Goal: Task Accomplishment & Management: Complete application form

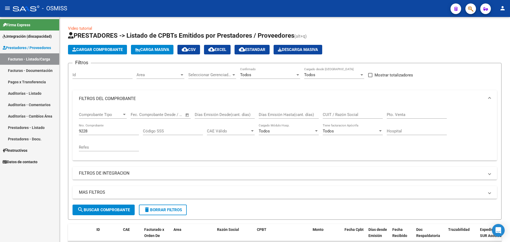
scroll to position [52, 0]
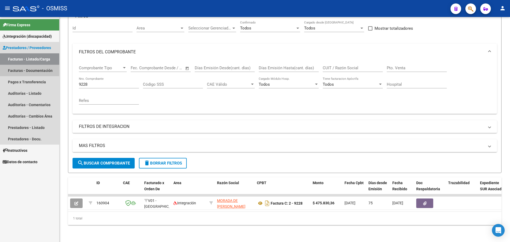
click at [32, 72] on link "Facturas - Documentación" at bounding box center [29, 70] width 59 height 11
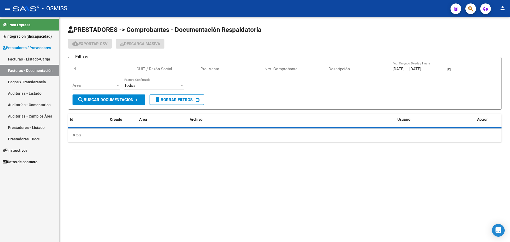
click at [33, 61] on link "Facturas - Listado/Carga" at bounding box center [29, 58] width 59 height 11
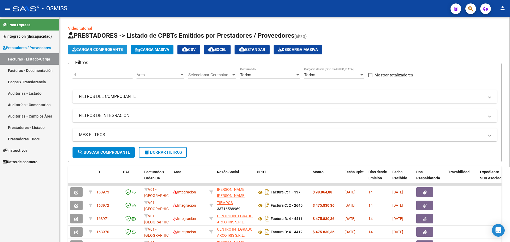
click at [107, 49] on span "Cargar Comprobante" at bounding box center [97, 49] width 50 height 5
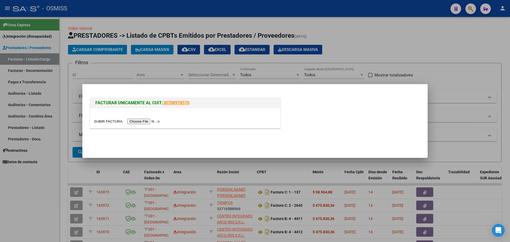
click at [140, 121] on input "file" at bounding box center [127, 122] width 67 height 6
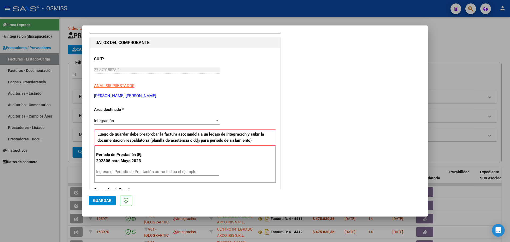
scroll to position [66, 0]
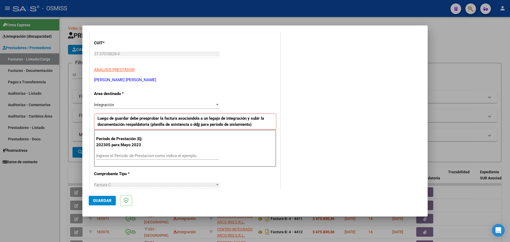
click at [113, 156] on input "Ingrese el Período de Prestación como indica el ejemplo" at bounding box center [157, 155] width 123 height 5
type input "202507"
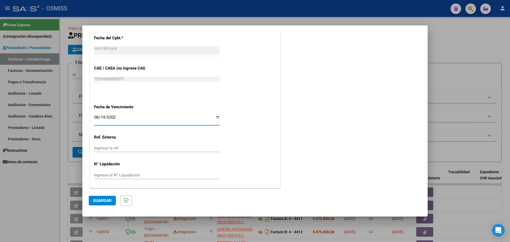
type input "[DATE]"
click at [102, 200] on span "Guardar" at bounding box center [102, 200] width 19 height 5
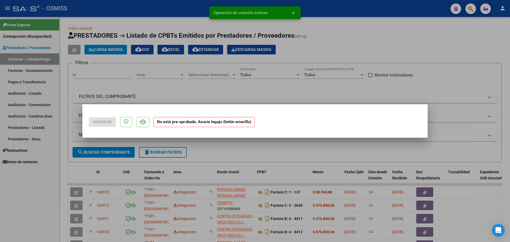
scroll to position [0, 0]
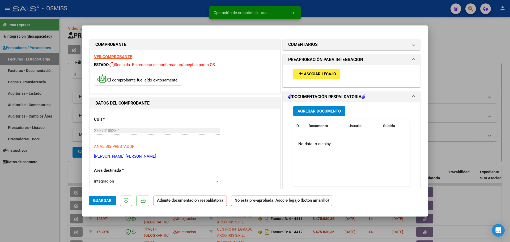
click at [323, 76] on span "Asociar Legajo" at bounding box center [320, 74] width 32 height 5
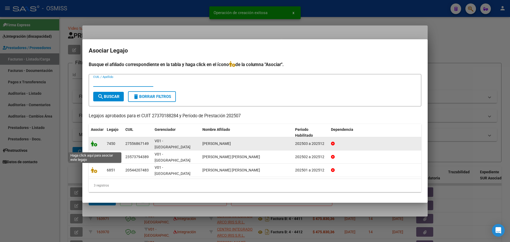
click at [94, 147] on icon at bounding box center [94, 144] width 6 height 6
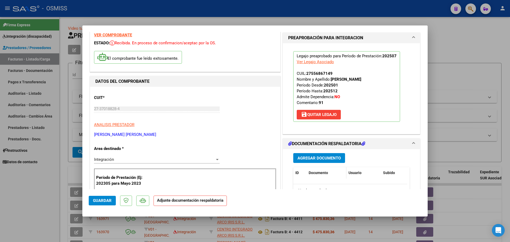
scroll to position [33, 0]
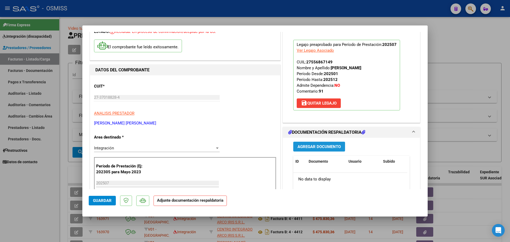
click at [320, 148] on span "Agregar Documento" at bounding box center [318, 146] width 43 height 5
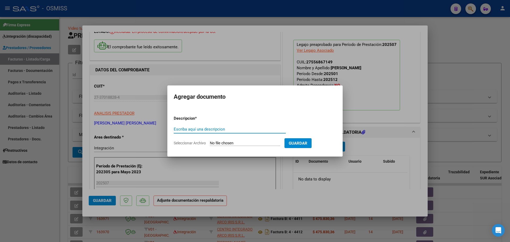
click at [226, 141] on input "Seleccionar Archivo" at bounding box center [245, 143] width 70 height 5
type input "C:\fakepath\PL.jpeg"
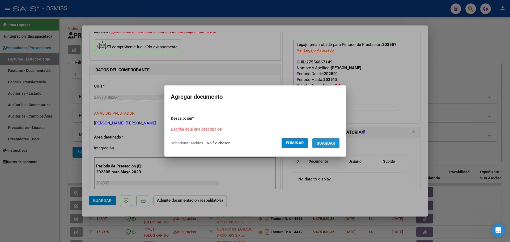
click at [322, 146] on button "Guardar" at bounding box center [325, 143] width 27 height 10
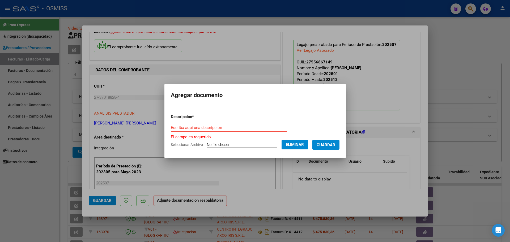
click at [184, 127] on input "Escriba aquí una descripcion" at bounding box center [229, 127] width 116 height 5
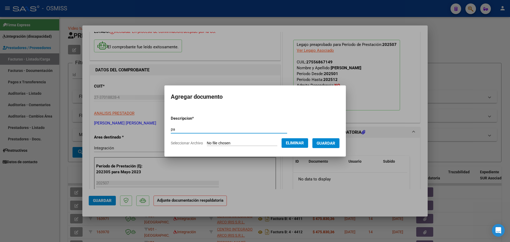
type input "p"
type input "PA"
click at [335, 141] on span "Guardar" at bounding box center [325, 143] width 19 height 5
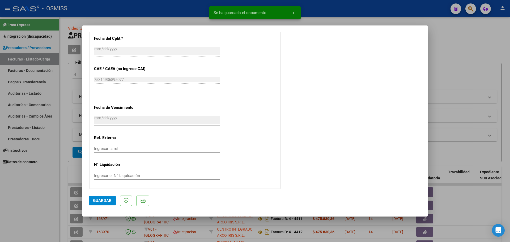
scroll to position [318, 0]
click at [106, 202] on span "Guardar" at bounding box center [102, 200] width 19 height 5
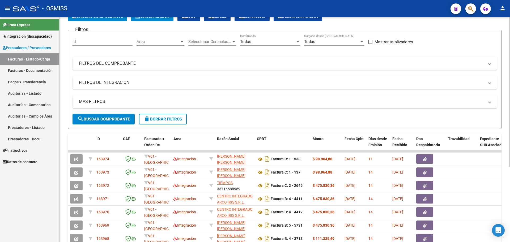
scroll to position [0, 0]
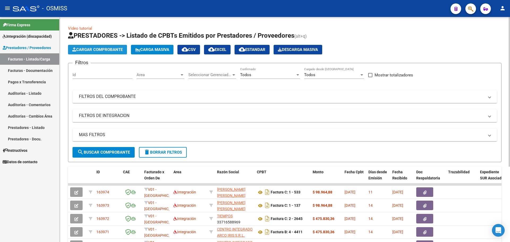
click at [109, 50] on span "Cargar Comprobante" at bounding box center [97, 49] width 50 height 5
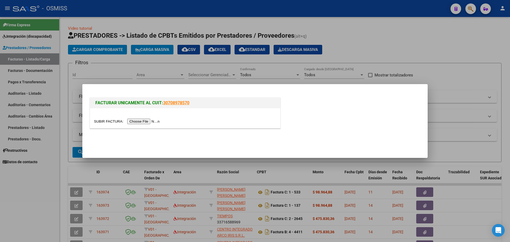
click at [150, 123] on input "file" at bounding box center [127, 122] width 67 height 6
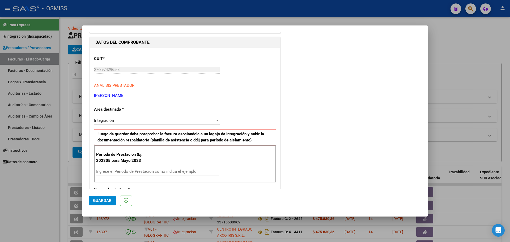
scroll to position [66, 0]
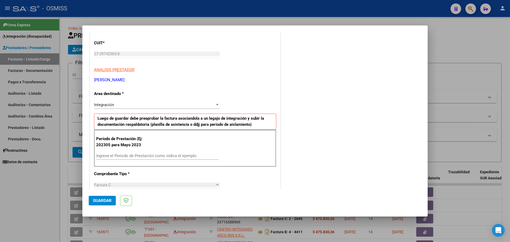
click at [133, 158] on input "Ingrese el Período de Prestación como indica el ejemplo" at bounding box center [157, 155] width 123 height 5
type input "202507"
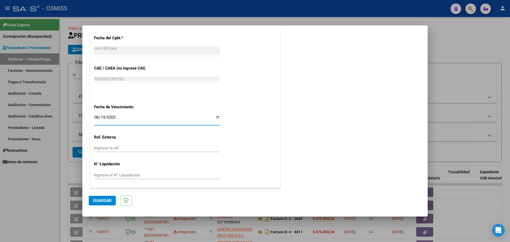
type input "[DATE]"
click at [105, 206] on button "Guardar" at bounding box center [102, 201] width 27 height 10
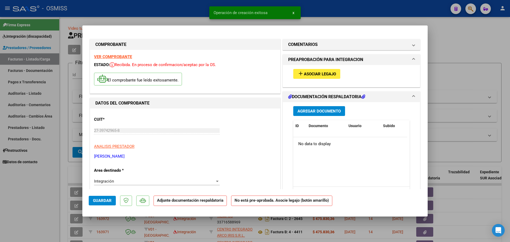
click at [330, 77] on button "add Asociar Legajo" at bounding box center [316, 74] width 47 height 10
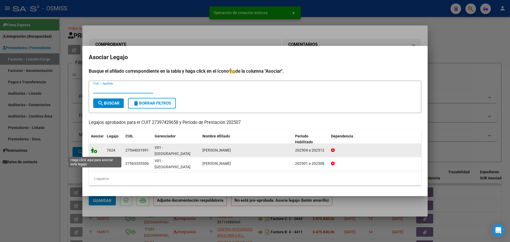
click at [95, 152] on icon at bounding box center [94, 150] width 6 height 6
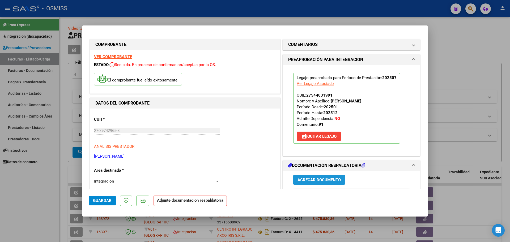
click at [317, 176] on button "Agregar Documento" at bounding box center [319, 180] width 52 height 10
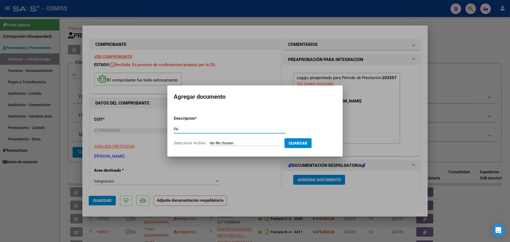
type input "PA"
click at [230, 144] on input "Seleccionar Archivo" at bounding box center [245, 143] width 70 height 5
type input "C:\fakepath\pl - JULIETA NATALIA JACINA (7).pdf"
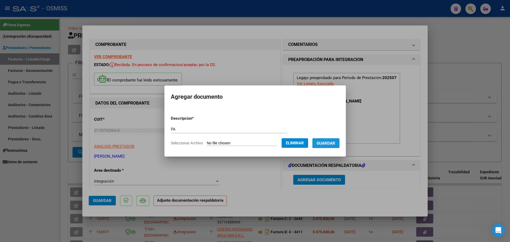
click at [326, 144] on span "Guardar" at bounding box center [325, 143] width 19 height 5
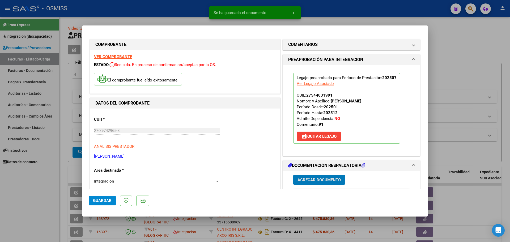
click at [105, 199] on span "Guardar" at bounding box center [102, 200] width 19 height 5
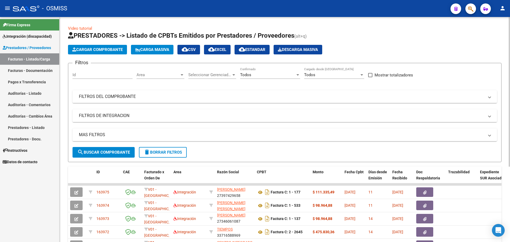
click at [85, 47] on button "Cargar Comprobante" at bounding box center [97, 50] width 59 height 10
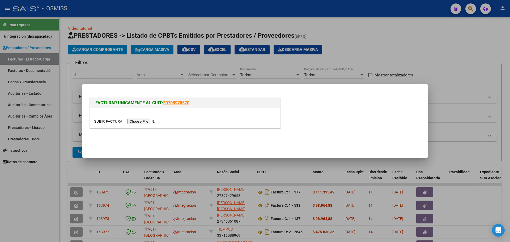
click at [149, 120] on input "file" at bounding box center [127, 122] width 67 height 6
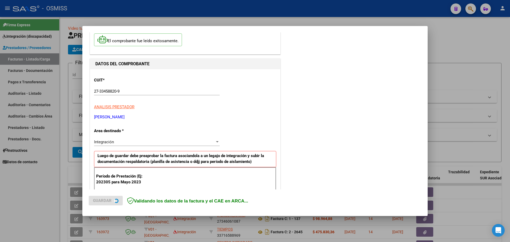
scroll to position [66, 0]
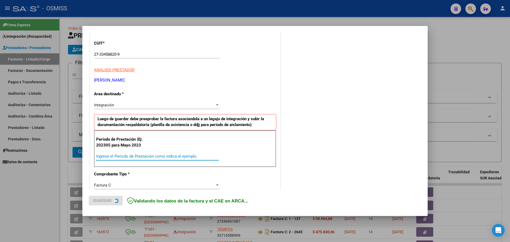
click at [132, 156] on input "Ingrese el Período de Prestación como indica el ejemplo" at bounding box center [157, 156] width 123 height 5
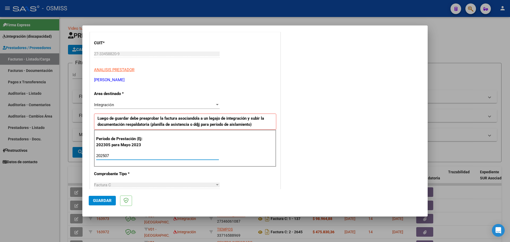
type input "202507"
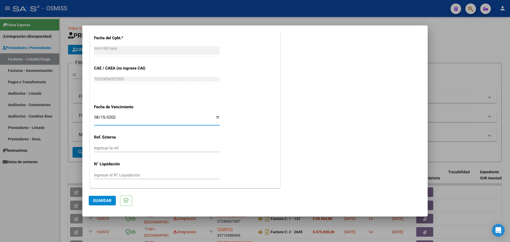
type input "2025-08-15"
click at [102, 197] on button "Guardar" at bounding box center [102, 201] width 27 height 10
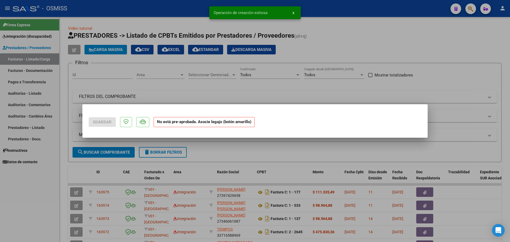
scroll to position [0, 0]
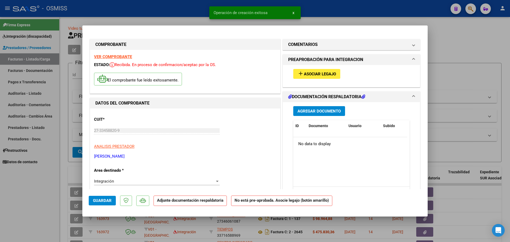
click at [315, 77] on button "add Asociar Legajo" at bounding box center [316, 74] width 47 height 10
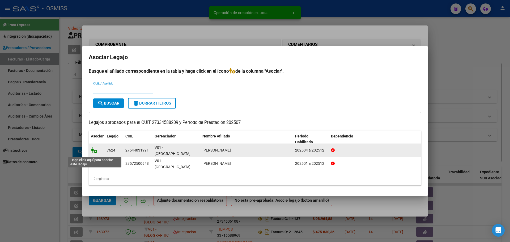
click at [94, 152] on icon at bounding box center [94, 150] width 6 height 6
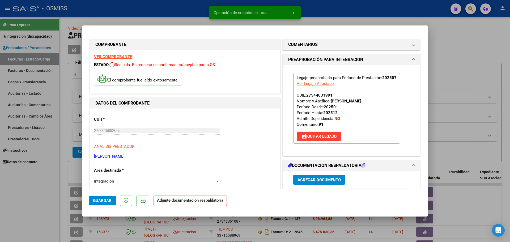
drag, startPoint x: 351, startPoint y: 182, endPoint x: 328, endPoint y: 183, distance: 23.1
click at [350, 182] on div "Agregar Documento" at bounding box center [351, 180] width 116 height 10
click at [326, 183] on button "Agregar Documento" at bounding box center [319, 180] width 52 height 10
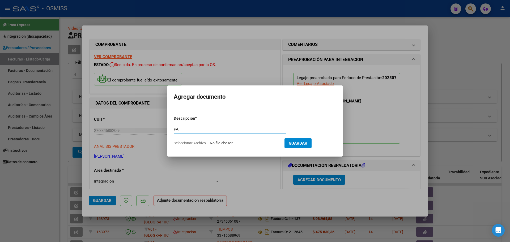
type input "PA"
click at [232, 143] on input "Seleccionar Archivo" at bounding box center [245, 143] width 70 height 5
type input "C:\fakepath\IMG_4867.jpeg"
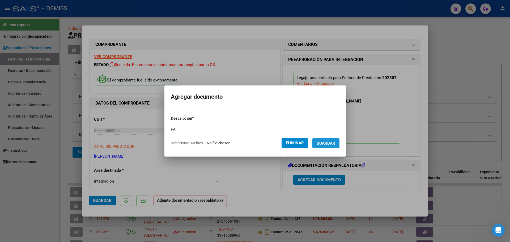
click at [326, 142] on span "Guardar" at bounding box center [325, 143] width 19 height 5
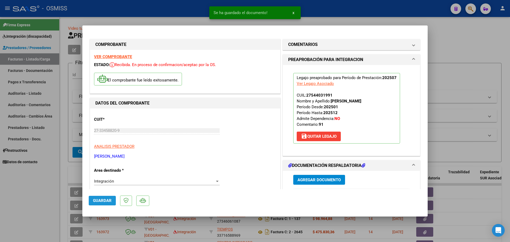
click at [104, 201] on span "Guardar" at bounding box center [102, 200] width 19 height 5
type input "$ 0,00"
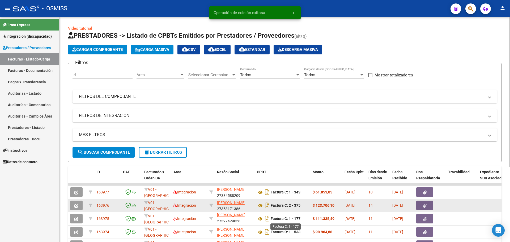
scroll to position [7, 0]
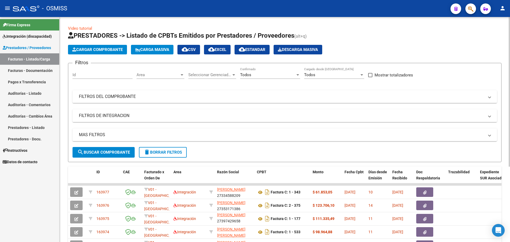
click at [106, 46] on button "Cargar Comprobante" at bounding box center [97, 50] width 59 height 10
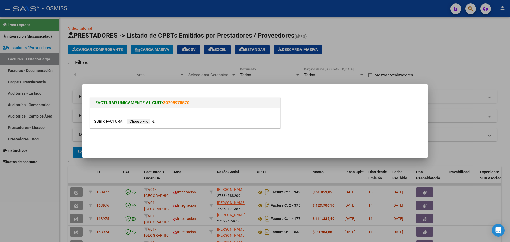
click at [140, 117] on div at bounding box center [185, 118] width 190 height 20
click at [142, 119] on input "file" at bounding box center [127, 122] width 67 height 6
click at [157, 124] on div at bounding box center [185, 118] width 190 height 20
click at [156, 122] on input "file" at bounding box center [127, 122] width 67 height 6
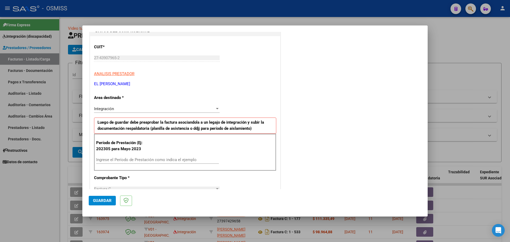
scroll to position [66, 0]
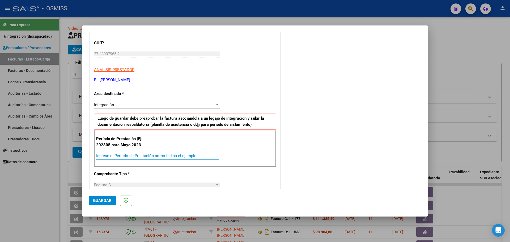
click at [125, 154] on input "Ingrese el Período de Prestación como indica el ejemplo" at bounding box center [157, 155] width 123 height 5
type input "202506"
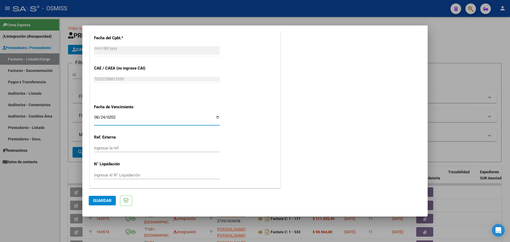
type input "2025-08-24"
click at [104, 202] on span "Guardar" at bounding box center [102, 200] width 19 height 5
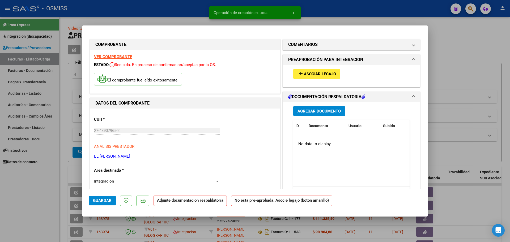
click at [318, 74] on span "Asociar Legajo" at bounding box center [320, 74] width 32 height 5
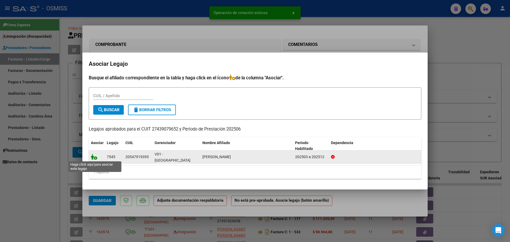
click at [95, 158] on icon at bounding box center [94, 157] width 6 height 6
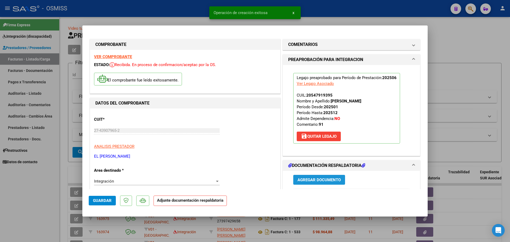
click at [324, 180] on span "Agregar Documento" at bounding box center [318, 180] width 43 height 5
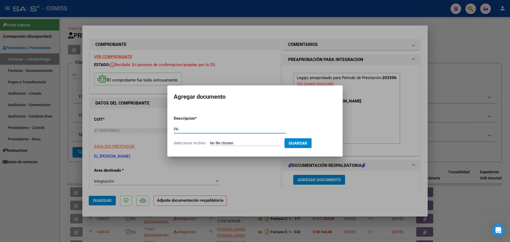
type input "PA"
click at [249, 143] on input "Seleccionar Archivo" at bounding box center [245, 143] width 70 height 5
type input "C:\fakepath\PL.pdf"
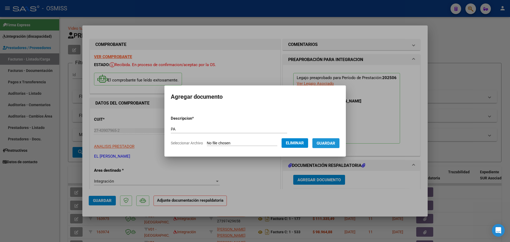
click at [331, 142] on span "Guardar" at bounding box center [325, 143] width 19 height 5
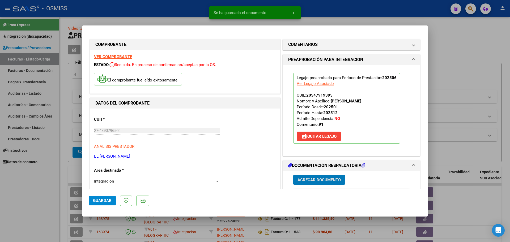
click at [322, 178] on span "Agregar Documento" at bounding box center [318, 180] width 43 height 5
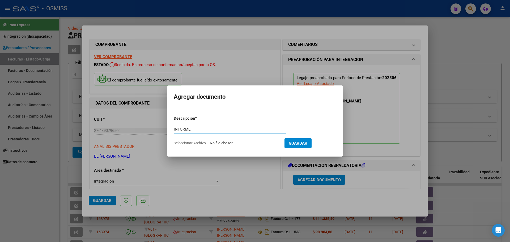
type input "INFORME"
click at [225, 142] on input "Seleccionar Archivo" at bounding box center [245, 143] width 70 height 5
type input "C:\fakepath\INF.pdf"
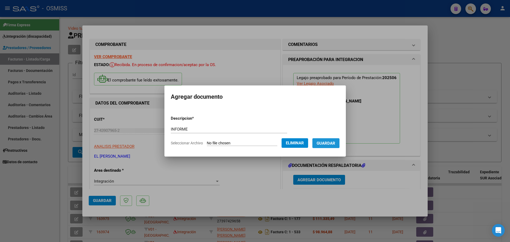
click at [320, 143] on button "Guardar" at bounding box center [325, 143] width 27 height 10
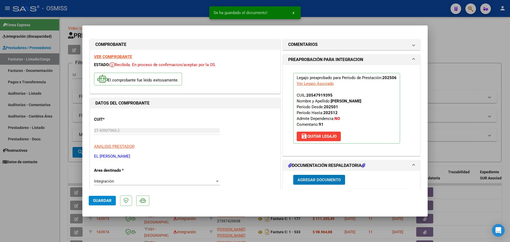
click at [103, 200] on span "Guardar" at bounding box center [102, 200] width 19 height 5
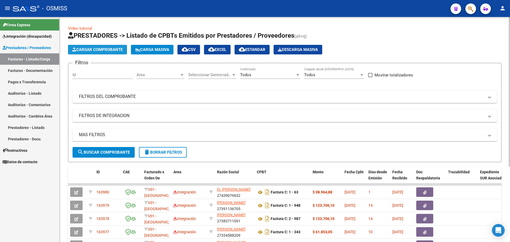
click at [117, 53] on button "Cargar Comprobante" at bounding box center [97, 50] width 59 height 10
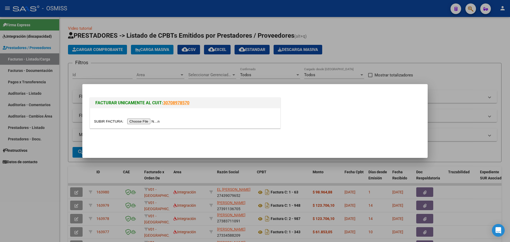
click at [140, 123] on input "file" at bounding box center [127, 122] width 67 height 6
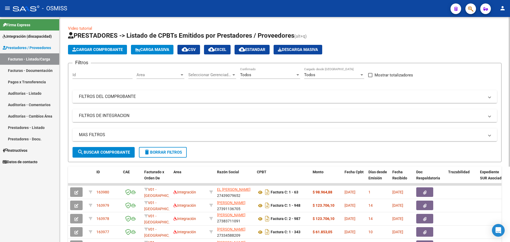
click at [103, 49] on span "Cargar Comprobante" at bounding box center [97, 49] width 50 height 5
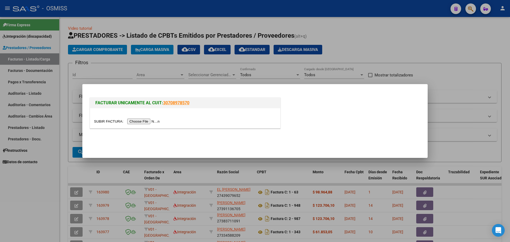
click at [155, 125] on div at bounding box center [185, 118] width 190 height 20
click at [155, 119] on input "file" at bounding box center [127, 122] width 67 height 6
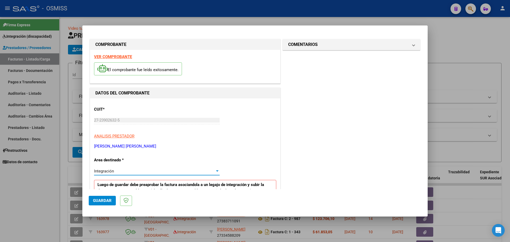
click at [113, 172] on span "Integración" at bounding box center [104, 171] width 20 height 5
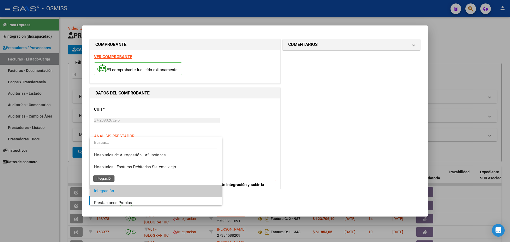
scroll to position [20, 0]
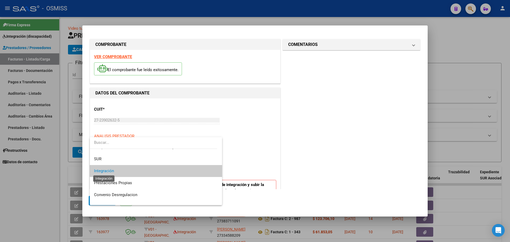
click at [113, 171] on span "Integración" at bounding box center [104, 171] width 20 height 5
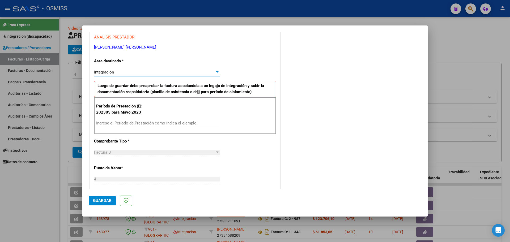
scroll to position [100, 0]
click at [123, 123] on input "Ingrese el Período de Prestación como indica el ejemplo" at bounding box center [157, 122] width 123 height 5
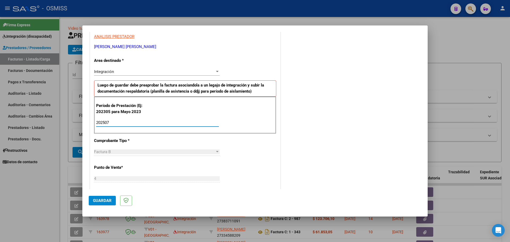
type input "202507"
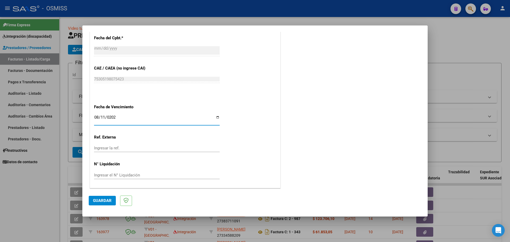
type input "[DATE]"
click at [108, 203] on span "Guardar" at bounding box center [102, 200] width 19 height 5
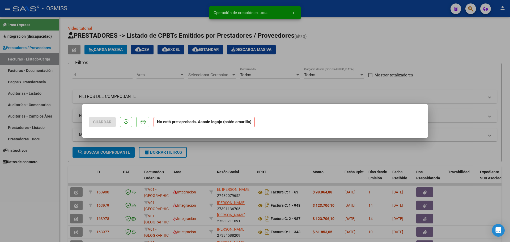
scroll to position [0, 0]
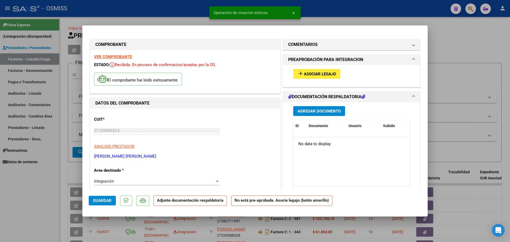
click at [311, 72] on span "Asociar Legajo" at bounding box center [320, 74] width 32 height 5
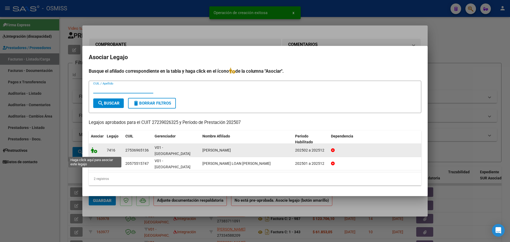
click at [96, 153] on icon at bounding box center [94, 150] width 6 height 6
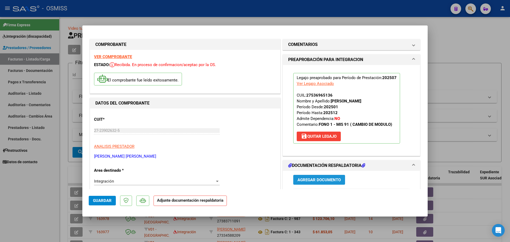
click at [313, 180] on span "Agregar Documento" at bounding box center [318, 180] width 43 height 5
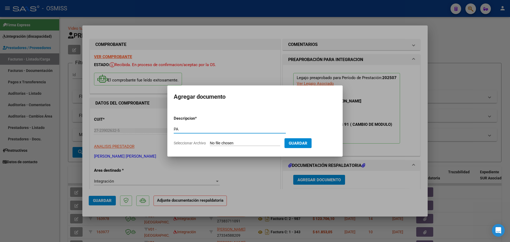
type input "PA"
click at [243, 146] on form "Descripcion * PA Escriba aquí una descripcion Seleccionar Archivo Guardar" at bounding box center [255, 131] width 162 height 39
click at [241, 142] on input "Seleccionar Archivo" at bounding box center [245, 143] width 70 height 5
type input "C:\fakepath\Oliveros, Isabella - Planilla de asistencia Julio 2025 - Fonoaudiol…"
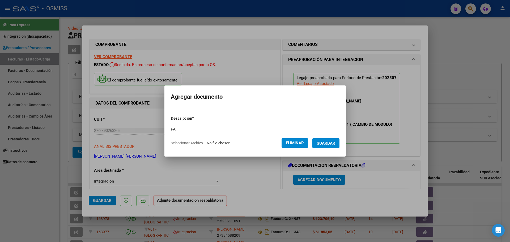
click at [326, 143] on span "Guardar" at bounding box center [325, 143] width 19 height 5
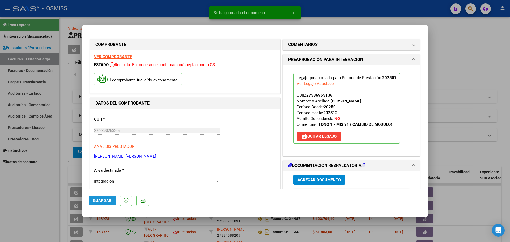
click at [103, 200] on span "Guardar" at bounding box center [102, 200] width 19 height 5
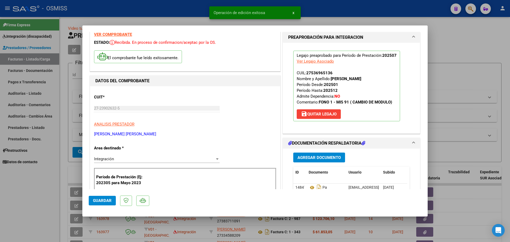
scroll to position [66, 0]
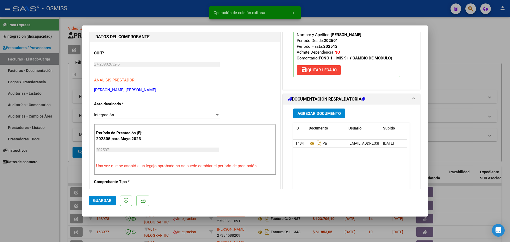
click at [99, 202] on span "Guardar" at bounding box center [102, 200] width 19 height 5
type input "$ 0,00"
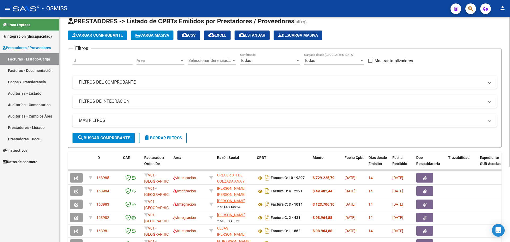
scroll to position [0, 0]
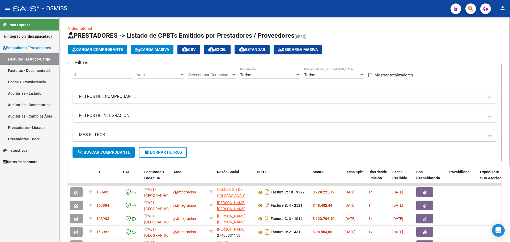
click at [95, 47] on span "Cargar Comprobante" at bounding box center [97, 49] width 50 height 5
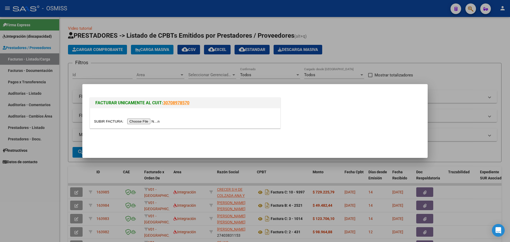
click at [147, 120] on input "file" at bounding box center [127, 122] width 67 height 6
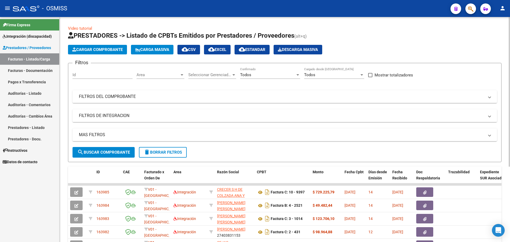
click at [104, 47] on span "Cargar Comprobante" at bounding box center [97, 49] width 50 height 5
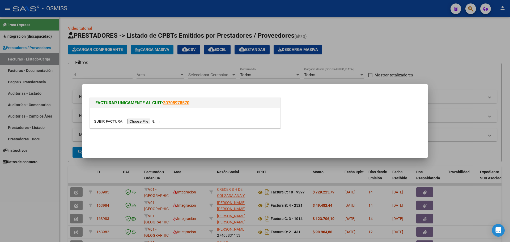
click at [150, 123] on input "file" at bounding box center [127, 122] width 67 height 6
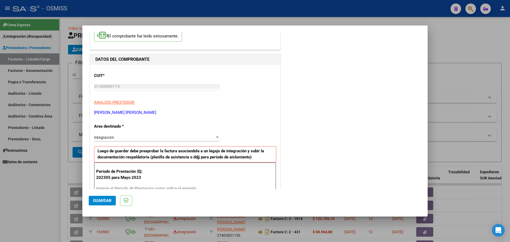
scroll to position [66, 0]
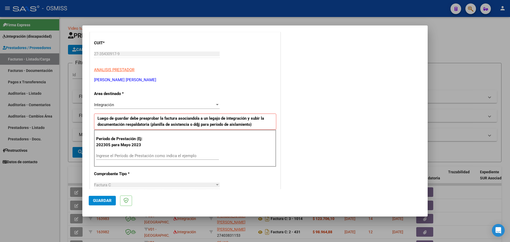
click at [112, 152] on div "Ingrese el Período de Prestación como indica el ejemplo" at bounding box center [157, 156] width 123 height 8
type input "202507"
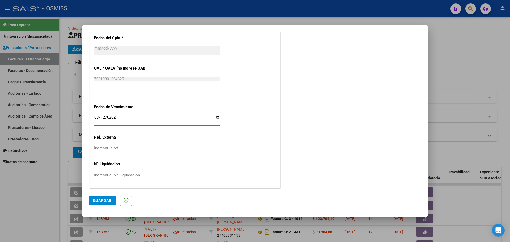
type input "2025-08-12"
click at [101, 200] on span "Guardar" at bounding box center [102, 200] width 19 height 5
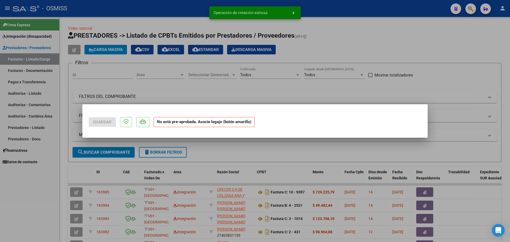
scroll to position [0, 0]
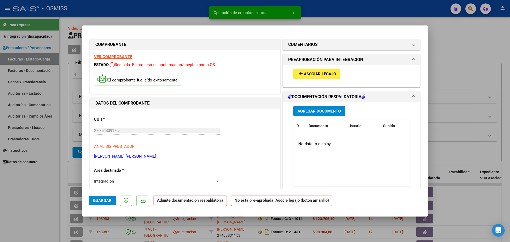
click at [308, 74] on span "Asociar Legajo" at bounding box center [320, 74] width 32 height 5
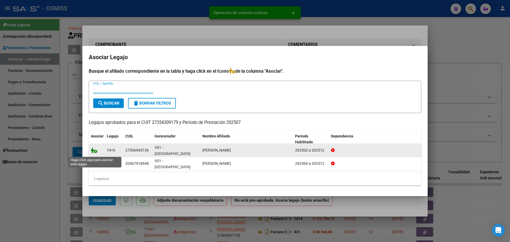
click at [92, 152] on icon at bounding box center [94, 150] width 6 height 6
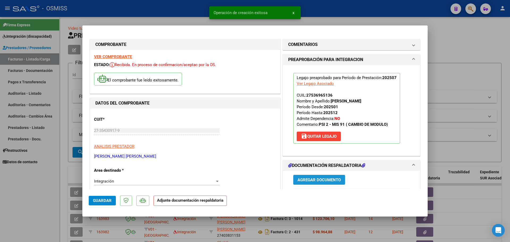
click at [305, 180] on span "Agregar Documento" at bounding box center [318, 180] width 43 height 5
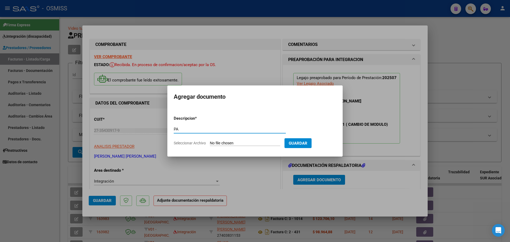
type input "PA"
click at [244, 143] on input "Seleccionar Archivo" at bounding box center [245, 143] width 70 height 5
type input "C:\fakepath\PL.jpg"
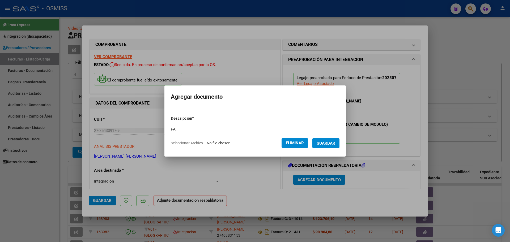
click at [335, 143] on span "Guardar" at bounding box center [325, 143] width 19 height 5
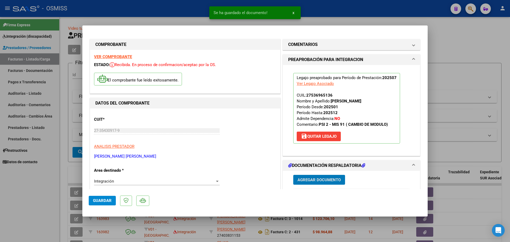
click at [100, 199] on span "Guardar" at bounding box center [102, 200] width 19 height 5
type input "$ 0,00"
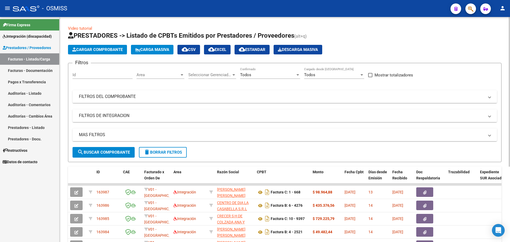
click at [102, 49] on span "Cargar Comprobante" at bounding box center [97, 49] width 50 height 5
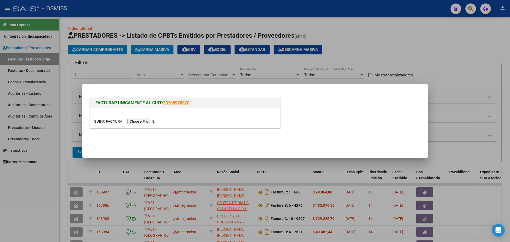
click at [139, 122] on input "file" at bounding box center [127, 122] width 67 height 6
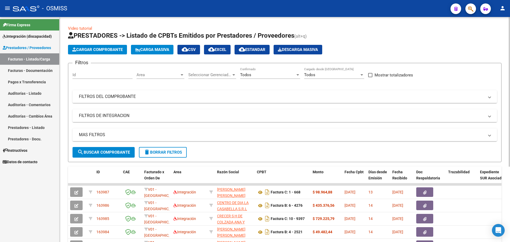
click at [100, 44] on app-list-header "PRESTADORES -> Listado de CPBTs Emitidos por Prestadores / Proveedores (alt+q) …" at bounding box center [284, 96] width 433 height 131
click at [100, 48] on span "Cargar Comprobante" at bounding box center [97, 49] width 50 height 5
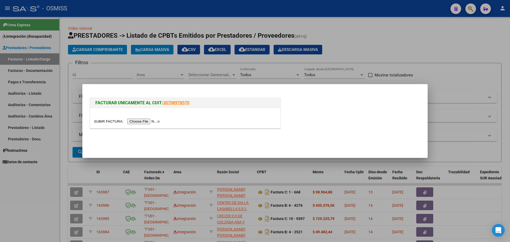
click at [152, 120] on input "file" at bounding box center [127, 122] width 67 height 6
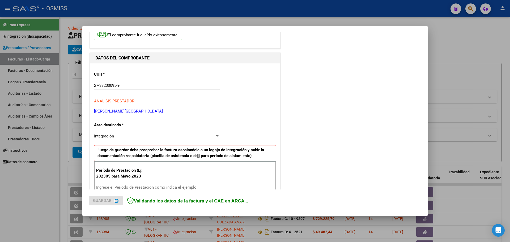
scroll to position [66, 0]
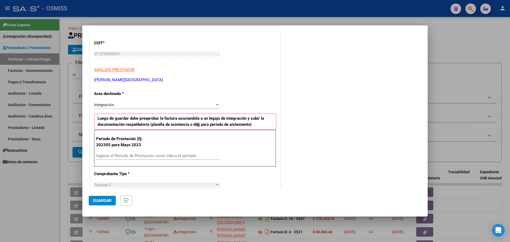
click at [116, 149] on div "Período de Prestación (Ej: 202305 para Mayo 2023 Ingrese el Período de Prestaci…" at bounding box center [185, 148] width 182 height 37
click at [116, 156] on input "Ingrese el Período de Prestación como indica el ejemplo" at bounding box center [157, 155] width 123 height 5
type input "202507"
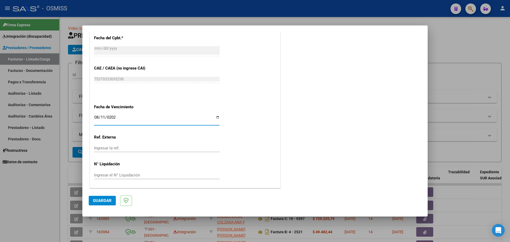
type input "[DATE]"
click at [113, 202] on button "Guardar" at bounding box center [102, 201] width 27 height 10
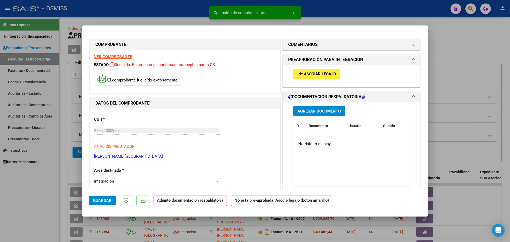
click at [316, 78] on button "add Asociar Legajo" at bounding box center [316, 74] width 47 height 10
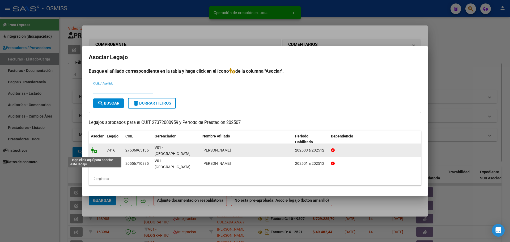
click at [91, 153] on icon at bounding box center [94, 150] width 6 height 6
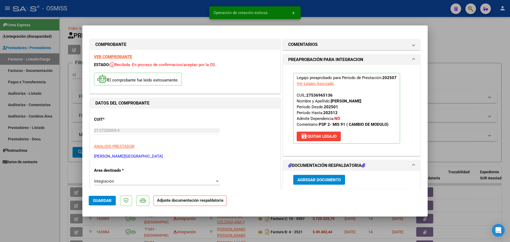
click at [304, 179] on span "Agregar Documento" at bounding box center [318, 180] width 43 height 5
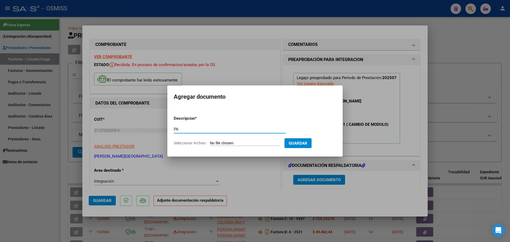
type input "PA"
click at [221, 145] on input "Seleccionar Archivo" at bounding box center [245, 143] width 70 height 5
type input "C:\fakepath\PL.pdf"
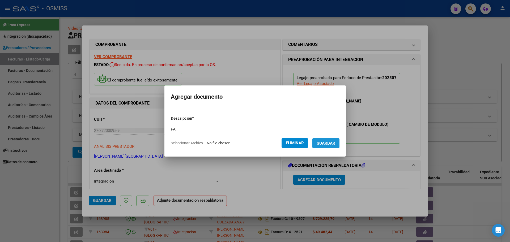
click at [335, 145] on span "Guardar" at bounding box center [325, 143] width 19 height 5
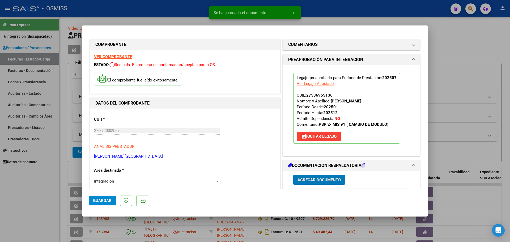
click at [95, 200] on span "Guardar" at bounding box center [102, 200] width 19 height 5
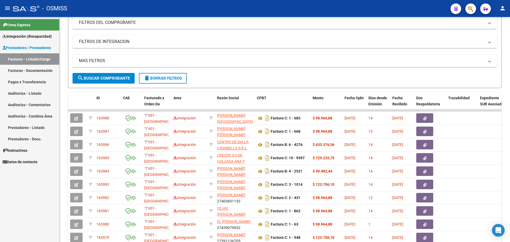
scroll to position [14, 0]
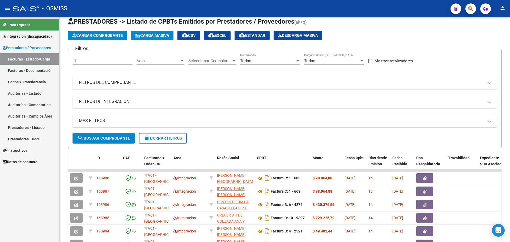
click at [502, 10] on mat-icon "person" at bounding box center [502, 8] width 6 height 6
click at [488, 37] on button "exit_to_app Salir" at bounding box center [491, 35] width 32 height 13
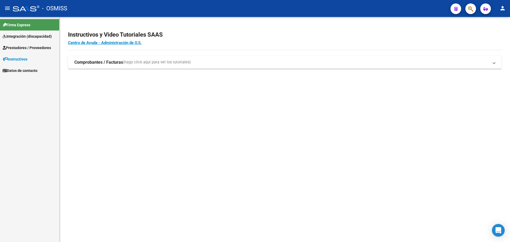
click at [23, 43] on link "Prestadores / Proveedores" at bounding box center [29, 47] width 59 height 11
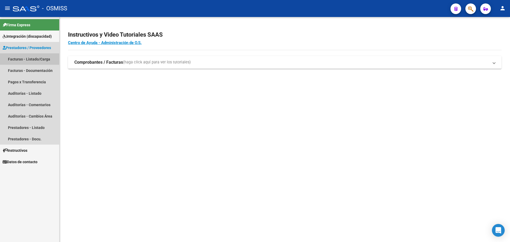
click at [28, 59] on link "Facturas - Listado/Carga" at bounding box center [29, 58] width 59 height 11
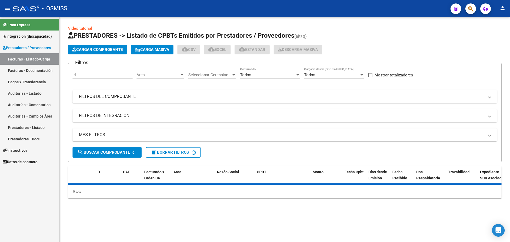
click at [104, 52] on span "Cargar Comprobante" at bounding box center [97, 49] width 50 height 5
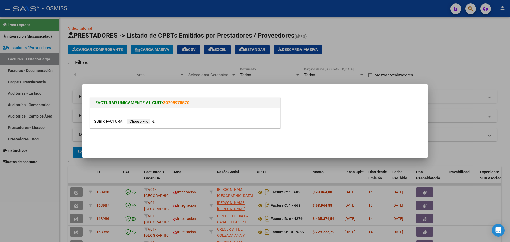
click at [147, 121] on input "file" at bounding box center [127, 122] width 67 height 6
click at [139, 119] on input "file" at bounding box center [127, 122] width 67 height 6
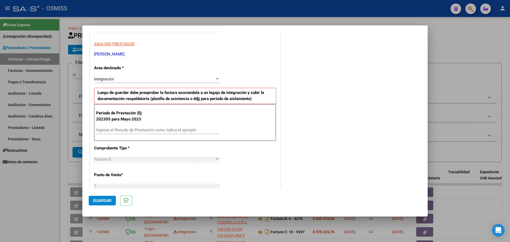
scroll to position [100, 0]
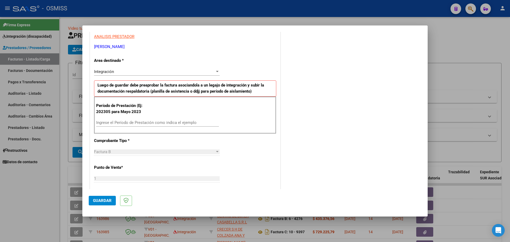
click at [106, 122] on input "Ingrese el Período de Prestación como indica el ejemplo" at bounding box center [157, 122] width 123 height 5
type input "202507"
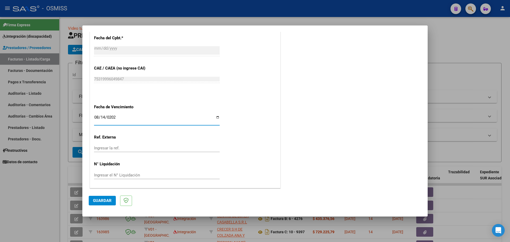
type input "[DATE]"
click at [102, 200] on span "Guardar" at bounding box center [102, 200] width 19 height 5
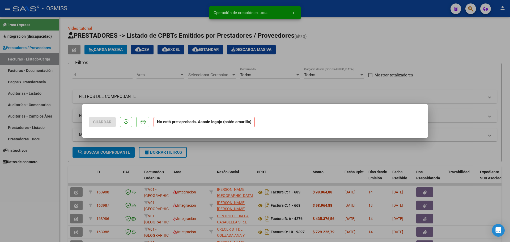
scroll to position [0, 0]
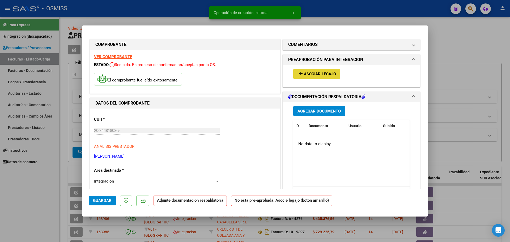
click at [320, 72] on span "Asociar Legajo" at bounding box center [320, 74] width 32 height 5
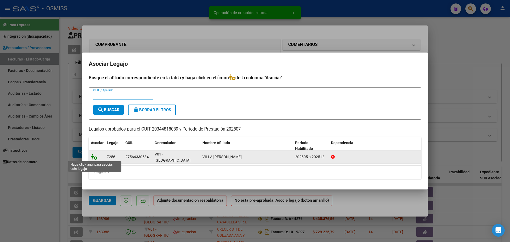
click at [97, 156] on icon at bounding box center [94, 157] width 6 height 6
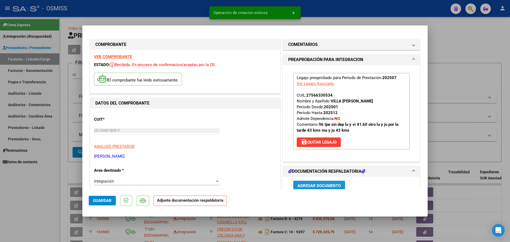
click at [303, 185] on span "Agregar Documento" at bounding box center [318, 185] width 43 height 5
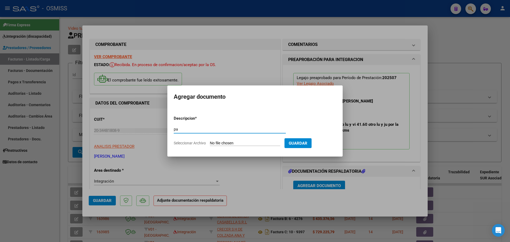
type input "pa"
click at [240, 142] on input "Seleccionar Archivo" at bounding box center [245, 143] width 70 height 5
type input "C:\fakepath\PLANILLA DE ASISTENCIA_20344818089_006_00001_00000970 (1).pdf"
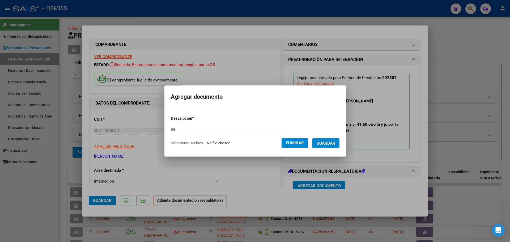
click at [324, 148] on form "Descripcion * pa Escriba aquí una descripcion Seleccionar Archivo Eliminar Guar…" at bounding box center [255, 131] width 169 height 39
click at [324, 146] on span "Guardar" at bounding box center [325, 143] width 19 height 5
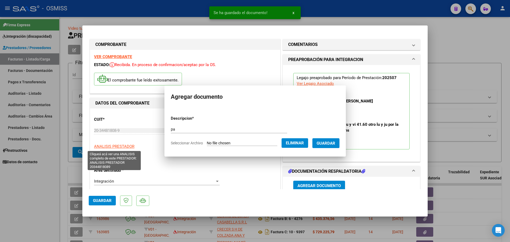
scroll to position [1, 0]
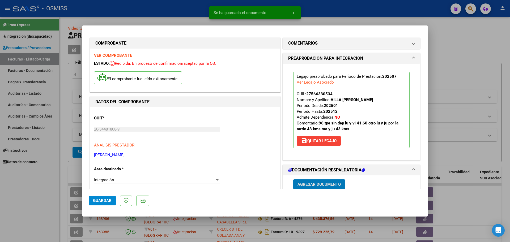
click at [97, 198] on button "Guardar" at bounding box center [102, 201] width 27 height 10
type input "$ 0,00"
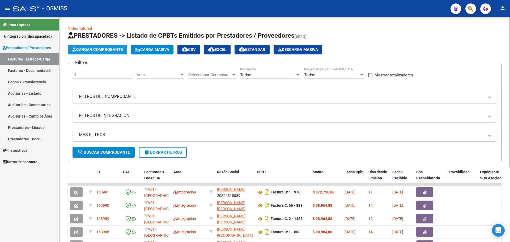
click at [93, 46] on button "Cargar Comprobante" at bounding box center [97, 50] width 59 height 10
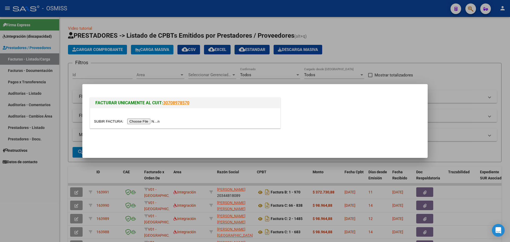
click at [151, 121] on input "file" at bounding box center [127, 122] width 67 height 6
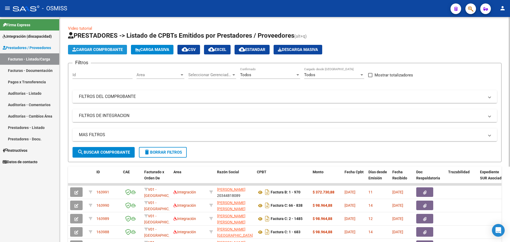
click at [102, 52] on button "Cargar Comprobante" at bounding box center [97, 50] width 59 height 10
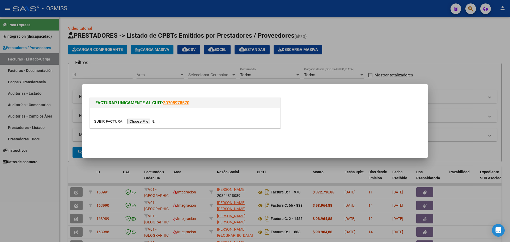
click at [149, 119] on input "file" at bounding box center [127, 122] width 67 height 6
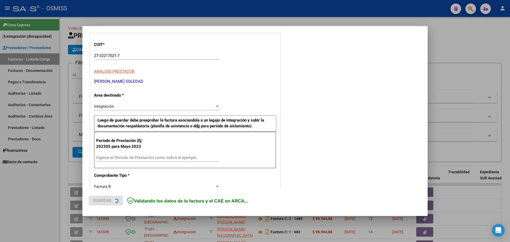
scroll to position [66, 0]
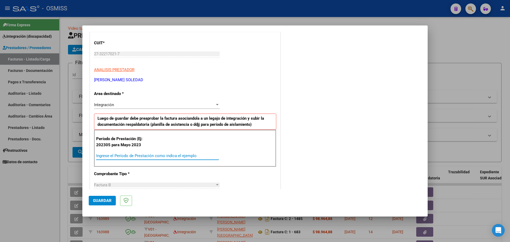
click at [119, 154] on input "Ingrese el Período de Prestación como indica el ejemplo" at bounding box center [157, 155] width 123 height 5
type input "202507"
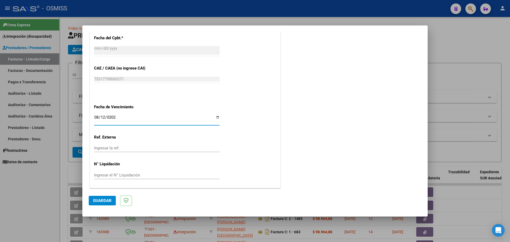
type input "2025-08-12"
click at [105, 199] on span "Guardar" at bounding box center [102, 200] width 19 height 5
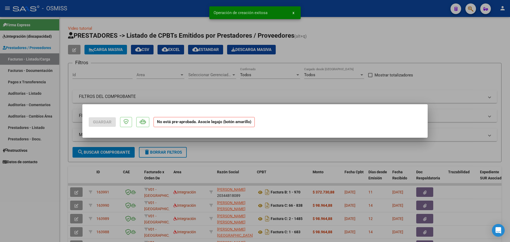
scroll to position [0, 0]
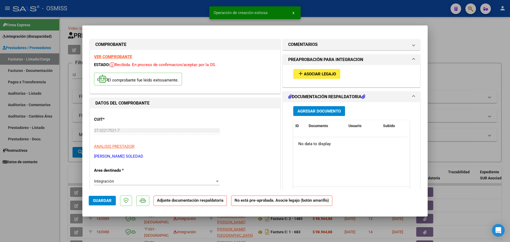
click at [306, 74] on span "Asociar Legajo" at bounding box center [320, 74] width 32 height 5
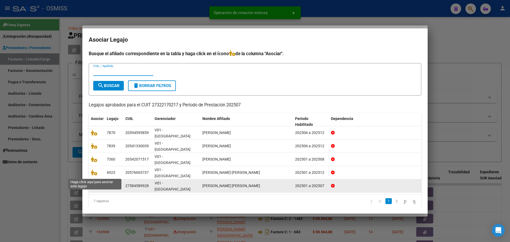
click at [94, 183] on icon at bounding box center [94, 186] width 6 height 6
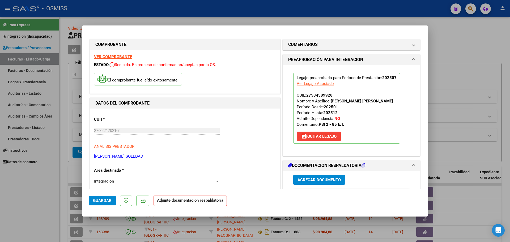
click at [335, 181] on span "Agregar Documento" at bounding box center [318, 180] width 43 height 5
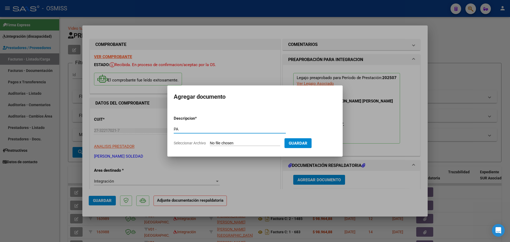
type input "PA"
click at [237, 144] on input "Seleccionar Archivo" at bounding box center [245, 143] width 70 height 5
type input "C:\fakepath\SOL FARIAS ASIS JULIO - Celeste Neme.pdf"
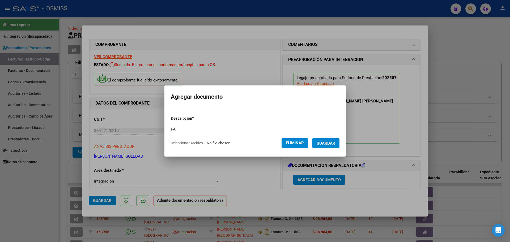
click at [331, 145] on span "Guardar" at bounding box center [325, 143] width 19 height 5
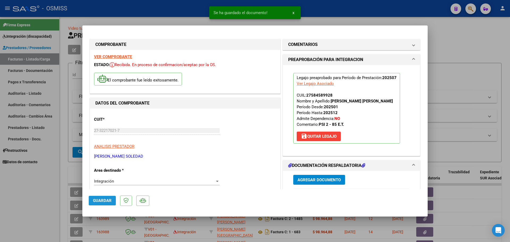
click at [106, 199] on span "Guardar" at bounding box center [102, 200] width 19 height 5
type input "$ 0,00"
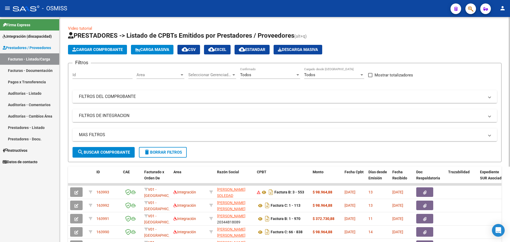
click at [107, 51] on span "Cargar Comprobante" at bounding box center [97, 49] width 50 height 5
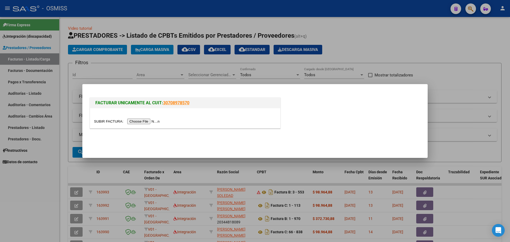
click at [148, 120] on input "file" at bounding box center [127, 122] width 67 height 6
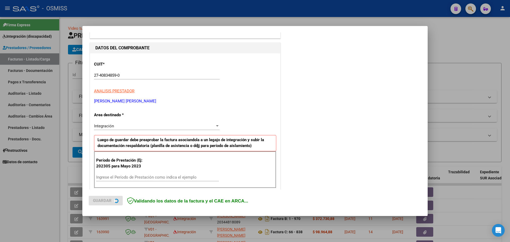
scroll to position [66, 0]
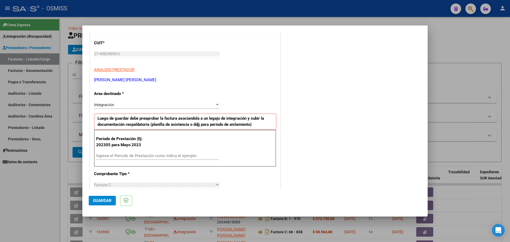
click at [119, 153] on div "Ingrese el Período de Prestación como indica el ejemplo" at bounding box center [157, 156] width 123 height 8
type input "202507"
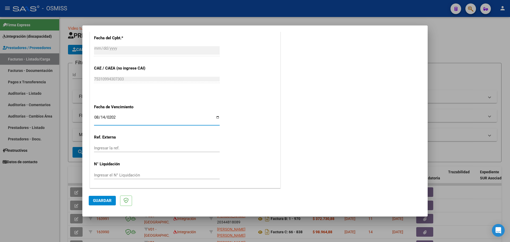
type input "[DATE]"
click at [100, 201] on span "Guardar" at bounding box center [102, 200] width 19 height 5
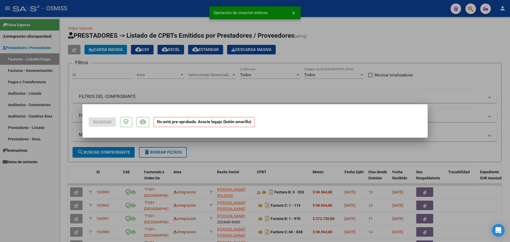
scroll to position [0, 0]
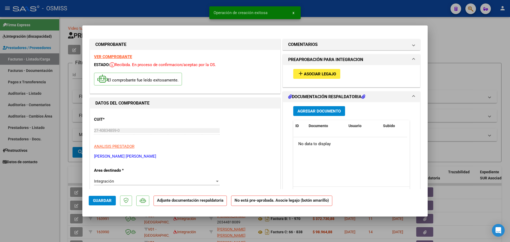
click at [308, 75] on span "Asociar Legajo" at bounding box center [320, 74] width 32 height 5
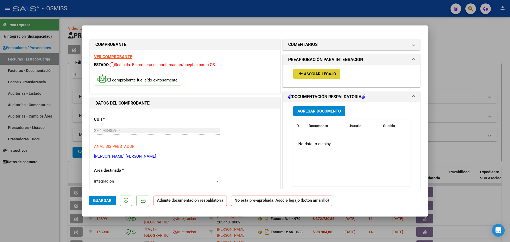
click at [316, 110] on span "Agregar Documento" at bounding box center [318, 111] width 43 height 5
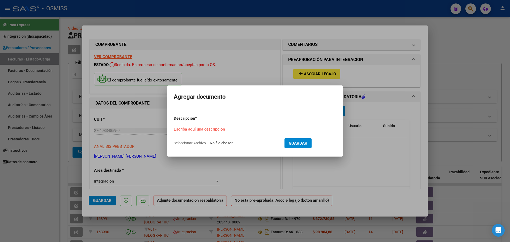
click at [228, 144] on input "Seleccionar Archivo" at bounding box center [245, 143] width 70 height 5
type input "C:\fakepath\PL.pdf"
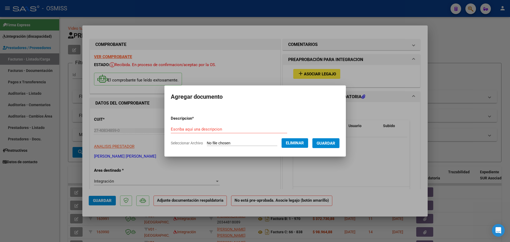
click at [224, 125] on form "Descripcion * Escriba aquí una descripcion Seleccionar Archivo Eliminar Guardar" at bounding box center [255, 131] width 169 height 39
click at [224, 131] on input "Escriba aquí una descripcion" at bounding box center [229, 129] width 116 height 5
type input "PA"
click at [323, 142] on span "Guardar" at bounding box center [325, 143] width 19 height 5
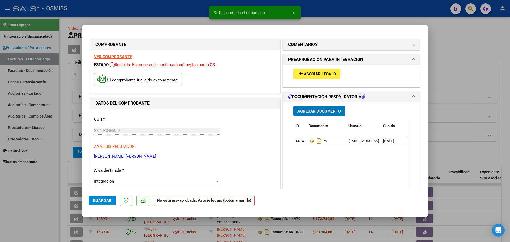
click at [315, 75] on span "Asociar Legajo" at bounding box center [320, 74] width 32 height 5
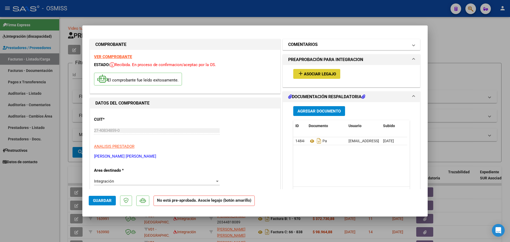
click at [315, 44] on h1 "COMENTARIOS" at bounding box center [302, 44] width 29 height 6
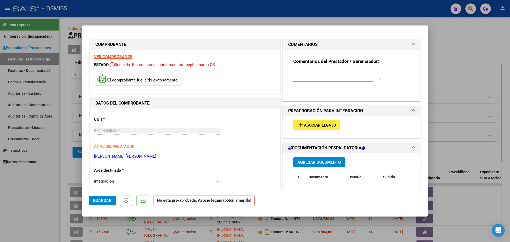
click at [299, 77] on textarea at bounding box center [337, 75] width 88 height 11
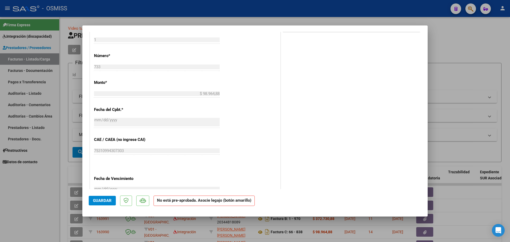
type textarea "SIN LEGAJO PARA ASOCIAR, FARIA SOL, CARGADO 10/07"
click at [110, 203] on button "Guardar" at bounding box center [102, 201] width 27 height 10
click at [96, 202] on span "Guardar" at bounding box center [102, 200] width 19 height 5
type input "$ 0,00"
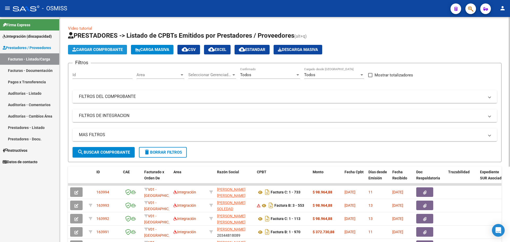
click at [94, 48] on span "Cargar Comprobante" at bounding box center [97, 49] width 50 height 5
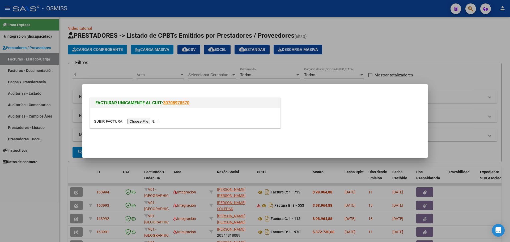
click at [148, 122] on input "file" at bounding box center [127, 122] width 67 height 6
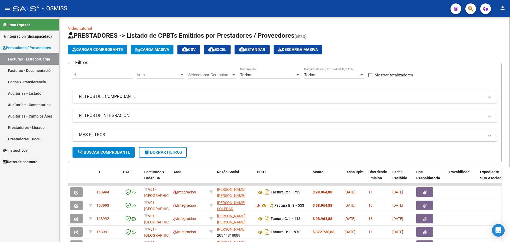
click at [94, 46] on button "Cargar Comprobante" at bounding box center [97, 50] width 59 height 10
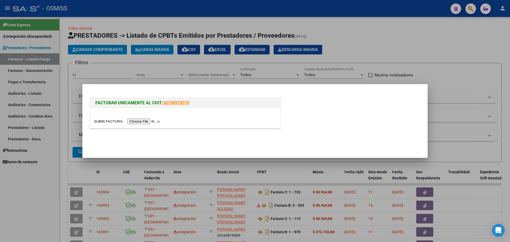
click at [133, 125] on div at bounding box center [185, 118] width 190 height 20
click at [134, 122] on input "file" at bounding box center [127, 122] width 67 height 6
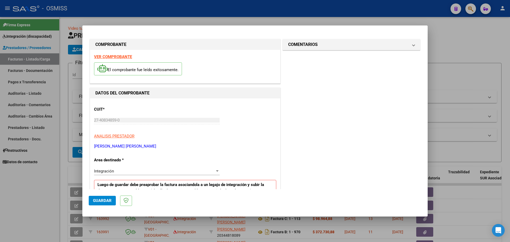
scroll to position [100, 0]
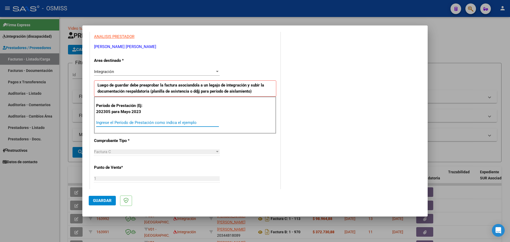
click at [121, 123] on input "Ingrese el Período de Prestación como indica el ejemplo" at bounding box center [157, 122] width 123 height 5
type input "202507"
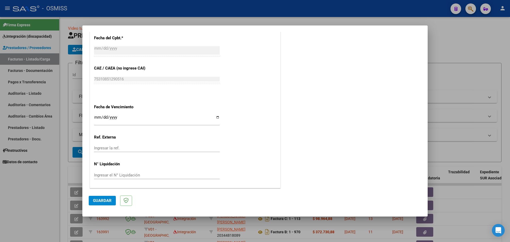
click at [96, 116] on input "Ingresar la fecha" at bounding box center [157, 119] width 126 height 8
type input "[DATE]"
click at [106, 199] on span "Guardar" at bounding box center [102, 200] width 19 height 5
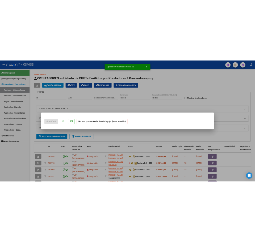
scroll to position [0, 0]
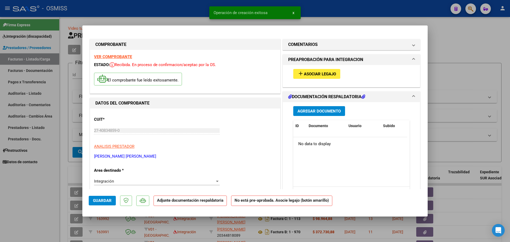
click at [322, 75] on span "Asociar Legajo" at bounding box center [320, 74] width 32 height 5
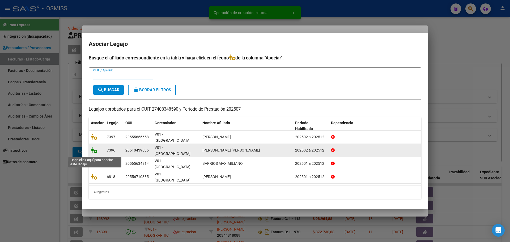
click at [95, 153] on icon at bounding box center [94, 150] width 6 height 6
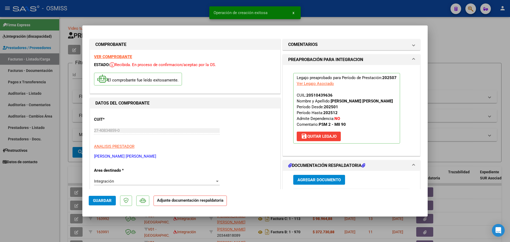
click at [311, 177] on button "Agregar Documento" at bounding box center [319, 180] width 52 height 10
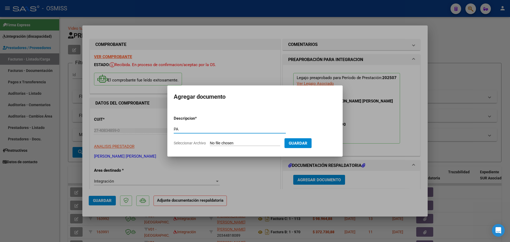
type input "PA"
click at [230, 144] on input "Seleccionar Archivo" at bounding box center [245, 143] width 70 height 5
type input "C:\fakepath\PL.pdf"
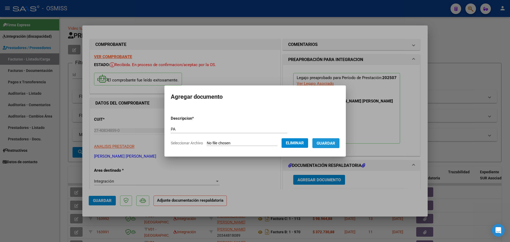
click at [331, 142] on span "Guardar" at bounding box center [325, 143] width 19 height 5
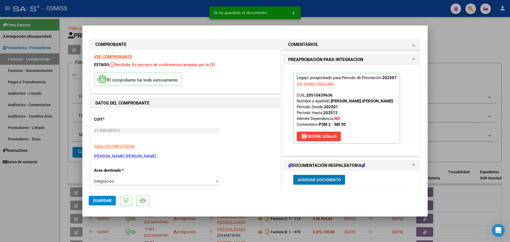
click at [102, 201] on span "Guardar" at bounding box center [102, 200] width 19 height 5
type input "$ 0,00"
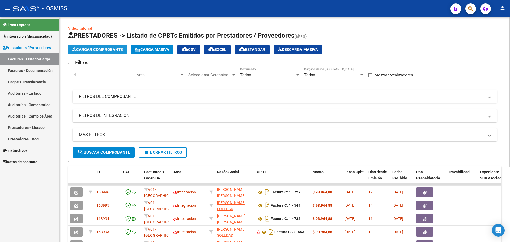
click at [101, 49] on span "Cargar Comprobante" at bounding box center [97, 49] width 50 height 5
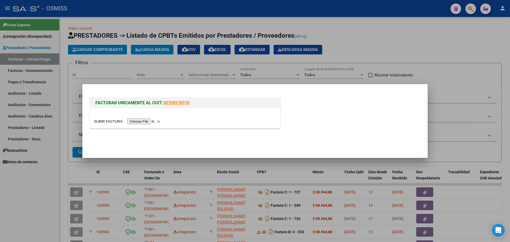
click at [151, 121] on input "file" at bounding box center [127, 122] width 67 height 6
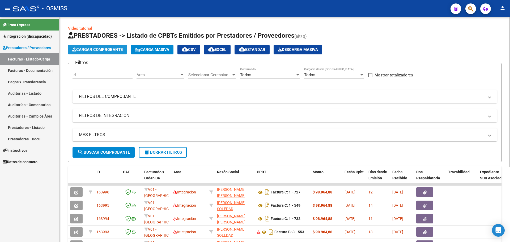
click at [105, 48] on span "Cargar Comprobante" at bounding box center [97, 49] width 50 height 5
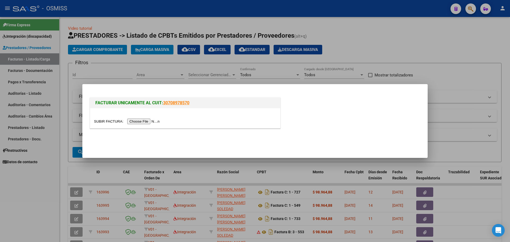
click at [141, 123] on input "file" at bounding box center [127, 122] width 67 height 6
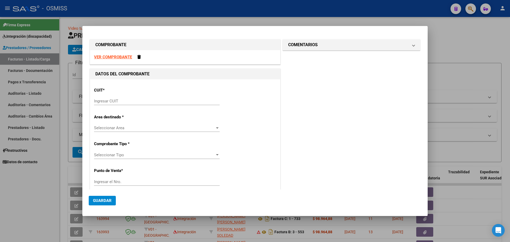
click at [109, 100] on input "Ingresar CUIT" at bounding box center [157, 101] width 126 height 5
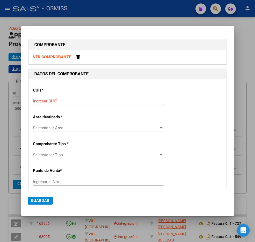
click at [40, 103] on input "Ingresar CUIT" at bounding box center [98, 101] width 130 height 5
click at [69, 99] on input "Ingresar CUIT" at bounding box center [98, 101] width 130 height 5
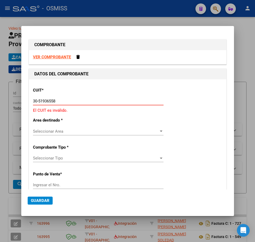
type input "30-51936558-4"
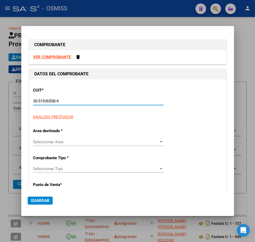
type input "6"
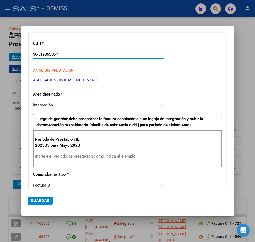
scroll to position [66, 0]
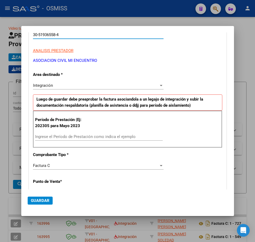
type input "30-51936558-4"
click at [51, 136] on input "Ingrese el Período de Prestación como indica el ejemplo" at bounding box center [98, 136] width 127 height 5
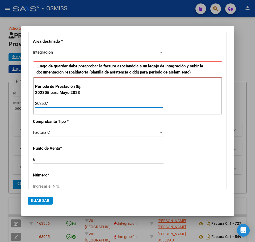
scroll to position [166, 0]
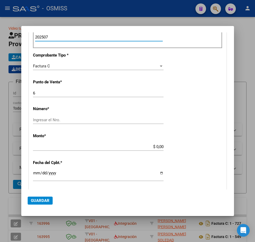
type input "202507"
click at [63, 119] on input "Ingresar el Nro." at bounding box center [98, 120] width 130 height 5
type input "9763"
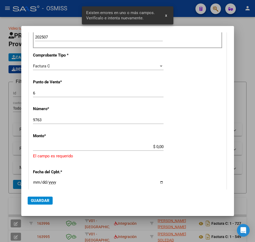
scroll to position [199, 0]
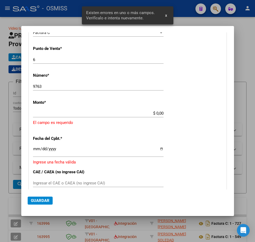
click at [151, 114] on input "$ 0,00" at bounding box center [98, 113] width 130 height 5
drag, startPoint x: 145, startPoint y: 111, endPoint x: 140, endPoint y: 116, distance: 7.1
click at [171, 112] on div "CUIT * 30-51936558-4 Ingresar CUIT ANALISIS PRESTADOR ASOCIACION CIVIL MI ENCUE…" at bounding box center [127, 86] width 197 height 412
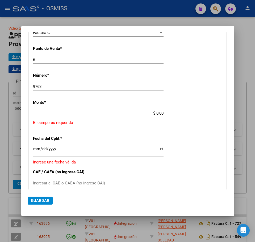
click at [152, 114] on input "$ 0,00" at bounding box center [98, 113] width 130 height 5
drag, startPoint x: 149, startPoint y: 112, endPoint x: 166, endPoint y: 114, distance: 17.4
click at [166, 114] on div "CUIT * 30-51936558-4 Ingresar CUIT ANALISIS PRESTADOR ASOCIACION CIVIL MI ENCUE…" at bounding box center [127, 86] width 197 height 412
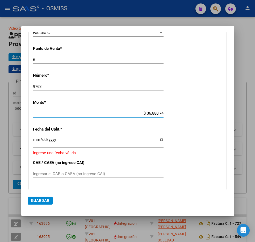
type input "$ 368.807,40"
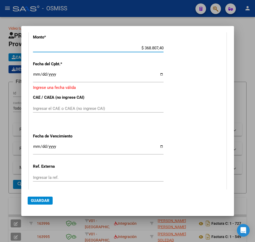
scroll to position [266, 0]
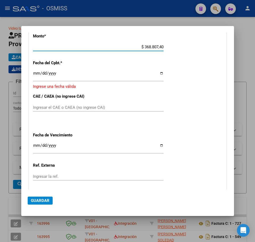
click at [35, 74] on input "Ingresar la fecha" at bounding box center [98, 75] width 130 height 8
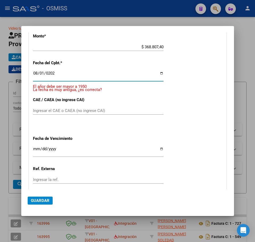
type input "[DATE]"
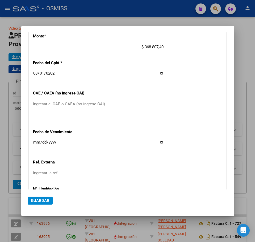
click at [37, 107] on div "Ingresar el CAE o CAEA (no ingrese CAI)" at bounding box center [98, 104] width 130 height 8
type input "75314606328174"
click at [36, 142] on input "Ingresar la fecha" at bounding box center [98, 144] width 130 height 8
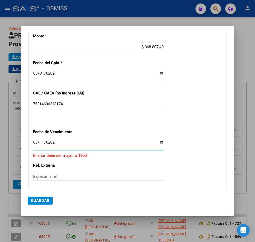
type input "[DATE]"
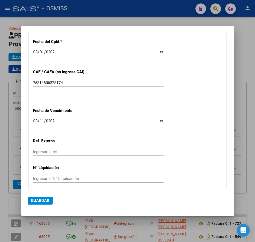
scroll to position [307, 0]
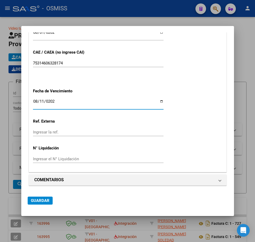
click at [40, 201] on span "Guardar" at bounding box center [40, 200] width 19 height 5
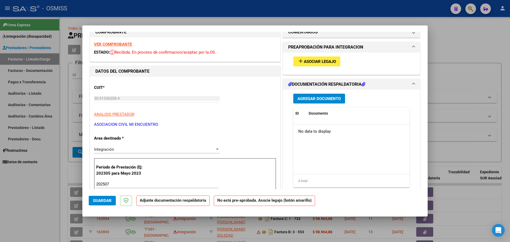
scroll to position [0, 0]
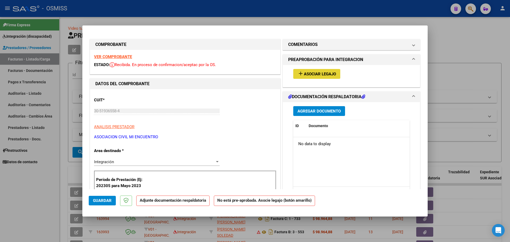
click at [312, 70] on button "add Asociar Legajo" at bounding box center [316, 74] width 47 height 10
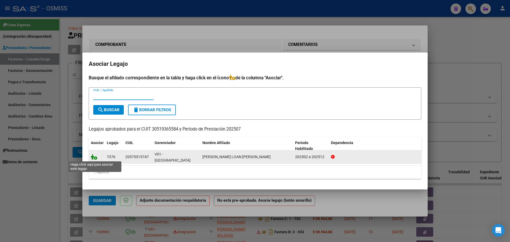
click at [95, 158] on icon at bounding box center [94, 157] width 6 height 6
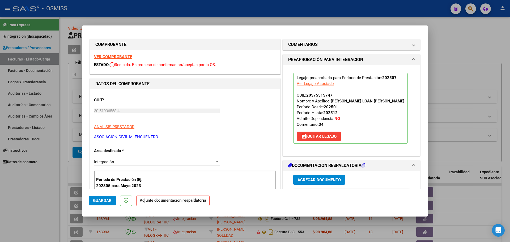
click at [308, 182] on span "Agregar Documento" at bounding box center [318, 180] width 43 height 5
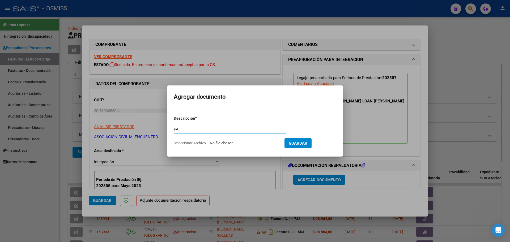
type input "PA"
click at [223, 143] on input "Seleccionar Archivo" at bounding box center [245, 143] width 70 height 5
type input "C:\fakepath\LANCIOTTI ASISTENCIA - Facturación Mi Encuentro (1).pdf"
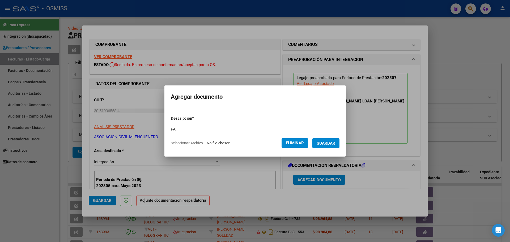
click at [329, 144] on span "Guardar" at bounding box center [325, 143] width 19 height 5
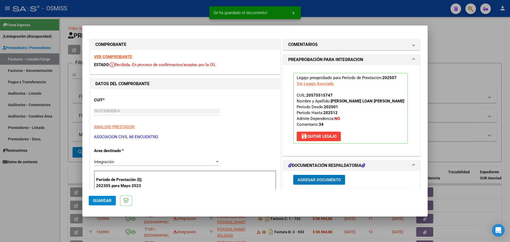
click at [101, 203] on span "Guardar" at bounding box center [102, 200] width 19 height 5
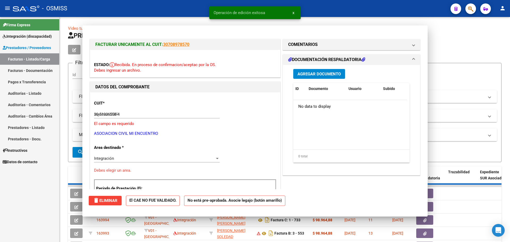
type input "$ 0,00"
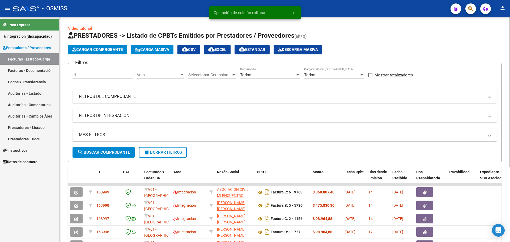
click at [112, 50] on span "Cargar Comprobante" at bounding box center [97, 49] width 50 height 5
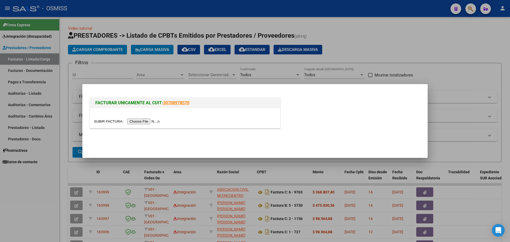
click at [141, 123] on input "file" at bounding box center [127, 122] width 67 height 6
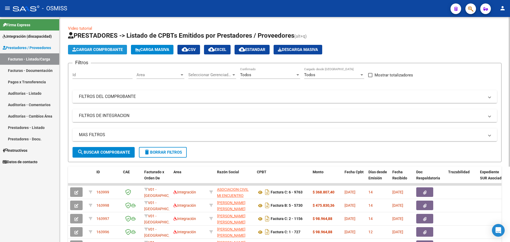
click at [99, 51] on span "Cargar Comprobante" at bounding box center [97, 49] width 50 height 5
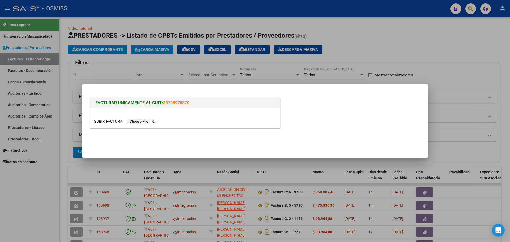
click at [148, 118] on div at bounding box center [185, 121] width 182 height 6
click at [152, 122] on input "file" at bounding box center [127, 122] width 67 height 6
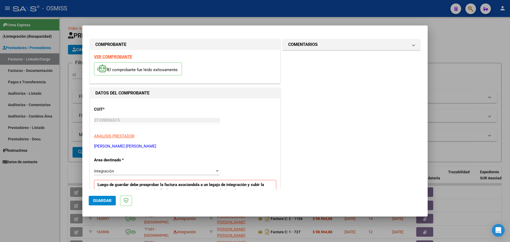
click at [112, 170] on span "Integración" at bounding box center [104, 171] width 20 height 5
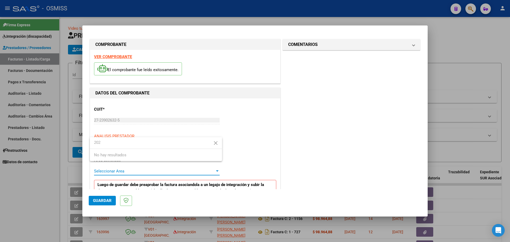
type input "2025"
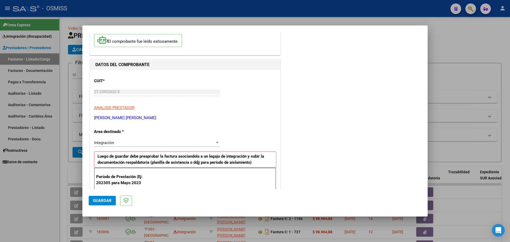
scroll to position [66, 0]
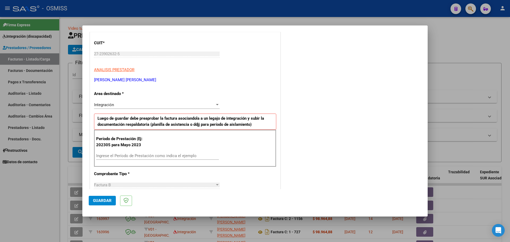
click at [114, 156] on input "Ingrese el Período de Prestación como indica el ejemplo" at bounding box center [157, 155] width 123 height 5
type input "202507"
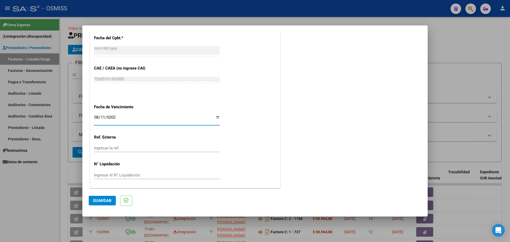
type input "[DATE]"
click at [112, 197] on button "Guardar" at bounding box center [102, 201] width 27 height 10
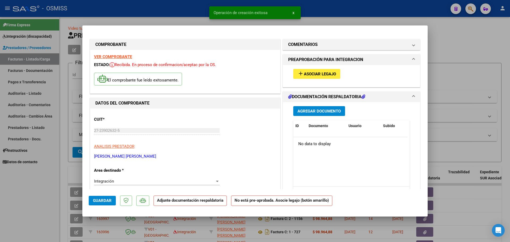
click at [327, 76] on button "add Asociar Legajo" at bounding box center [316, 74] width 47 height 10
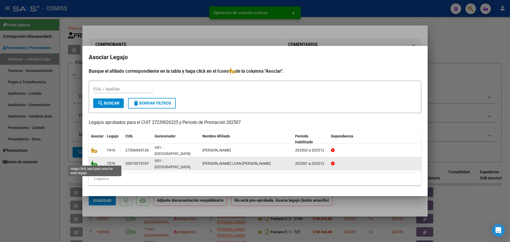
click at [92, 161] on icon at bounding box center [94, 164] width 6 height 6
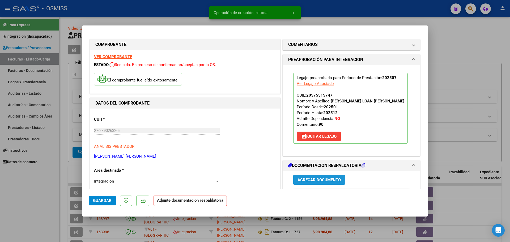
click at [308, 180] on span "Agregar Documento" at bounding box center [318, 180] width 43 height 5
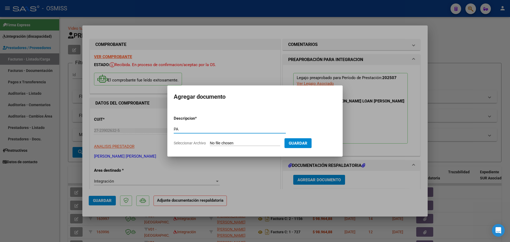
type input "PA"
click at [250, 144] on input "Seleccionar Archivo" at bounding box center [245, 143] width 70 height 5
type input "C:\fakepath\Lanciotti, Loan - Planilla de asistencia Julio 2025 - Fonoaudiologí…"
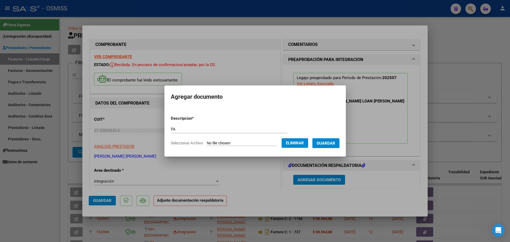
click at [331, 148] on form "Descripcion * PA Escriba aquí una descripcion Seleccionar Archivo Eliminar Guar…" at bounding box center [255, 131] width 169 height 39
click at [330, 142] on span "Guardar" at bounding box center [325, 143] width 19 height 5
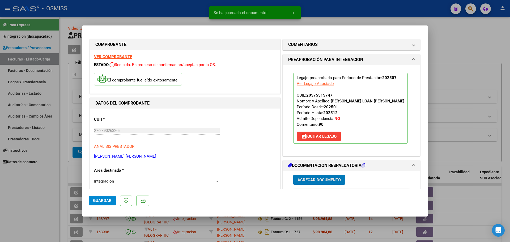
click at [97, 202] on span "Guardar" at bounding box center [102, 200] width 19 height 5
type input "$ 0,00"
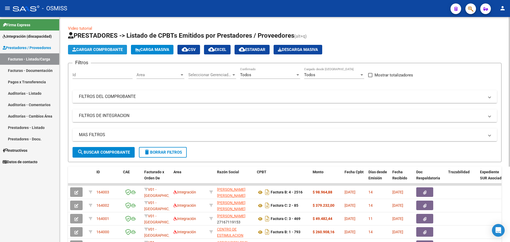
click at [97, 48] on span "Cargar Comprobante" at bounding box center [97, 49] width 50 height 5
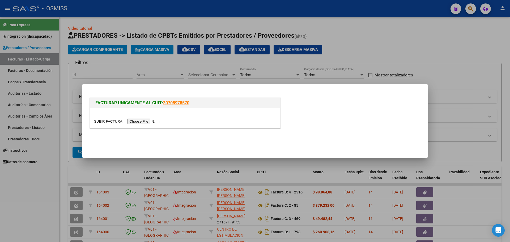
click at [138, 121] on input "file" at bounding box center [127, 122] width 67 height 6
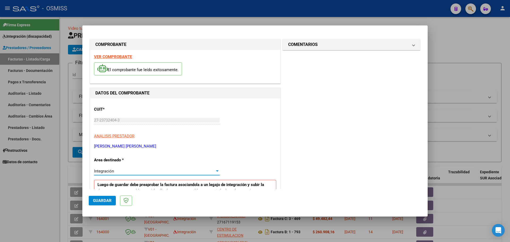
scroll to position [112, 0]
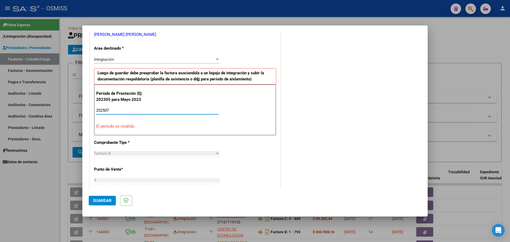
type input "202507"
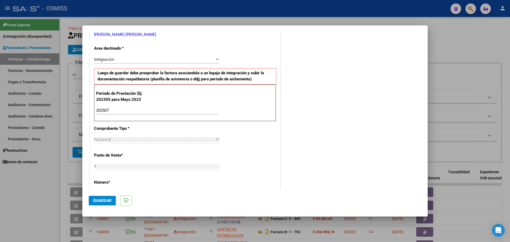
scroll to position [310, 0]
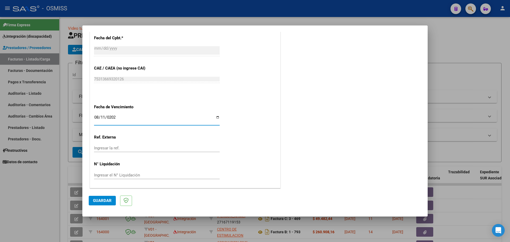
type input "[DATE]"
click at [99, 199] on span "Guardar" at bounding box center [102, 200] width 19 height 5
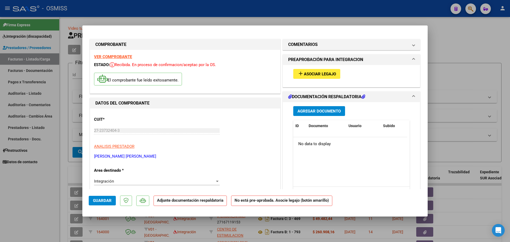
click at [326, 72] on span "Asociar Legajo" at bounding box center [320, 74] width 32 height 5
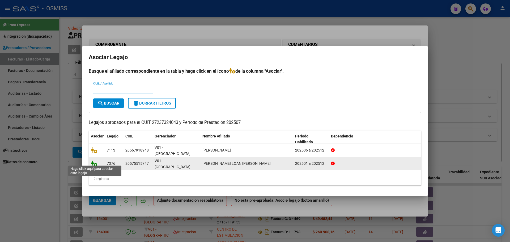
click at [93, 163] on icon at bounding box center [94, 164] width 6 height 6
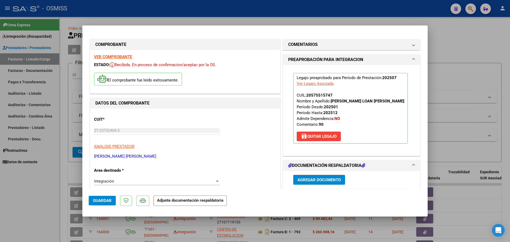
click at [309, 179] on span "Agregar Documento" at bounding box center [318, 180] width 43 height 5
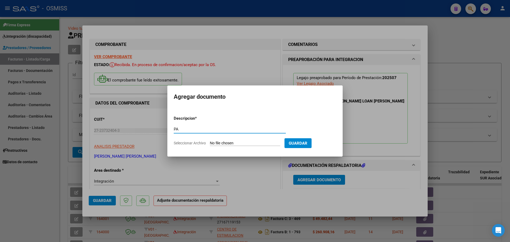
type input "PA"
click at [240, 144] on input "Seleccionar Archivo" at bounding box center [245, 143] width 70 height 5
type input "C:\fakepath\asistencia Julio Lanciotti - Andrea Lanci.pdf"
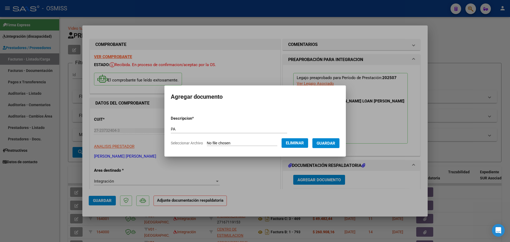
click at [331, 147] on button "Guardar" at bounding box center [325, 143] width 27 height 10
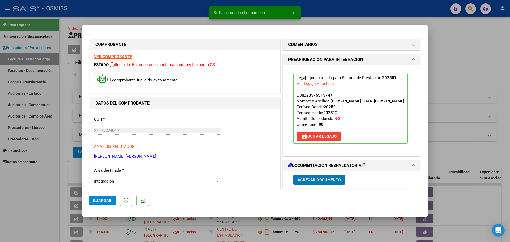
click at [104, 199] on span "Guardar" at bounding box center [102, 200] width 19 height 5
type input "$ 0,00"
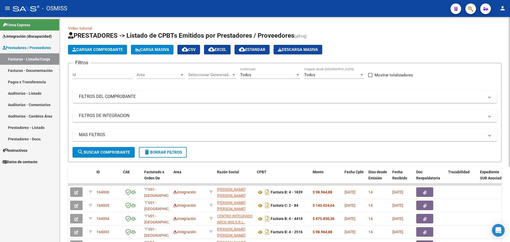
click at [89, 48] on span "Cargar Comprobante" at bounding box center [97, 49] width 50 height 5
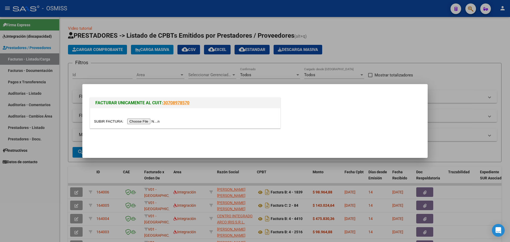
click at [139, 122] on input "file" at bounding box center [127, 122] width 67 height 6
click at [138, 123] on input "file" at bounding box center [127, 122] width 67 height 6
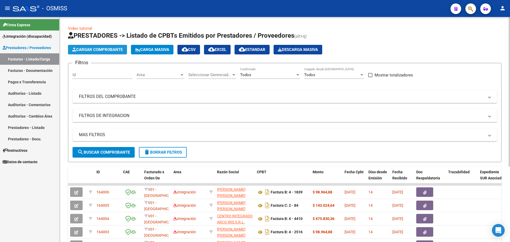
click at [104, 51] on span "Cargar Comprobante" at bounding box center [97, 49] width 50 height 5
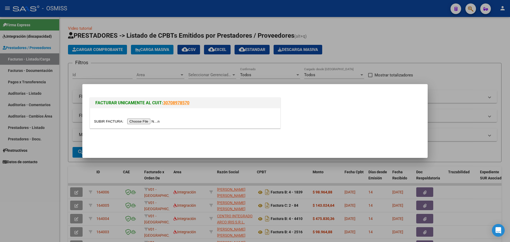
click at [144, 123] on div at bounding box center [185, 118] width 190 height 20
click at [145, 119] on input "file" at bounding box center [127, 122] width 67 height 6
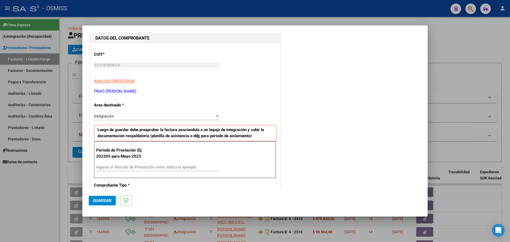
scroll to position [66, 0]
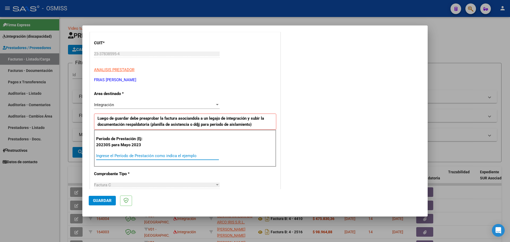
click at [113, 155] on input "Ingrese el Período de Prestación como indica el ejemplo" at bounding box center [157, 155] width 123 height 5
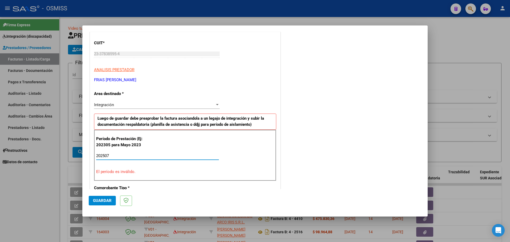
type input "202507"
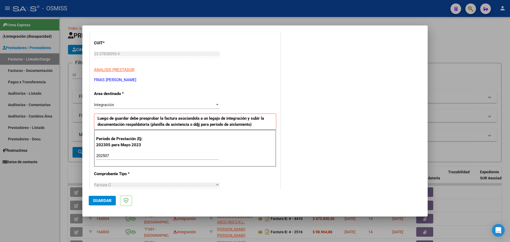
scroll to position [310, 0]
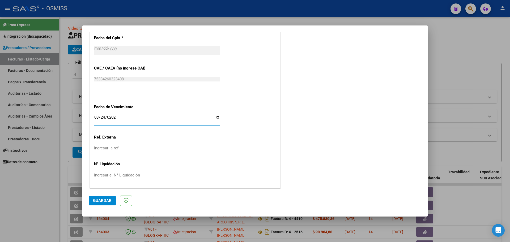
type input "2025-08-24"
click at [99, 200] on span "Guardar" at bounding box center [102, 200] width 19 height 5
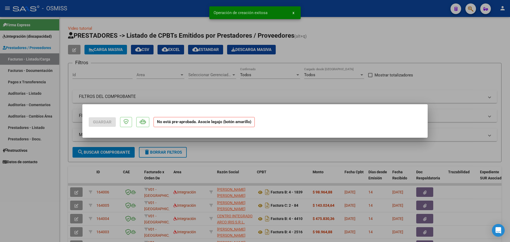
scroll to position [0, 0]
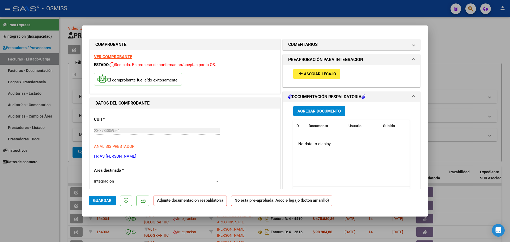
click at [314, 75] on span "Asociar Legajo" at bounding box center [320, 74] width 32 height 5
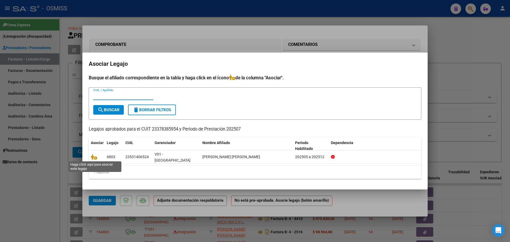
click at [88, 157] on mat-dialog-content "Busque el afiliado correspondiente en la tabla y haga click en el ícono de la c…" at bounding box center [254, 128] width 345 height 109
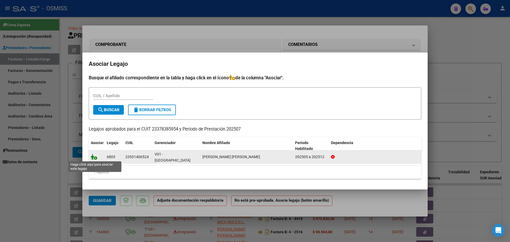
click at [94, 157] on icon at bounding box center [94, 157] width 6 height 6
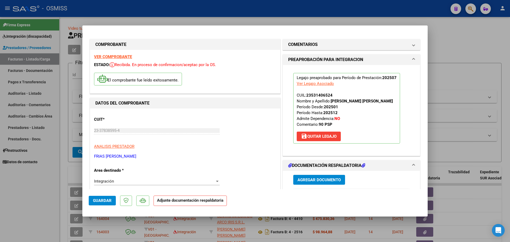
click at [330, 180] on span "Agregar Documento" at bounding box center [318, 180] width 43 height 5
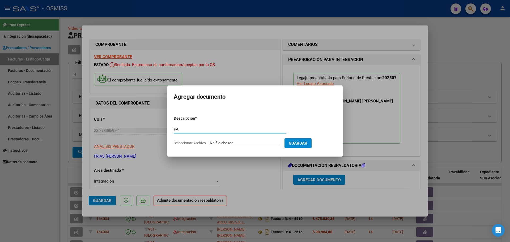
type input "PA"
click at [247, 146] on form "Descripcion * PA Escriba aquí una descripcion Seleccionar Archivo Guardar" at bounding box center [255, 131] width 162 height 39
click at [246, 145] on input "Seleccionar Archivo" at bounding box center [245, 143] width 70 height 5
type input "C:\fakepath\PL.pdf"
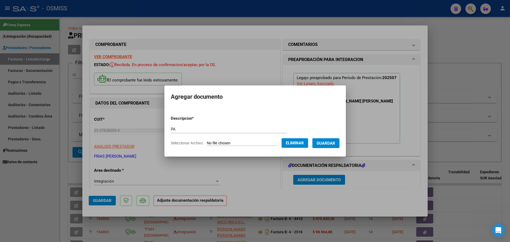
click at [333, 143] on span "Guardar" at bounding box center [325, 143] width 19 height 5
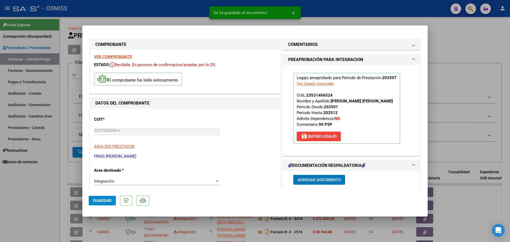
click at [106, 202] on span "Guardar" at bounding box center [102, 200] width 19 height 5
type input "$ 0,00"
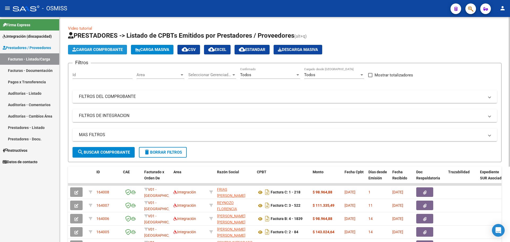
click at [91, 48] on span "Cargar Comprobante" at bounding box center [97, 49] width 50 height 5
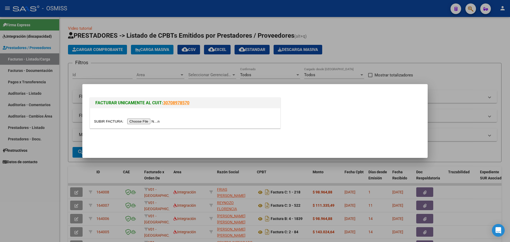
click at [149, 119] on input "file" at bounding box center [127, 122] width 67 height 6
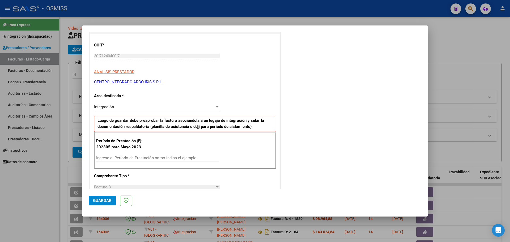
scroll to position [66, 0]
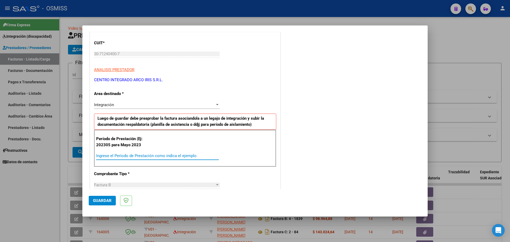
click at [122, 153] on input "Ingrese el Período de Prestación como indica el ejemplo" at bounding box center [157, 155] width 123 height 5
type input "202506"
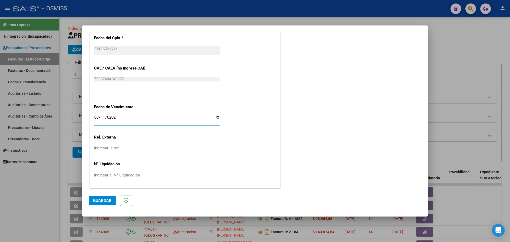
type input "[DATE]"
click at [100, 199] on span "Guardar" at bounding box center [102, 200] width 19 height 5
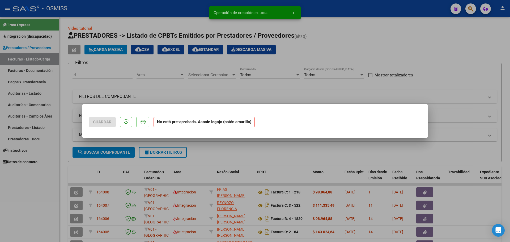
scroll to position [0, 0]
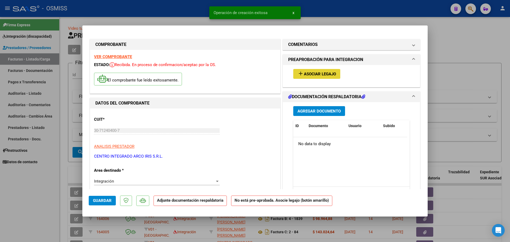
click at [328, 75] on span "Asociar Legajo" at bounding box center [320, 74] width 32 height 5
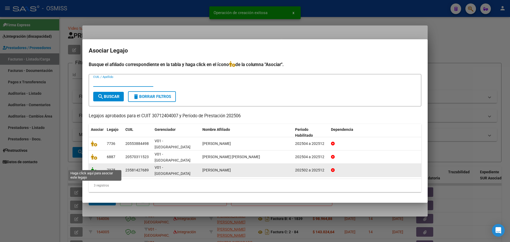
click at [93, 167] on icon at bounding box center [94, 170] width 6 height 6
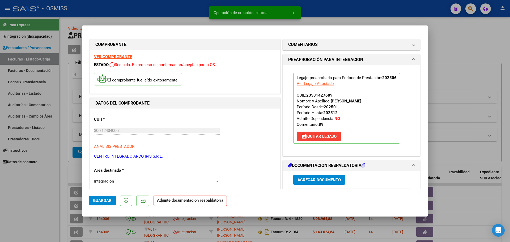
click at [324, 179] on span "Agregar Documento" at bounding box center [318, 180] width 43 height 5
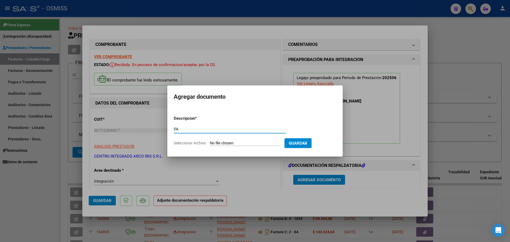
type input "PA"
click at [251, 145] on input "Seleccionar Archivo" at bounding box center [245, 143] width 70 height 5
type input "C:\fakepath\PL.pdf"
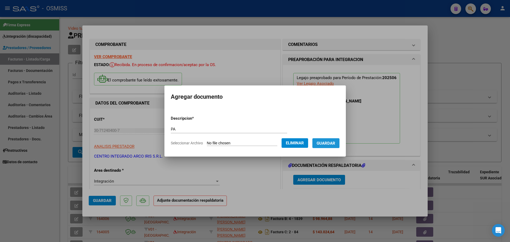
click at [325, 144] on span "Guardar" at bounding box center [325, 143] width 19 height 5
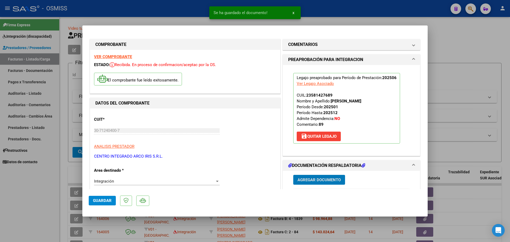
click at [316, 180] on span "Agregar Documento" at bounding box center [318, 180] width 43 height 5
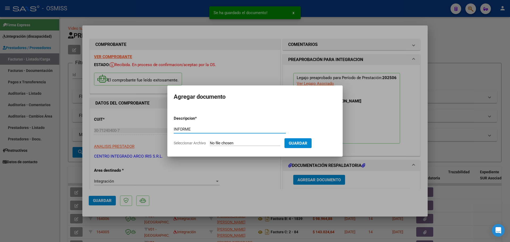
type input "INFORME"
click at [215, 143] on input "Seleccionar Archivo" at bounding box center [245, 143] width 70 height 5
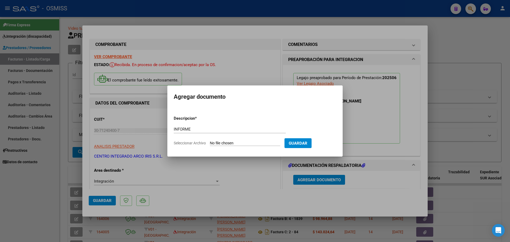
type input "C:\fakepath\INF.pdf"
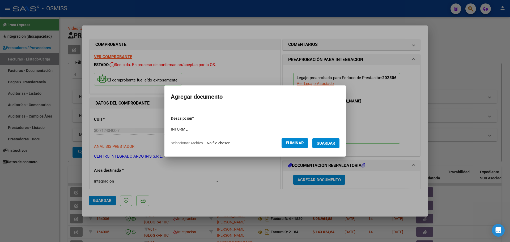
click at [329, 144] on span "Guardar" at bounding box center [325, 143] width 19 height 5
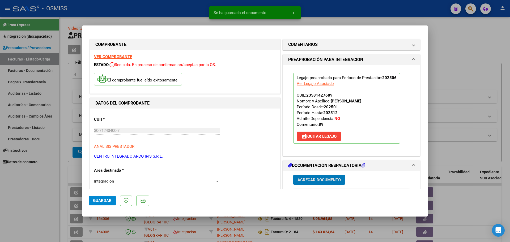
click at [101, 202] on span "Guardar" at bounding box center [102, 200] width 19 height 5
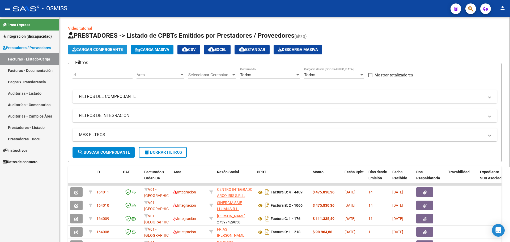
click at [102, 50] on span "Cargar Comprobante" at bounding box center [97, 49] width 50 height 5
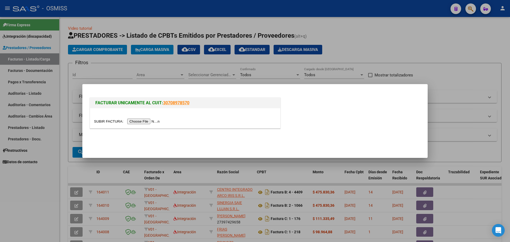
click at [136, 121] on input "file" at bounding box center [127, 122] width 67 height 6
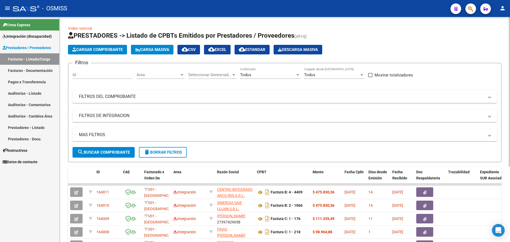
click at [114, 46] on button "Cargar Comprobante" at bounding box center [97, 50] width 59 height 10
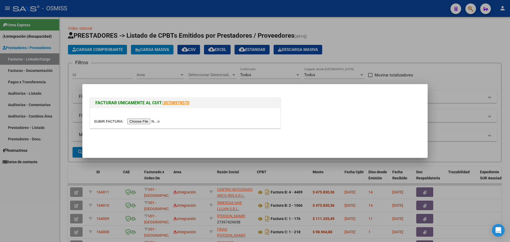
click at [157, 122] on input "file" at bounding box center [127, 122] width 67 height 6
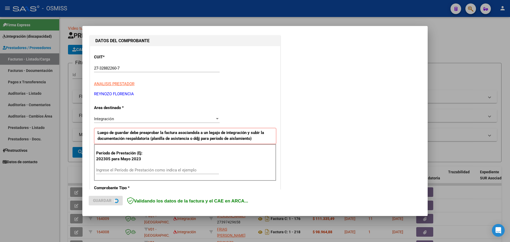
scroll to position [66, 0]
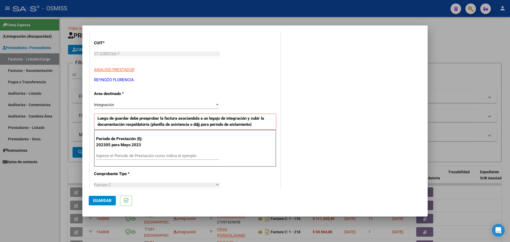
click at [119, 156] on input "Ingrese el Período de Prestación como indica el ejemplo" at bounding box center [157, 155] width 123 height 5
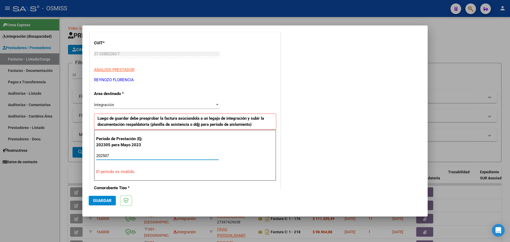
type input "202507"
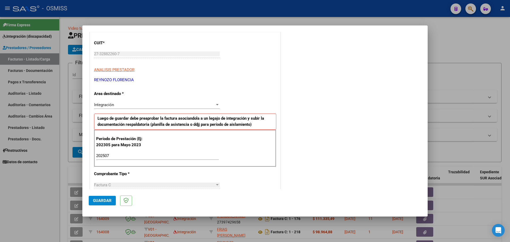
scroll to position [310, 0]
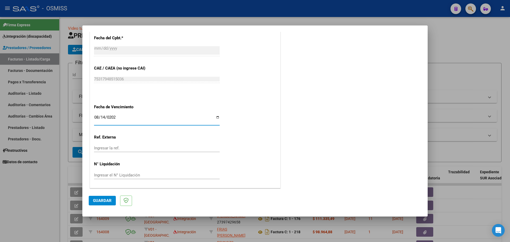
type input "[DATE]"
click at [100, 202] on span "Guardar" at bounding box center [102, 200] width 19 height 5
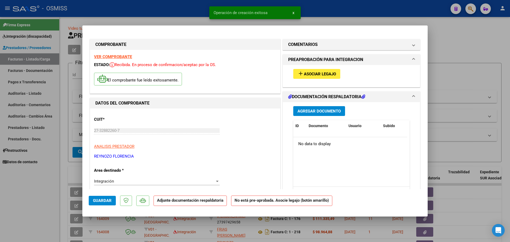
click at [314, 78] on button "add Asociar Legajo" at bounding box center [316, 74] width 47 height 10
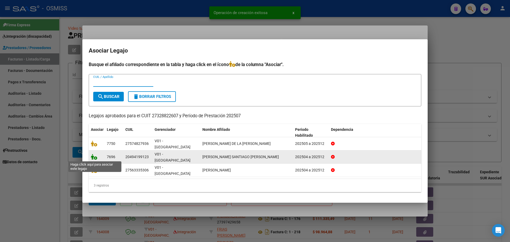
click at [94, 157] on icon at bounding box center [94, 157] width 6 height 6
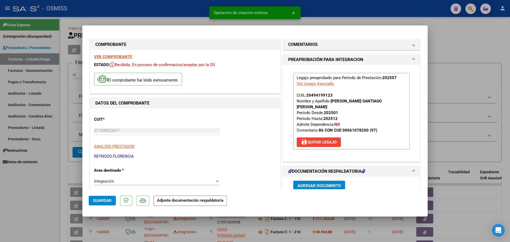
click at [326, 183] on span "Agregar Documento" at bounding box center [318, 185] width 43 height 5
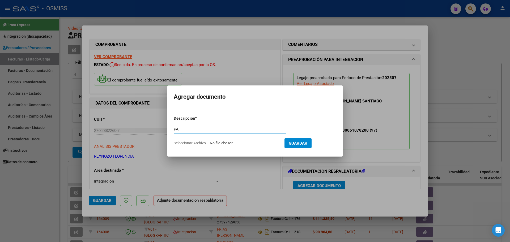
type input "PA"
click at [241, 142] on input "Seleccionar Archivo" at bounding box center [245, 143] width 70 height 5
type input "C:\fakepath\Planilla de asistencia Santiago Julio - Florencia.pdf"
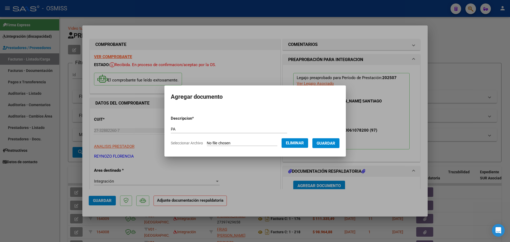
click at [323, 149] on form "Descripcion * PA Escriba aquí una descripcion Seleccionar Archivo Eliminar Guar…" at bounding box center [255, 131] width 169 height 39
click at [324, 145] on span "Guardar" at bounding box center [325, 143] width 19 height 5
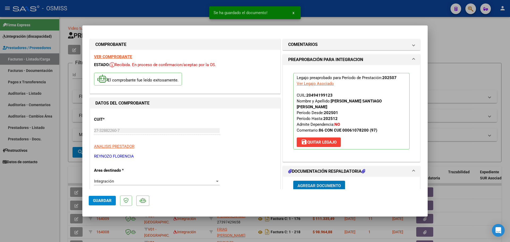
click at [98, 203] on button "Guardar" at bounding box center [102, 201] width 27 height 10
type input "$ 0,00"
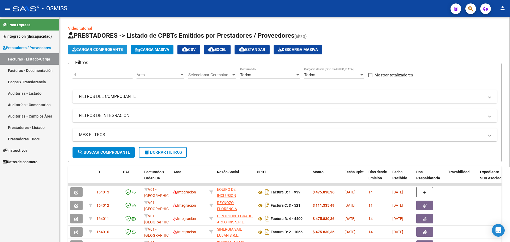
click at [93, 52] on button "Cargar Comprobante" at bounding box center [97, 50] width 59 height 10
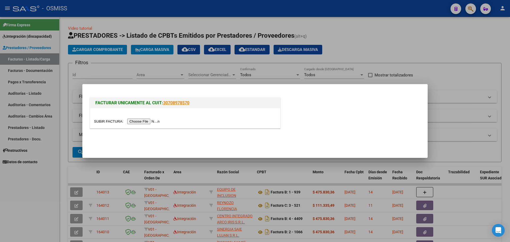
click at [155, 121] on input "file" at bounding box center [127, 122] width 67 height 6
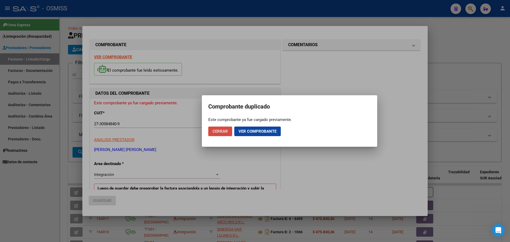
click at [225, 133] on span "Cerrar" at bounding box center [219, 131] width 15 height 5
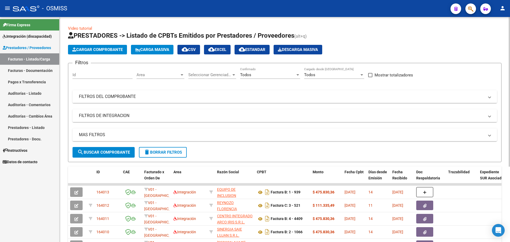
click at [93, 97] on mat-panel-title "FILTROS DEL COMPROBANTE" at bounding box center [281, 97] width 405 height 6
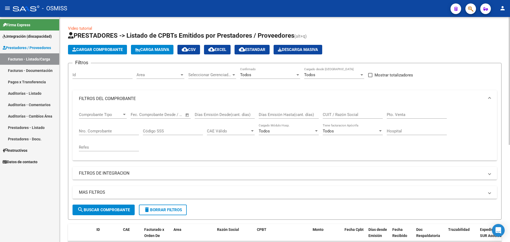
click at [331, 113] on input "CUIT / Razón Social" at bounding box center [353, 114] width 60 height 5
type input "LA BARBA"
click at [125, 209] on span "search Buscar Comprobante" at bounding box center [103, 210] width 53 height 5
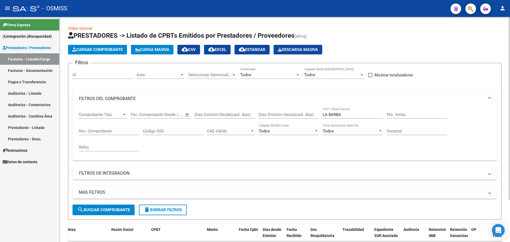
click at [90, 47] on span "Cargar Comprobante" at bounding box center [97, 49] width 50 height 5
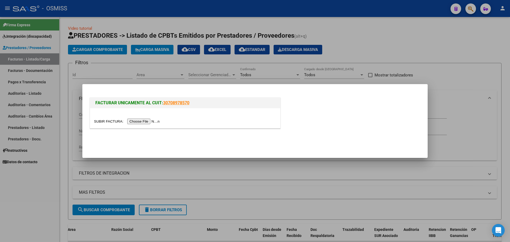
click at [145, 122] on input "file" at bounding box center [127, 122] width 67 height 6
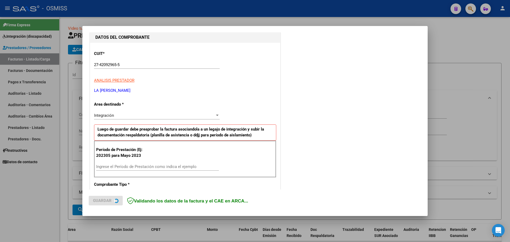
scroll to position [66, 0]
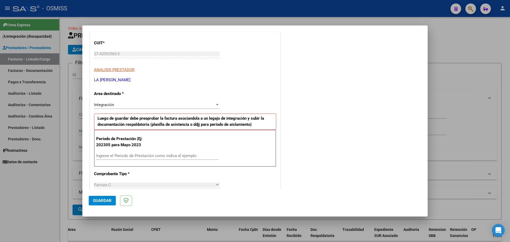
click at [113, 155] on input "Ingrese el Período de Prestación como indica el ejemplo" at bounding box center [157, 155] width 123 height 5
type input "202507"
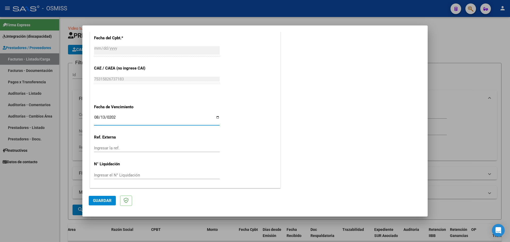
type input "[DATE]"
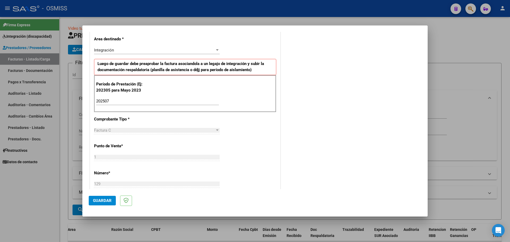
scroll to position [111, 0]
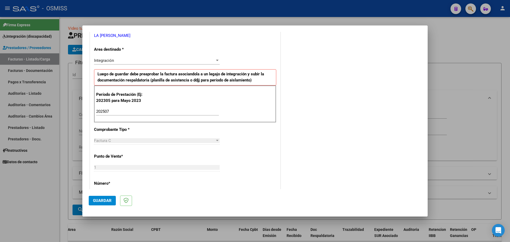
click at [97, 203] on span "Guardar" at bounding box center [102, 200] width 19 height 5
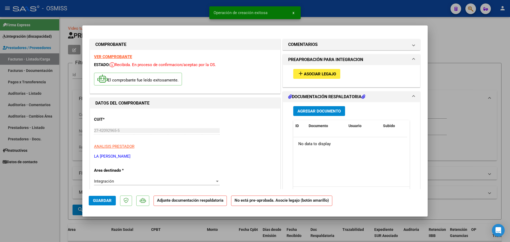
click at [316, 72] on span "Asociar Legajo" at bounding box center [320, 74] width 32 height 5
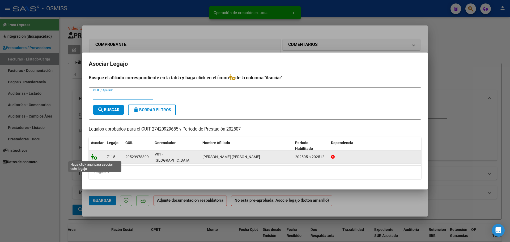
click at [94, 157] on icon at bounding box center [94, 157] width 6 height 6
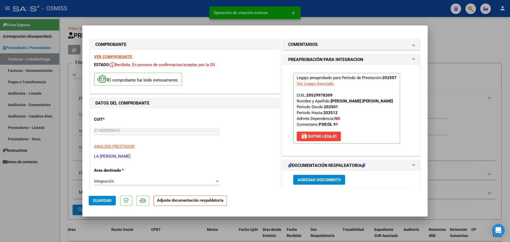
click at [324, 179] on span "Agregar Documento" at bounding box center [318, 180] width 43 height 5
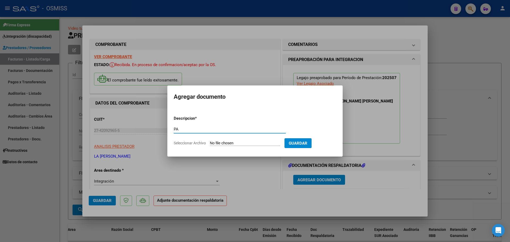
type input "PA"
click at [225, 141] on input "Seleccionar Archivo" at bounding box center [245, 143] width 70 height 5
type input "C:\fakepath\072025 - Mariana La Barba.jpg"
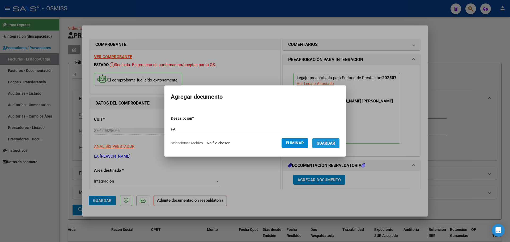
click at [330, 145] on span "Guardar" at bounding box center [325, 143] width 19 height 5
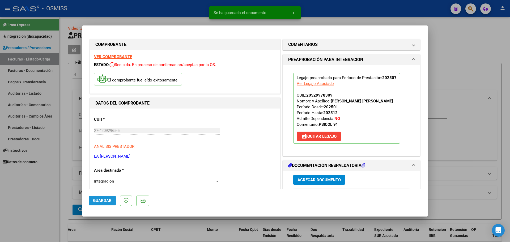
click at [101, 202] on span "Guardar" at bounding box center [102, 200] width 19 height 5
type input "$ 0,00"
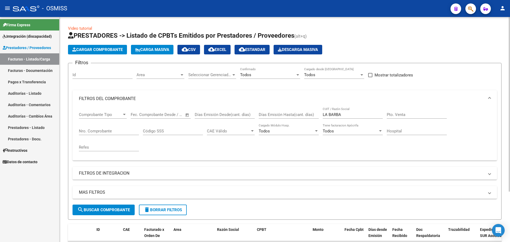
click at [172, 208] on span "delete Borrar Filtros" at bounding box center [163, 210] width 38 height 5
click at [113, 49] on span "Cargar Comprobante" at bounding box center [97, 49] width 50 height 5
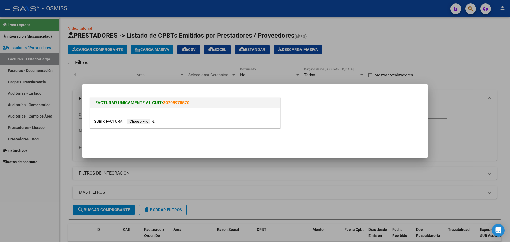
click at [131, 124] on input "file" at bounding box center [127, 122] width 67 height 6
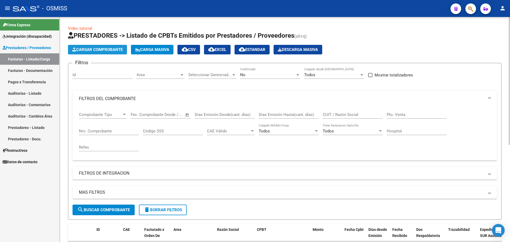
click at [103, 53] on button "Cargar Comprobante" at bounding box center [97, 50] width 59 height 10
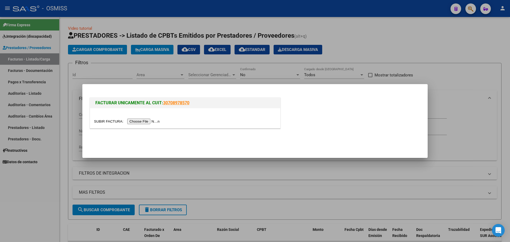
click at [139, 123] on input "file" at bounding box center [127, 122] width 67 height 6
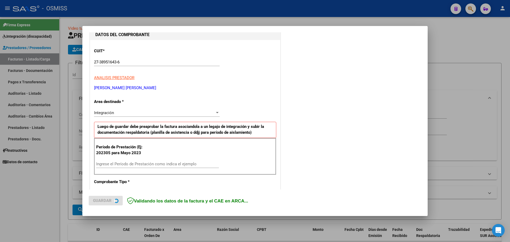
scroll to position [66, 0]
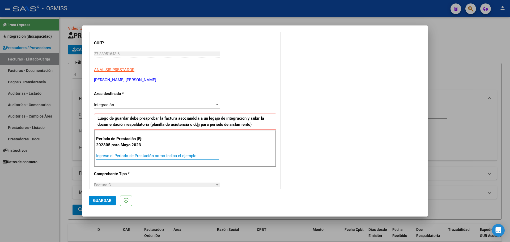
click at [119, 156] on input "Ingrese el Período de Prestación como indica el ejemplo" at bounding box center [157, 155] width 123 height 5
type input "202507"
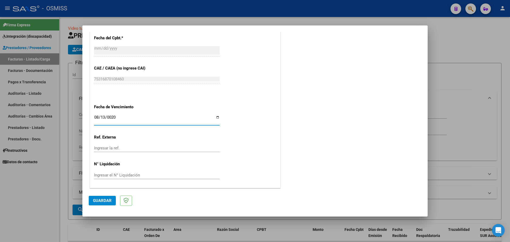
type input "0205-08-13"
type input "[DATE]"
click at [109, 199] on span "Guardar" at bounding box center [102, 200] width 19 height 5
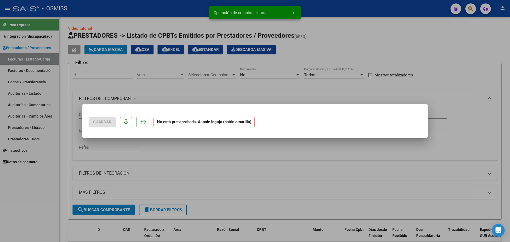
scroll to position [0, 0]
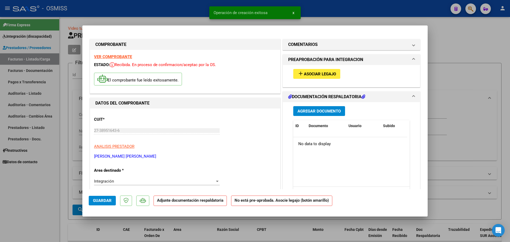
click at [324, 74] on span "Asociar Legajo" at bounding box center [320, 74] width 32 height 5
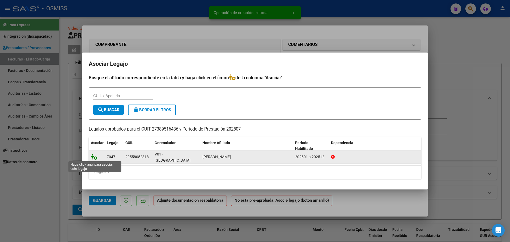
click at [96, 156] on icon at bounding box center [94, 157] width 6 height 6
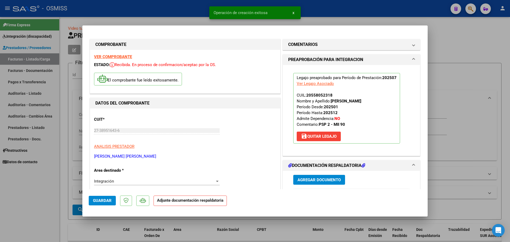
click at [309, 181] on span "Agregar Documento" at bounding box center [318, 180] width 43 height 5
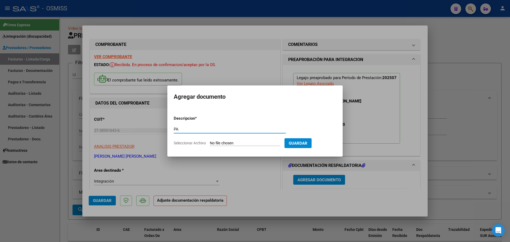
type input "PA"
click at [239, 143] on input "Seleccionar Archivo" at bounding box center [245, 143] width 70 height 5
type input "C:\fakepath\JAZ SEBA RUIZ - Equipo Terapéutico Tarpuy.pdf"
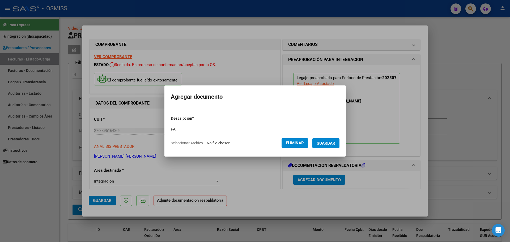
click at [332, 143] on span "Guardar" at bounding box center [325, 143] width 19 height 5
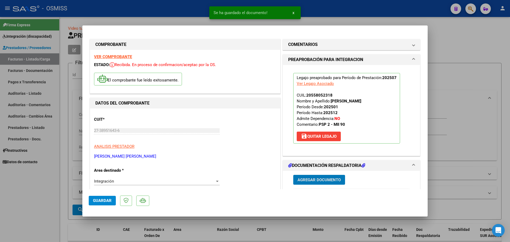
click at [110, 199] on span "Guardar" at bounding box center [102, 200] width 19 height 5
type input "$ 0,00"
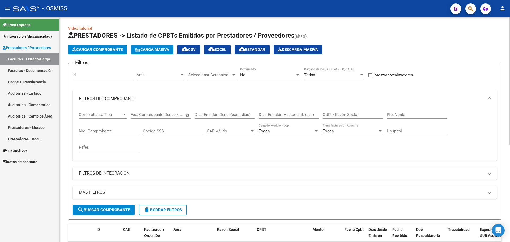
click at [110, 49] on span "Cargar Comprobante" at bounding box center [97, 49] width 50 height 5
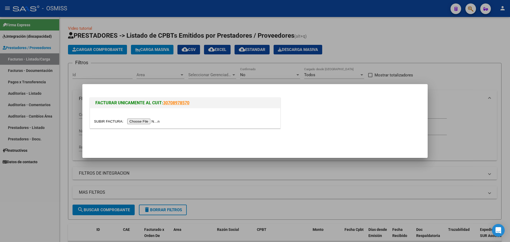
click at [144, 123] on input "file" at bounding box center [127, 122] width 67 height 6
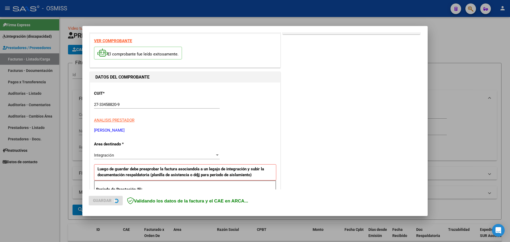
scroll to position [66, 0]
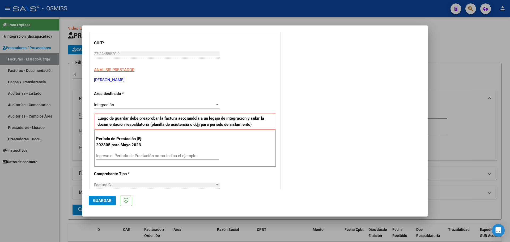
click at [122, 157] on input "Ingrese el Período de Prestación como indica el ejemplo" at bounding box center [157, 155] width 123 height 5
type input "202507"
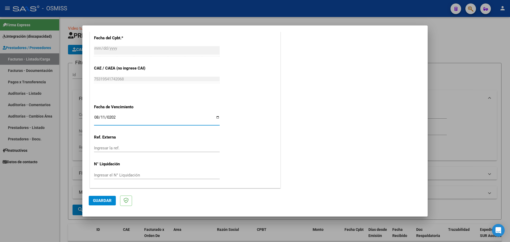
type input "[DATE]"
click at [106, 195] on mat-dialog-actions "Guardar" at bounding box center [255, 199] width 332 height 21
click at [106, 197] on button "Guardar" at bounding box center [102, 201] width 27 height 10
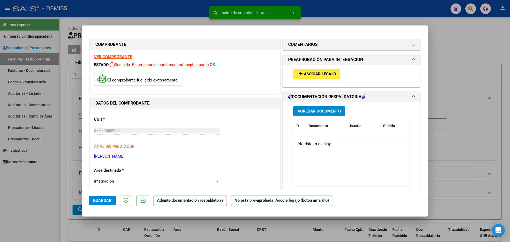
click at [325, 75] on span "Asociar Legajo" at bounding box center [320, 74] width 32 height 5
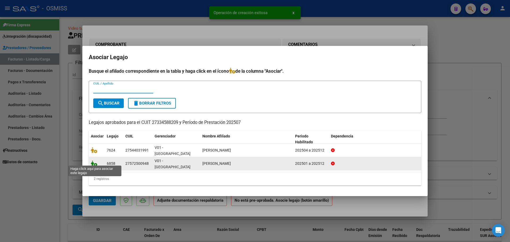
click at [96, 161] on icon at bounding box center [94, 164] width 6 height 6
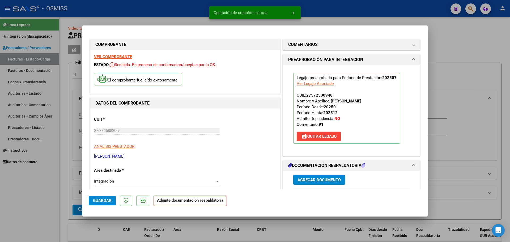
click at [333, 177] on button "Agregar Documento" at bounding box center [319, 180] width 52 height 10
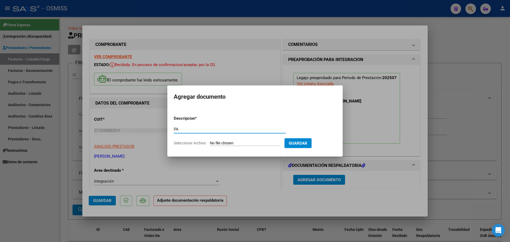
type input "PA"
click at [225, 141] on input "Seleccionar Archivo" at bounding box center [245, 143] width 70 height 5
type input "C:\fakepath\Gonzalez Florencia - Rodriguez Mariela - EIM REHABILITACION (2).pdf"
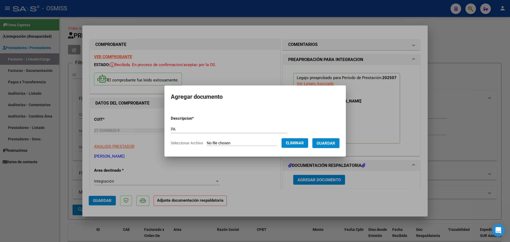
click at [327, 142] on span "Guardar" at bounding box center [325, 143] width 19 height 5
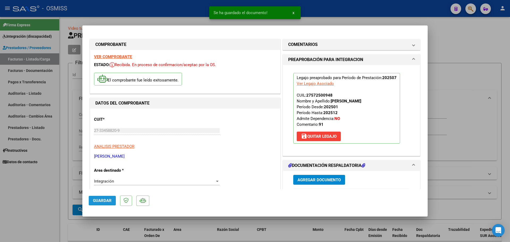
click at [98, 202] on span "Guardar" at bounding box center [102, 200] width 19 height 5
type input "$ 0,00"
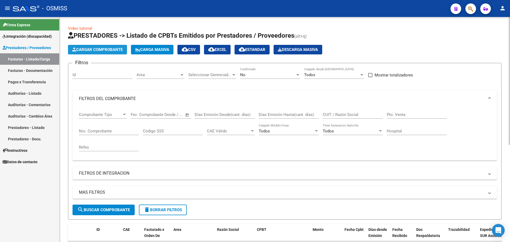
click at [99, 50] on span "Cargar Comprobante" at bounding box center [97, 49] width 50 height 5
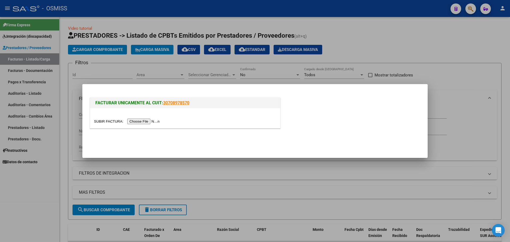
click at [152, 122] on input "file" at bounding box center [127, 122] width 67 height 6
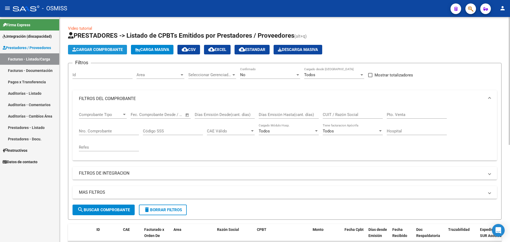
click at [84, 49] on span "Cargar Comprobante" at bounding box center [97, 49] width 50 height 5
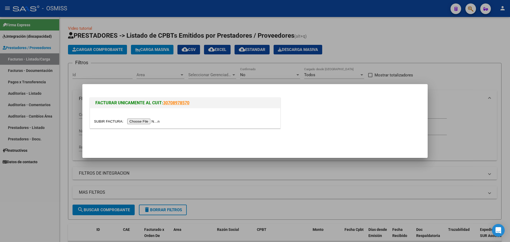
click at [159, 122] on input "file" at bounding box center [127, 122] width 67 height 6
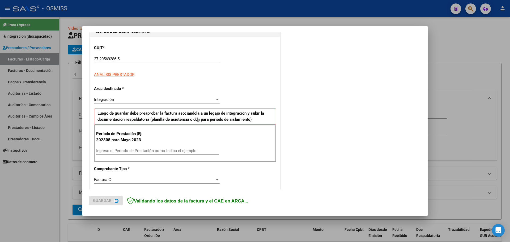
scroll to position [66, 0]
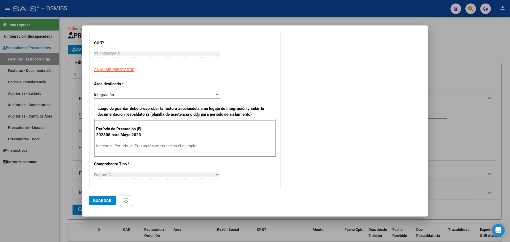
click at [122, 147] on input "Ingrese el Período de Prestación como indica el ejemplo" at bounding box center [157, 146] width 123 height 5
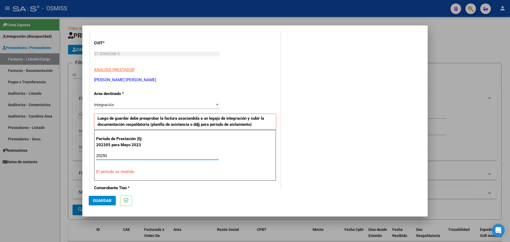
type input "20250"
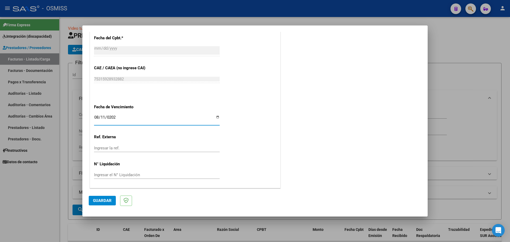
type input "[DATE]"
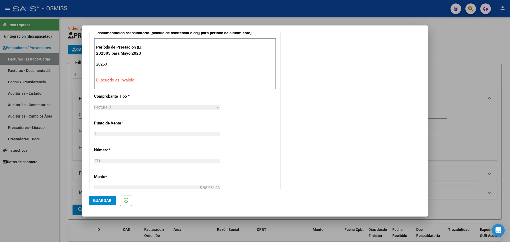
scroll to position [92, 0]
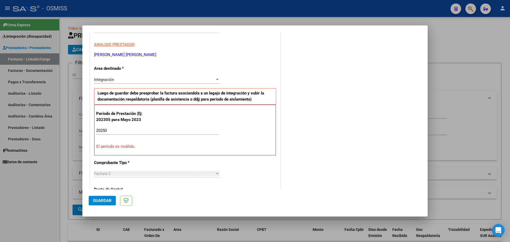
click at [123, 132] on input "20250" at bounding box center [157, 130] width 123 height 5
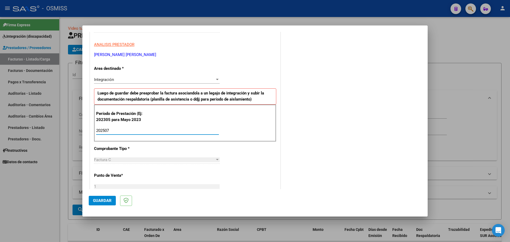
type input "202507"
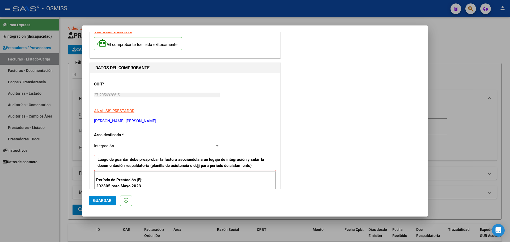
click at [108, 203] on span "Guardar" at bounding box center [102, 200] width 19 height 5
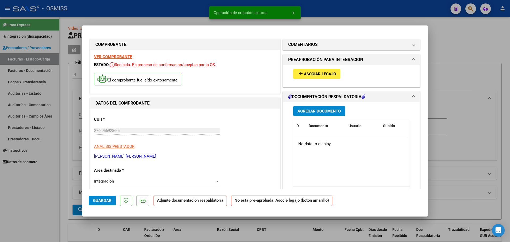
click at [314, 113] on span "Agregar Documento" at bounding box center [318, 111] width 43 height 5
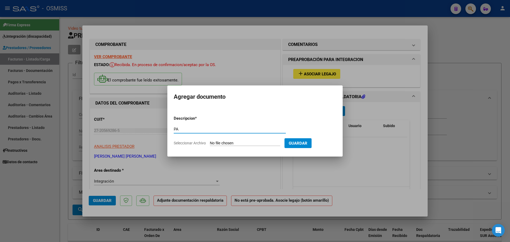
type input "PA"
click at [245, 144] on input "Seleccionar Archivo" at bounding box center [245, 143] width 70 height 5
type input "C:\fakepath\Alison julio - Natalia Wester.pdf"
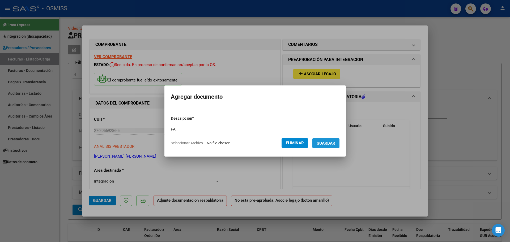
click at [327, 144] on span "Guardar" at bounding box center [325, 143] width 19 height 5
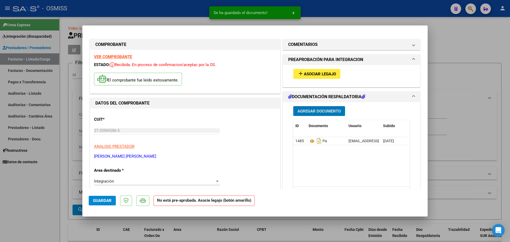
click at [310, 76] on span "Asociar Legajo" at bounding box center [320, 74] width 32 height 5
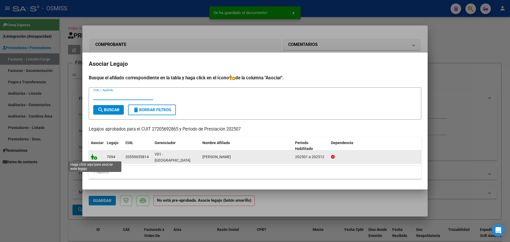
click at [92, 156] on icon at bounding box center [94, 157] width 6 height 6
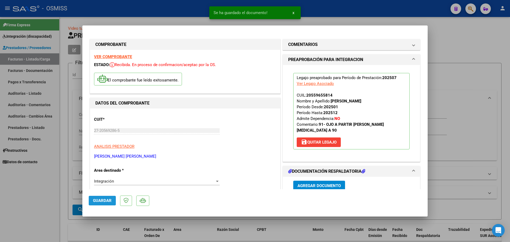
click at [102, 199] on span "Guardar" at bounding box center [102, 200] width 19 height 5
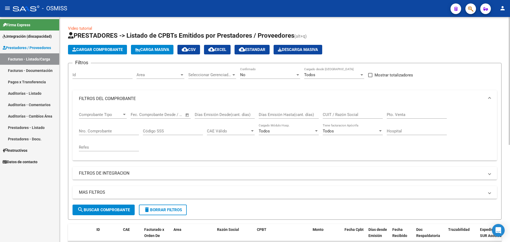
click at [95, 50] on span "Cargar Comprobante" at bounding box center [97, 49] width 50 height 5
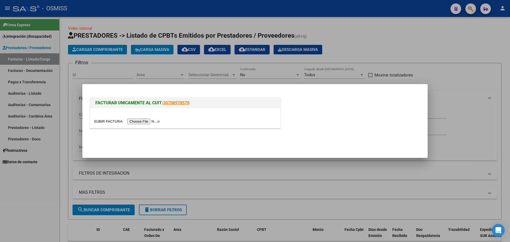
click at [152, 122] on input "file" at bounding box center [127, 122] width 67 height 6
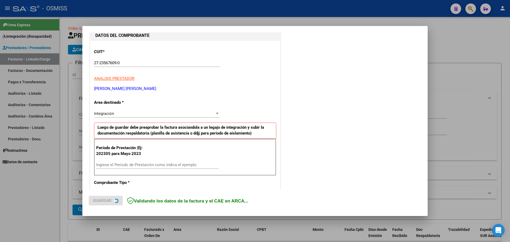
scroll to position [66, 0]
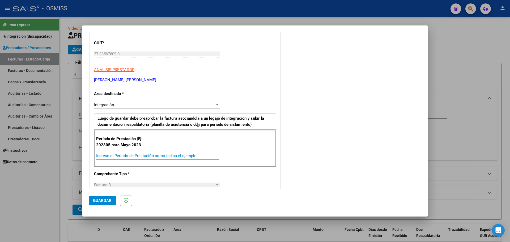
click at [102, 156] on input "Ingrese el Período de Prestación como indica el ejemplo" at bounding box center [157, 155] width 123 height 5
type input "202507"
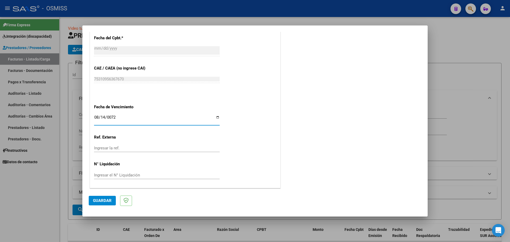
type input "0720-08-14"
type input "9998-08-14"
click at [114, 118] on input "Ingresar la fecha" at bounding box center [157, 119] width 126 height 8
drag, startPoint x: 95, startPoint y: 119, endPoint x: 100, endPoint y: 118, distance: 4.9
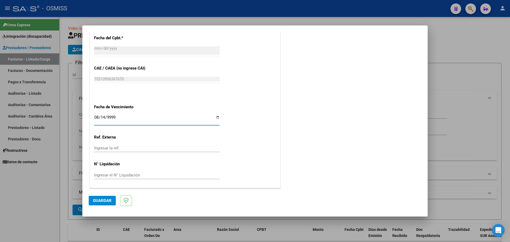
click at [96, 119] on input "9999-08-14" at bounding box center [157, 119] width 126 height 8
type input "9999-08-14"
type input "[DATE]"
click at [103, 203] on span "Guardar" at bounding box center [102, 200] width 19 height 5
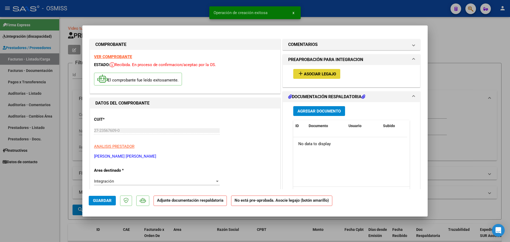
click at [324, 73] on span "Asociar Legajo" at bounding box center [320, 74] width 32 height 5
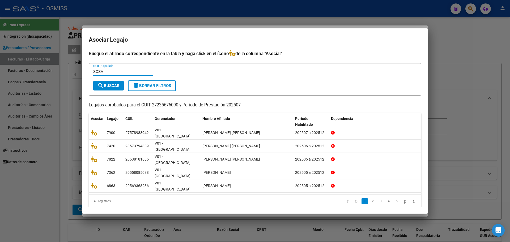
click at [116, 88] on span "search Buscar" at bounding box center [108, 85] width 22 height 5
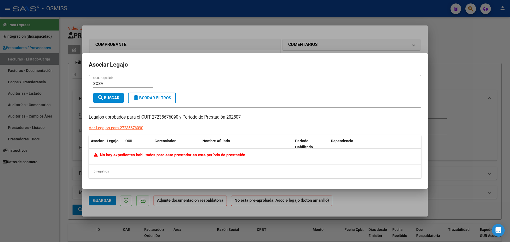
click at [111, 83] on input "SOSA" at bounding box center [123, 83] width 60 height 5
type input "S"
click at [119, 128] on div "Ver Legajos para 27235676090" at bounding box center [116, 128] width 54 height 6
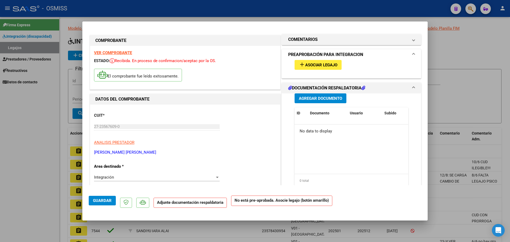
click at [309, 59] on mat-expansion-panel-header "PREAPROBACIÓN PARA INTEGRACION" at bounding box center [351, 54] width 139 height 11
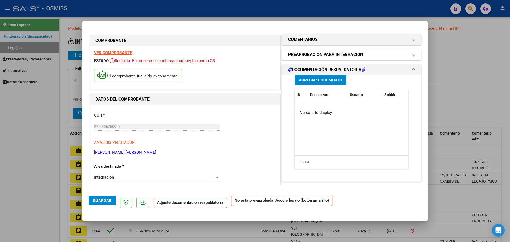
click at [305, 52] on h1 "PREAPROBACIÓN PARA INTEGRACION" at bounding box center [325, 55] width 75 height 6
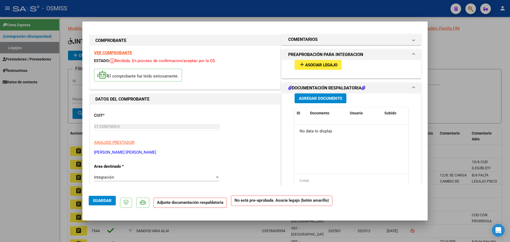
click at [311, 69] on button "add Asociar Legajo" at bounding box center [317, 65] width 47 height 10
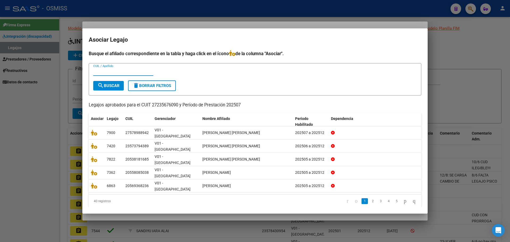
click at [111, 74] on input "CUIL / Apellido" at bounding box center [123, 71] width 60 height 5
type input "FRANCISCO"
click at [115, 88] on span "search Buscar" at bounding box center [108, 85] width 22 height 5
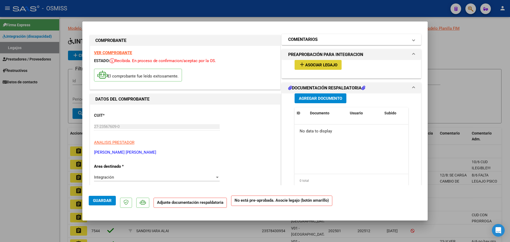
click at [301, 40] on h1 "COMENTARIOS" at bounding box center [302, 39] width 29 height 6
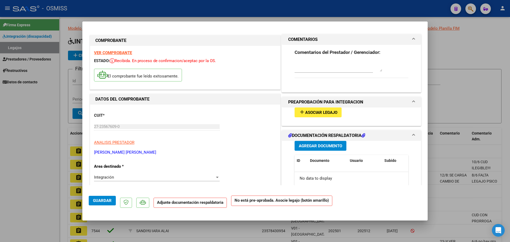
click at [296, 66] on textarea at bounding box center [338, 66] width 88 height 11
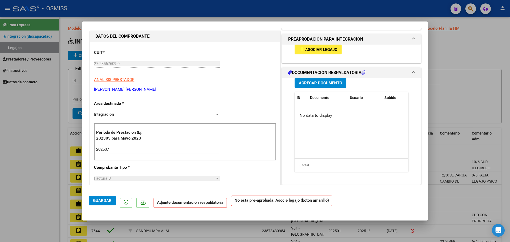
scroll to position [66, 0]
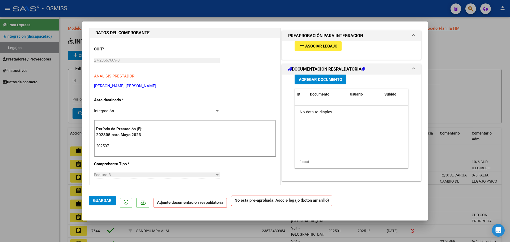
type textarea "SOSA FRANCISCO - SIN LEGAJO PARA ASOCIAR -CARGADO EL 9/6"
click at [307, 79] on span "Agregar Documento" at bounding box center [320, 79] width 43 height 5
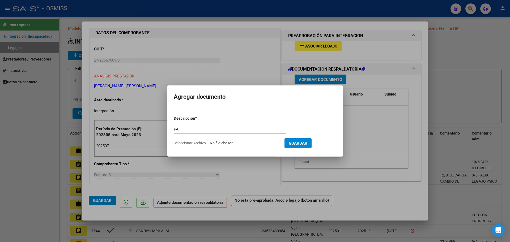
type input "PA"
click at [216, 145] on input "Seleccionar Archivo" at bounding box center [245, 143] width 70 height 5
type input "C:\fakepath\SOSA FRANCISCO LEONEL ASIST REHA 2025-07 - Noelia Campos (1).PDF"
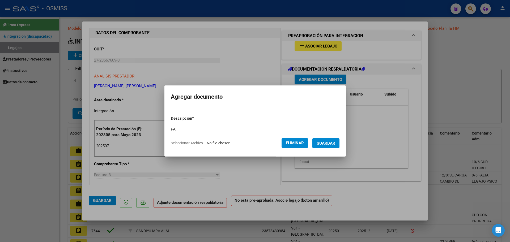
click at [327, 143] on span "Guardar" at bounding box center [325, 143] width 19 height 5
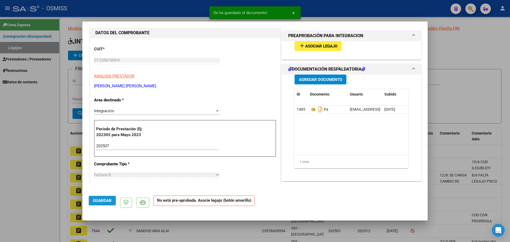
click at [101, 197] on button "Guardar" at bounding box center [102, 201] width 27 height 10
type input "$ 0,00"
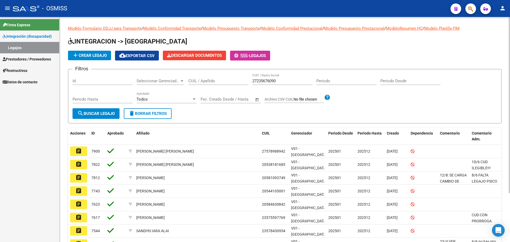
click at [100, 59] on button "add Crear Legajo" at bounding box center [89, 56] width 43 height 10
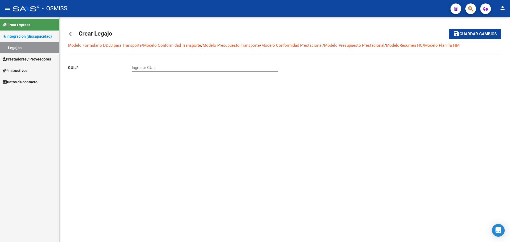
click at [23, 57] on span "Prestadores / Proveedores" at bounding box center [27, 59] width 48 height 6
click at [22, 60] on span "Prestadores / Proveedores" at bounding box center [27, 59] width 48 height 6
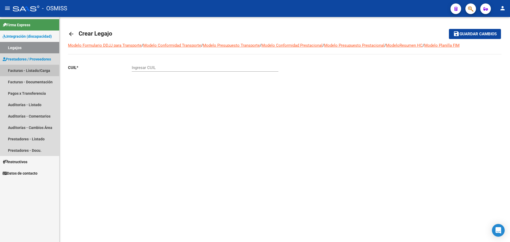
click at [18, 69] on link "Facturas - Listado/Carga" at bounding box center [29, 70] width 59 height 11
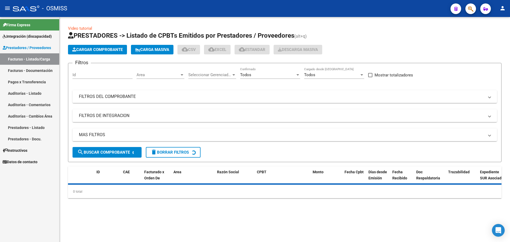
click at [106, 48] on span "Cargar Comprobante" at bounding box center [97, 49] width 50 height 5
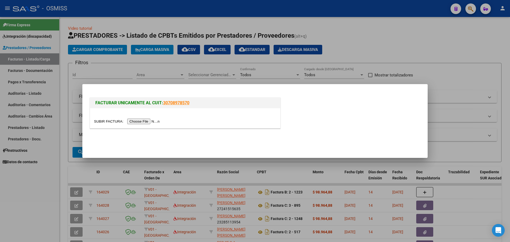
click at [152, 124] on div at bounding box center [185, 118] width 190 height 20
click at [155, 123] on input "file" at bounding box center [127, 122] width 67 height 6
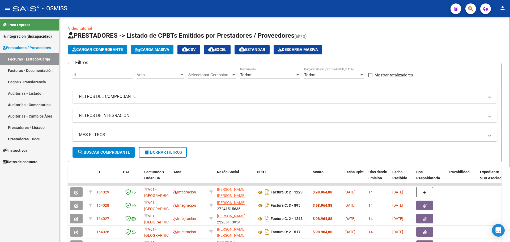
click at [99, 50] on span "Cargar Comprobante" at bounding box center [97, 49] width 50 height 5
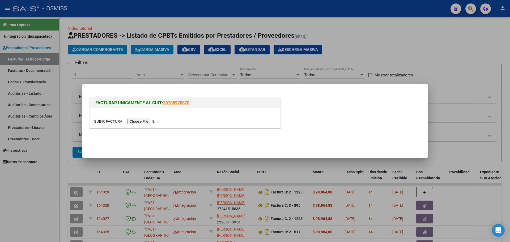
click at [131, 122] on input "file" at bounding box center [127, 122] width 67 height 6
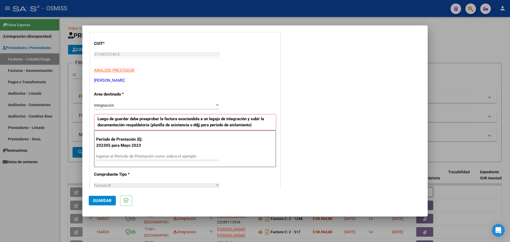
scroll to position [66, 0]
click at [129, 156] on input "Ingrese el Período de Prestación como indica el ejemplo" at bounding box center [157, 155] width 123 height 5
type input "202507"
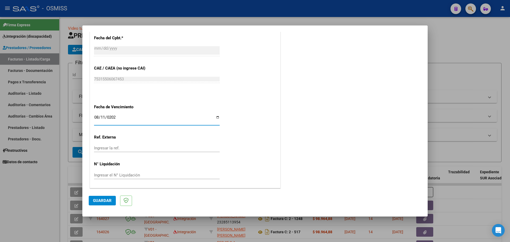
type input "[DATE]"
click at [101, 199] on span "Guardar" at bounding box center [102, 200] width 19 height 5
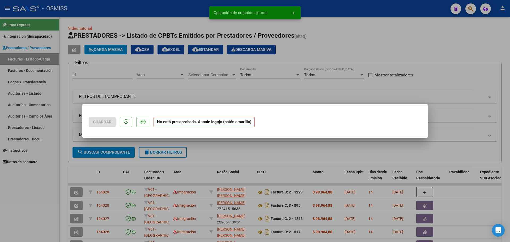
scroll to position [0, 0]
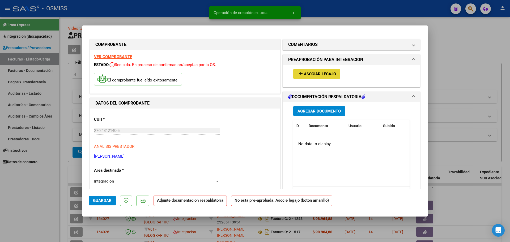
click at [304, 77] on button "add Asociar Legajo" at bounding box center [316, 74] width 47 height 10
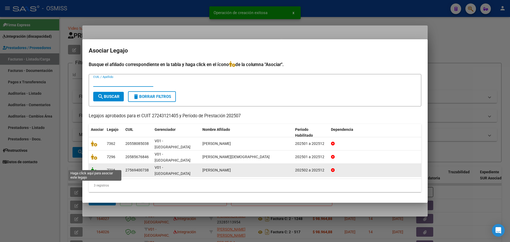
click at [92, 167] on icon at bounding box center [94, 170] width 6 height 6
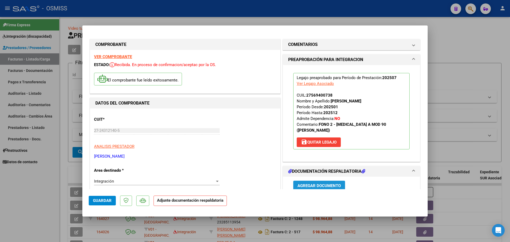
click at [322, 183] on span "Agregar Documento" at bounding box center [318, 185] width 43 height 5
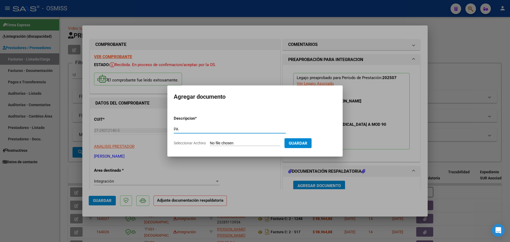
type input "PA"
click at [228, 141] on input "Seleccionar Archivo" at bounding box center [245, 143] width 70 height 5
type input "C:\fakepath\27243121405_006_00004_00001867 - lorena raimondo.pdf"
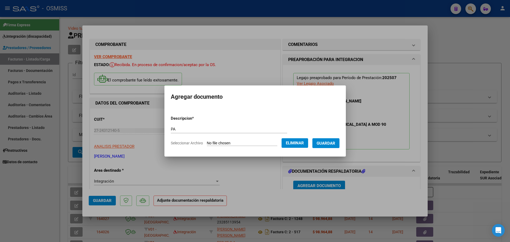
click at [326, 144] on span "Guardar" at bounding box center [325, 143] width 19 height 5
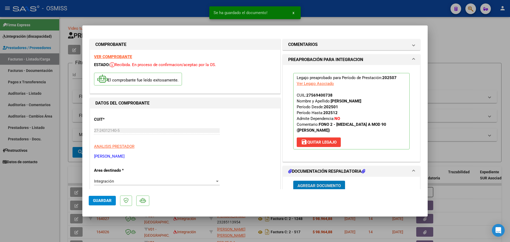
click at [105, 202] on span "Guardar" at bounding box center [102, 200] width 19 height 5
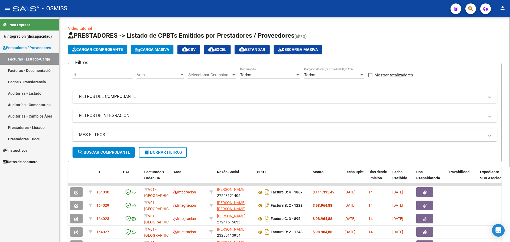
click at [85, 48] on span "Cargar Comprobante" at bounding box center [97, 49] width 50 height 5
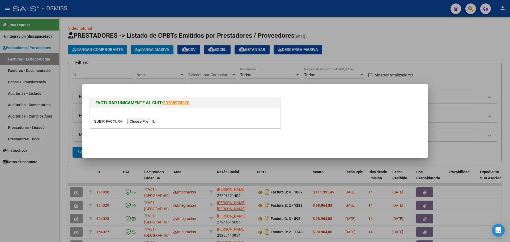
click at [146, 121] on input "file" at bounding box center [127, 122] width 67 height 6
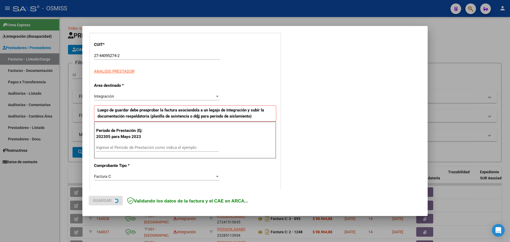
scroll to position [66, 0]
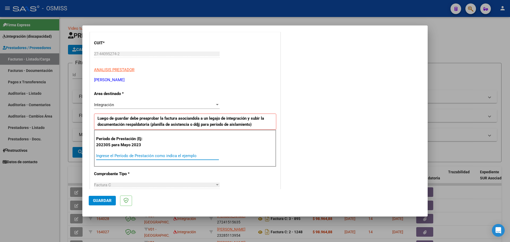
click at [117, 156] on input "Ingrese el Período de Prestación como indica el ejemplo" at bounding box center [157, 155] width 123 height 5
type input "202507"
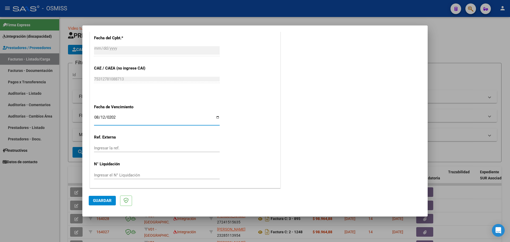
type input "[DATE]"
click at [99, 199] on span "Guardar" at bounding box center [102, 200] width 19 height 5
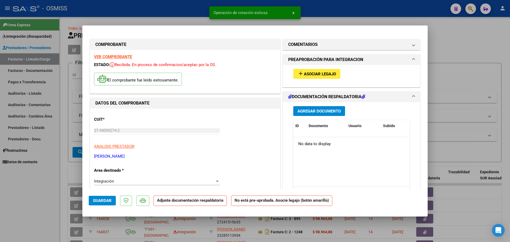
click at [307, 76] on span "Asociar Legajo" at bounding box center [320, 74] width 32 height 5
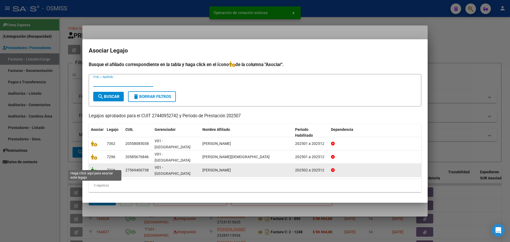
click at [92, 167] on icon at bounding box center [94, 170] width 6 height 6
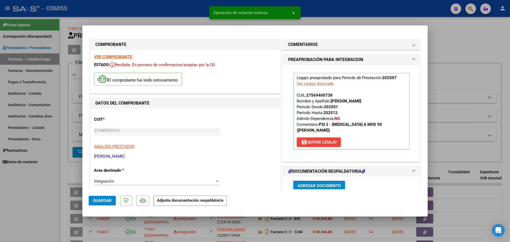
click at [333, 183] on span "Agregar Documento" at bounding box center [318, 185] width 43 height 5
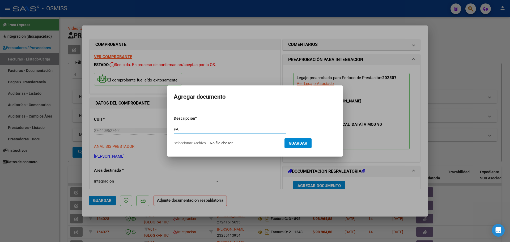
type input "PA"
click at [236, 145] on input "Seleccionar Archivo" at bounding box center [245, 143] width 70 height 5
type input "C:\fakepath\Quieoz Isabela Julio - Jo Benfield.pdf"
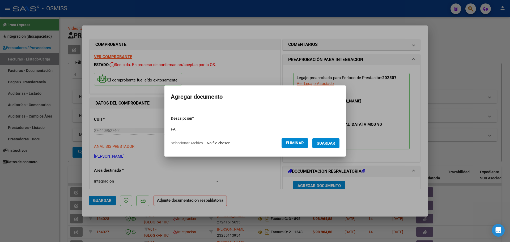
click at [327, 146] on button "Guardar" at bounding box center [325, 143] width 27 height 10
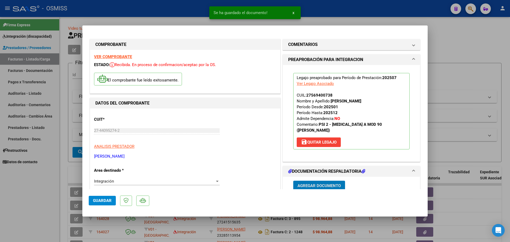
click at [102, 203] on span "Guardar" at bounding box center [102, 200] width 19 height 5
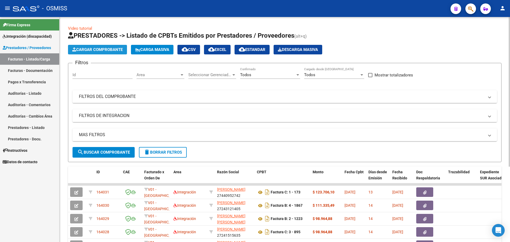
click at [104, 51] on span "Cargar Comprobante" at bounding box center [97, 49] width 50 height 5
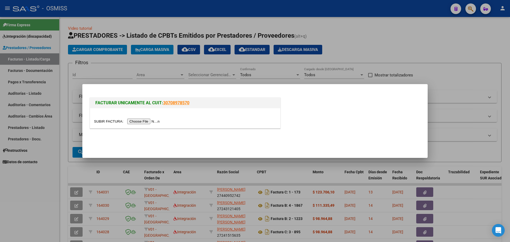
click at [138, 121] on input "file" at bounding box center [127, 122] width 67 height 6
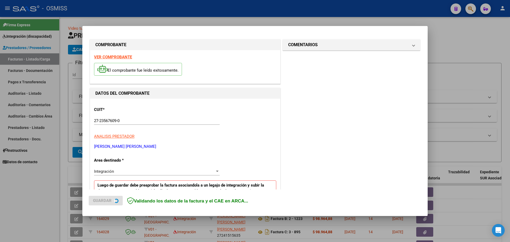
scroll to position [66, 0]
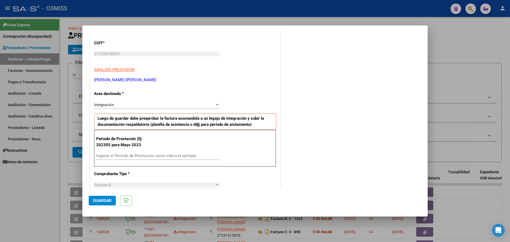
click at [104, 147] on p "Período de Prestación (Ej: 202305 para Mayo 2023" at bounding box center [122, 142] width 53 height 12
click at [105, 155] on input "Ingrese el Período de Prestación como indica el ejemplo" at bounding box center [157, 155] width 123 height 5
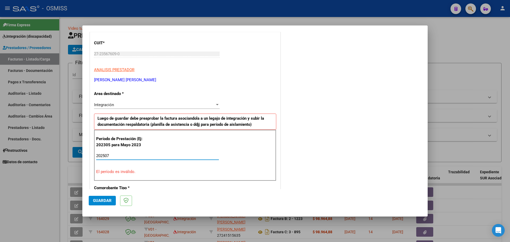
scroll to position [310, 0]
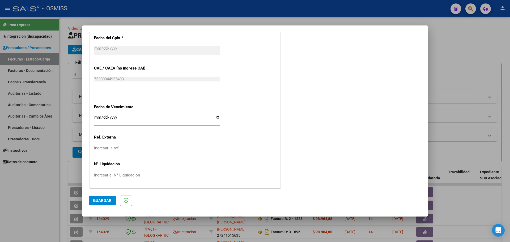
click at [105, 201] on span "Guardar" at bounding box center [102, 200] width 19 height 5
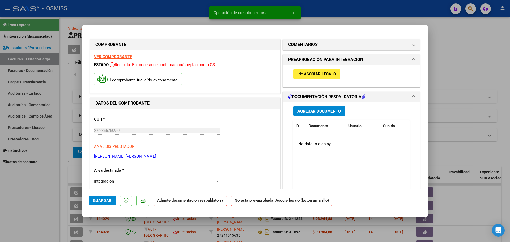
click at [332, 73] on span "Asociar Legajo" at bounding box center [320, 74] width 32 height 5
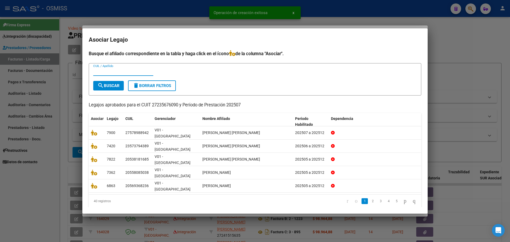
click at [118, 74] on input "CUIL / Apellido" at bounding box center [123, 71] width 60 height 5
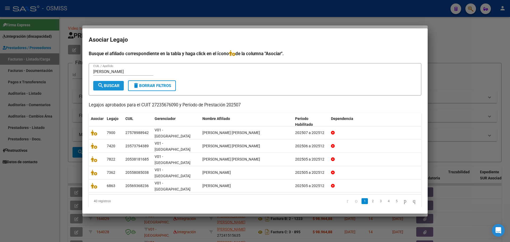
click at [115, 91] on button "search Buscar" at bounding box center [108, 86] width 31 height 10
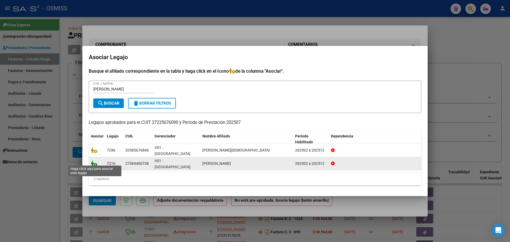
click at [95, 161] on icon at bounding box center [94, 164] width 6 height 6
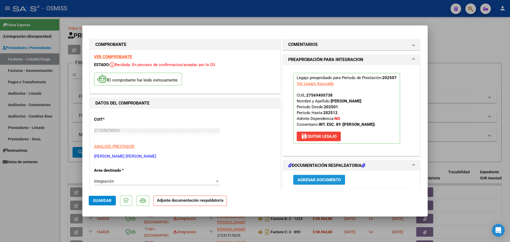
click at [324, 180] on span "Agregar Documento" at bounding box center [318, 180] width 43 height 5
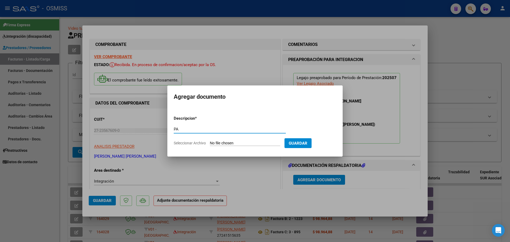
click at [254, 144] on input "Seleccionar Archivo" at bounding box center [245, 143] width 70 height 5
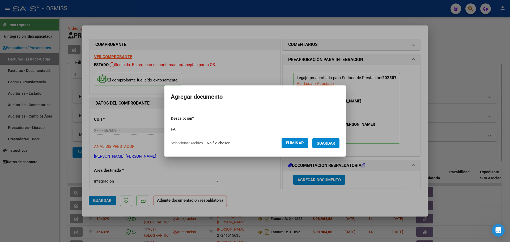
click at [326, 146] on button "Guardar" at bounding box center [325, 143] width 27 height 10
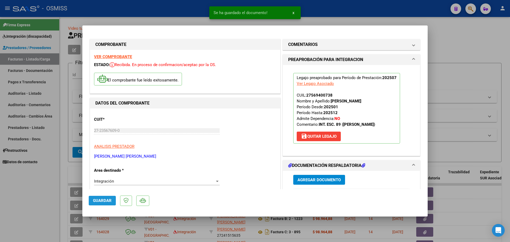
click at [100, 200] on span "Guardar" at bounding box center [102, 200] width 19 height 5
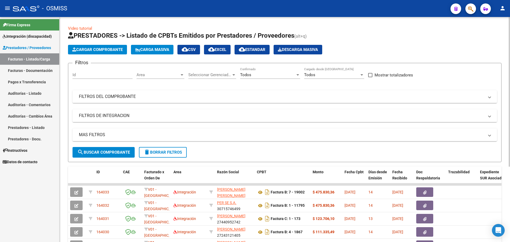
click at [100, 49] on span "Cargar Comprobante" at bounding box center [97, 49] width 50 height 5
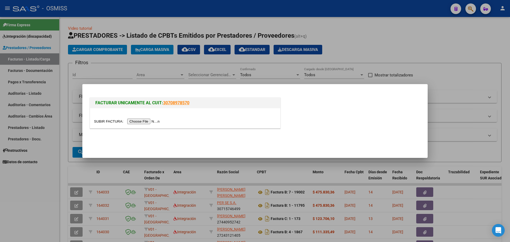
click at [135, 122] on input "file" at bounding box center [127, 122] width 67 height 6
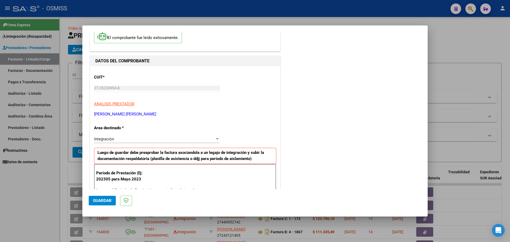
scroll to position [66, 0]
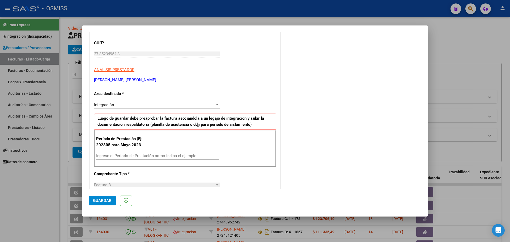
click at [114, 156] on input "Ingrese el Período de Prestación como indica el ejemplo" at bounding box center [157, 155] width 123 height 5
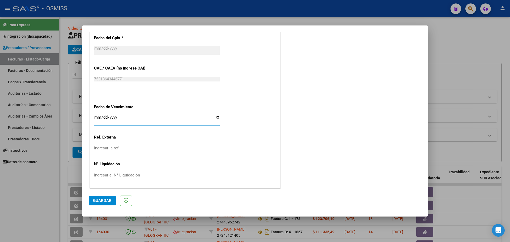
click at [103, 199] on span "Guardar" at bounding box center [102, 200] width 19 height 5
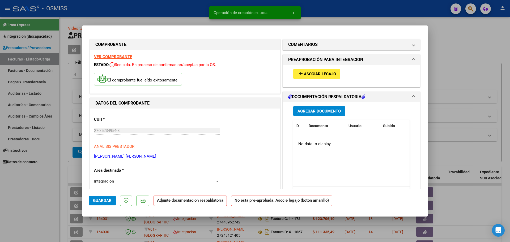
click at [326, 71] on button "add Asociar Legajo" at bounding box center [316, 74] width 47 height 10
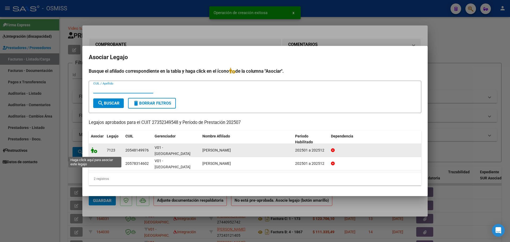
click at [93, 152] on icon at bounding box center [94, 150] width 6 height 6
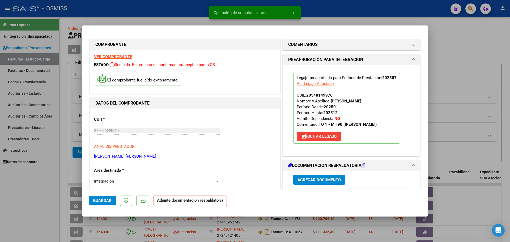
click at [317, 179] on span "Agregar Documento" at bounding box center [318, 180] width 43 height 5
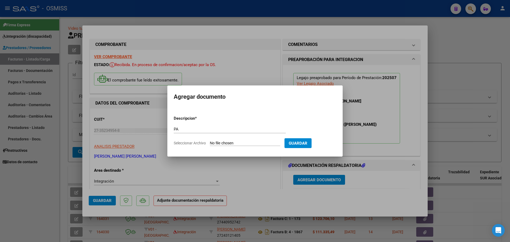
click at [228, 147] on form "Descripcion * PA Escriba aquí una descripcion Seleccionar Archivo Guardar" at bounding box center [255, 131] width 162 height 39
click at [228, 144] on input "Seleccionar Archivo" at bounding box center [245, 143] width 70 height 5
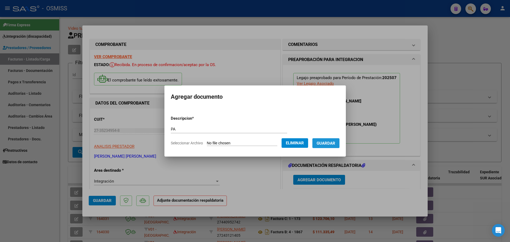
click at [327, 143] on span "Guardar" at bounding box center [325, 143] width 19 height 5
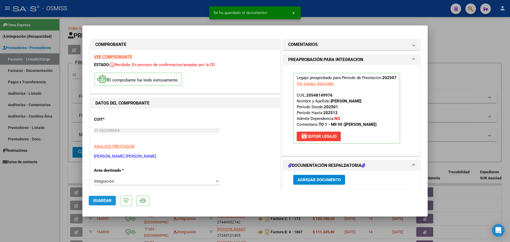
click at [101, 201] on span "Guardar" at bounding box center [102, 200] width 19 height 5
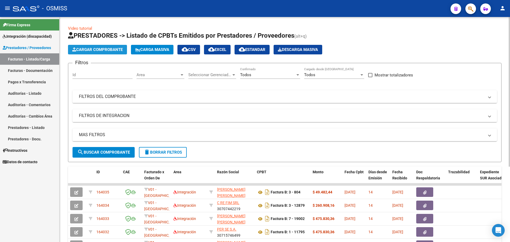
click at [116, 52] on span "Cargar Comprobante" at bounding box center [97, 49] width 50 height 5
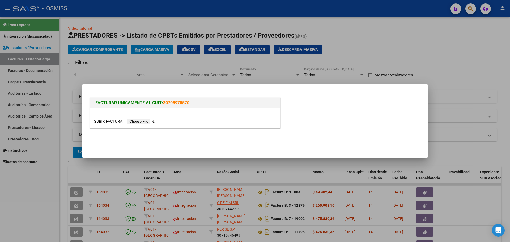
click at [146, 121] on input "file" at bounding box center [127, 122] width 67 height 6
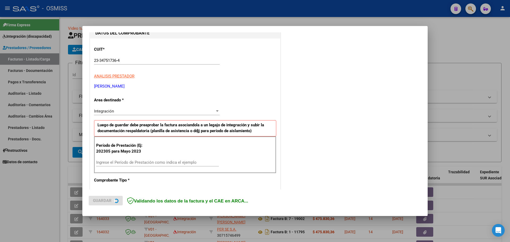
scroll to position [66, 0]
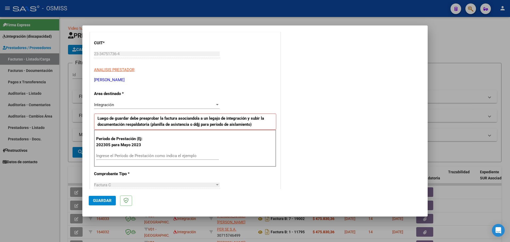
click at [119, 155] on input "Ingrese el Período de Prestación como indica el ejemplo" at bounding box center [157, 155] width 123 height 5
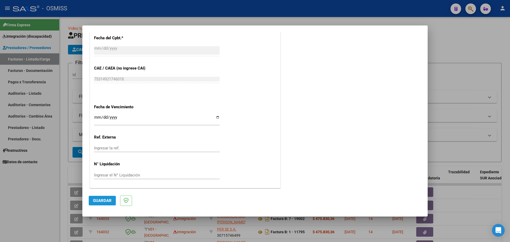
click at [95, 202] on span "Guardar" at bounding box center [102, 200] width 19 height 5
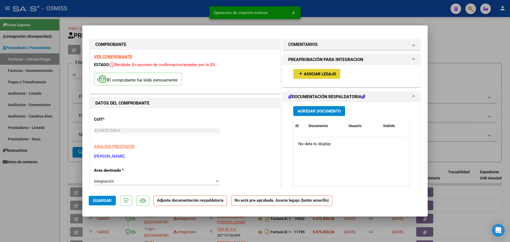
click at [315, 73] on span "Asociar Legajo" at bounding box center [320, 74] width 32 height 5
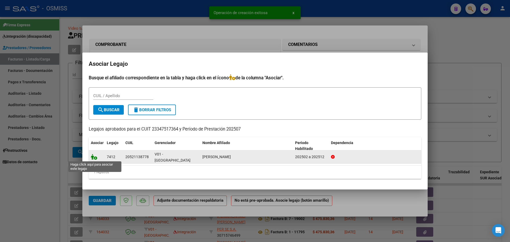
click at [93, 157] on icon at bounding box center [94, 157] width 6 height 6
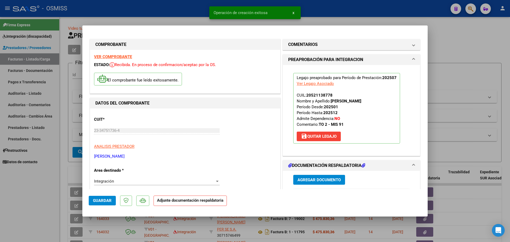
click at [308, 178] on span "Agregar Documento" at bounding box center [318, 180] width 43 height 5
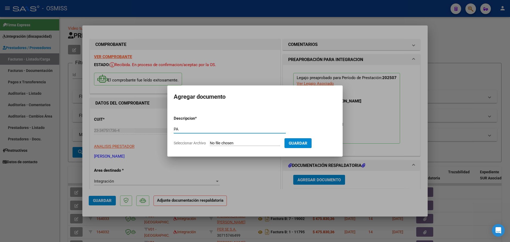
click at [217, 145] on input "Seleccionar Archivo" at bounding box center [245, 143] width 70 height 5
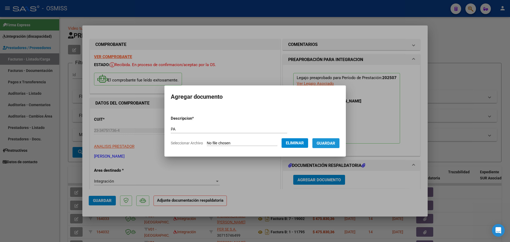
click at [332, 144] on span "Guardar" at bounding box center [325, 143] width 19 height 5
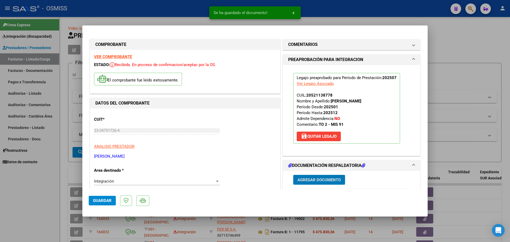
click at [106, 203] on span "Guardar" at bounding box center [102, 200] width 19 height 5
click at [108, 201] on span "Guardar" at bounding box center [102, 200] width 19 height 5
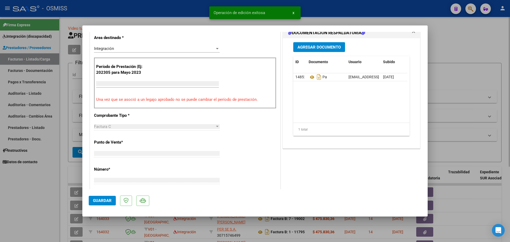
scroll to position [122, 0]
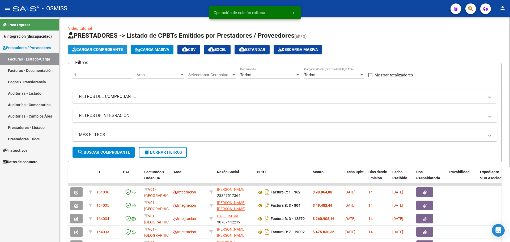
click at [101, 50] on span "Cargar Comprobante" at bounding box center [97, 49] width 50 height 5
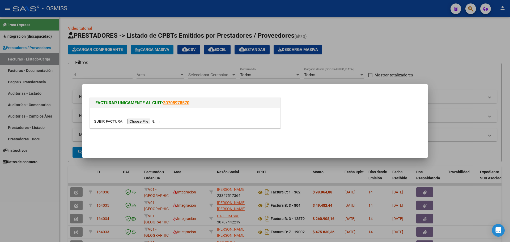
click at [144, 124] on div at bounding box center [185, 118] width 190 height 20
click at [147, 122] on input "file" at bounding box center [127, 122] width 67 height 6
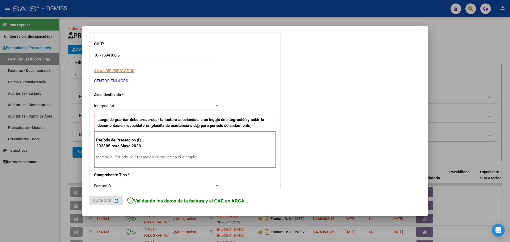
scroll to position [66, 0]
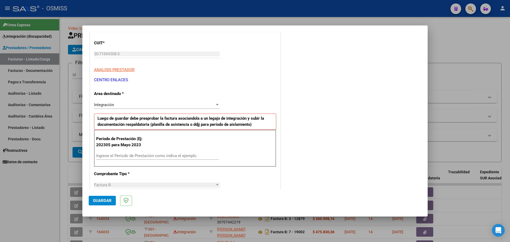
click at [117, 158] on input "Ingrese el Período de Prestación como indica el ejemplo" at bounding box center [157, 155] width 123 height 5
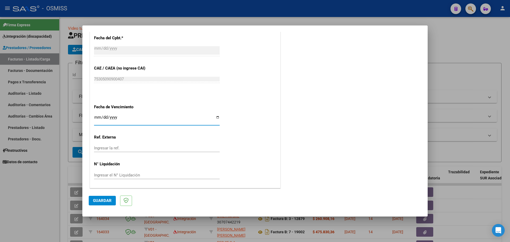
click at [112, 200] on button "Guardar" at bounding box center [102, 201] width 27 height 10
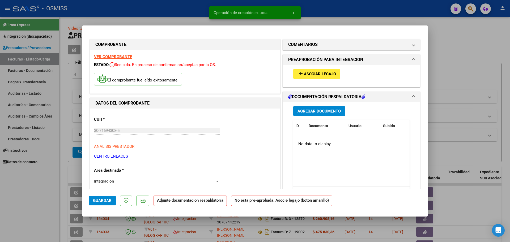
click at [313, 74] on span "Asociar Legajo" at bounding box center [320, 74] width 32 height 5
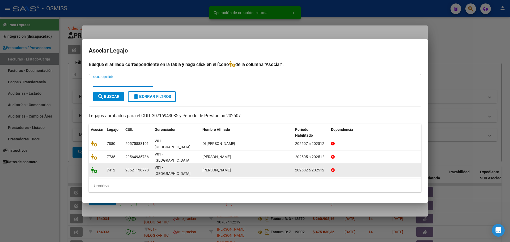
click at [95, 167] on icon at bounding box center [94, 170] width 6 height 6
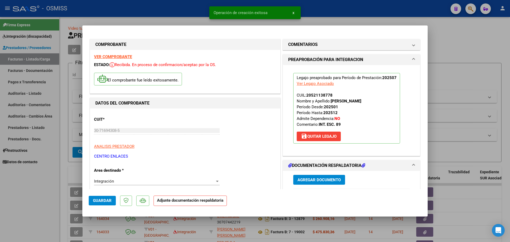
click at [314, 181] on span "Agregar Documento" at bounding box center [318, 180] width 43 height 5
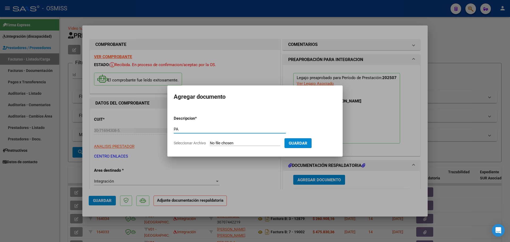
click at [249, 143] on input "Seleccionar Archivo" at bounding box center [245, 143] width 70 height 5
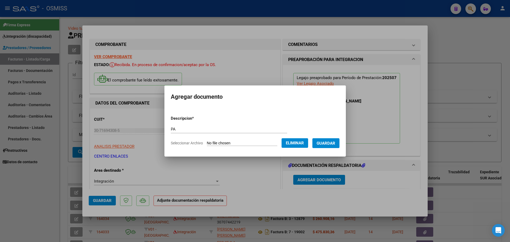
click at [333, 140] on button "Guardar" at bounding box center [325, 143] width 27 height 10
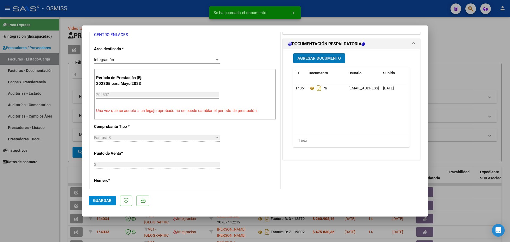
scroll to position [232, 0]
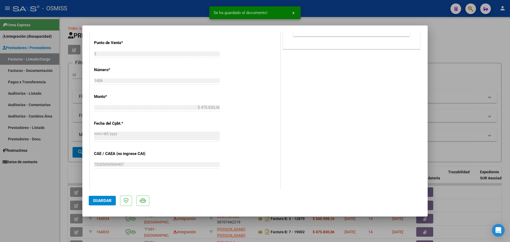
click at [103, 200] on span "Guardar" at bounding box center [102, 200] width 19 height 5
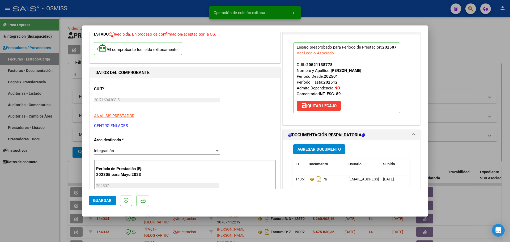
scroll to position [0, 0]
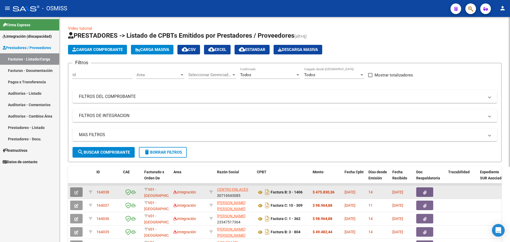
click at [75, 194] on icon "button" at bounding box center [76, 193] width 4 height 4
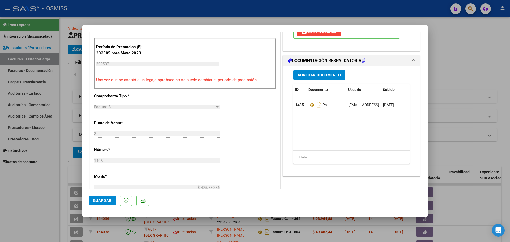
scroll to position [0, 27]
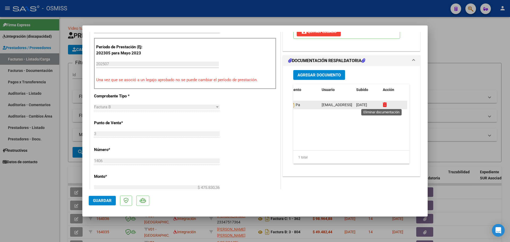
click at [383, 105] on icon at bounding box center [385, 104] width 4 height 5
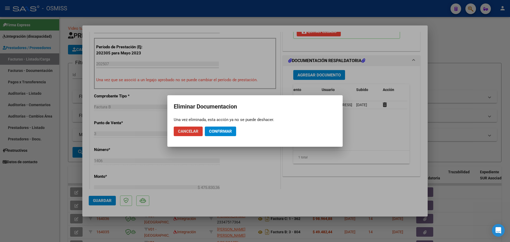
click at [220, 130] on span "Confirmar" at bounding box center [220, 131] width 23 height 5
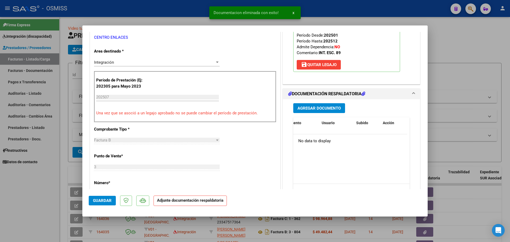
scroll to position [33, 0]
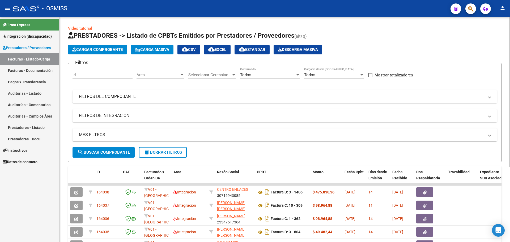
click at [111, 49] on span "Cargar Comprobante" at bounding box center [97, 49] width 50 height 5
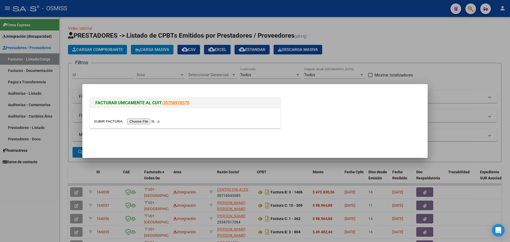
click at [151, 124] on input "file" at bounding box center [127, 122] width 67 height 6
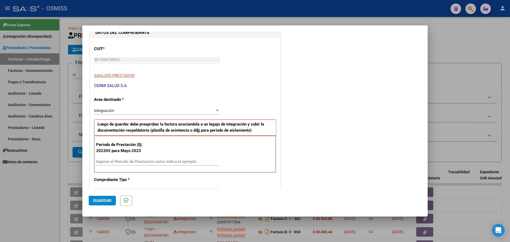
scroll to position [66, 0]
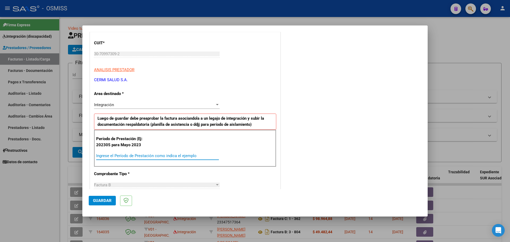
click at [112, 155] on input "Ingrese el Período de Prestación como indica el ejemplo" at bounding box center [157, 155] width 123 height 5
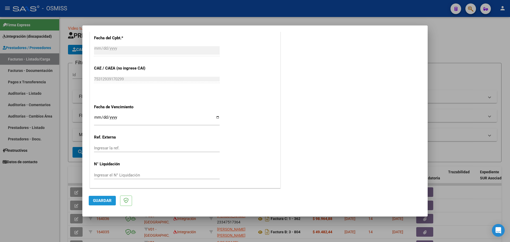
click at [107, 205] on button "Guardar" at bounding box center [102, 201] width 27 height 10
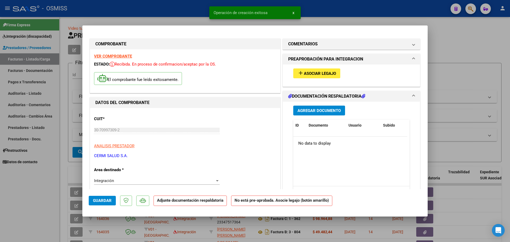
scroll to position [0, 0]
click at [313, 115] on button "Agregar Documento" at bounding box center [319, 111] width 52 height 10
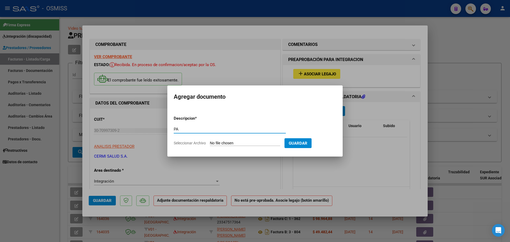
click at [221, 143] on input "Seleccionar Archivo" at bounding box center [245, 143] width 70 height 5
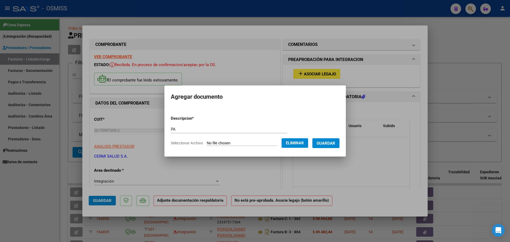
click at [329, 144] on span "Guardar" at bounding box center [325, 143] width 19 height 5
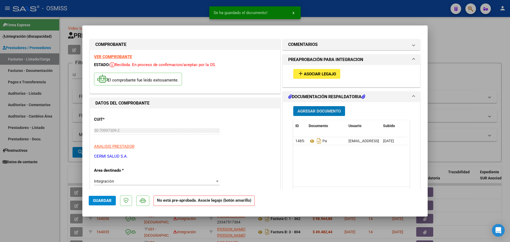
click at [327, 115] on button "Agregar Documento" at bounding box center [319, 111] width 52 height 10
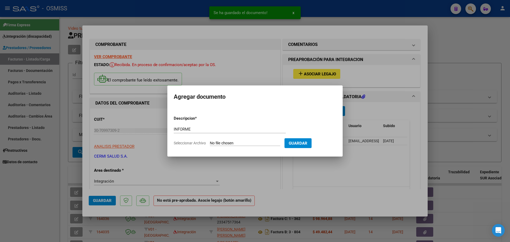
click at [241, 141] on input "Seleccionar Archivo" at bounding box center [245, 143] width 70 height 5
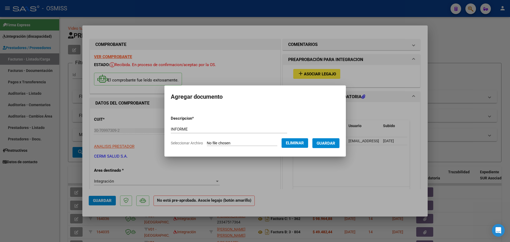
click at [326, 152] on mat-dialog-container "Agregar documento Descripcion * INFORME Escriba aquí una descripcion Selecciona…" at bounding box center [254, 120] width 181 height 71
click at [326, 145] on span "Guardar" at bounding box center [325, 143] width 19 height 5
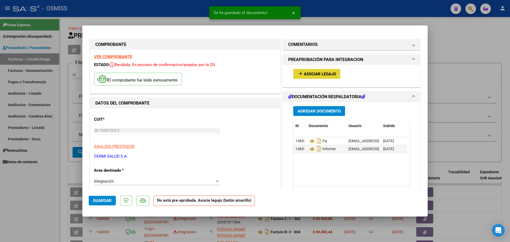
click at [320, 74] on span "Asociar Legajo" at bounding box center [320, 74] width 32 height 5
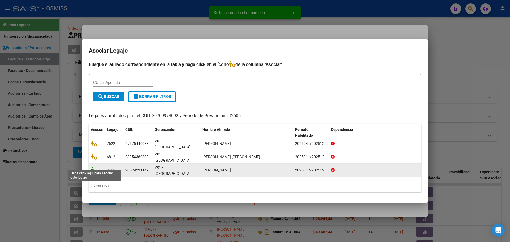
click at [94, 167] on icon at bounding box center [94, 170] width 6 height 6
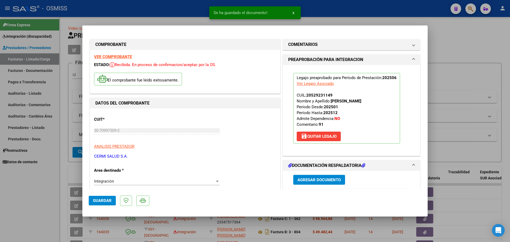
click at [100, 202] on span "Guardar" at bounding box center [102, 200] width 19 height 5
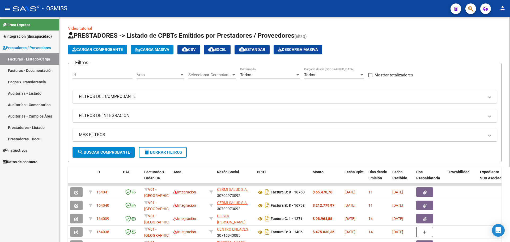
click at [101, 51] on span "Cargar Comprobante" at bounding box center [97, 49] width 50 height 5
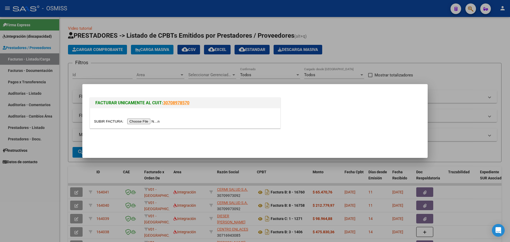
click at [149, 122] on input "file" at bounding box center [127, 122] width 67 height 6
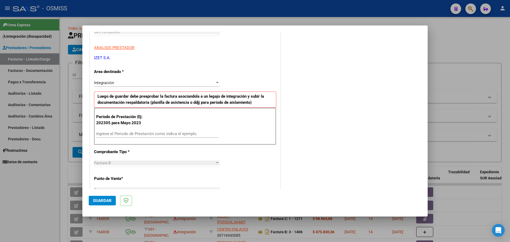
scroll to position [100, 0]
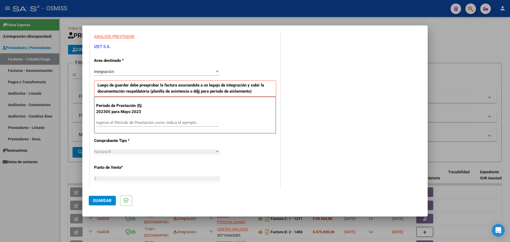
click at [136, 124] on input "Ingrese el Período de Prestación como indica el ejemplo" at bounding box center [157, 122] width 123 height 5
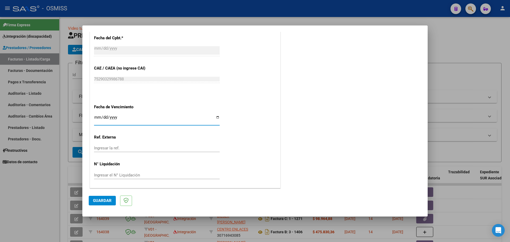
click at [100, 198] on button "Guardar" at bounding box center [102, 201] width 27 height 10
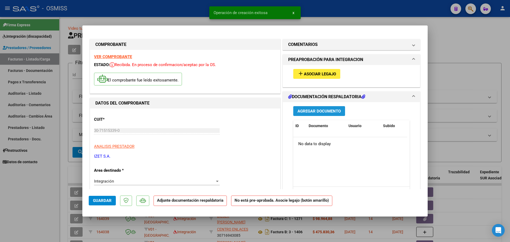
click at [323, 113] on span "Agregar Documento" at bounding box center [318, 111] width 43 height 5
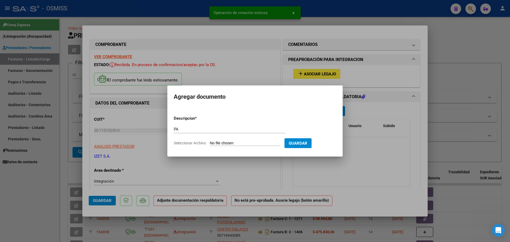
click at [237, 141] on input "Seleccionar Archivo" at bounding box center [245, 143] width 70 height 5
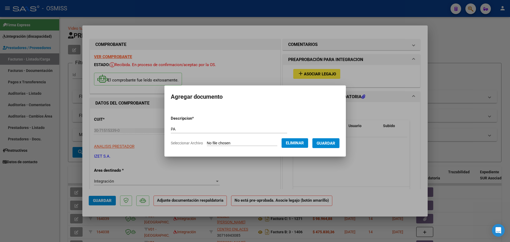
click at [334, 142] on span "Guardar" at bounding box center [325, 143] width 19 height 5
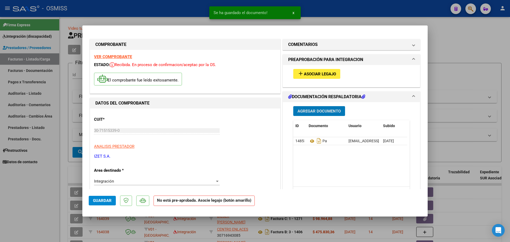
click at [321, 71] on button "add Asociar Legajo" at bounding box center [316, 74] width 47 height 10
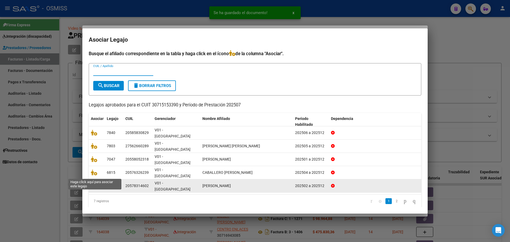
click at [95, 183] on icon at bounding box center [94, 186] width 6 height 6
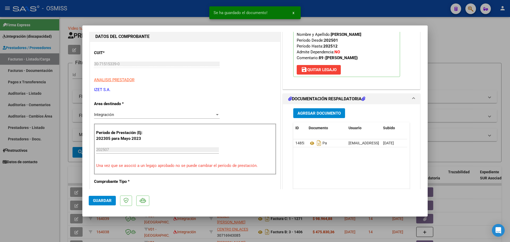
scroll to position [166, 0]
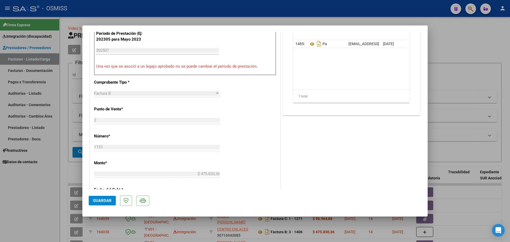
click at [101, 206] on mat-dialog-actions "Guardar" at bounding box center [255, 199] width 332 height 21
click at [99, 201] on span "Guardar" at bounding box center [102, 200] width 19 height 5
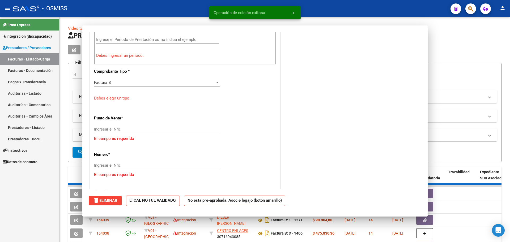
scroll to position [155, 0]
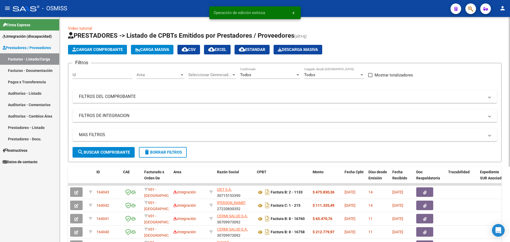
click at [98, 52] on span "Cargar Comprobante" at bounding box center [97, 49] width 50 height 5
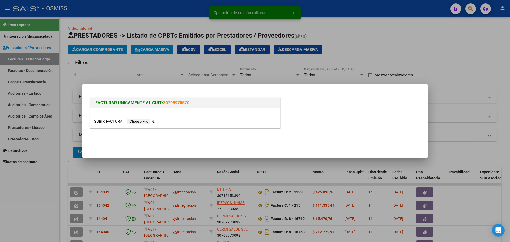
click at [149, 123] on input "file" at bounding box center [127, 122] width 67 height 6
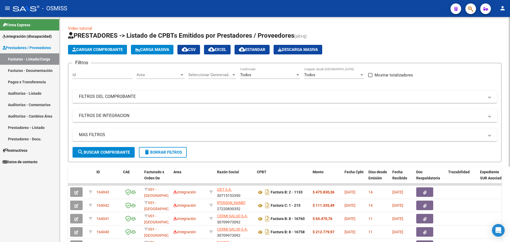
click at [103, 47] on span "Cargar Comprobante" at bounding box center [97, 49] width 50 height 5
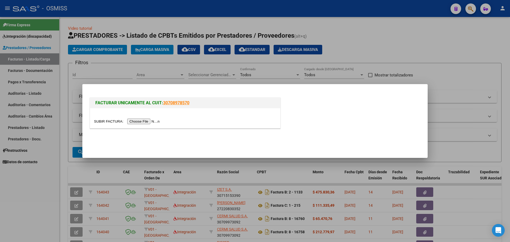
click at [151, 121] on input "file" at bounding box center [127, 122] width 67 height 6
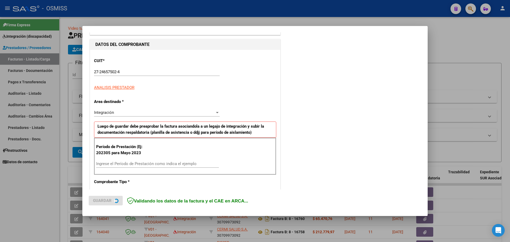
scroll to position [66, 0]
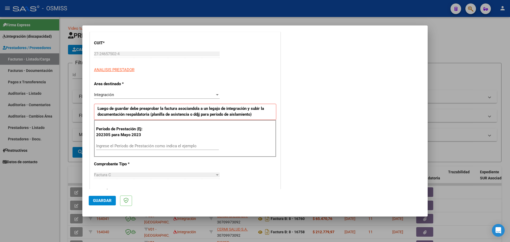
click at [117, 149] on div "Ingrese el Período de Prestación como indica el ejemplo" at bounding box center [157, 146] width 123 height 8
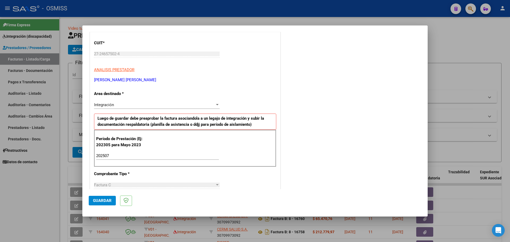
scroll to position [310, 0]
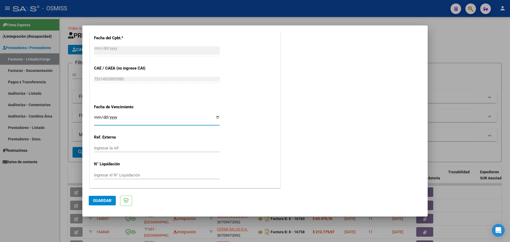
click at [103, 202] on span "Guardar" at bounding box center [102, 200] width 19 height 5
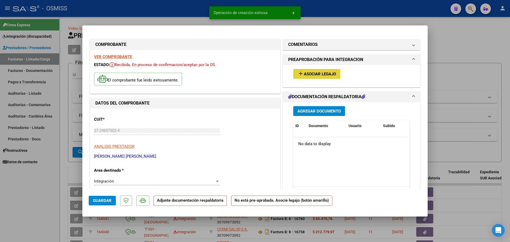
click at [331, 78] on button "add Asociar Legajo" at bounding box center [316, 74] width 47 height 10
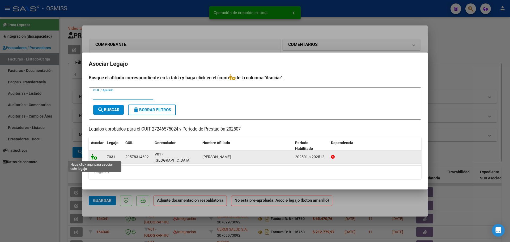
click at [95, 157] on icon at bounding box center [94, 157] width 6 height 6
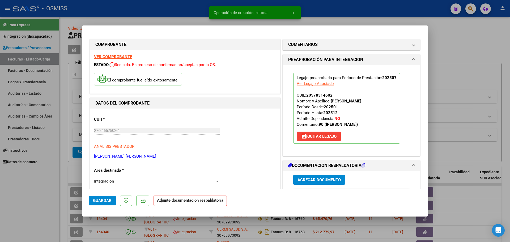
click at [322, 180] on span "Agregar Documento" at bounding box center [318, 180] width 43 height 5
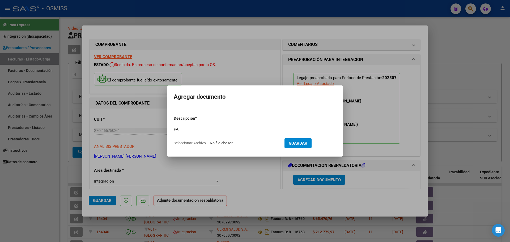
click at [228, 146] on input "Seleccionar Archivo" at bounding box center [245, 143] width 70 height 5
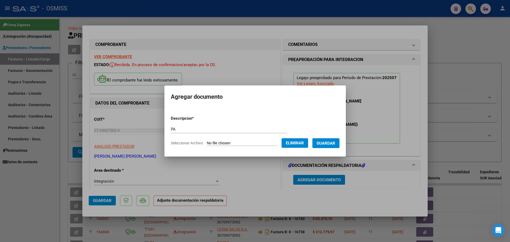
click at [324, 144] on span "Guardar" at bounding box center [325, 143] width 19 height 5
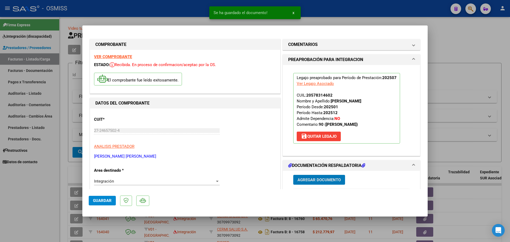
click at [104, 202] on span "Guardar" at bounding box center [102, 200] width 19 height 5
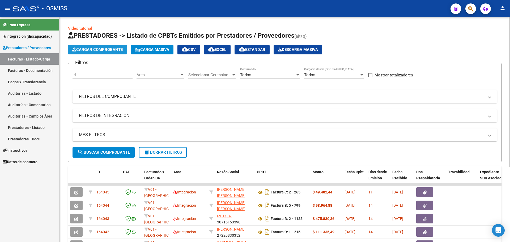
click at [106, 48] on span "Cargar Comprobante" at bounding box center [97, 49] width 50 height 5
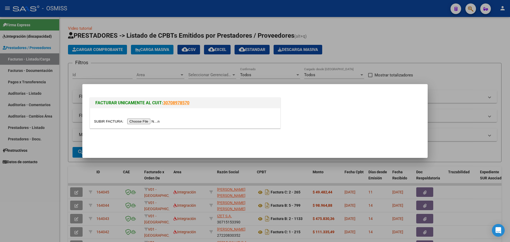
click at [139, 123] on input "file" at bounding box center [127, 122] width 67 height 6
click at [139, 124] on div at bounding box center [185, 118] width 190 height 20
click at [139, 120] on input "file" at bounding box center [127, 122] width 67 height 6
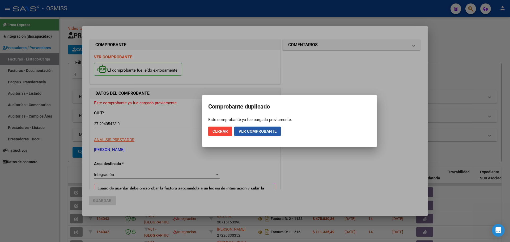
click at [259, 132] on span "Ver comprobante" at bounding box center [257, 131] width 38 height 5
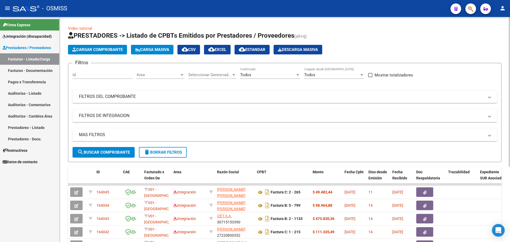
click at [99, 51] on span "Cargar Comprobante" at bounding box center [97, 49] width 50 height 5
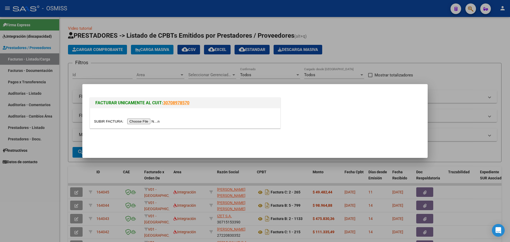
click at [148, 120] on input "file" at bounding box center [127, 122] width 67 height 6
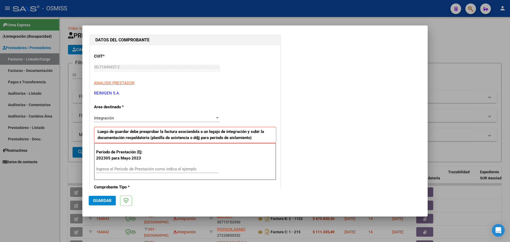
scroll to position [66, 0]
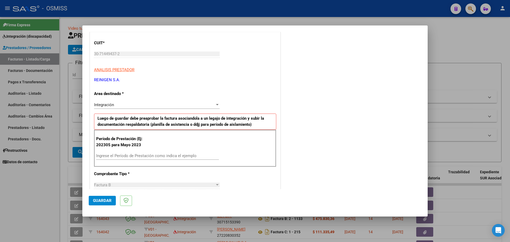
click at [125, 157] on input "Ingrese el Período de Prestación como indica el ejemplo" at bounding box center [157, 155] width 123 height 5
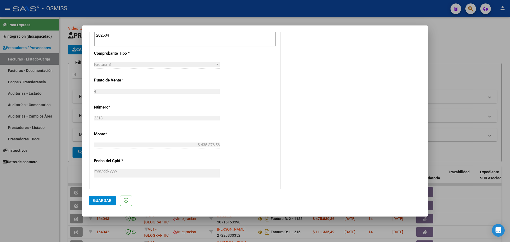
scroll to position [144, 0]
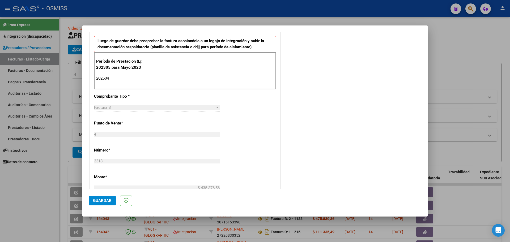
click at [119, 81] on div "202504 Ingrese el Período de Prestación como indica el ejemplo" at bounding box center [157, 78] width 123 height 8
click at [98, 196] on mat-dialog-actions "Guardar" at bounding box center [255, 199] width 332 height 21
click at [107, 198] on span "Guardar" at bounding box center [102, 200] width 19 height 5
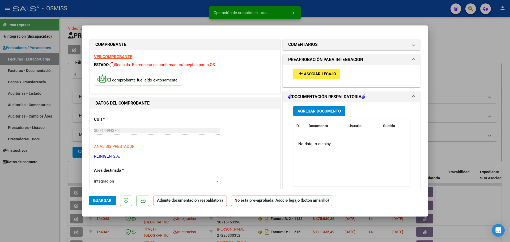
click at [327, 73] on span "Asociar Legajo" at bounding box center [320, 74] width 32 height 5
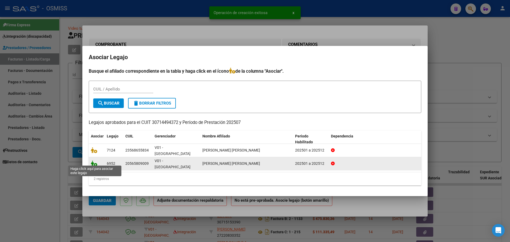
click at [93, 161] on icon at bounding box center [94, 164] width 6 height 6
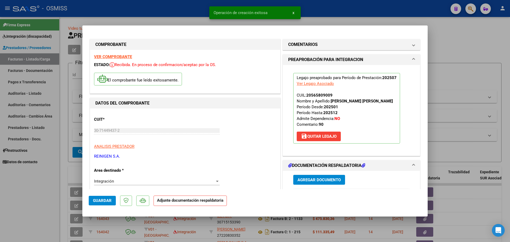
click at [318, 180] on span "Agregar Documento" at bounding box center [318, 180] width 43 height 5
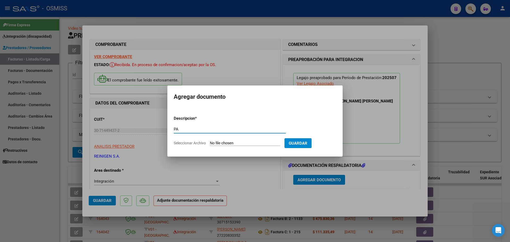
click at [240, 144] on input "Seleccionar Archivo" at bounding box center [245, 143] width 70 height 5
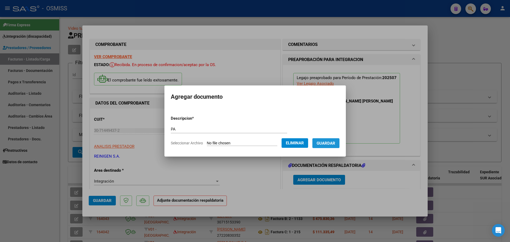
click at [330, 146] on button "Guardar" at bounding box center [325, 143] width 27 height 10
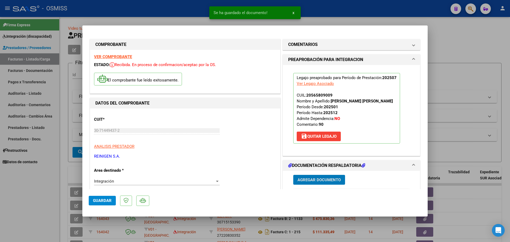
click at [98, 201] on span "Guardar" at bounding box center [102, 200] width 19 height 5
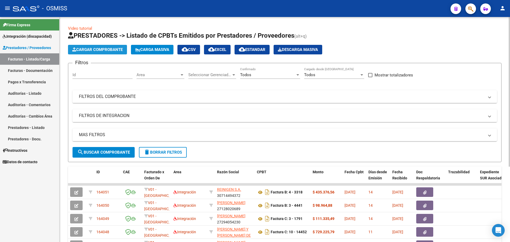
click at [106, 49] on span "Cargar Comprobante" at bounding box center [97, 49] width 50 height 5
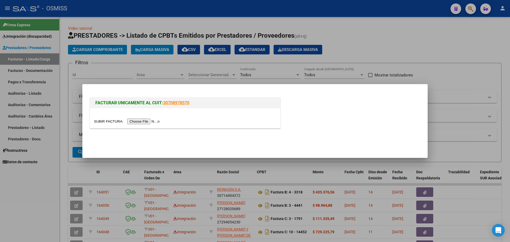
click at [154, 122] on input "file" at bounding box center [127, 122] width 67 height 6
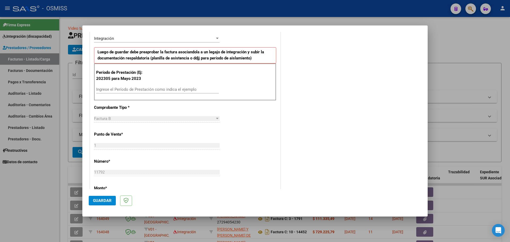
scroll to position [166, 0]
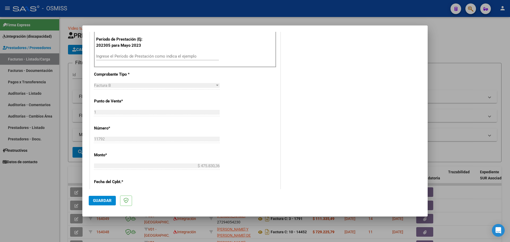
click at [155, 119] on div "1 Ingresar el Nro." at bounding box center [157, 114] width 126 height 13
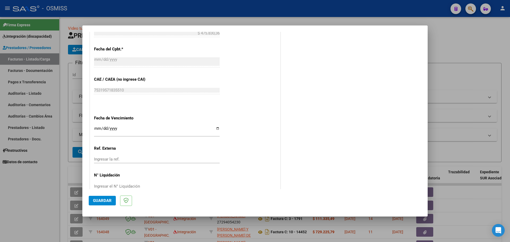
scroll to position [310, 0]
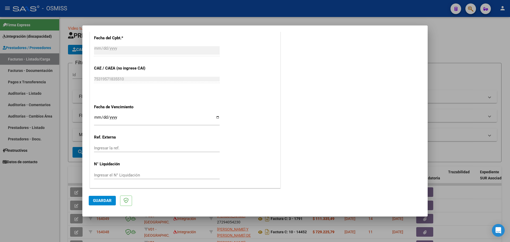
click at [97, 117] on input "Ingresar la fecha" at bounding box center [157, 119] width 126 height 8
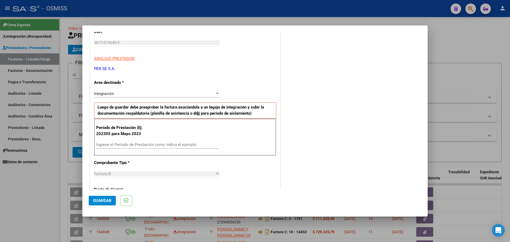
scroll to position [111, 0]
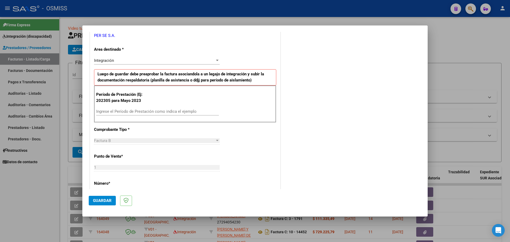
click at [109, 114] on div "Ingrese el Período de Prestación como indica el ejemplo" at bounding box center [157, 112] width 123 height 8
click at [107, 202] on span "Guardar" at bounding box center [102, 200] width 19 height 5
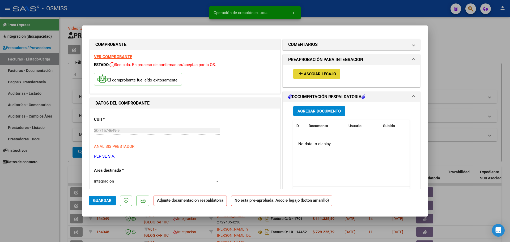
click at [316, 71] on button "add Asociar Legajo" at bounding box center [316, 74] width 47 height 10
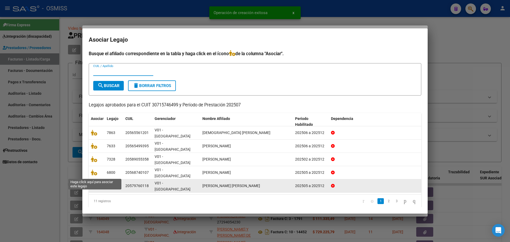
click at [93, 183] on icon at bounding box center [94, 186] width 6 height 6
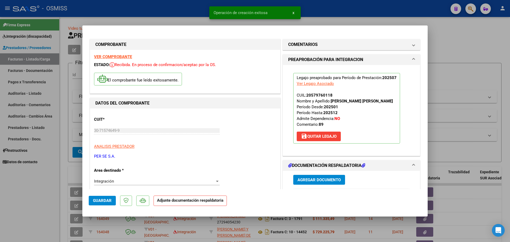
click at [325, 182] on button "Agregar Documento" at bounding box center [319, 180] width 52 height 10
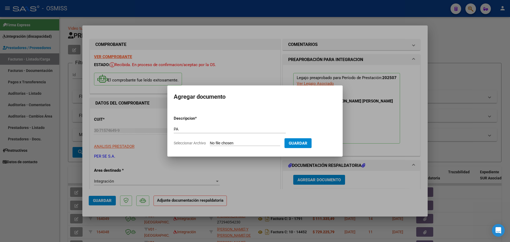
click at [219, 146] on form "Descripcion * PA Escriba aquí una descripcion Seleccionar Archivo Guardar" at bounding box center [255, 131] width 162 height 39
click at [219, 142] on input "Seleccionar Archivo" at bounding box center [245, 143] width 70 height 5
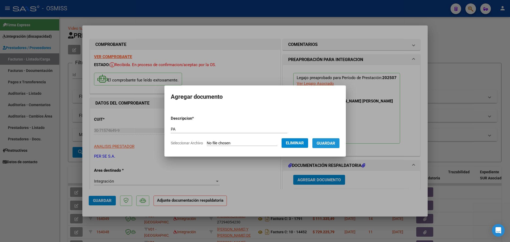
click at [327, 144] on span "Guardar" at bounding box center [325, 143] width 19 height 5
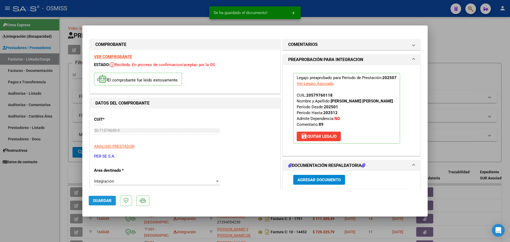
click at [100, 200] on span "Guardar" at bounding box center [102, 200] width 19 height 5
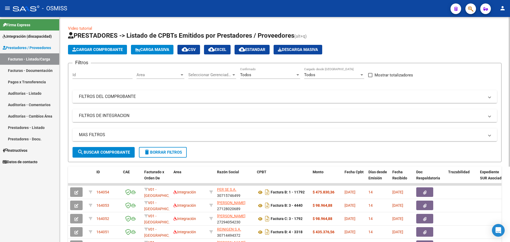
click at [98, 49] on span "Cargar Comprobante" at bounding box center [97, 49] width 50 height 5
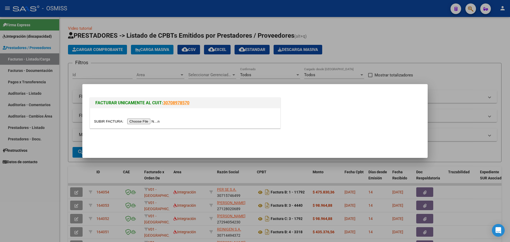
click at [149, 122] on input "file" at bounding box center [127, 122] width 67 height 6
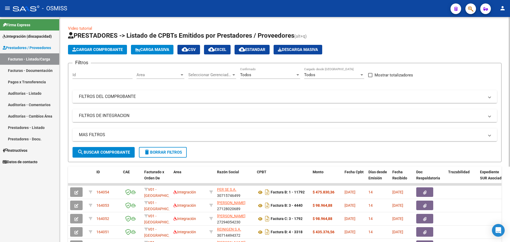
click at [108, 49] on span "Cargar Comprobante" at bounding box center [97, 49] width 50 height 5
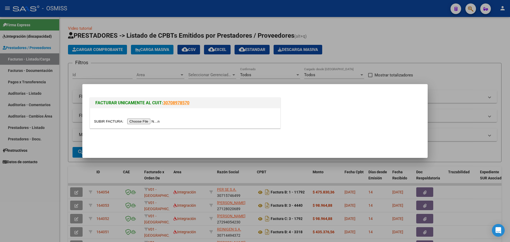
click at [151, 123] on input "file" at bounding box center [127, 122] width 67 height 6
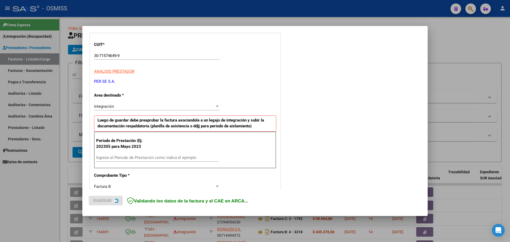
scroll to position [66, 0]
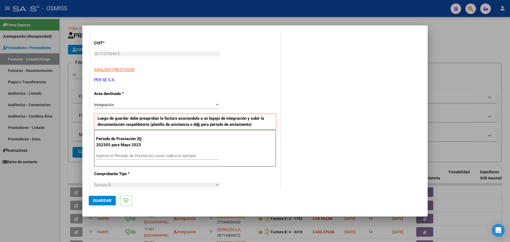
click at [133, 153] on div "Ingrese el Período de Prestación como indica el ejemplo" at bounding box center [157, 156] width 123 height 8
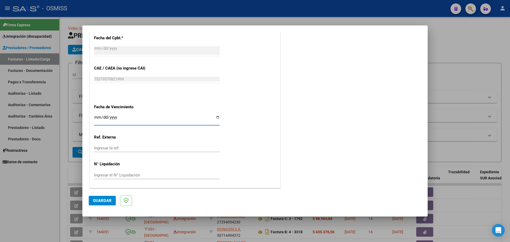
click at [110, 199] on span "Guardar" at bounding box center [102, 200] width 19 height 5
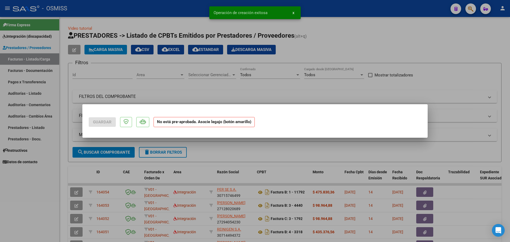
scroll to position [0, 0]
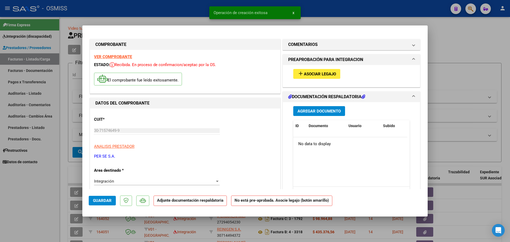
click at [321, 76] on button "add Asociar Legajo" at bounding box center [316, 74] width 47 height 10
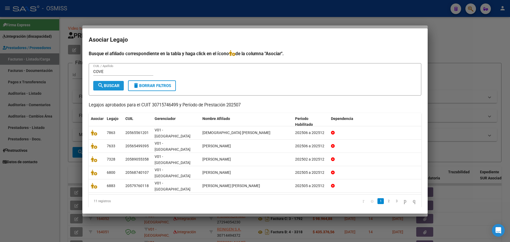
click at [110, 91] on button "search Buscar" at bounding box center [108, 86] width 31 height 10
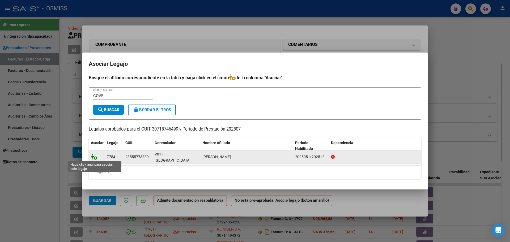
click at [94, 156] on icon at bounding box center [94, 157] width 6 height 6
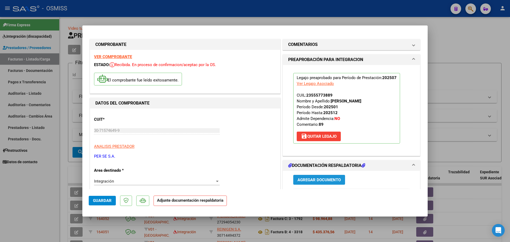
click at [331, 182] on span "Agregar Documento" at bounding box center [318, 180] width 43 height 5
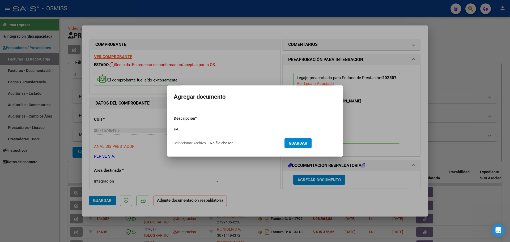
click at [241, 144] on input "Seleccionar Archivo" at bounding box center [245, 143] width 70 height 5
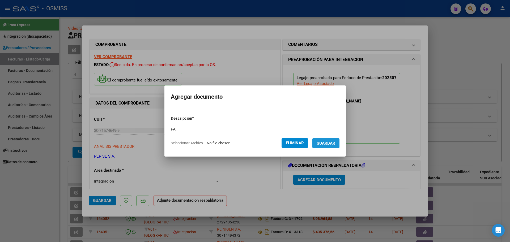
click at [326, 142] on span "Guardar" at bounding box center [325, 143] width 19 height 5
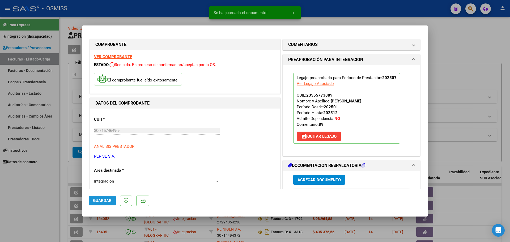
click at [108, 198] on button "Guardar" at bounding box center [102, 201] width 27 height 10
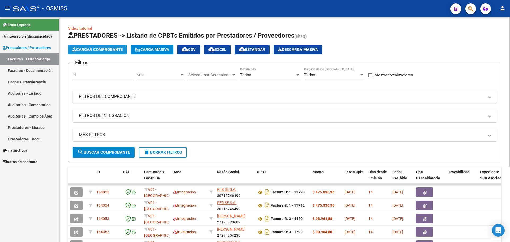
click at [115, 48] on span "Cargar Comprobante" at bounding box center [97, 49] width 50 height 5
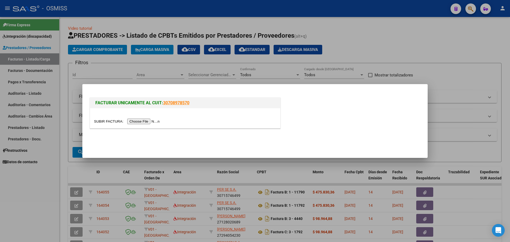
click at [150, 122] on input "file" at bounding box center [127, 122] width 67 height 6
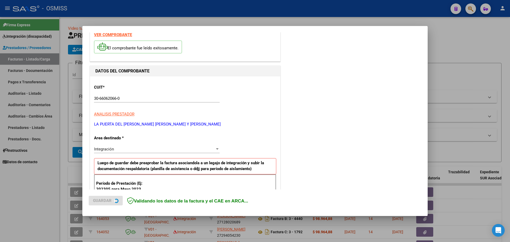
scroll to position [33, 0]
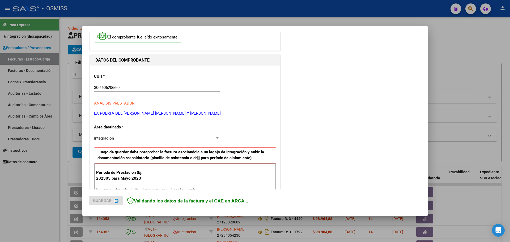
click at [102, 136] on span "Integración" at bounding box center [104, 138] width 20 height 5
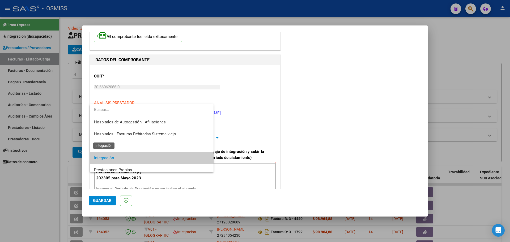
scroll to position [20, 0]
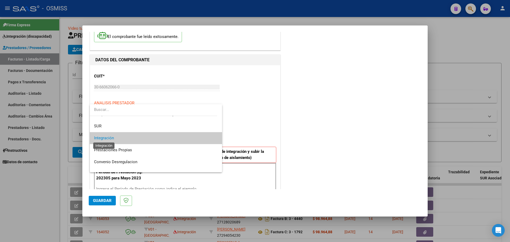
click at [113, 138] on span "Integración" at bounding box center [104, 138] width 20 height 5
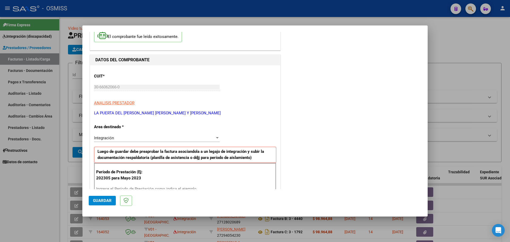
click at [110, 183] on div "Período de Prestación (Ej: 202305 para Mayo 2023 Ingrese el Período de Prestaci…" at bounding box center [185, 181] width 182 height 37
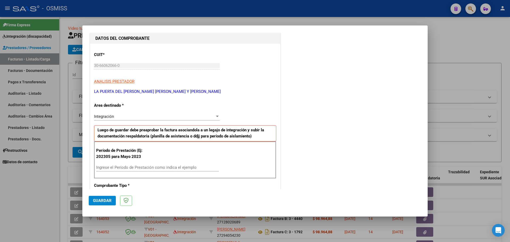
scroll to position [66, 0]
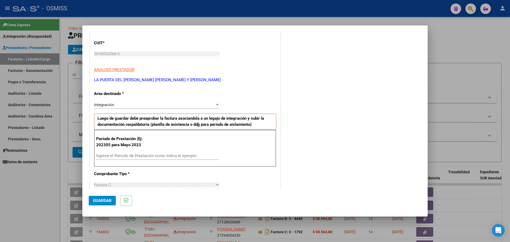
click at [110, 157] on input "Ingrese el Período de Prestación como indica el ejemplo" at bounding box center [157, 155] width 123 height 5
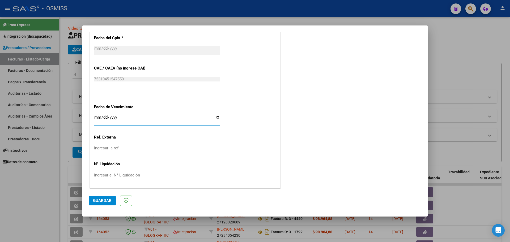
click at [103, 204] on button "Guardar" at bounding box center [102, 201] width 27 height 10
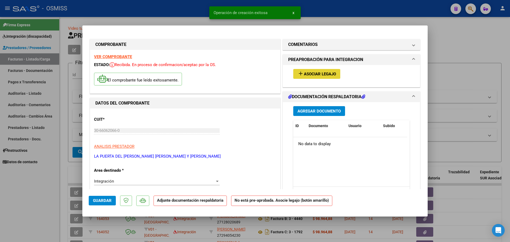
click at [326, 76] on button "add Asociar Legajo" at bounding box center [316, 74] width 47 height 10
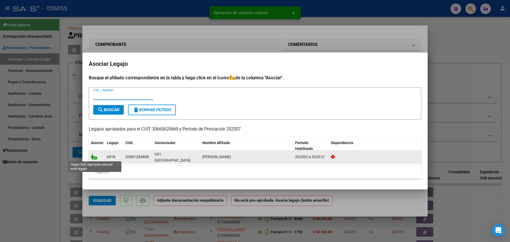
click at [95, 157] on icon at bounding box center [94, 157] width 6 height 6
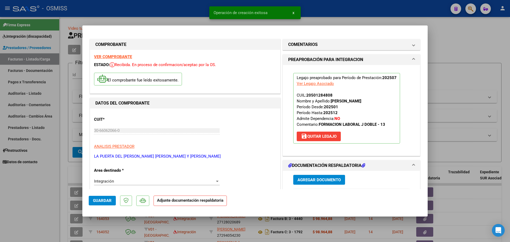
click at [310, 171] on div "Agregar Documento ID Documento Usuario Subido Acción No data to display 0 total…" at bounding box center [351, 224] width 124 height 106
click at [309, 180] on span "Agregar Documento" at bounding box center [318, 180] width 43 height 5
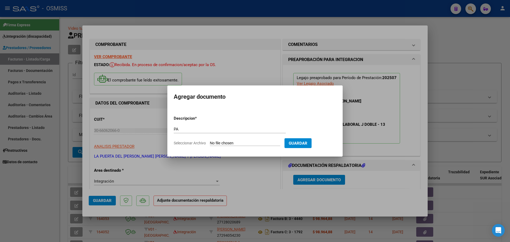
click at [240, 143] on input "Seleccionar Archivo" at bounding box center [245, 143] width 70 height 5
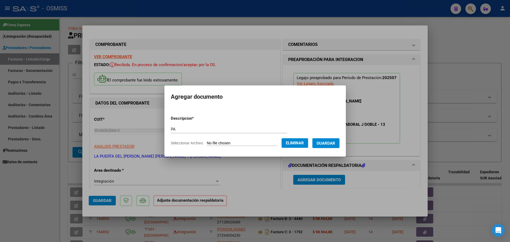
click at [332, 143] on span "Guardar" at bounding box center [325, 143] width 19 height 5
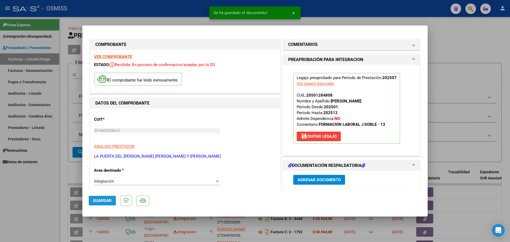
click at [105, 204] on button "Guardar" at bounding box center [102, 201] width 27 height 10
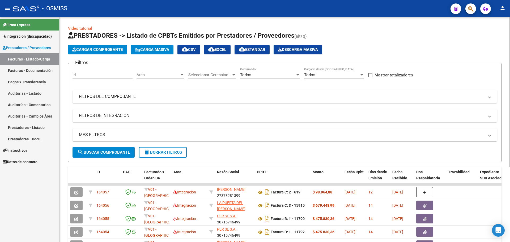
click at [105, 50] on span "Cargar Comprobante" at bounding box center [97, 49] width 50 height 5
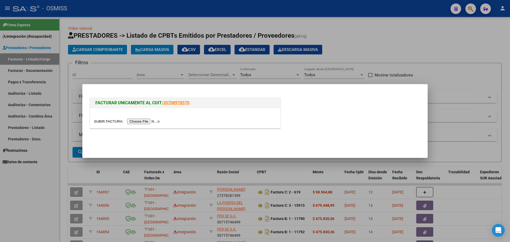
click at [156, 119] on input "file" at bounding box center [127, 122] width 67 height 6
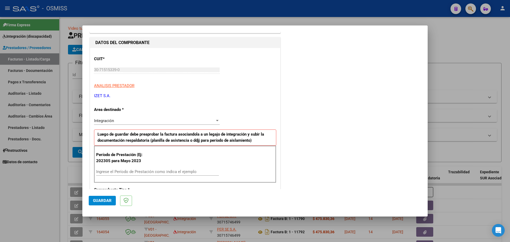
scroll to position [66, 0]
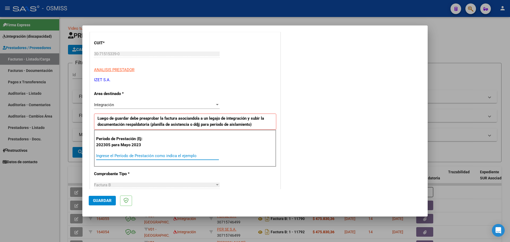
click at [122, 155] on input "Ingrese el Período de Prestación como indica el ejemplo" at bounding box center [157, 155] width 123 height 5
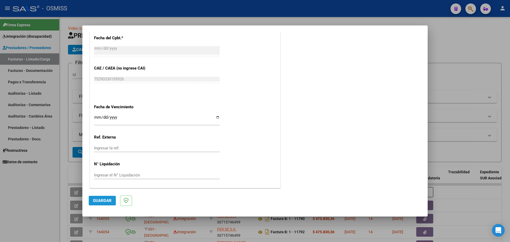
click at [107, 200] on span "Guardar" at bounding box center [102, 200] width 19 height 5
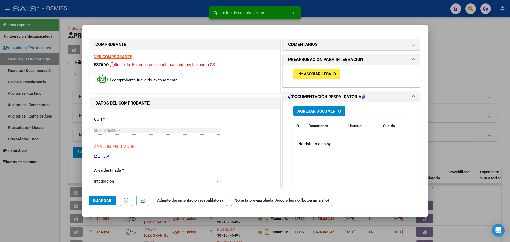
click at [320, 72] on span "Asociar Legajo" at bounding box center [320, 74] width 32 height 5
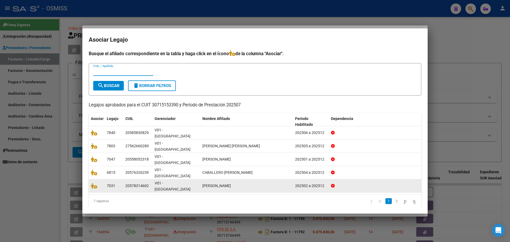
click at [393, 198] on link "2" at bounding box center [396, 201] width 6 height 6
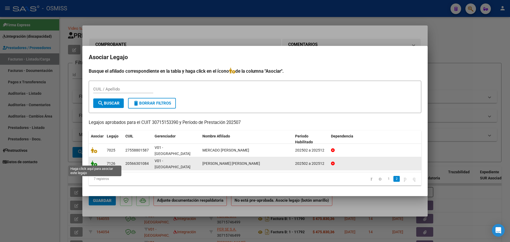
click at [95, 162] on icon at bounding box center [94, 164] width 6 height 6
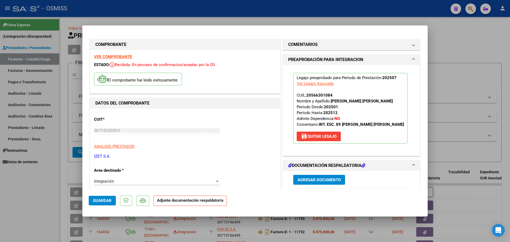
click at [313, 179] on span "Agregar Documento" at bounding box center [318, 180] width 43 height 5
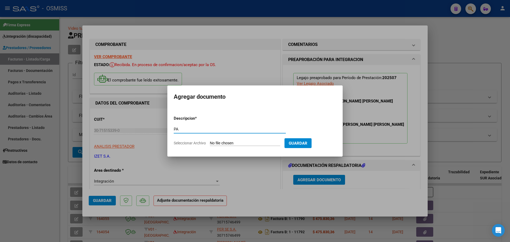
click at [248, 142] on input "Seleccionar Archivo" at bounding box center [245, 143] width 70 height 5
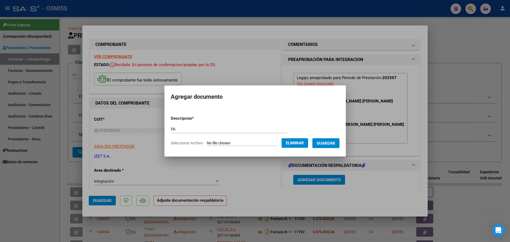
click at [334, 144] on span "Guardar" at bounding box center [325, 143] width 19 height 5
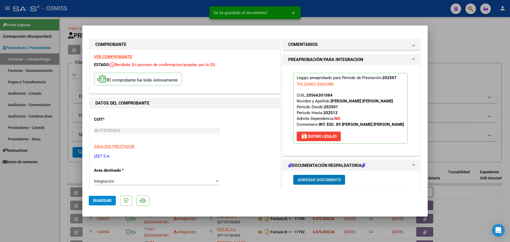
click at [97, 199] on span "Guardar" at bounding box center [102, 200] width 19 height 5
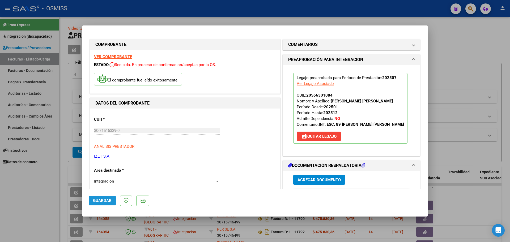
click at [100, 201] on span "Guardar" at bounding box center [102, 200] width 19 height 5
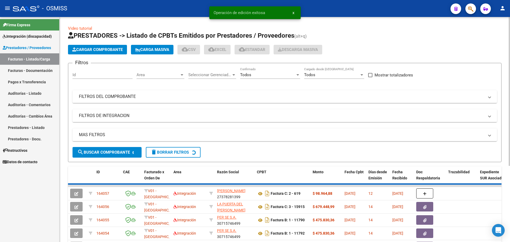
click at [95, 50] on span "Cargar Comprobante" at bounding box center [97, 49] width 50 height 5
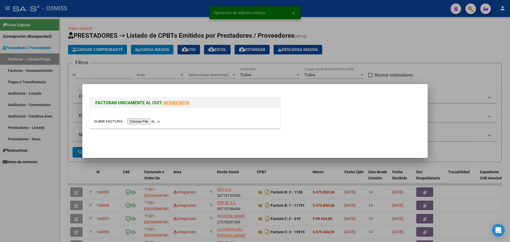
click at [142, 122] on input "file" at bounding box center [127, 122] width 67 height 6
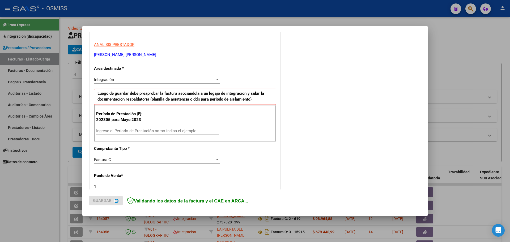
scroll to position [100, 0]
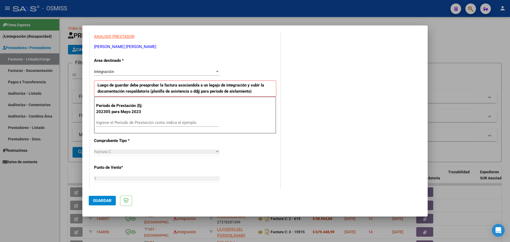
click at [115, 123] on input "Ingrese el Período de Prestación como indica el ejemplo" at bounding box center [157, 122] width 123 height 5
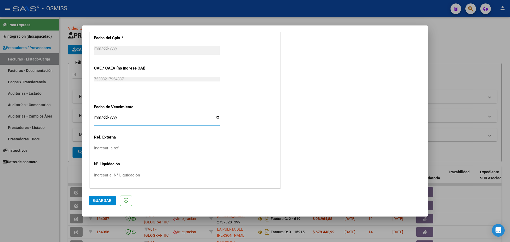
click at [106, 202] on span "Guardar" at bounding box center [102, 200] width 19 height 5
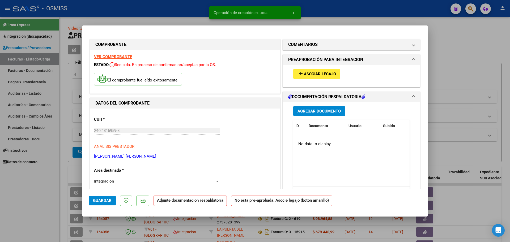
click at [316, 74] on span "Asociar Legajo" at bounding box center [320, 74] width 32 height 5
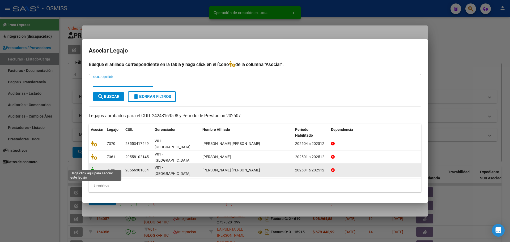
click at [94, 167] on icon at bounding box center [94, 170] width 6 height 6
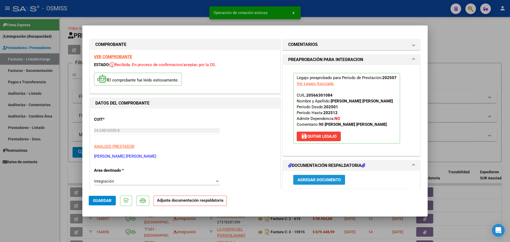
click at [312, 179] on span "Agregar Documento" at bounding box center [318, 180] width 43 height 5
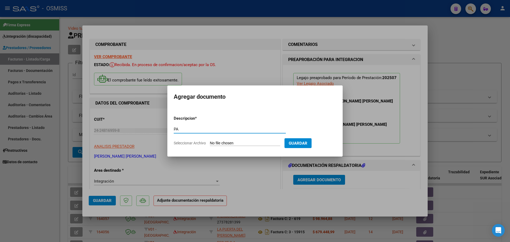
click at [222, 145] on input "Seleccionar Archivo" at bounding box center [245, 143] width 70 height 5
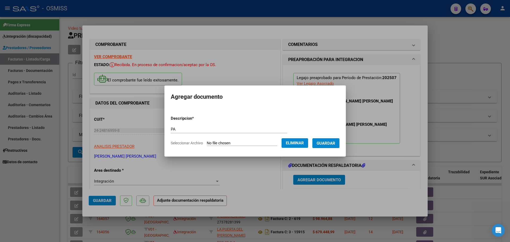
click at [326, 144] on span "Guardar" at bounding box center [325, 143] width 19 height 5
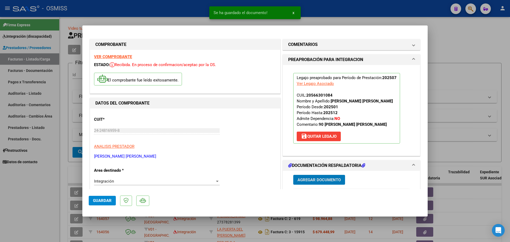
click at [97, 200] on span "Guardar" at bounding box center [102, 200] width 19 height 5
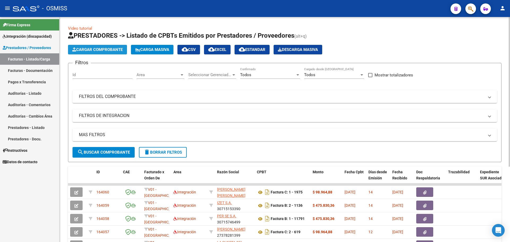
click at [111, 51] on span "Cargar Comprobante" at bounding box center [97, 49] width 50 height 5
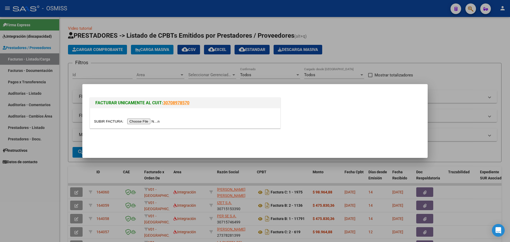
click at [153, 121] on input "file" at bounding box center [127, 122] width 67 height 6
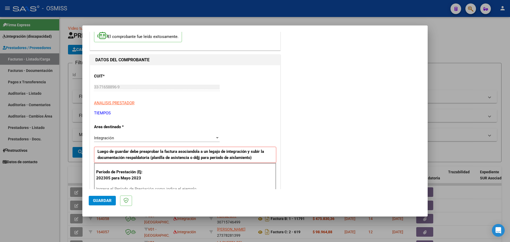
scroll to position [66, 0]
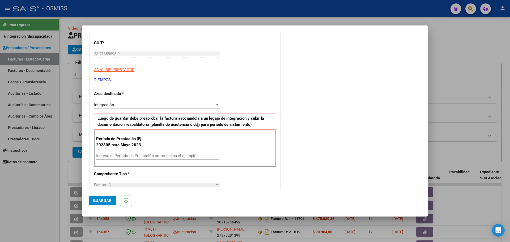
click at [107, 156] on input "Ingrese el Período de Prestación como indica el ejemplo" at bounding box center [157, 155] width 123 height 5
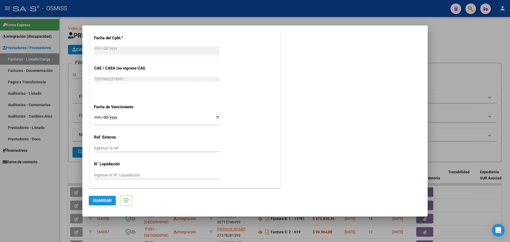
click at [102, 203] on button "Guardar" at bounding box center [102, 201] width 27 height 10
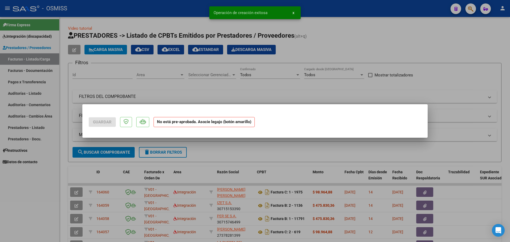
scroll to position [0, 0]
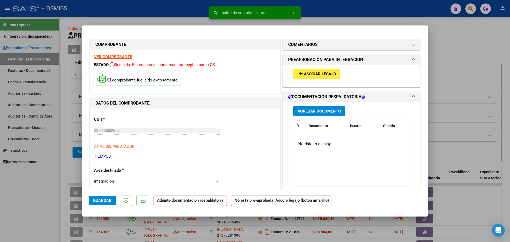
click at [322, 75] on span "Asociar Legajo" at bounding box center [320, 74] width 32 height 5
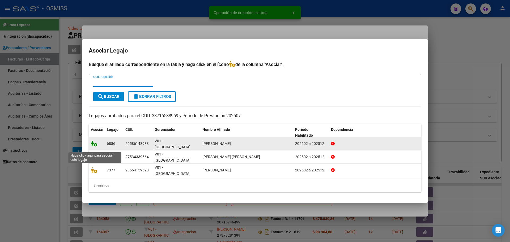
click at [92, 147] on icon at bounding box center [94, 144] width 6 height 6
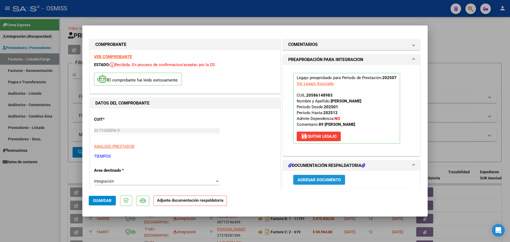
click at [315, 178] on span "Agregar Documento" at bounding box center [318, 180] width 43 height 5
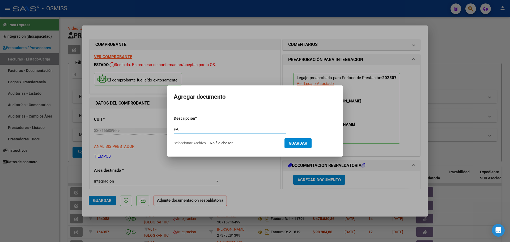
click at [234, 142] on input "Seleccionar Archivo" at bounding box center [245, 143] width 70 height 5
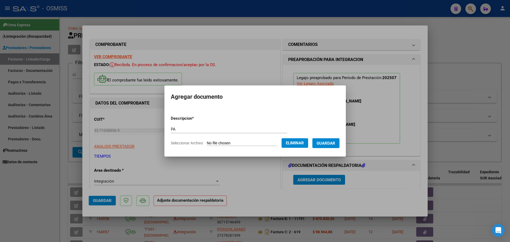
click at [329, 144] on span "Guardar" at bounding box center [325, 143] width 19 height 5
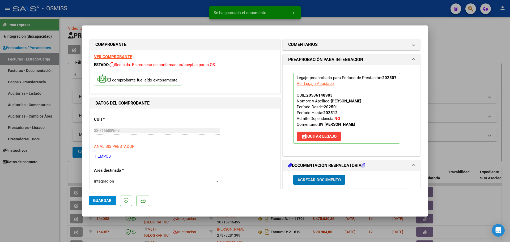
click at [106, 200] on span "Guardar" at bounding box center [102, 200] width 19 height 5
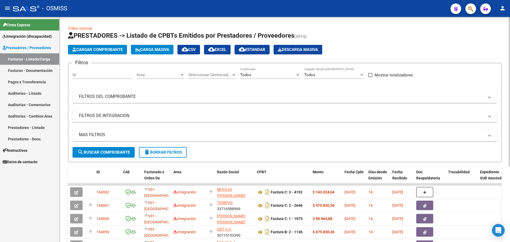
click at [94, 49] on span "Cargar Comprobante" at bounding box center [97, 49] width 50 height 5
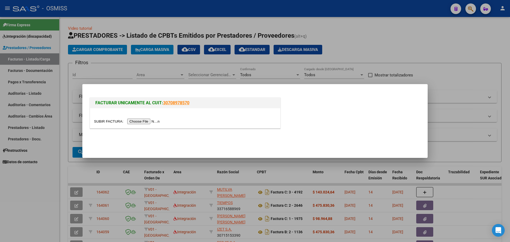
click at [154, 121] on input "file" at bounding box center [127, 122] width 67 height 6
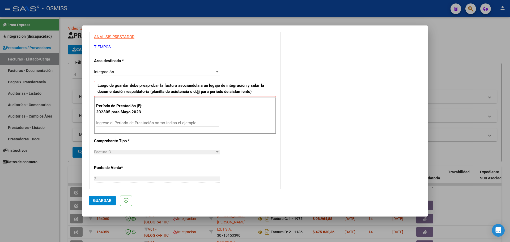
scroll to position [100, 0]
click at [107, 122] on input "Ingrese el Período de Prestación como indica el ejemplo" at bounding box center [157, 122] width 123 height 5
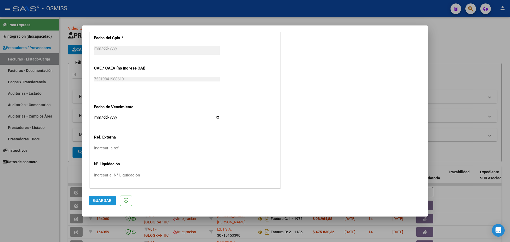
click at [106, 202] on span "Guardar" at bounding box center [102, 200] width 19 height 5
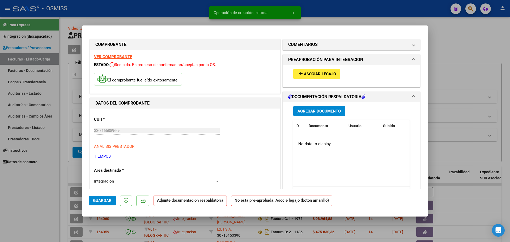
click at [322, 80] on div "add Asociar Legajo" at bounding box center [351, 74] width 124 height 18
click at [317, 72] on span "Asociar Legajo" at bounding box center [320, 74] width 32 height 5
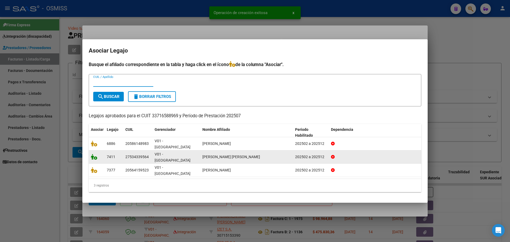
click at [93, 155] on icon at bounding box center [94, 157] width 6 height 6
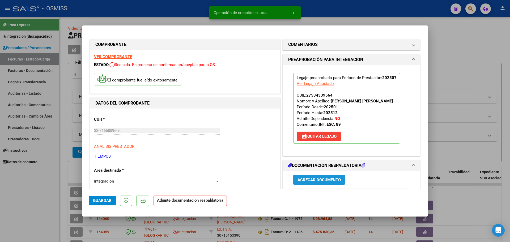
click at [314, 175] on button "Agregar Documento" at bounding box center [319, 180] width 52 height 10
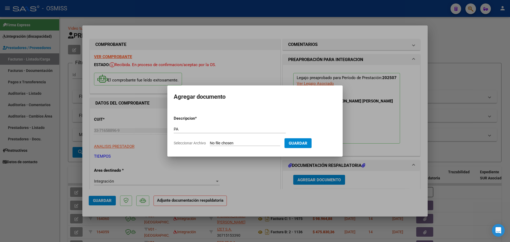
click at [232, 142] on input "Seleccionar Archivo" at bounding box center [245, 143] width 70 height 5
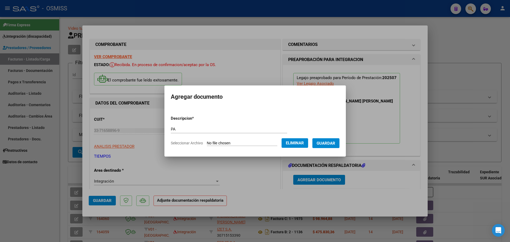
click at [335, 144] on span "Guardar" at bounding box center [325, 143] width 19 height 5
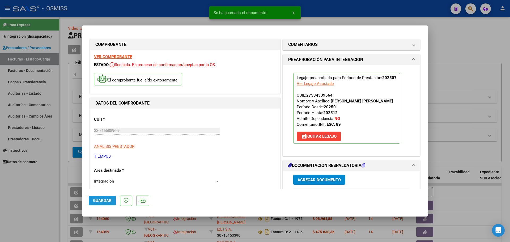
click at [99, 201] on span "Guardar" at bounding box center [102, 200] width 19 height 5
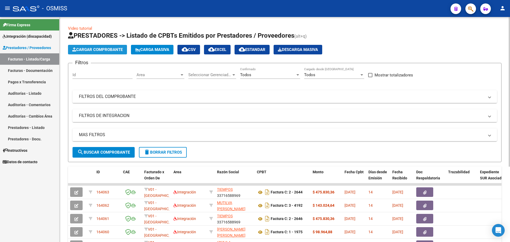
click at [114, 50] on span "Cargar Comprobante" at bounding box center [97, 49] width 50 height 5
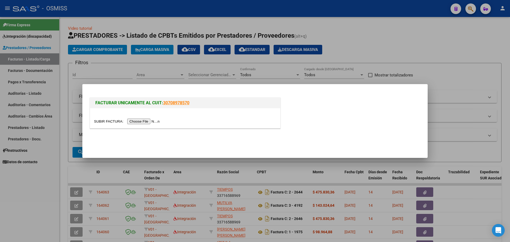
click at [132, 120] on input "file" at bounding box center [127, 122] width 67 height 6
click at [147, 126] on div at bounding box center [185, 118] width 190 height 20
click at [146, 121] on input "file" at bounding box center [127, 122] width 67 height 6
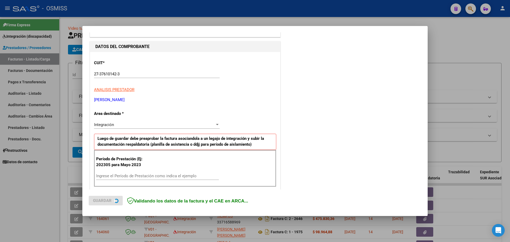
scroll to position [66, 0]
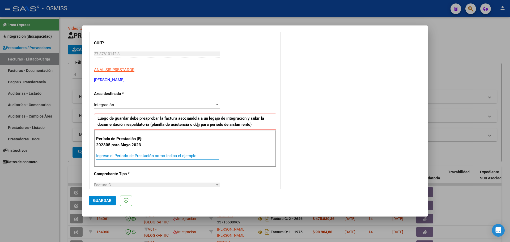
click at [121, 157] on input "Ingrese el Período de Prestación como indica el ejemplo" at bounding box center [157, 155] width 123 height 5
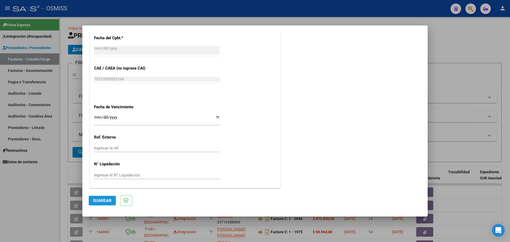
click at [112, 201] on button "Guardar" at bounding box center [102, 201] width 27 height 10
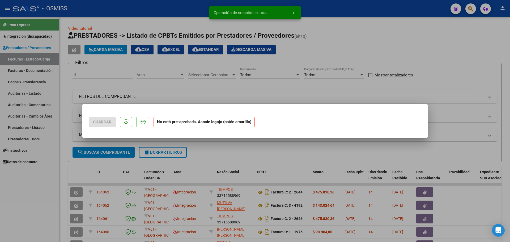
scroll to position [0, 0]
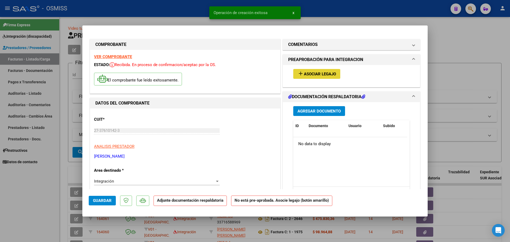
click at [324, 72] on span "Asociar Legajo" at bounding box center [320, 74] width 32 height 5
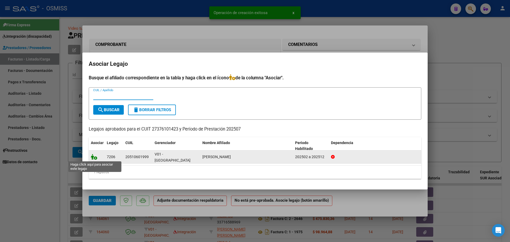
click at [93, 157] on icon at bounding box center [94, 157] width 6 height 6
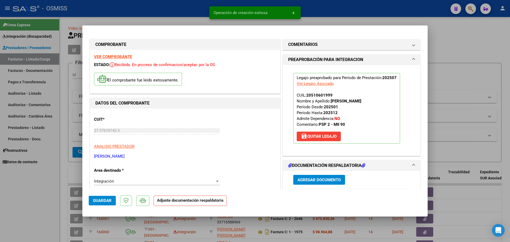
click at [313, 177] on button "Agregar Documento" at bounding box center [319, 180] width 52 height 10
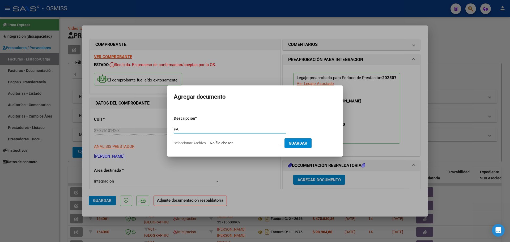
click at [231, 143] on input "Seleccionar Archivo" at bounding box center [245, 143] width 70 height 5
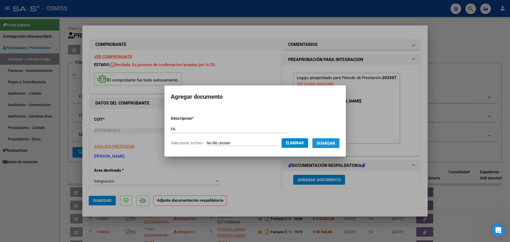
click at [329, 144] on span "Guardar" at bounding box center [325, 143] width 19 height 5
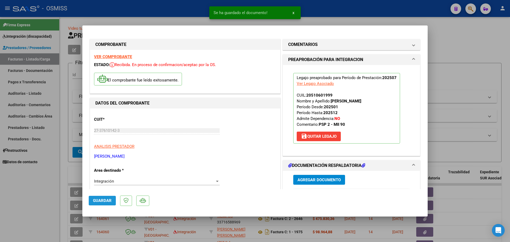
click at [101, 204] on button "Guardar" at bounding box center [102, 201] width 27 height 10
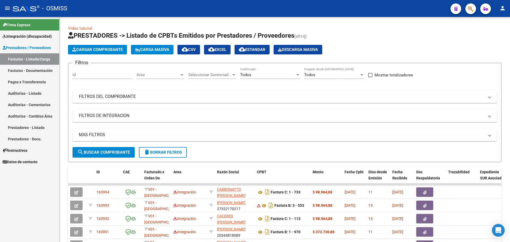
click at [22, 38] on span "Integración (discapacidad)" at bounding box center [27, 36] width 49 height 6
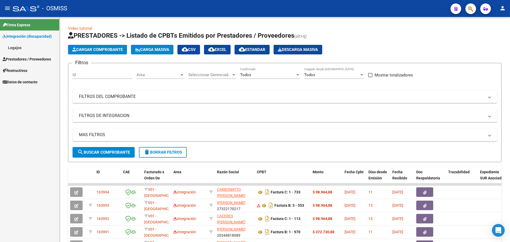
click at [23, 52] on link "Legajos" at bounding box center [29, 47] width 59 height 11
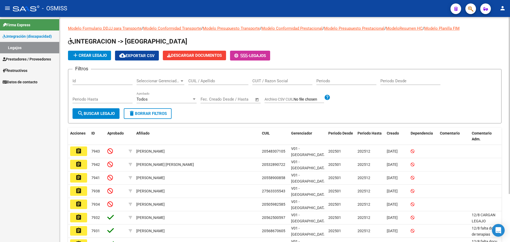
click at [200, 80] on input "CUIL / Apellido" at bounding box center [218, 81] width 60 height 5
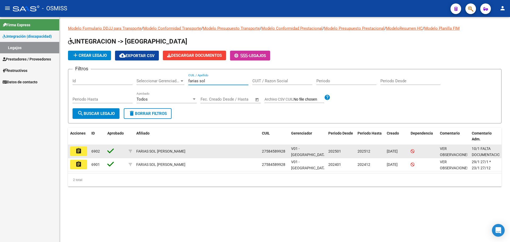
type input "farias sol"
click at [78, 154] on mat-icon "assignment" at bounding box center [78, 151] width 6 height 6
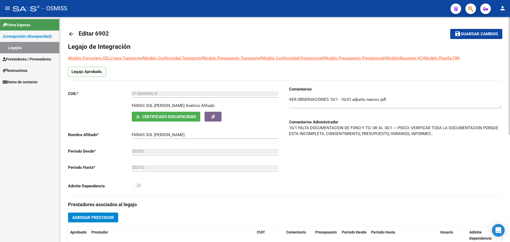
click at [69, 34] on mat-icon "arrow_back" at bounding box center [71, 34] width 6 height 6
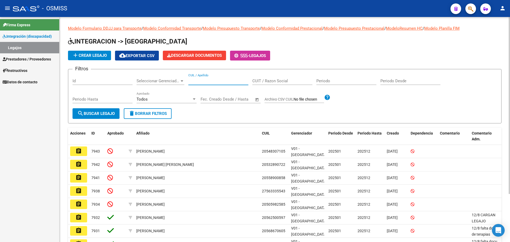
click at [193, 82] on input "CUIL / Apellido" at bounding box center [218, 81] width 60 height 5
type input "SOSA FRANCISCO"
click at [82, 112] on mat-icon "search" at bounding box center [80, 113] width 6 height 6
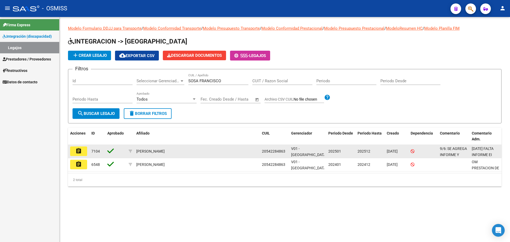
click at [82, 149] on button "assignment" at bounding box center [78, 152] width 17 height 10
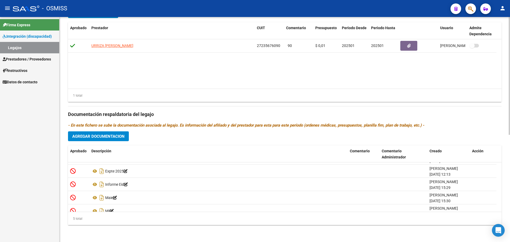
scroll to position [19, 0]
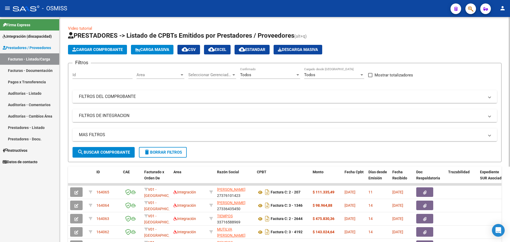
click at [82, 50] on span "Cargar Comprobante" at bounding box center [97, 49] width 50 height 5
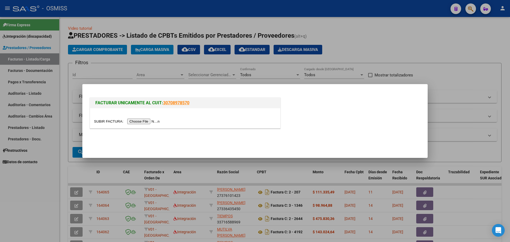
click at [134, 120] on input "file" at bounding box center [127, 122] width 67 height 6
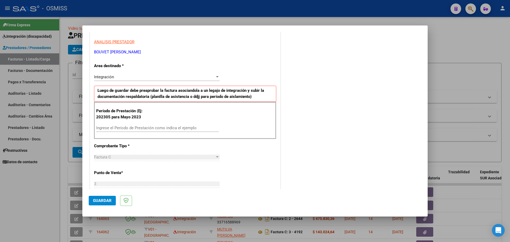
scroll to position [100, 0]
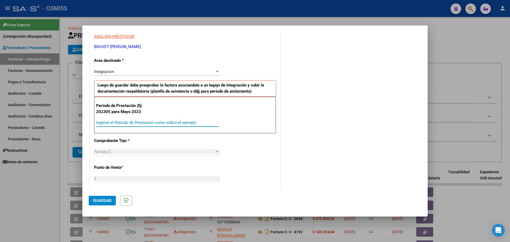
click at [106, 122] on input "Ingrese el Período de Prestación como indica el ejemplo" at bounding box center [157, 122] width 123 height 5
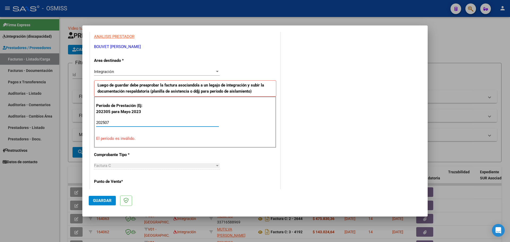
type input "202507"
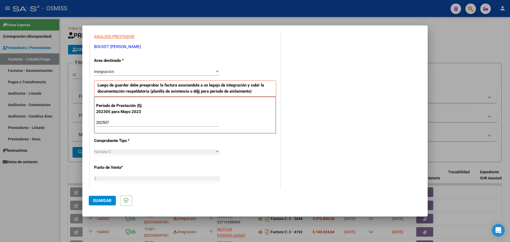
scroll to position [310, 0]
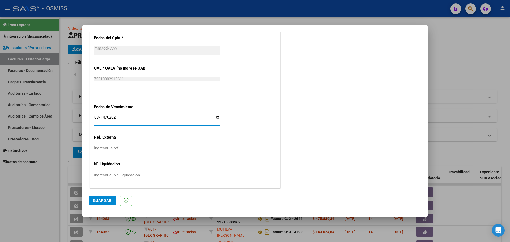
type input "[DATE]"
click at [105, 202] on span "Guardar" at bounding box center [102, 200] width 19 height 5
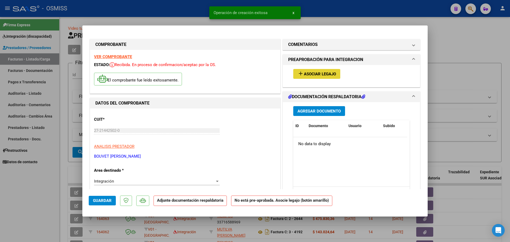
click at [322, 75] on span "Asociar Legajo" at bounding box center [320, 74] width 32 height 5
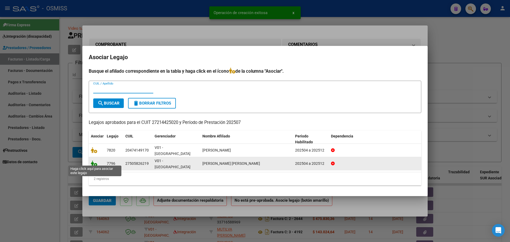
click at [95, 163] on icon at bounding box center [94, 164] width 6 height 6
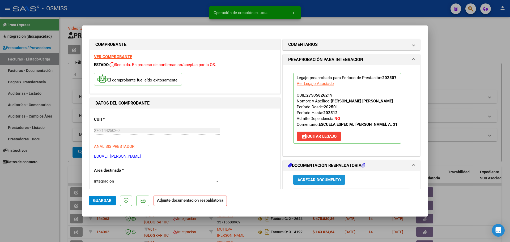
click at [314, 178] on span "Agregar Documento" at bounding box center [318, 180] width 43 height 5
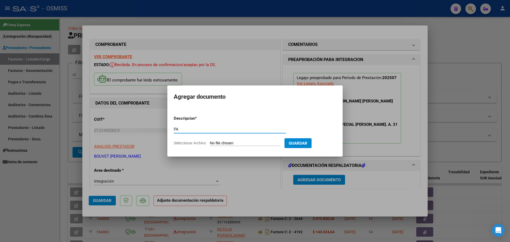
type input "PA"
click at [247, 142] on input "Seleccionar Archivo" at bounding box center [245, 143] width 70 height 5
type input "C:\fakepath\[PERSON_NAME] CUENCA ASIST [DATE] - [PERSON_NAME].pdf"
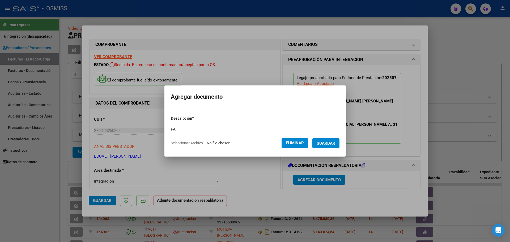
click at [333, 142] on span "Guardar" at bounding box center [325, 143] width 19 height 5
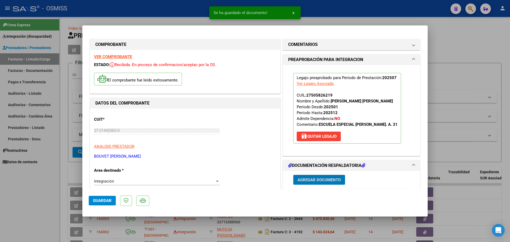
click at [105, 202] on span "Guardar" at bounding box center [102, 200] width 19 height 5
type input "$ 0,00"
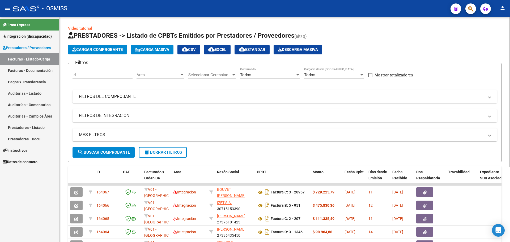
click at [105, 48] on span "Cargar Comprobante" at bounding box center [97, 49] width 50 height 5
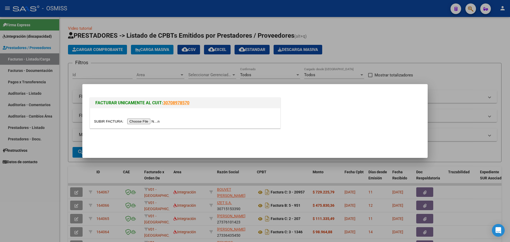
click at [135, 119] on input "file" at bounding box center [127, 122] width 67 height 6
click at [141, 120] on input "file" at bounding box center [127, 122] width 67 height 6
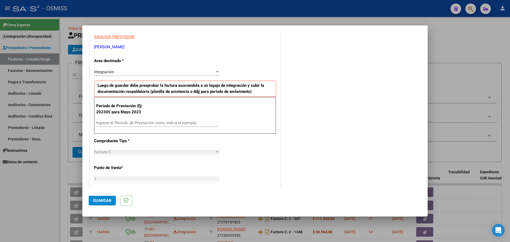
scroll to position [100, 0]
click at [111, 120] on div "Ingrese el Período de Prestación como indica el ejemplo" at bounding box center [157, 123] width 123 height 8
type input "202507"
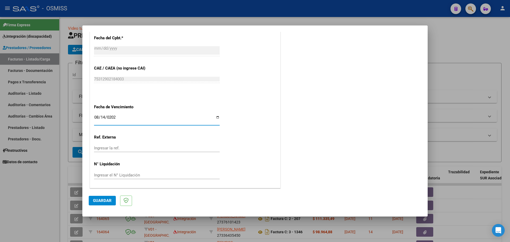
type input "[DATE]"
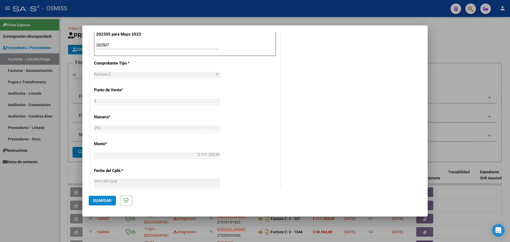
scroll to position [144, 0]
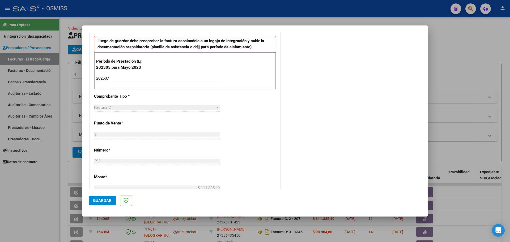
click at [98, 201] on span "Guardar" at bounding box center [102, 200] width 19 height 5
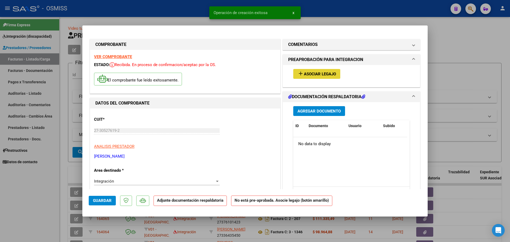
click at [336, 74] on button "add Asociar Legajo" at bounding box center [316, 74] width 47 height 10
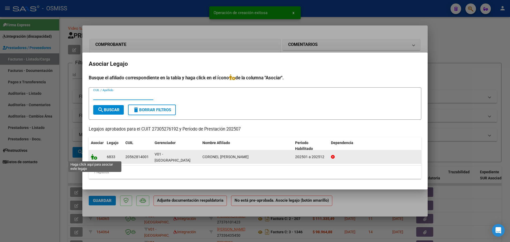
click at [94, 158] on icon at bounding box center [94, 157] width 6 height 6
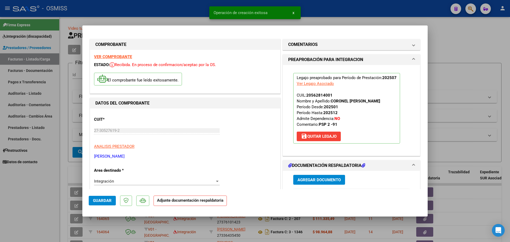
click at [322, 183] on button "Agregar Documento" at bounding box center [319, 180] width 52 height 10
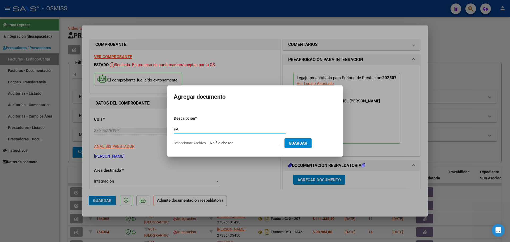
type input "PA"
click at [232, 142] on input "Seleccionar Archivo" at bounding box center [245, 143] width 70 height 5
type input "C:\fakepath\image - [PERSON_NAME] (2).jpg"
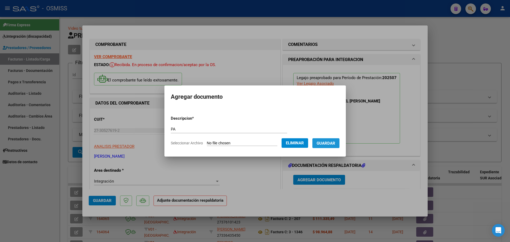
click at [330, 145] on span "Guardar" at bounding box center [325, 143] width 19 height 5
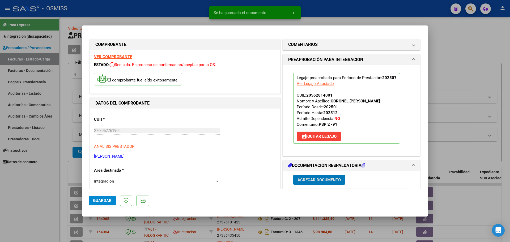
click at [97, 200] on span "Guardar" at bounding box center [102, 200] width 19 height 5
click at [101, 202] on span "Guardar" at bounding box center [102, 200] width 19 height 5
type input "$ 0,00"
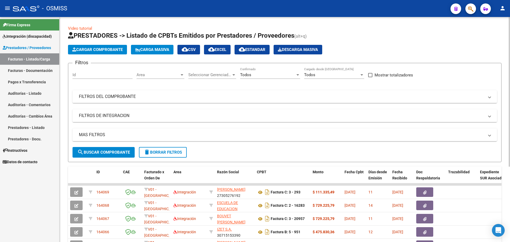
click at [109, 48] on span "Cargar Comprobante" at bounding box center [97, 49] width 50 height 5
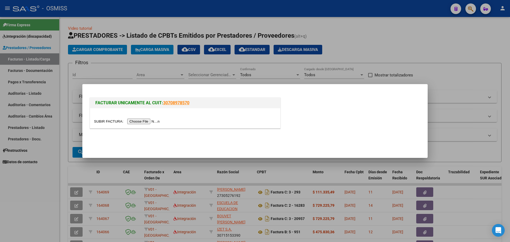
click at [141, 122] on input "file" at bounding box center [127, 122] width 67 height 6
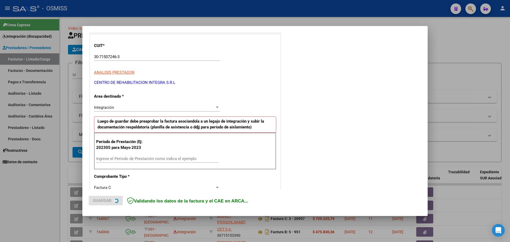
scroll to position [66, 0]
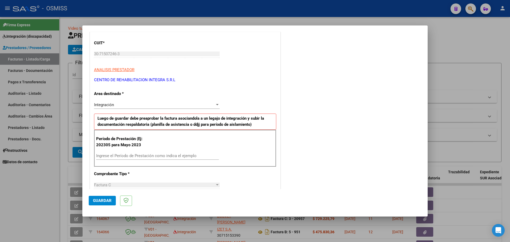
click at [106, 158] on input "Ingrese el Período de Prestación como indica el ejemplo" at bounding box center [157, 155] width 123 height 5
type input "202507"
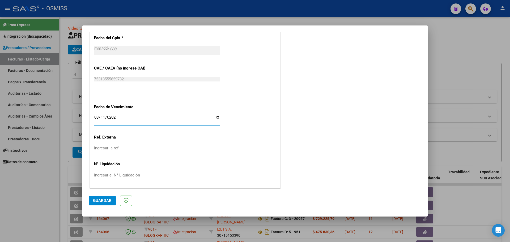
type input "[DATE]"
click at [96, 201] on span "Guardar" at bounding box center [102, 200] width 19 height 5
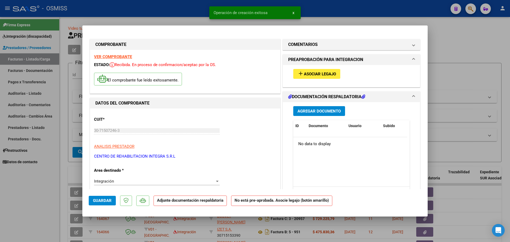
click at [320, 74] on span "Asociar Legajo" at bounding box center [320, 74] width 32 height 5
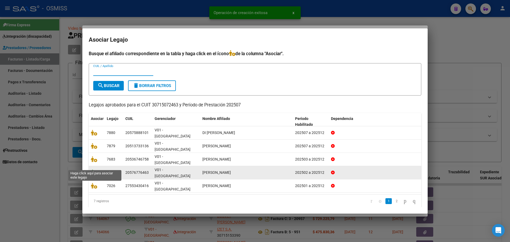
click at [94, 170] on icon at bounding box center [94, 173] width 6 height 6
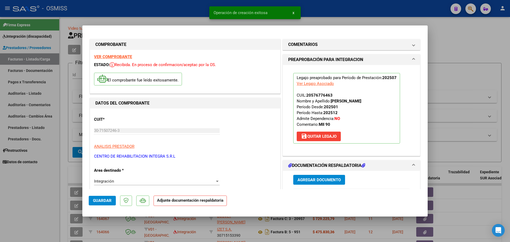
click at [316, 176] on button "Agregar Documento" at bounding box center [319, 180] width 52 height 10
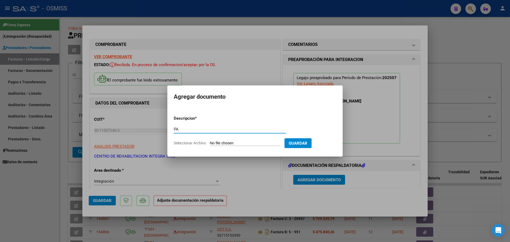
type input "PA"
click at [240, 143] on input "Seleccionar Archivo" at bounding box center [245, 143] width 70 height 5
type input "C:\fakepath\[PERSON_NAME] -PLANILLAS DE ASISTENCIA- [DATE] - OSMISS - [PERSON_N…"
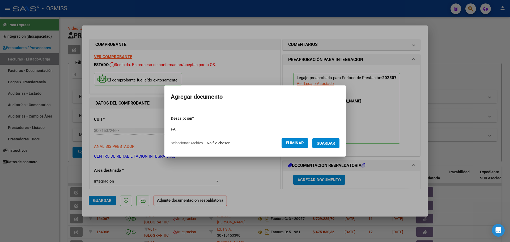
click at [327, 144] on span "Guardar" at bounding box center [325, 143] width 19 height 5
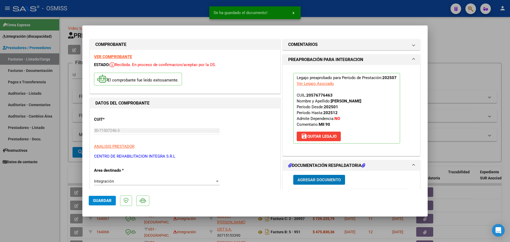
click at [108, 202] on span "Guardar" at bounding box center [102, 200] width 19 height 5
type input "$ 0,00"
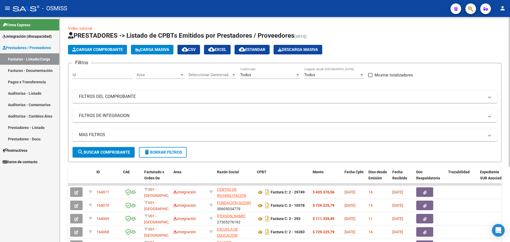
click at [110, 48] on span "Cargar Comprobante" at bounding box center [97, 49] width 50 height 5
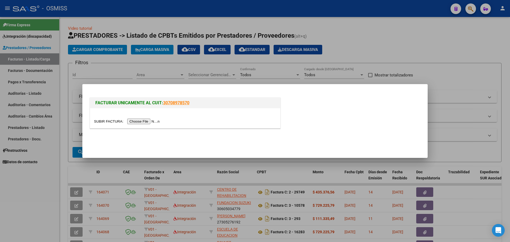
click at [130, 119] on input "file" at bounding box center [127, 122] width 67 height 6
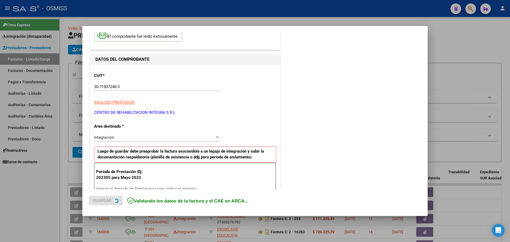
scroll to position [66, 0]
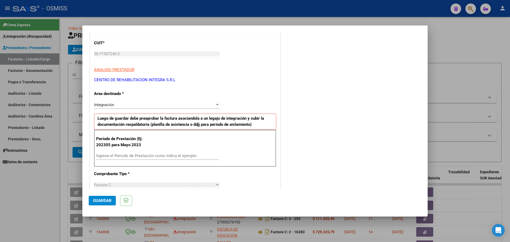
click at [129, 155] on input "Ingrese el Período de Prestación como indica el ejemplo" at bounding box center [157, 155] width 123 height 5
type input "202507"
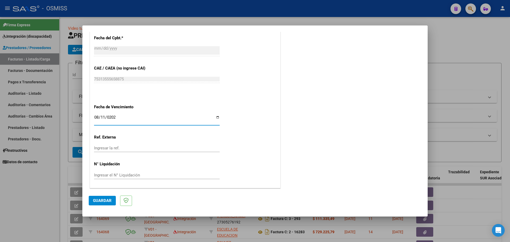
type input "[DATE]"
click at [108, 197] on button "Guardar" at bounding box center [102, 201] width 27 height 10
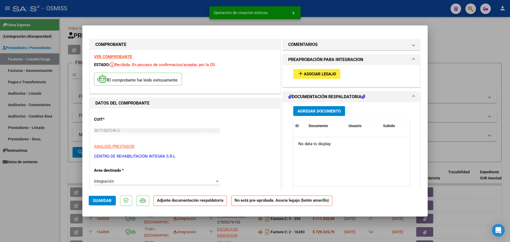
click at [332, 76] on span "Asociar Legajo" at bounding box center [320, 74] width 32 height 5
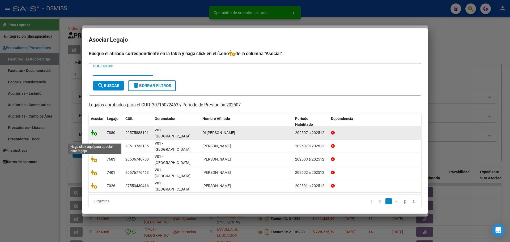
click at [94, 136] on icon at bounding box center [94, 133] width 6 height 6
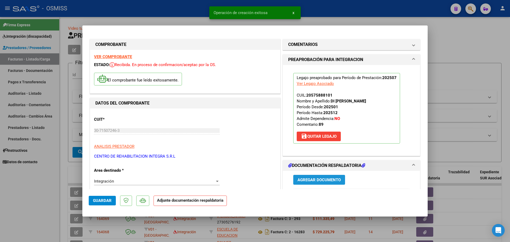
click at [321, 181] on span "Agregar Documento" at bounding box center [318, 180] width 43 height 5
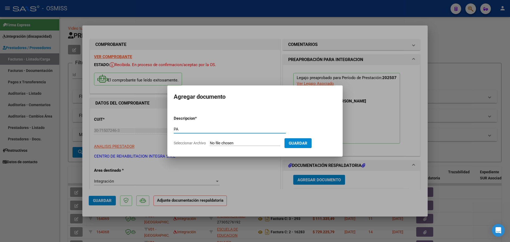
type input "PA"
click at [229, 145] on input "Seleccionar Archivo" at bounding box center [245, 143] width 70 height 5
type input "C:\fakepath\DI [PERSON_NAME] DE ASISTENCIA - [DATE] - OSMISS - [PERSON_NAME].pdf"
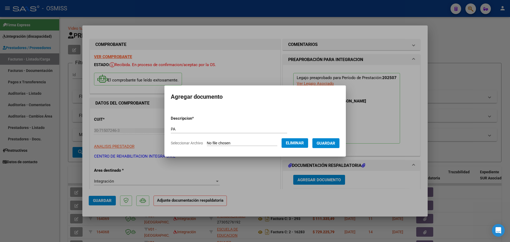
click at [332, 145] on span "Guardar" at bounding box center [325, 143] width 19 height 5
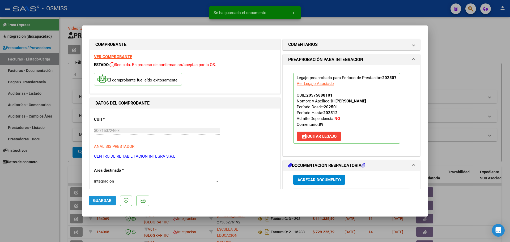
click at [99, 201] on span "Guardar" at bounding box center [102, 200] width 19 height 5
type input "$ 0,00"
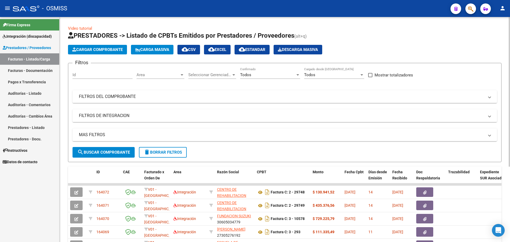
click at [108, 49] on span "Cargar Comprobante" at bounding box center [97, 49] width 50 height 5
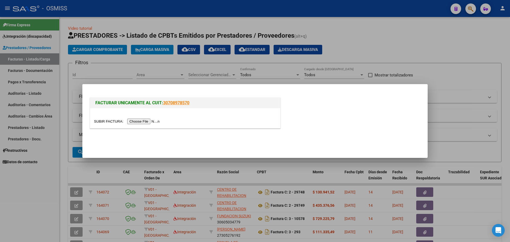
click at [147, 124] on input "file" at bounding box center [127, 122] width 67 height 6
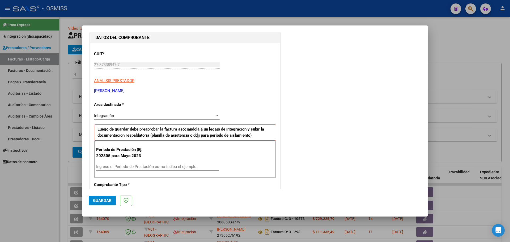
scroll to position [66, 0]
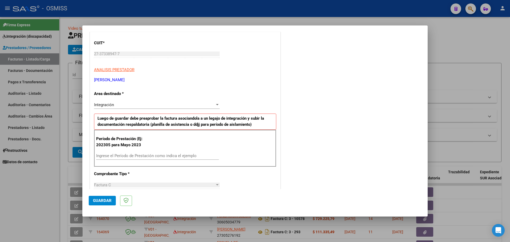
click at [112, 156] on input "Ingrese el Período de Prestación como indica el ejemplo" at bounding box center [157, 155] width 123 height 5
type input "202507"
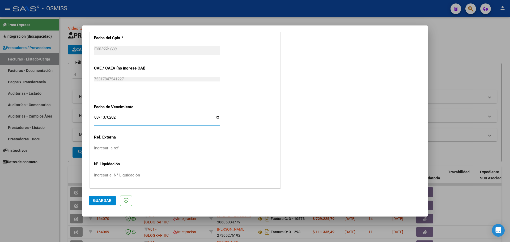
type input "[DATE]"
click at [97, 203] on span "Guardar" at bounding box center [102, 200] width 19 height 5
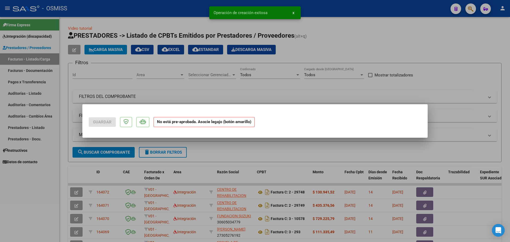
scroll to position [0, 0]
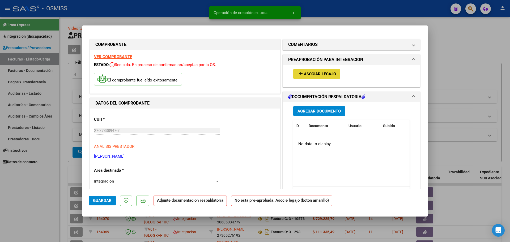
click at [315, 78] on button "add Asociar Legajo" at bounding box center [316, 74] width 47 height 10
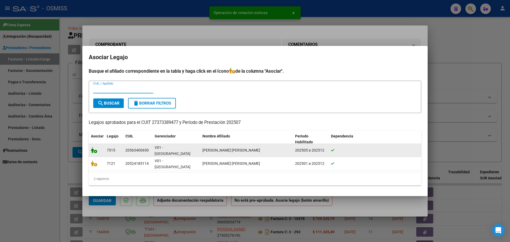
click at [92, 153] on icon at bounding box center [94, 150] width 6 height 6
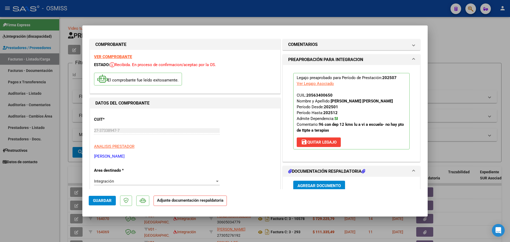
click at [309, 184] on span "Agregar Documento" at bounding box center [318, 185] width 43 height 5
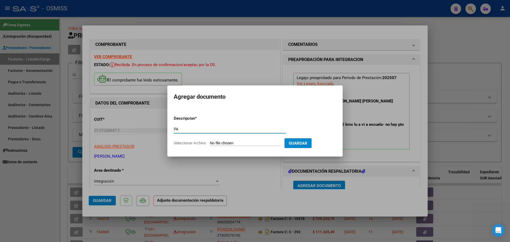
type input "PA"
click at [229, 142] on input "Seleccionar Archivo" at bounding box center [245, 143] width 70 height 5
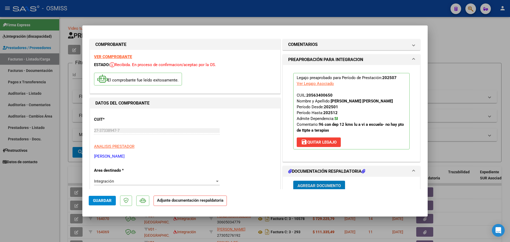
type input "$ 0,00"
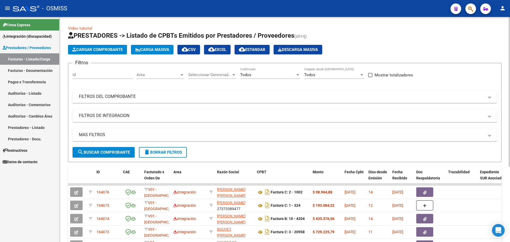
click at [91, 49] on span "Cargar Comprobante" at bounding box center [97, 49] width 50 height 5
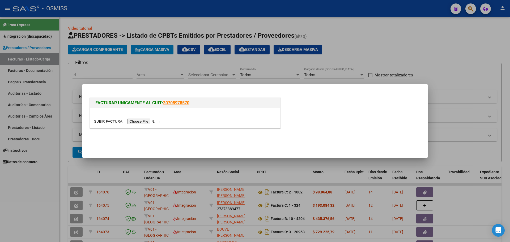
click at [149, 122] on input "file" at bounding box center [127, 122] width 67 height 6
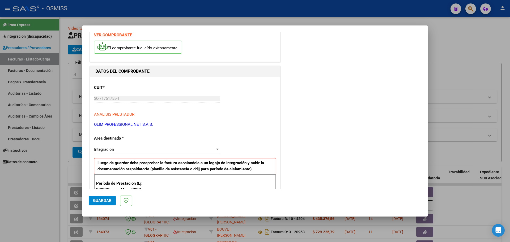
scroll to position [66, 0]
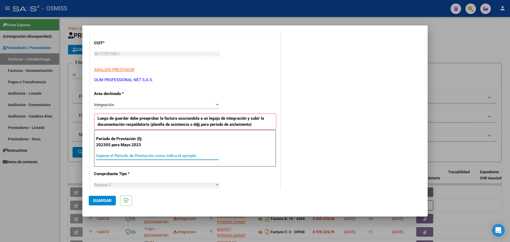
click at [141, 156] on input "Ingrese el Período de Prestación como indica el ejemplo" at bounding box center [157, 155] width 123 height 5
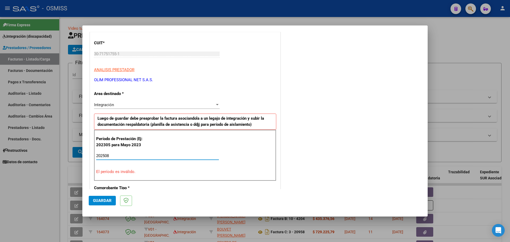
type input "202508"
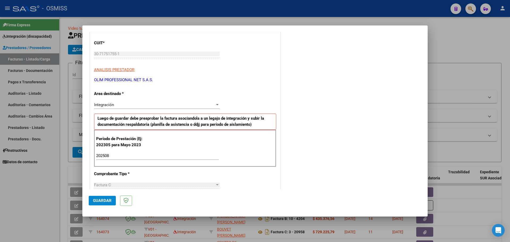
scroll to position [310, 0]
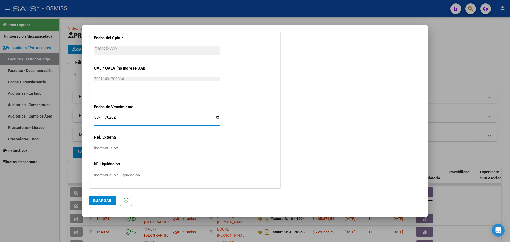
type input "[DATE]"
click at [104, 199] on span "Guardar" at bounding box center [102, 200] width 19 height 5
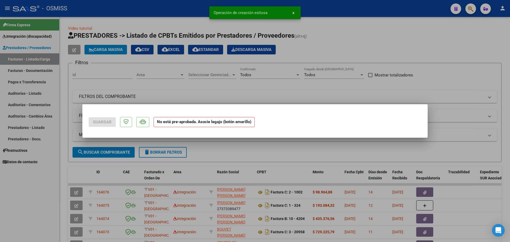
scroll to position [0, 0]
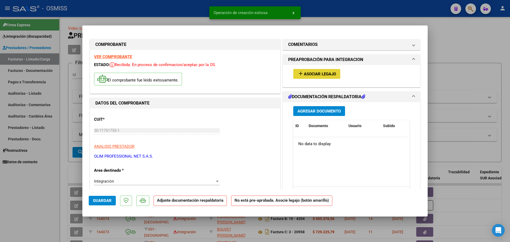
click at [317, 78] on button "add Asociar Legajo" at bounding box center [316, 74] width 47 height 10
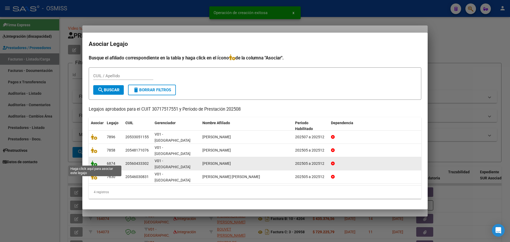
click at [93, 161] on icon at bounding box center [94, 164] width 6 height 6
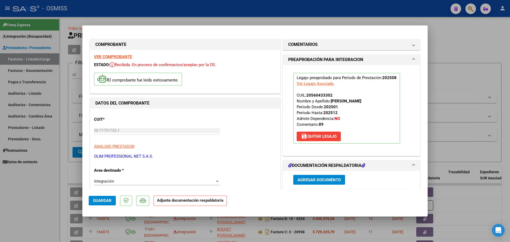
click at [309, 136] on span "save [PERSON_NAME]" at bounding box center [319, 136] width 36 height 5
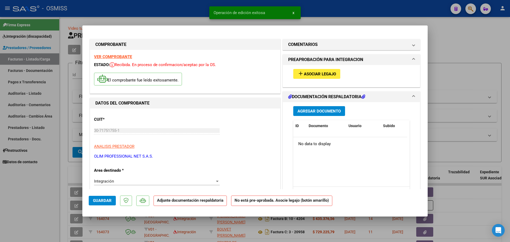
click at [307, 76] on span "Asociar Legajo" at bounding box center [320, 74] width 32 height 5
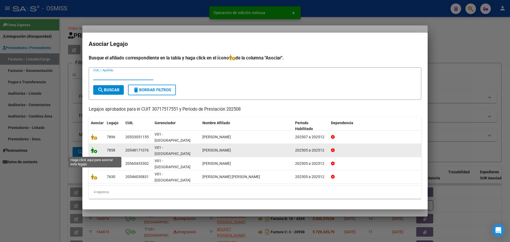
click at [93, 152] on icon at bounding box center [94, 150] width 6 height 6
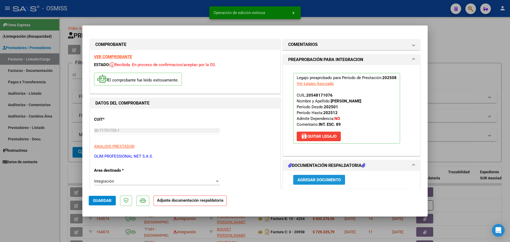
click at [302, 180] on span "Agregar Documento" at bounding box center [318, 180] width 43 height 5
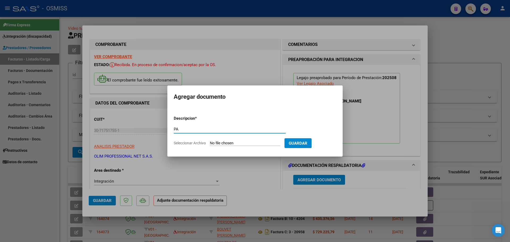
type input "PA"
click at [227, 143] on input "Seleccionar Archivo" at bounding box center [245, 143] width 70 height 5
type input "C:\fakepath\ASISTENCIA [DATE] [PERSON_NAME] - [PERSON_NAME].pdf"
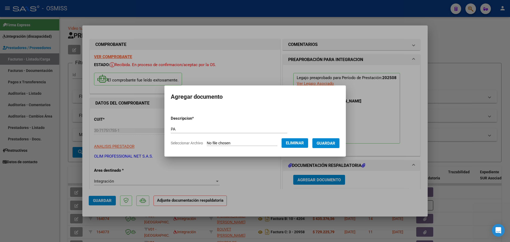
click at [323, 143] on span "Guardar" at bounding box center [325, 143] width 19 height 5
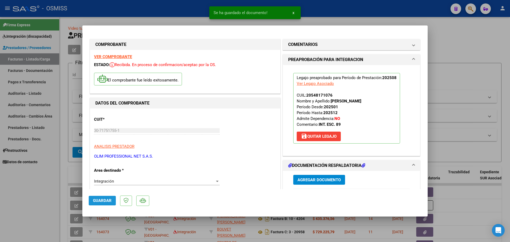
click at [99, 202] on span "Guardar" at bounding box center [102, 200] width 19 height 5
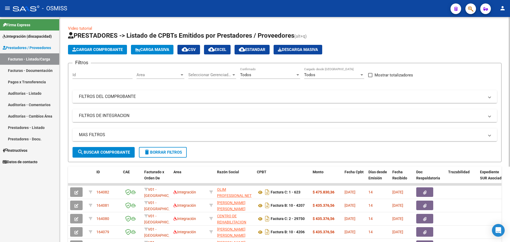
click at [103, 50] on span "Cargar Comprobante" at bounding box center [97, 49] width 50 height 5
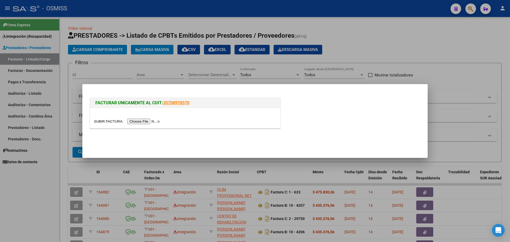
click at [146, 120] on input "file" at bounding box center [127, 122] width 67 height 6
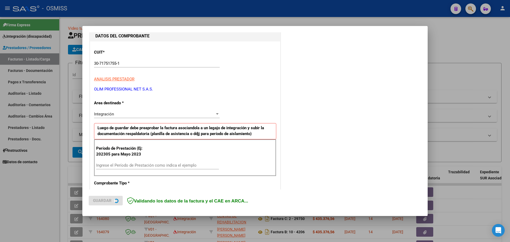
scroll to position [66, 0]
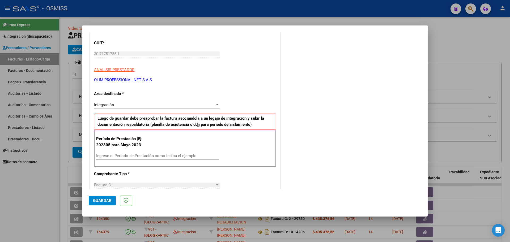
click at [117, 157] on input "Ingrese el Período de Prestación como indica el ejemplo" at bounding box center [157, 155] width 123 height 5
type input "202507"
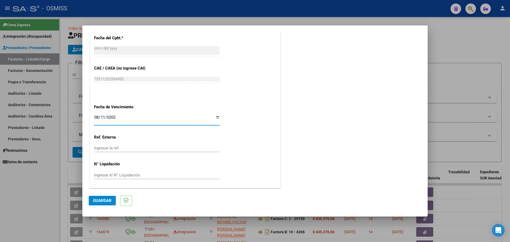
type input "[DATE]"
click at [100, 201] on span "Guardar" at bounding box center [102, 200] width 19 height 5
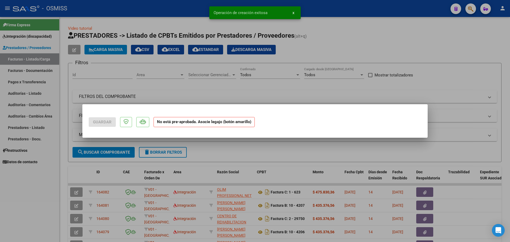
scroll to position [0, 0]
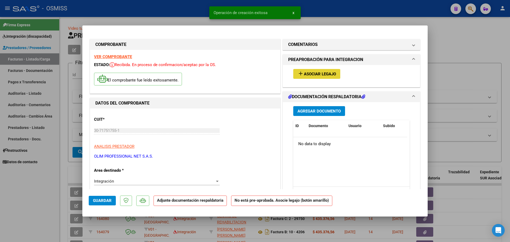
click at [323, 78] on button "add Asociar Legajo" at bounding box center [316, 74] width 47 height 10
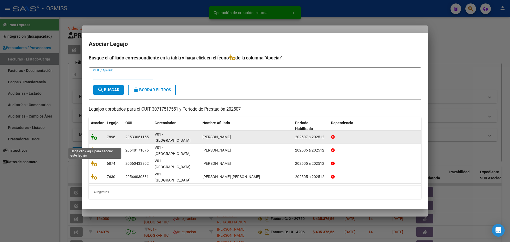
click at [94, 140] on icon at bounding box center [94, 137] width 6 height 6
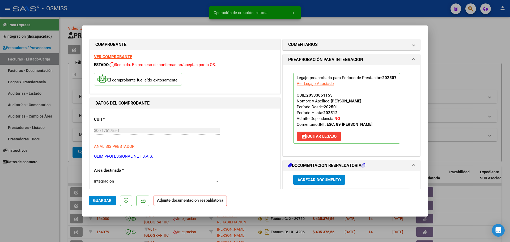
click at [317, 181] on span "Agregar Documento" at bounding box center [318, 180] width 43 height 5
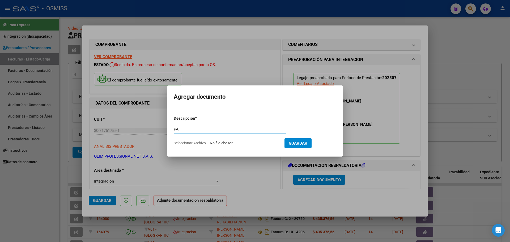
type input "PA"
click at [229, 142] on input "Seleccionar Archivo" at bounding box center [245, 143] width 70 height 5
type input "C:\fakepath\[DATE] [PERSON_NAME] - [PERSON_NAME] (1).pdf"
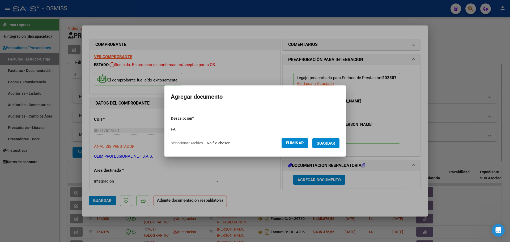
click at [330, 148] on form "Descripcion * PA Escriba aquí una descripcion Seleccionar Archivo Eliminar Guar…" at bounding box center [255, 131] width 169 height 39
click at [330, 144] on span "Guardar" at bounding box center [325, 143] width 19 height 5
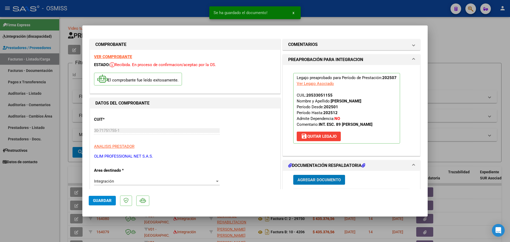
click at [106, 199] on span "Guardar" at bounding box center [102, 200] width 19 height 5
type input "$ 0,00"
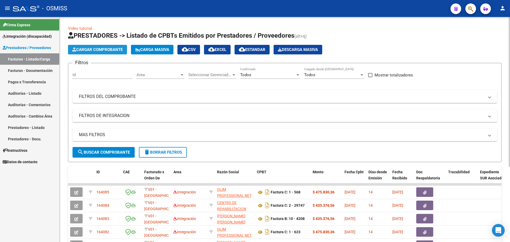
click at [106, 50] on span "Cargar Comprobante" at bounding box center [97, 49] width 50 height 5
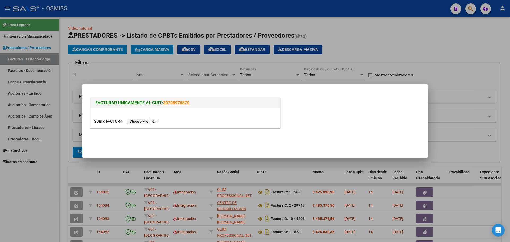
click at [142, 121] on input "file" at bounding box center [127, 122] width 67 height 6
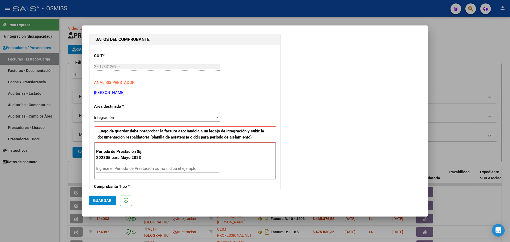
scroll to position [66, 0]
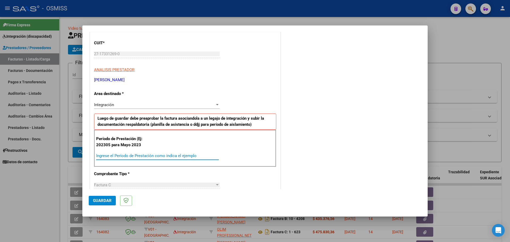
click at [109, 156] on input "Ingrese el Período de Prestación como indica el ejemplo" at bounding box center [157, 155] width 123 height 5
type input "202507"
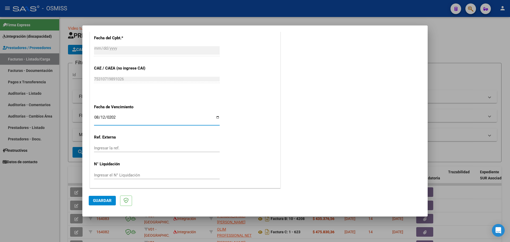
type input "[DATE]"
click at [96, 204] on button "Guardar" at bounding box center [102, 201] width 27 height 10
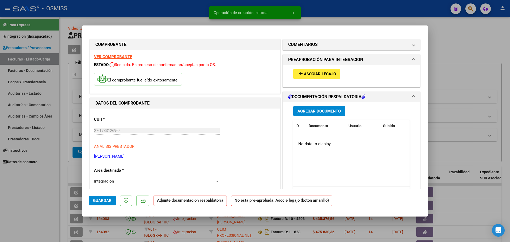
click at [313, 75] on span "Asociar Legajo" at bounding box center [320, 74] width 32 height 5
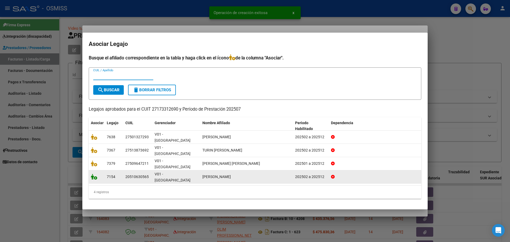
click at [95, 174] on icon at bounding box center [94, 177] width 6 height 6
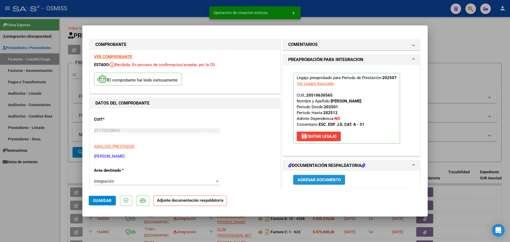
click at [300, 179] on span "Agregar Documento" at bounding box center [318, 180] width 43 height 5
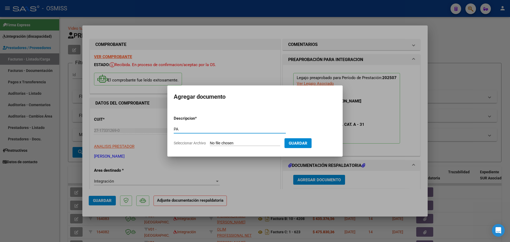
type input "PA"
click at [218, 142] on input "Seleccionar Archivo" at bounding box center [245, 143] width 70 height 5
type input "C:\fakepath\ASISTENCIA - [PERSON_NAME] (22).pdf"
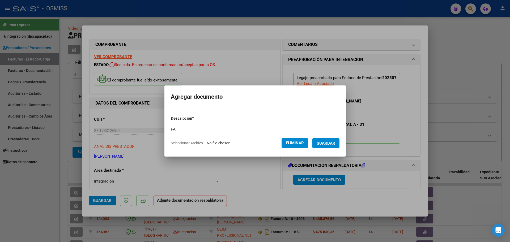
click at [330, 143] on span "Guardar" at bounding box center [325, 143] width 19 height 5
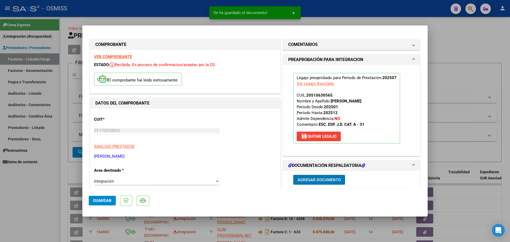
click at [105, 202] on span "Guardar" at bounding box center [102, 200] width 19 height 5
type input "$ 0,00"
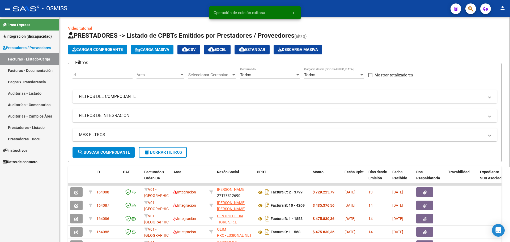
click at [84, 47] on button "Cargar Comprobante" at bounding box center [97, 50] width 59 height 10
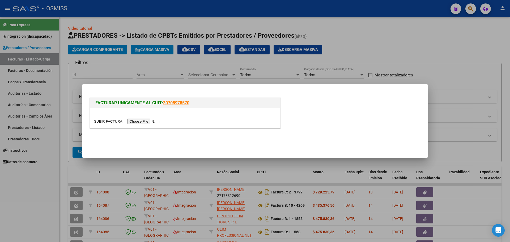
click at [138, 123] on input "file" at bounding box center [127, 122] width 67 height 6
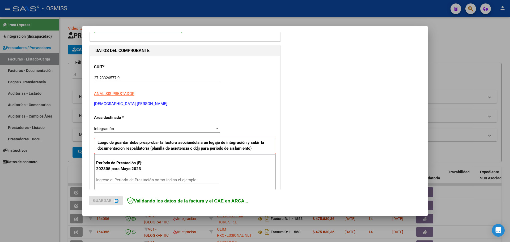
scroll to position [66, 0]
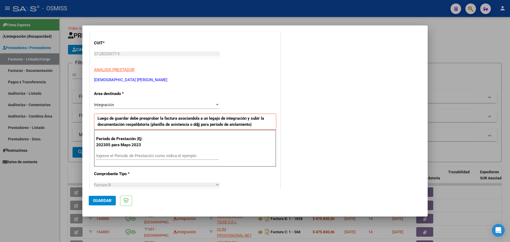
click at [124, 154] on input "Ingrese el Período de Prestación como indica el ejemplo" at bounding box center [157, 155] width 123 height 5
type input "202507"
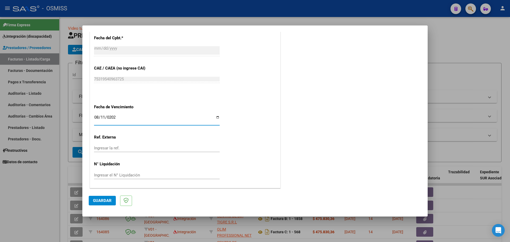
type input "[DATE]"
click at [107, 196] on button "Guardar" at bounding box center [102, 201] width 27 height 10
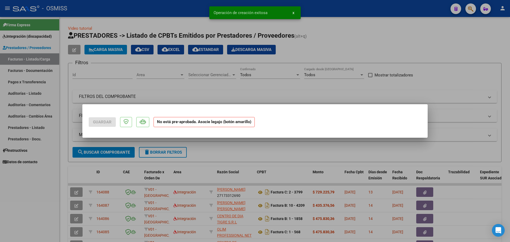
scroll to position [0, 0]
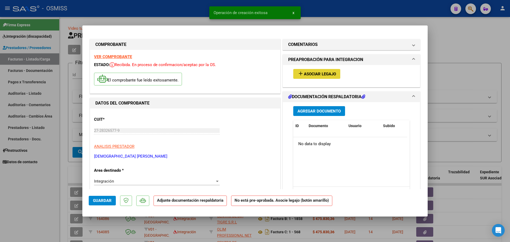
click at [324, 75] on span "Asociar Legajo" at bounding box center [320, 74] width 32 height 5
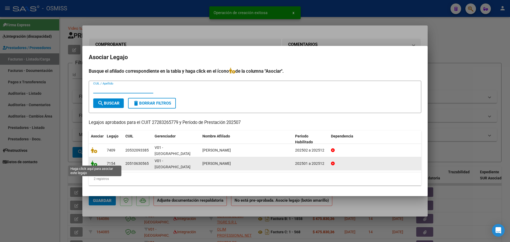
click at [93, 161] on icon at bounding box center [94, 164] width 6 height 6
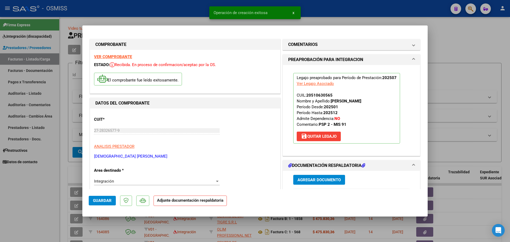
click at [308, 180] on span "Agregar Documento" at bounding box center [318, 180] width 43 height 5
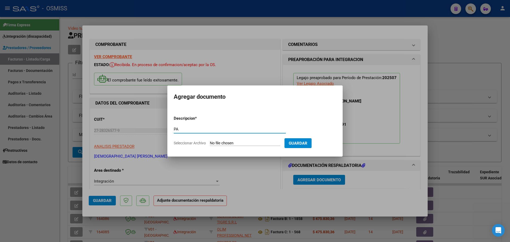
type input "PA"
click at [231, 143] on input "Seleccionar Archivo" at bounding box center [245, 143] width 70 height 5
type input "C:\fakepath\[PERSON_NAME] [DATE] - [PERSON_NAME].pdf"
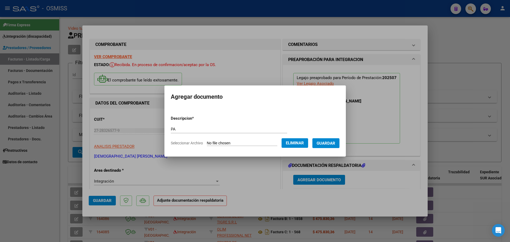
click at [333, 144] on span "Guardar" at bounding box center [325, 143] width 19 height 5
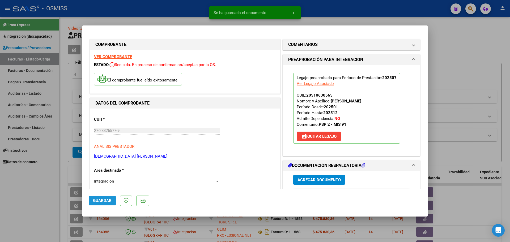
click at [103, 200] on span "Guardar" at bounding box center [102, 200] width 19 height 5
type input "$ 0,00"
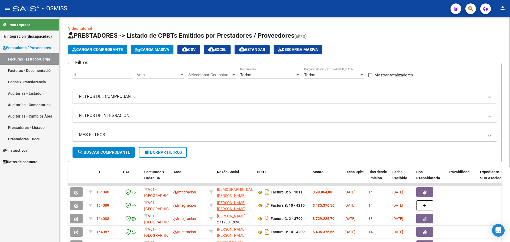
click at [105, 46] on button "Cargar Comprobante" at bounding box center [97, 50] width 59 height 10
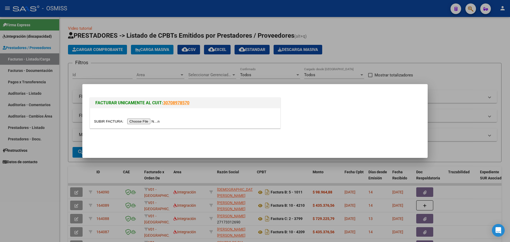
click at [135, 121] on input "file" at bounding box center [127, 122] width 67 height 6
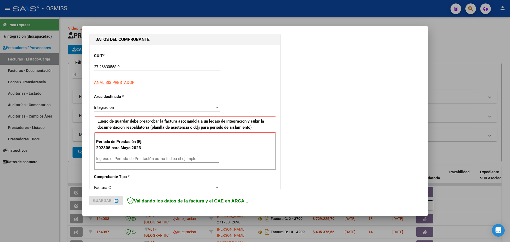
scroll to position [66, 0]
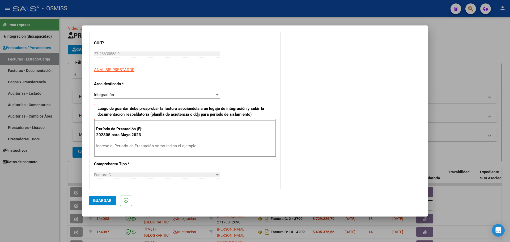
click at [118, 147] on input "Ingrese el Período de Prestación como indica el ejemplo" at bounding box center [157, 146] width 123 height 5
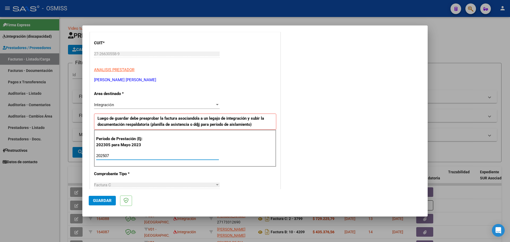
type input "202507"
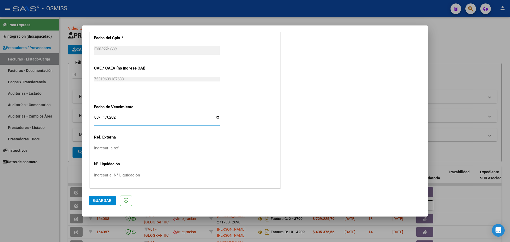
type input "[DATE]"
click at [101, 198] on button "Guardar" at bounding box center [102, 201] width 27 height 10
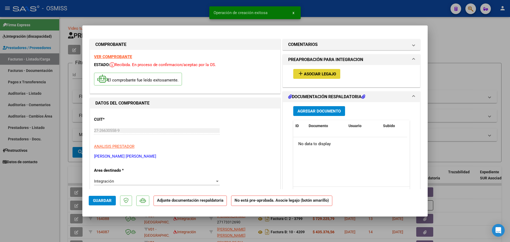
click at [326, 78] on button "add Asociar Legajo" at bounding box center [316, 74] width 47 height 10
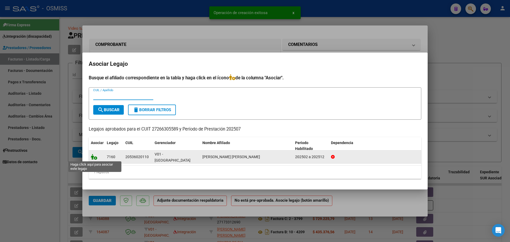
click at [92, 157] on icon at bounding box center [94, 157] width 6 height 6
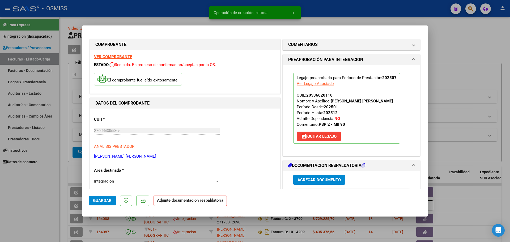
click at [331, 182] on span "Agregar Documento" at bounding box center [318, 180] width 43 height 5
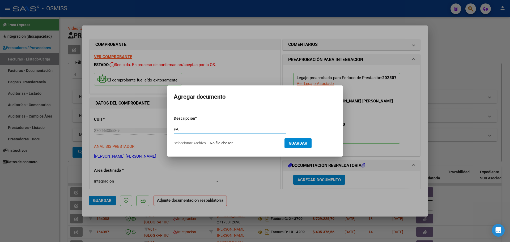
type input "PA"
click at [228, 144] on input "Seleccionar Archivo" at bounding box center [245, 143] width 70 height 5
type input "C:\fakepath\07_Azcona_Gonzalez_asistencia - [PERSON_NAME].pdf"
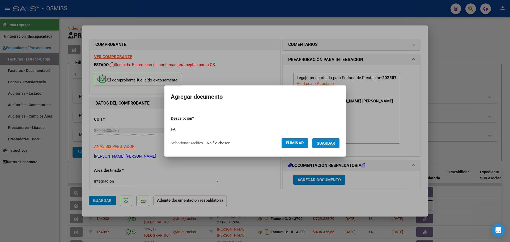
click at [335, 141] on span "Guardar" at bounding box center [325, 143] width 19 height 5
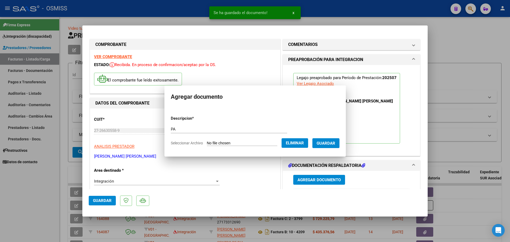
scroll to position [1, 0]
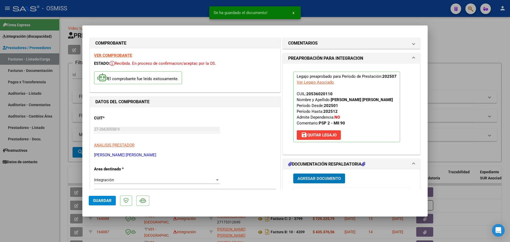
click at [101, 198] on button "Guardar" at bounding box center [102, 201] width 27 height 10
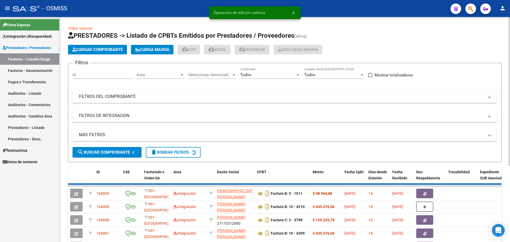
click at [92, 51] on span "Cargar Comprobante" at bounding box center [97, 49] width 50 height 5
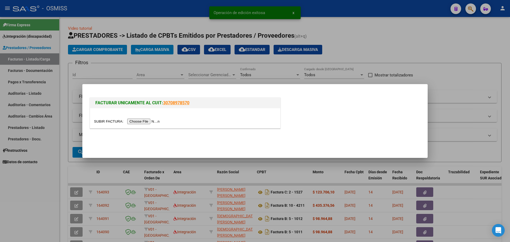
click at [148, 121] on input "file" at bounding box center [127, 122] width 67 height 6
click at [150, 120] on input "file" at bounding box center [127, 122] width 67 height 6
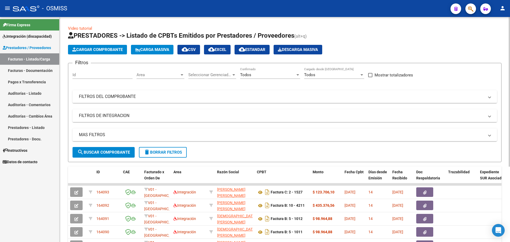
click at [103, 52] on span "Cargar Comprobante" at bounding box center [97, 49] width 50 height 5
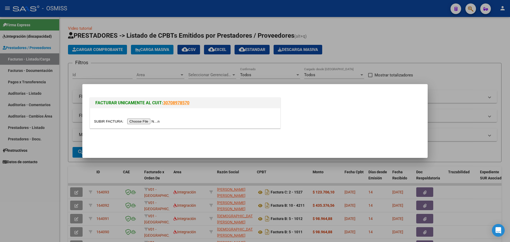
click at [155, 125] on div at bounding box center [185, 118] width 190 height 20
click at [155, 123] on input "file" at bounding box center [127, 122] width 67 height 6
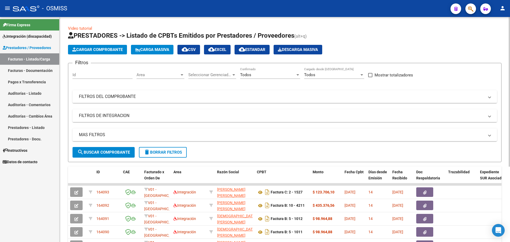
click at [110, 49] on span "Cargar Comprobante" at bounding box center [97, 49] width 50 height 5
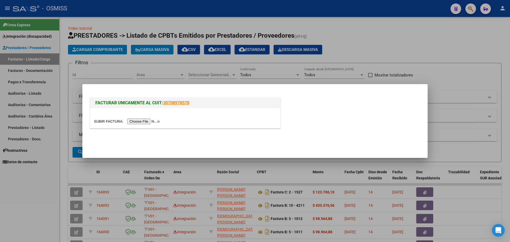
click at [136, 121] on input "file" at bounding box center [127, 122] width 67 height 6
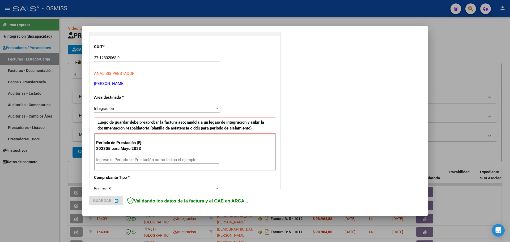
scroll to position [66, 0]
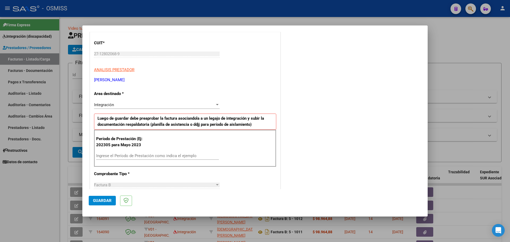
click at [110, 157] on input "Ingrese el Período de Prestación como indica el ejemplo" at bounding box center [157, 155] width 123 height 5
type input "202507"
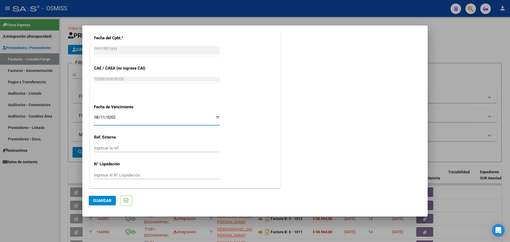
type input "[DATE]"
click at [96, 200] on span "Guardar" at bounding box center [102, 200] width 19 height 5
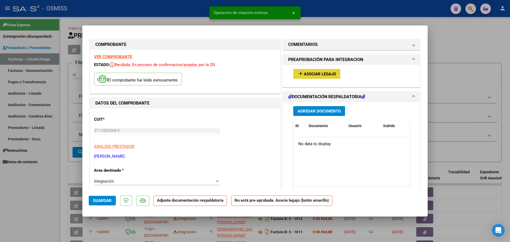
click at [314, 76] on button "add Asociar Legajo" at bounding box center [316, 74] width 47 height 10
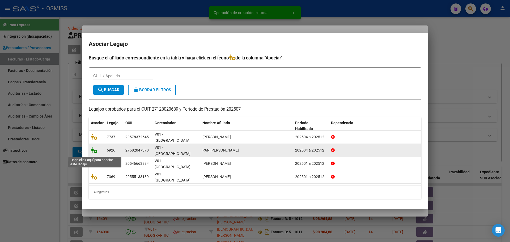
click at [95, 152] on icon at bounding box center [94, 150] width 6 height 6
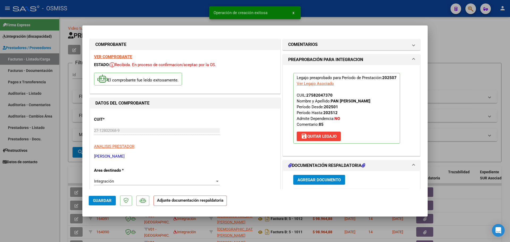
click at [326, 179] on span "Agregar Documento" at bounding box center [318, 180] width 43 height 5
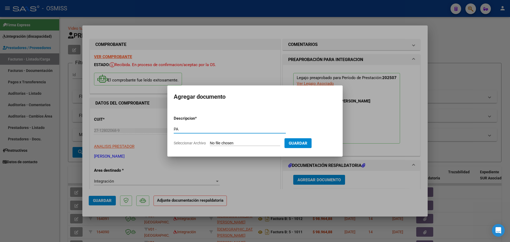
type input "PA"
click at [223, 141] on input "Seleccionar Archivo" at bounding box center [245, 143] width 70 height 5
type input "C:\fakepath\Asistencia Pan [PERSON_NAME][DATE] - [PERSON_NAME].pdf"
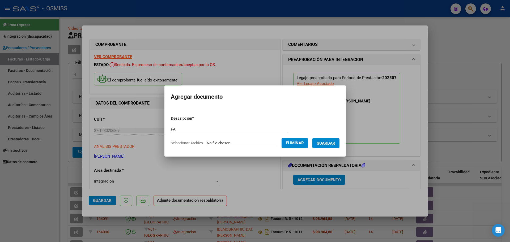
click at [332, 145] on span "Guardar" at bounding box center [325, 143] width 19 height 5
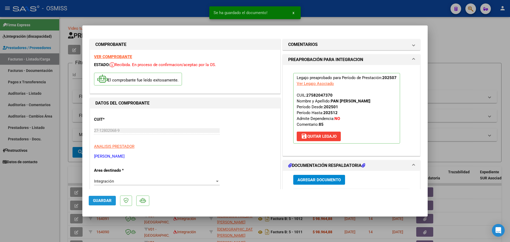
click at [103, 199] on span "Guardar" at bounding box center [102, 200] width 19 height 5
type input "$ 0,00"
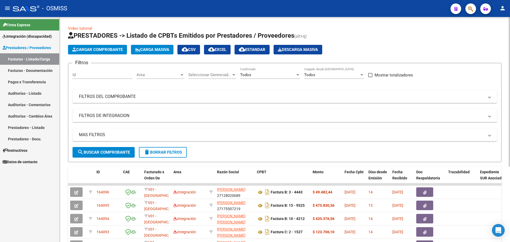
click at [99, 51] on span "Cargar Comprobante" at bounding box center [97, 49] width 50 height 5
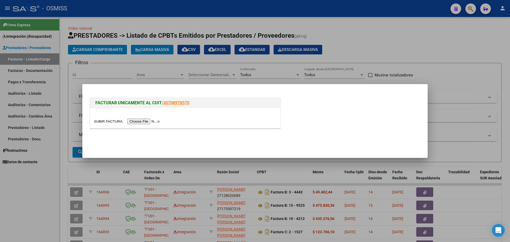
click at [135, 121] on input "file" at bounding box center [127, 122] width 67 height 6
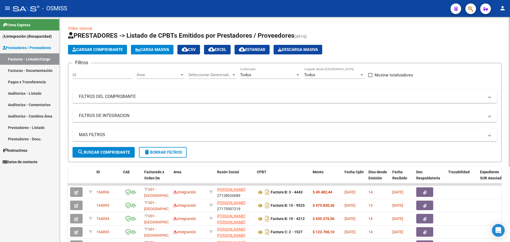
click at [90, 54] on button "Cargar Comprobante" at bounding box center [97, 50] width 59 height 10
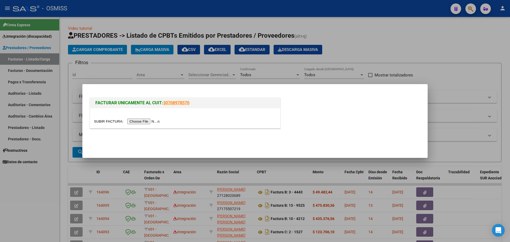
click at [155, 124] on input "file" at bounding box center [127, 122] width 67 height 6
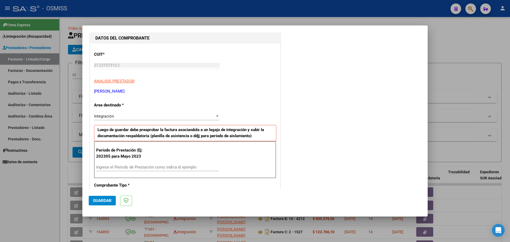
scroll to position [66, 0]
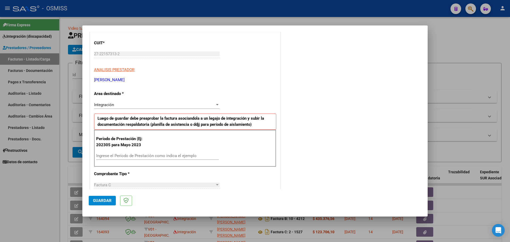
click at [125, 152] on div "Ingrese el Período de Prestación como indica el ejemplo" at bounding box center [157, 156] width 123 height 8
type input "202507"
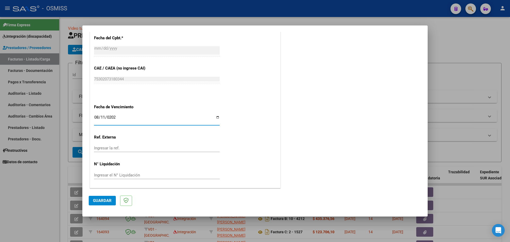
type input "[DATE]"
click at [106, 201] on span "Guardar" at bounding box center [102, 200] width 19 height 5
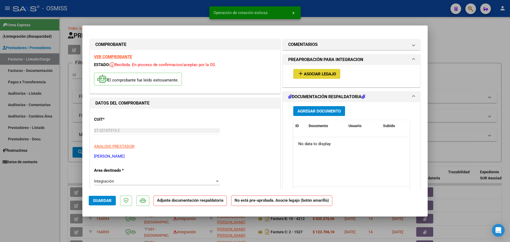
click at [319, 72] on span "Asociar Legajo" at bounding box center [320, 74] width 32 height 5
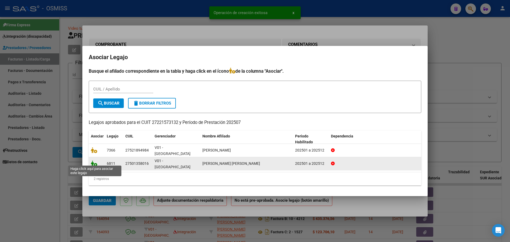
click at [93, 161] on icon at bounding box center [94, 164] width 6 height 6
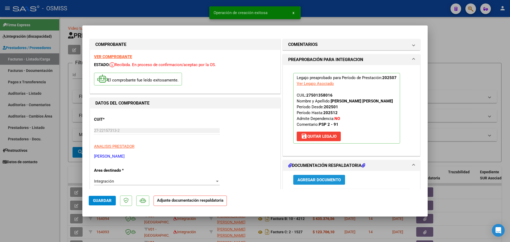
click at [333, 183] on button "Agregar Documento" at bounding box center [319, 180] width 52 height 10
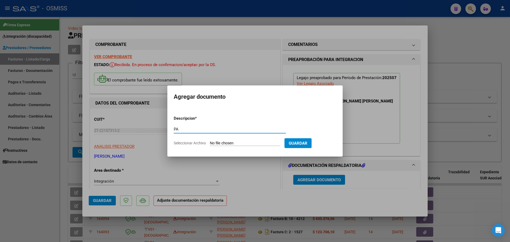
type input "PA"
click at [219, 144] on input "Seleccionar Archivo" at bounding box center [245, 143] width 70 height 5
type input "C:\fakepath\Planilla [PERSON_NAME] [DATE] - [PERSON_NAME] (1).pdf"
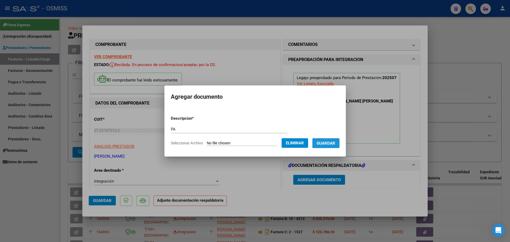
click at [334, 146] on span "Guardar" at bounding box center [325, 143] width 19 height 5
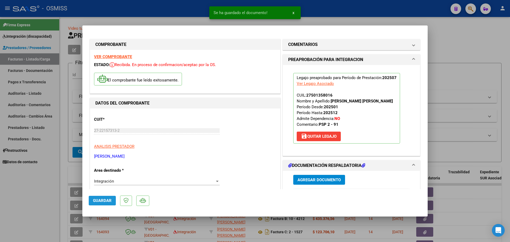
click at [100, 203] on span "Guardar" at bounding box center [102, 200] width 19 height 5
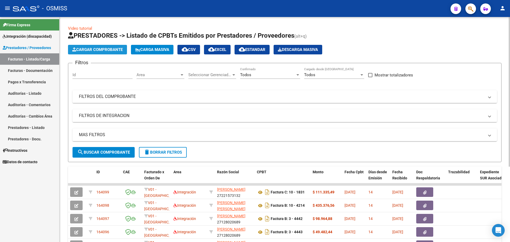
click at [113, 51] on span "Cargar Comprobante" at bounding box center [97, 49] width 50 height 5
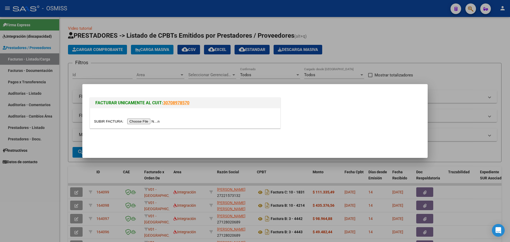
click at [152, 122] on input "file" at bounding box center [127, 122] width 67 height 6
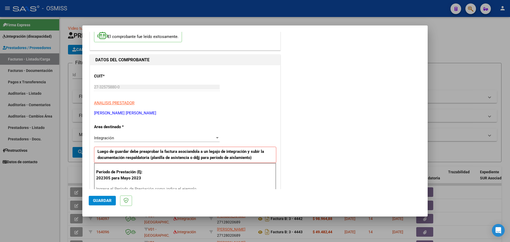
scroll to position [66, 0]
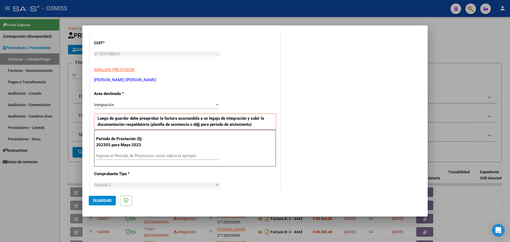
drag, startPoint x: 116, startPoint y: 157, endPoint x: 118, endPoint y: 155, distance: 3.0
click at [116, 157] on input "Ingrese el Período de Prestación como indica el ejemplo" at bounding box center [157, 155] width 123 height 5
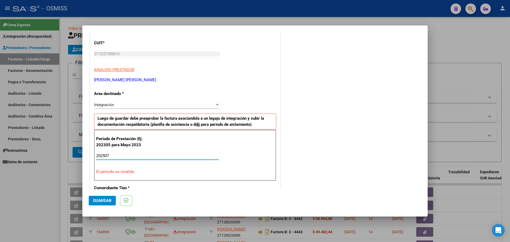
type input "202507"
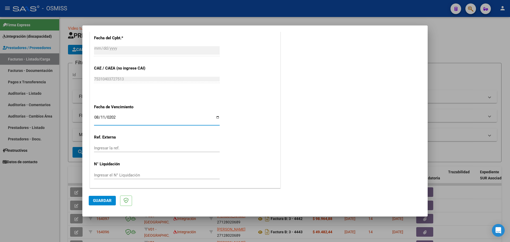
type input "[DATE]"
click at [104, 201] on span "Guardar" at bounding box center [102, 200] width 19 height 5
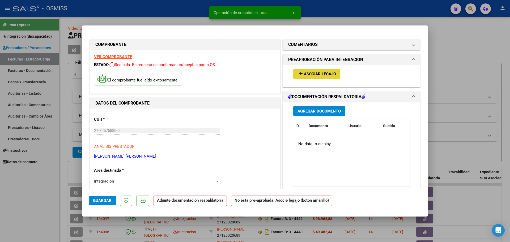
click at [330, 74] on span "Asociar Legajo" at bounding box center [320, 74] width 32 height 5
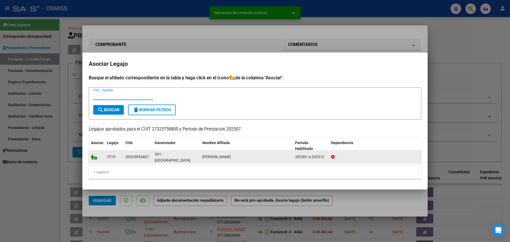
click at [96, 157] on icon at bounding box center [94, 157] width 6 height 6
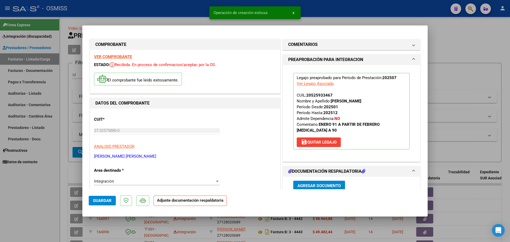
click at [317, 185] on span "Agregar Documento" at bounding box center [318, 185] width 43 height 5
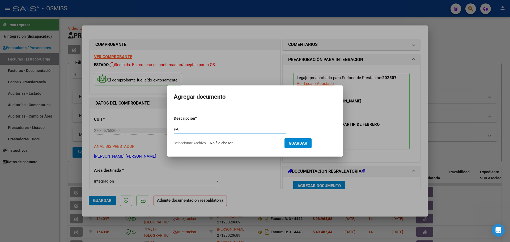
type input "PA"
click at [214, 142] on input "Seleccionar Archivo" at bounding box center [245, 143] width 70 height 5
type input "C:\fakepath\[PERSON_NAME] asistencia julio - [PERSON_NAME].pdf"
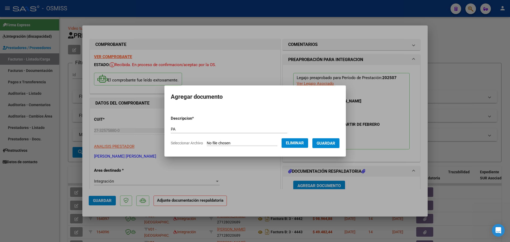
click at [330, 145] on span "Guardar" at bounding box center [325, 143] width 19 height 5
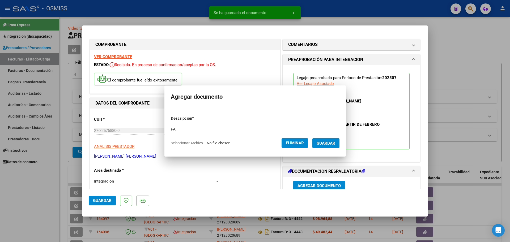
scroll to position [1, 0]
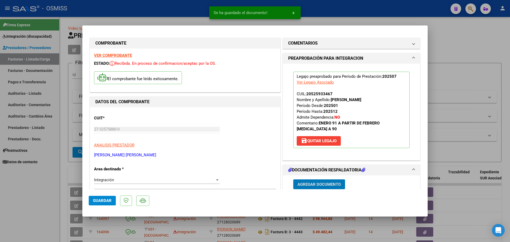
click at [101, 207] on mat-dialog-actions "Guardar" at bounding box center [255, 199] width 332 height 21
click at [102, 200] on span "Guardar" at bounding box center [102, 200] width 19 height 5
type input "$ 0,00"
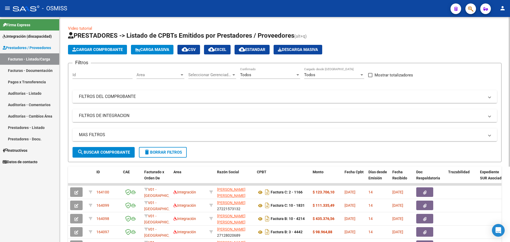
click at [119, 48] on span "Cargar Comprobante" at bounding box center [97, 49] width 50 height 5
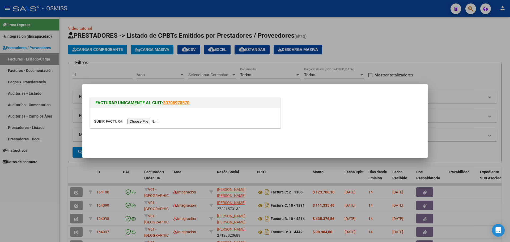
click at [143, 125] on div at bounding box center [185, 118] width 190 height 20
click at [144, 123] on input "file" at bounding box center [127, 122] width 67 height 6
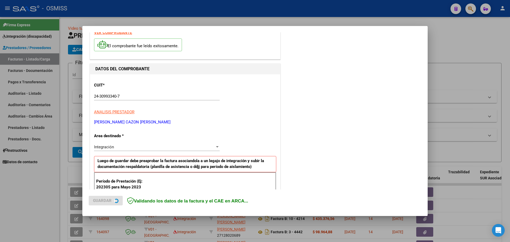
scroll to position [66, 0]
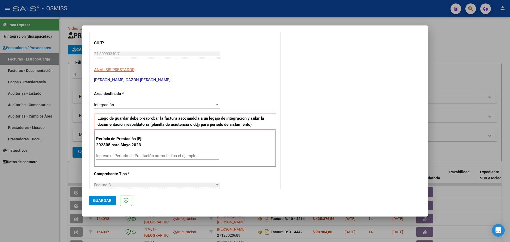
click at [126, 158] on input "Ingrese el Período de Prestación como indica el ejemplo" at bounding box center [157, 155] width 123 height 5
type input "202507"
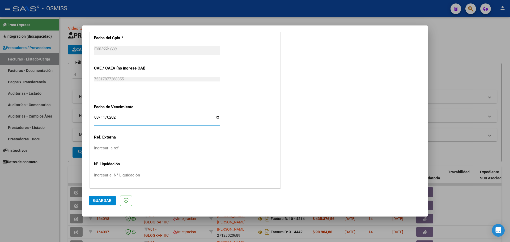
type input "[DATE]"
click at [96, 199] on span "Guardar" at bounding box center [102, 200] width 19 height 5
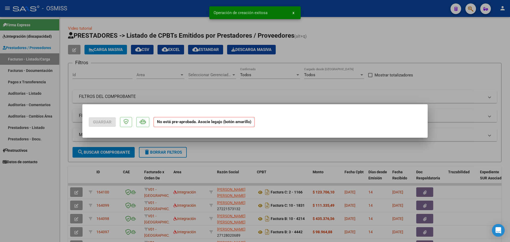
scroll to position [0, 0]
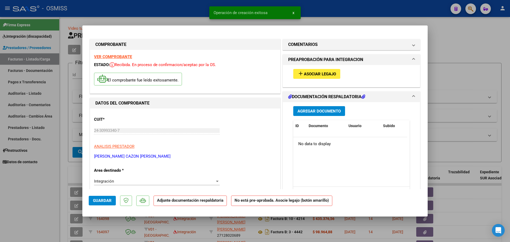
click at [327, 76] on button "add Asociar Legajo" at bounding box center [316, 74] width 47 height 10
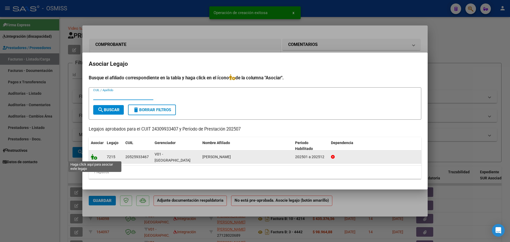
click at [95, 158] on icon at bounding box center [94, 157] width 6 height 6
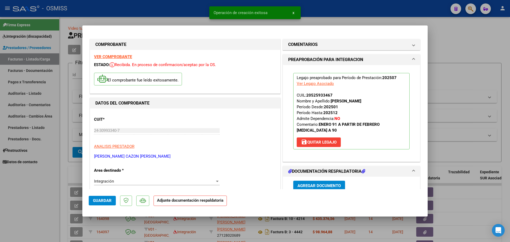
click at [337, 174] on h1 "DOCUMENTACIÓN RESPALDATORIA" at bounding box center [326, 171] width 77 height 6
click at [326, 173] on h1 "DOCUMENTACIÓN RESPALDATORIA" at bounding box center [326, 171] width 77 height 6
click at [319, 186] on span "Agregar Documento" at bounding box center [318, 185] width 43 height 5
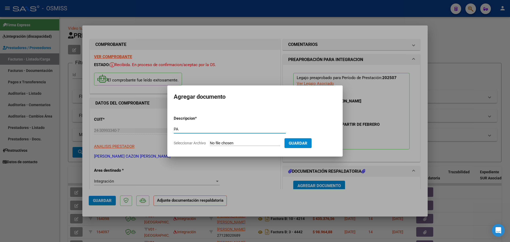
type input "PA"
click at [238, 145] on input "Seleccionar Archivo" at bounding box center [245, 143] width 70 height 5
type input "C:\fakepath\Planilla JULIO - [PERSON_NAME].pdf"
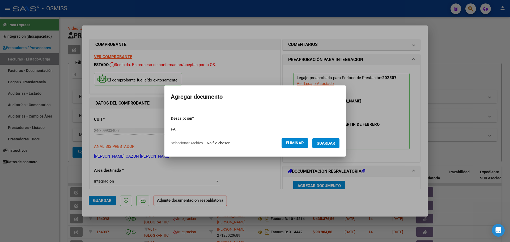
click at [325, 145] on span "Guardar" at bounding box center [325, 143] width 19 height 5
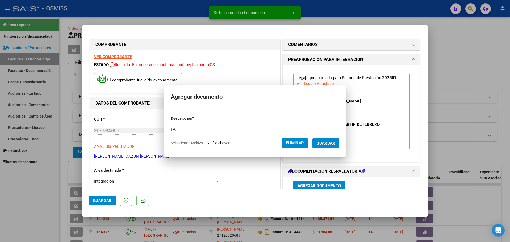
scroll to position [1, 0]
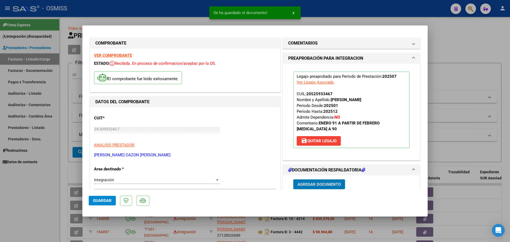
click at [108, 200] on span "Guardar" at bounding box center [102, 200] width 19 height 5
type input "$ 0,00"
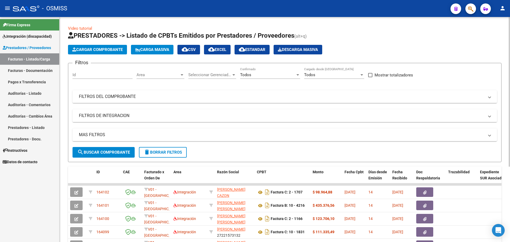
click at [96, 48] on span "Cargar Comprobante" at bounding box center [97, 49] width 50 height 5
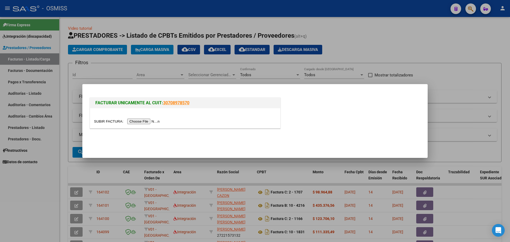
click at [135, 121] on input "file" at bounding box center [127, 122] width 67 height 6
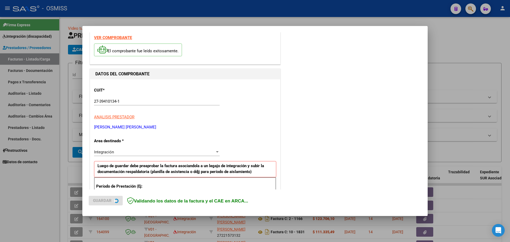
scroll to position [66, 0]
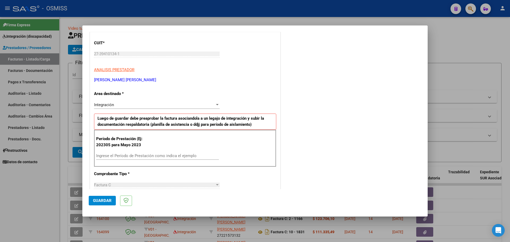
click at [112, 156] on input "Ingrese el Período de Prestación como indica el ejemplo" at bounding box center [157, 155] width 123 height 5
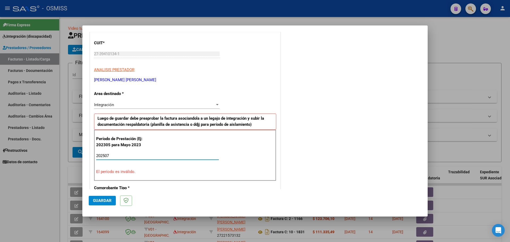
type input "202507"
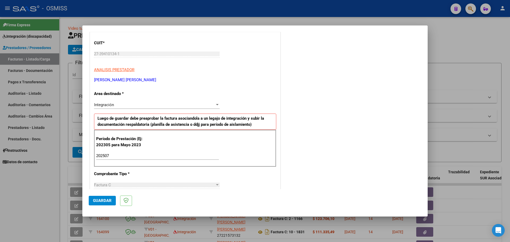
scroll to position [310, 0]
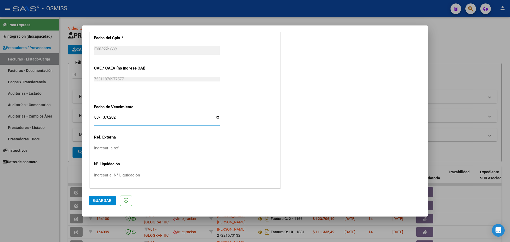
type input "[DATE]"
click at [100, 203] on span "Guardar" at bounding box center [102, 200] width 19 height 5
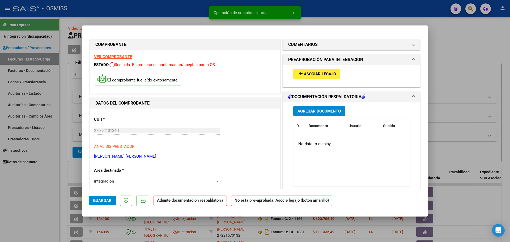
click at [317, 77] on button "add Asociar Legajo" at bounding box center [316, 74] width 47 height 10
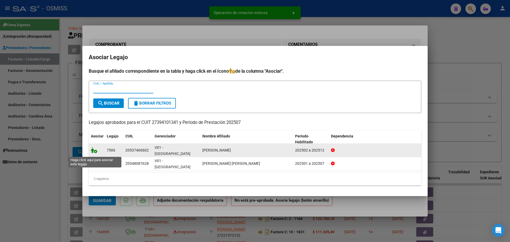
click at [94, 153] on icon at bounding box center [94, 150] width 6 height 6
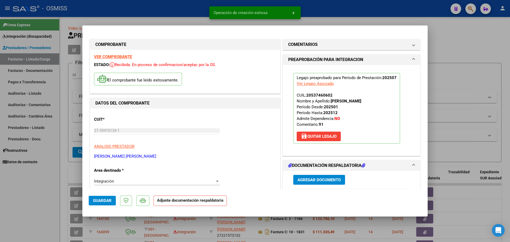
click at [297, 175] on button "Agregar Documento" at bounding box center [319, 180] width 52 height 10
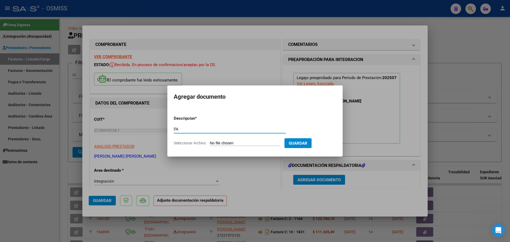
type input "PA"
click at [237, 144] on input "Seleccionar Archivo" at bounding box center [245, 143] width 70 height 5
type input "C:\fakepath\Planilla asistencia [DATE]- [PERSON_NAME] - [PERSON_NAME].pdf"
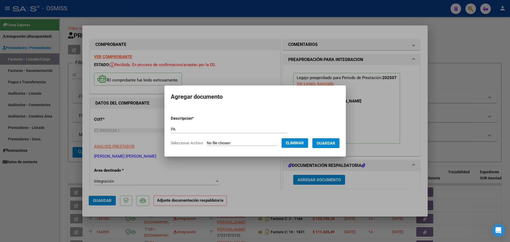
click at [334, 144] on span "Guardar" at bounding box center [325, 143] width 19 height 5
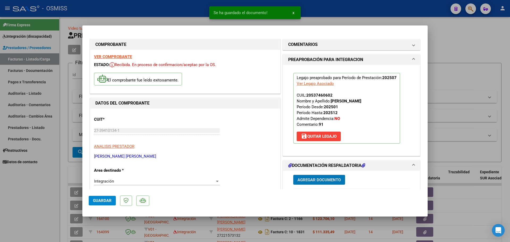
click at [106, 203] on span "Guardar" at bounding box center [102, 200] width 19 height 5
type input "$ 0,00"
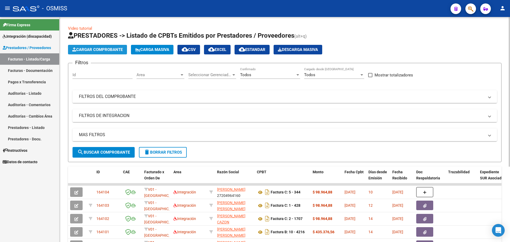
click at [106, 50] on span "Cargar Comprobante" at bounding box center [97, 49] width 50 height 5
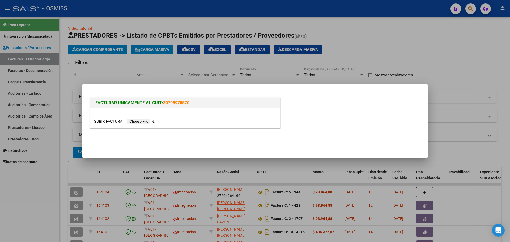
click at [136, 122] on input "file" at bounding box center [127, 122] width 67 height 6
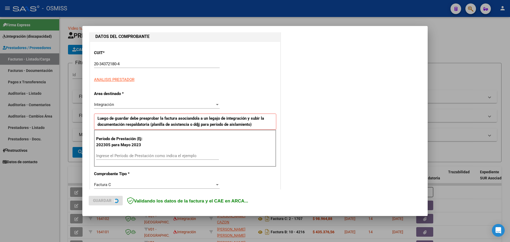
scroll to position [66, 0]
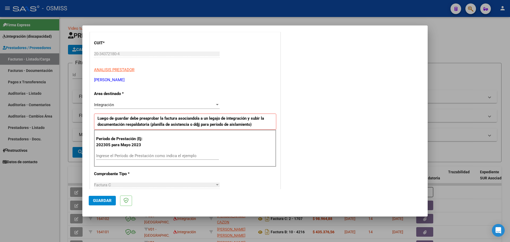
click at [124, 144] on p "Período de Prestación (Ej: 202305 para Mayo 2023" at bounding box center [122, 142] width 53 height 12
click at [122, 156] on input "Ingrese el Período de Prestación como indica el ejemplo" at bounding box center [157, 155] width 123 height 5
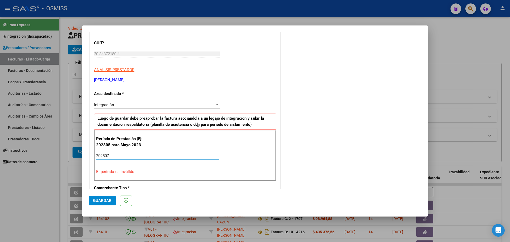
type input "202507"
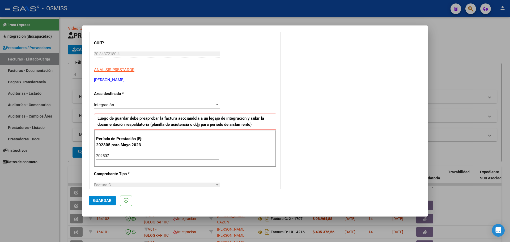
scroll to position [310, 0]
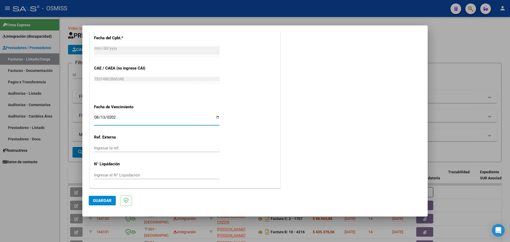
type input "[DATE]"
click at [109, 201] on span "Guardar" at bounding box center [102, 200] width 19 height 5
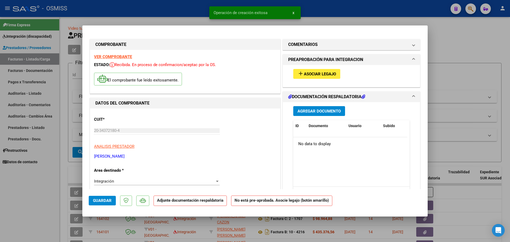
click at [314, 76] on span "Asociar Legajo" at bounding box center [320, 74] width 32 height 5
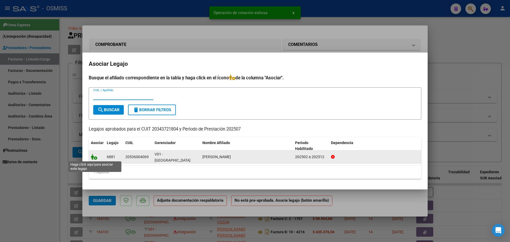
click at [96, 157] on icon at bounding box center [94, 157] width 6 height 6
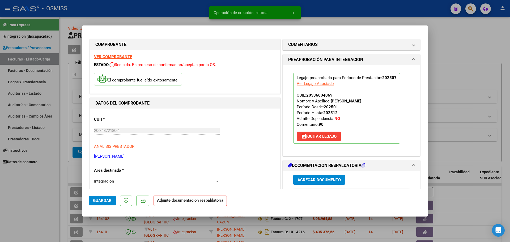
click at [330, 178] on span "Agregar Documento" at bounding box center [318, 180] width 43 height 5
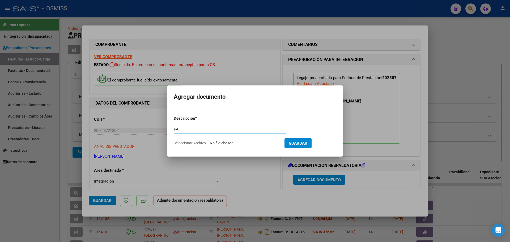
type input "PA"
click at [246, 144] on input "Seleccionar Archivo" at bounding box center [245, 143] width 70 height 5
type input "C:\fakepath\planilla asistencia [PERSON_NAME] - Santiago [PERSON_NAME].pdf"
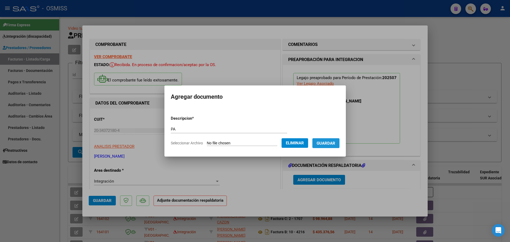
click at [325, 140] on button "Guardar" at bounding box center [325, 143] width 27 height 10
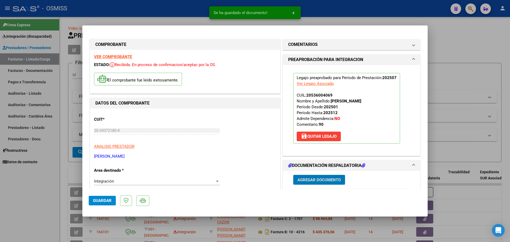
click at [107, 201] on span "Guardar" at bounding box center [102, 200] width 19 height 5
type input "$ 0,00"
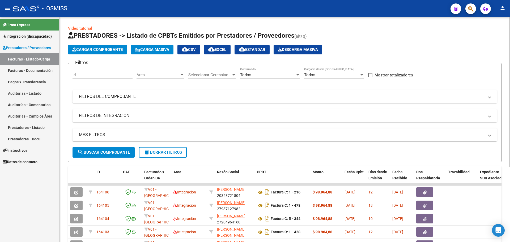
click at [89, 49] on span "Cargar Comprobante" at bounding box center [97, 49] width 50 height 5
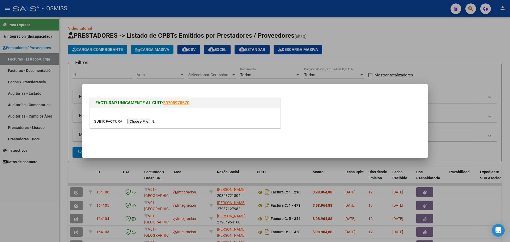
click at [134, 124] on div at bounding box center [185, 118] width 190 height 20
click at [134, 123] on input "file" at bounding box center [127, 122] width 67 height 6
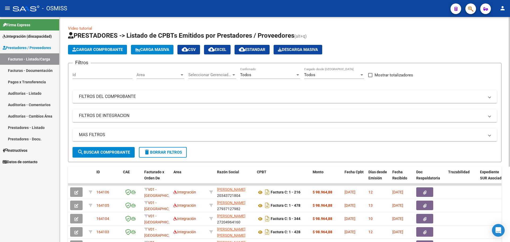
click at [111, 50] on span "Cargar Comprobante" at bounding box center [97, 49] width 50 height 5
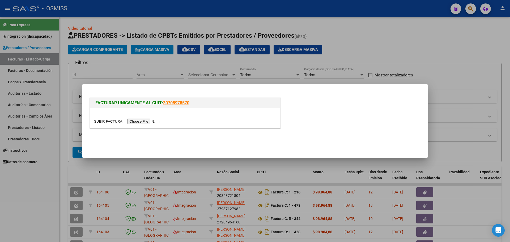
click at [152, 121] on input "file" at bounding box center [127, 122] width 67 height 6
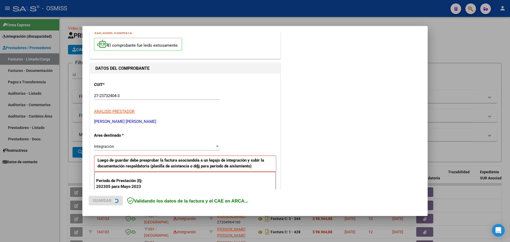
scroll to position [66, 0]
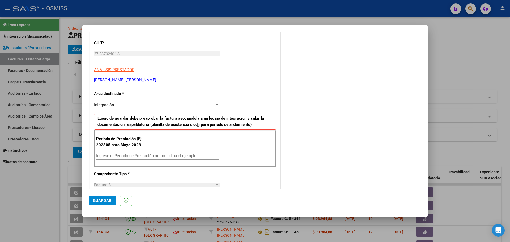
click at [123, 159] on div "Ingrese el Período de Prestación como indica el ejemplo" at bounding box center [157, 156] width 123 height 8
type input "202507"
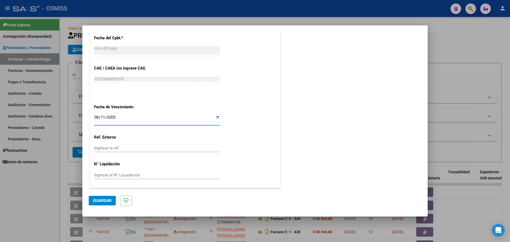
type input "[DATE]"
click at [110, 202] on span "Guardar" at bounding box center [102, 200] width 19 height 5
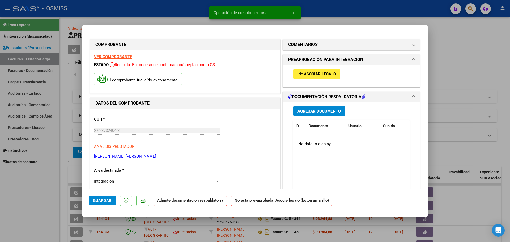
click at [324, 74] on span "Asociar Legajo" at bounding box center [320, 74] width 32 height 5
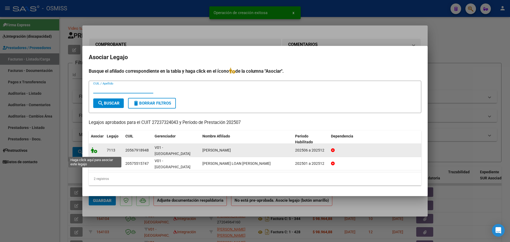
click at [94, 151] on icon at bounding box center [94, 150] width 6 height 6
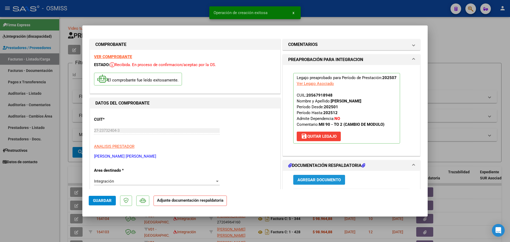
click at [328, 178] on span "Agregar Documento" at bounding box center [318, 180] width 43 height 5
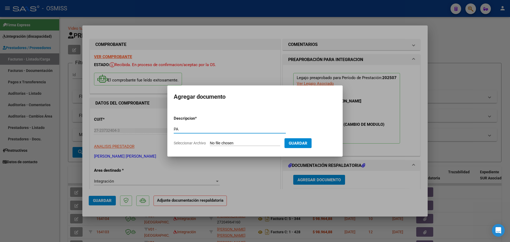
type input "PA"
click at [243, 145] on input "Seleccionar Archivo" at bounding box center [245, 143] width 70 height 5
type input "C:\fakepath\asistencia [PERSON_NAME] - [PERSON_NAME].pdf"
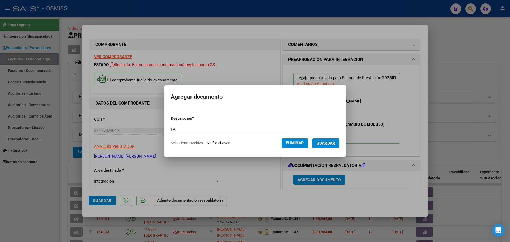
click at [335, 144] on span "Guardar" at bounding box center [325, 143] width 19 height 5
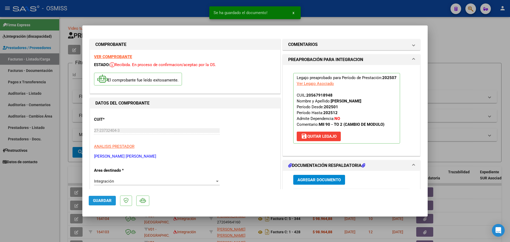
click at [109, 199] on span "Guardar" at bounding box center [102, 200] width 19 height 5
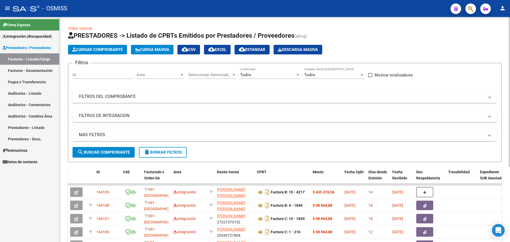
click at [111, 46] on button "Cargar Comprobante" at bounding box center [97, 50] width 59 height 10
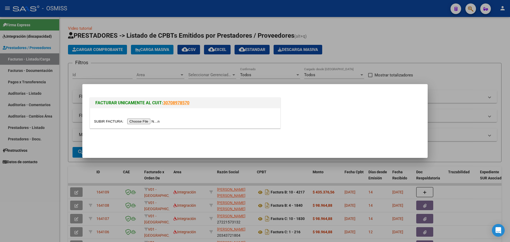
click at [145, 122] on input "file" at bounding box center [127, 122] width 67 height 6
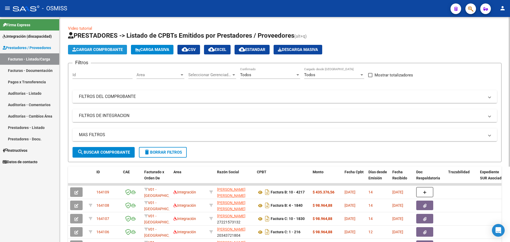
click at [84, 47] on span "Cargar Comprobante" at bounding box center [97, 49] width 50 height 5
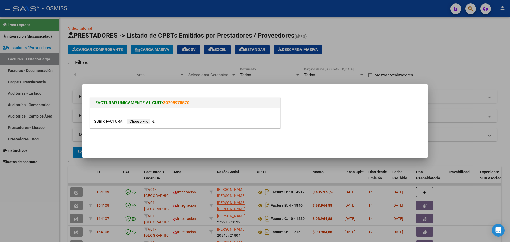
click at [141, 122] on input "file" at bounding box center [127, 122] width 67 height 6
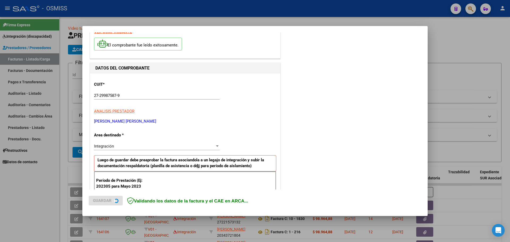
scroll to position [66, 0]
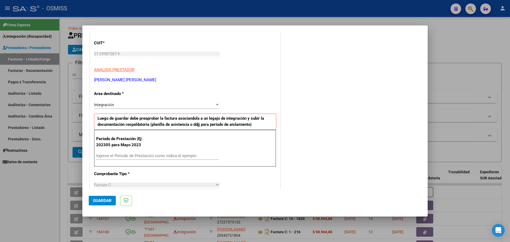
click at [117, 156] on input "Ingrese el Período de Prestación como indica el ejemplo" at bounding box center [157, 155] width 123 height 5
type input "202507"
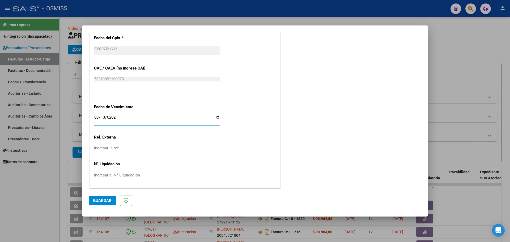
type input "[DATE]"
click at [106, 199] on span "Guardar" at bounding box center [102, 200] width 19 height 5
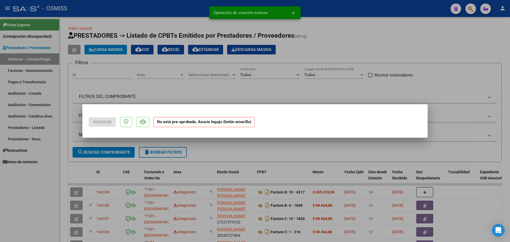
scroll to position [0, 0]
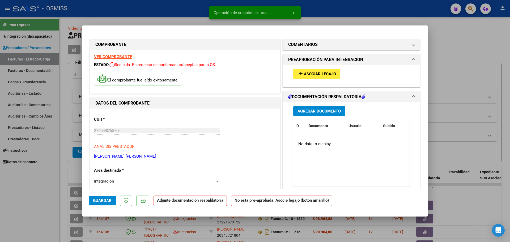
click at [306, 77] on button "add Asociar Legajo" at bounding box center [316, 74] width 47 height 10
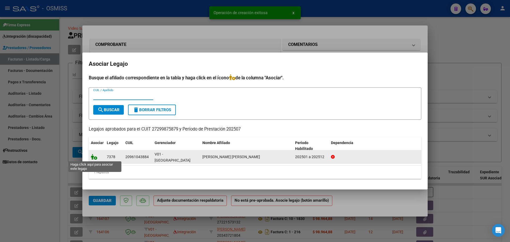
click at [94, 159] on icon at bounding box center [94, 157] width 6 height 6
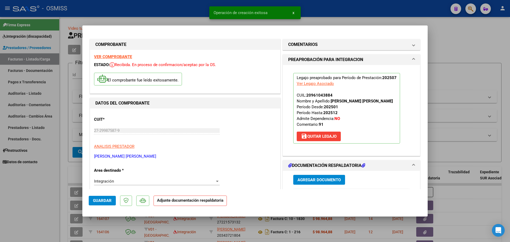
click at [323, 182] on span "Agregar Documento" at bounding box center [318, 180] width 43 height 5
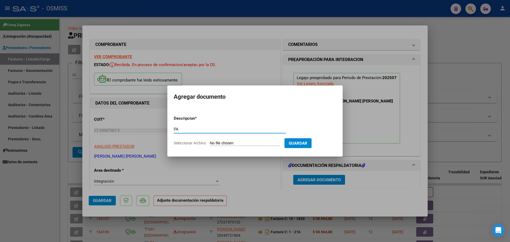
type input "PA"
click at [214, 143] on input "Seleccionar Archivo" at bounding box center [245, 143] width 70 height 5
type input "C:\fakepath\[PERSON_NAME][DATE] - [PERSON_NAME] (1).pdf"
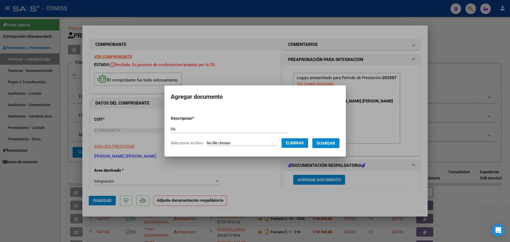
click at [326, 145] on span "Guardar" at bounding box center [325, 143] width 19 height 5
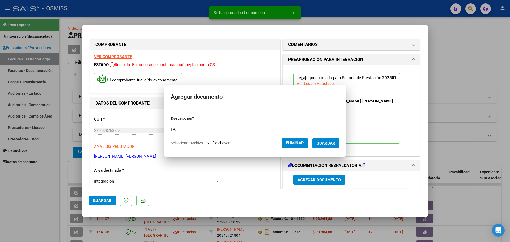
scroll to position [1, 0]
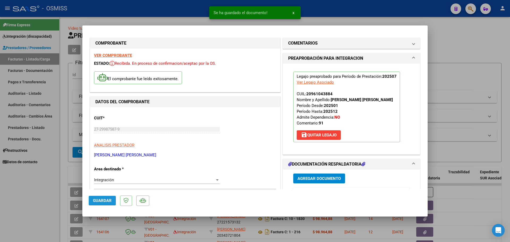
click at [102, 202] on span "Guardar" at bounding box center [102, 200] width 19 height 5
type input "$ 0,00"
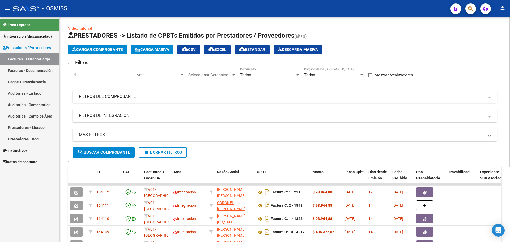
click at [96, 49] on span "Cargar Comprobante" at bounding box center [97, 49] width 50 height 5
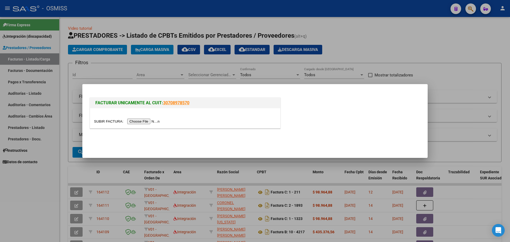
click at [160, 121] on input "file" at bounding box center [127, 122] width 67 height 6
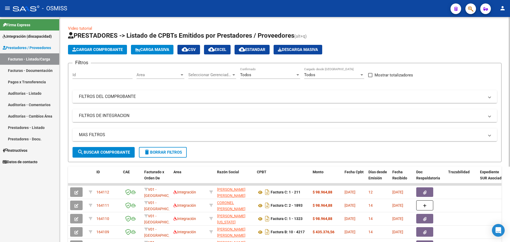
click at [107, 51] on span "Cargar Comprobante" at bounding box center [97, 49] width 50 height 5
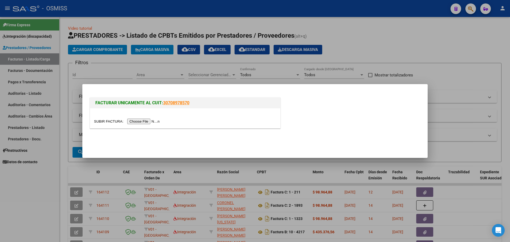
click at [140, 119] on input "file" at bounding box center [127, 122] width 67 height 6
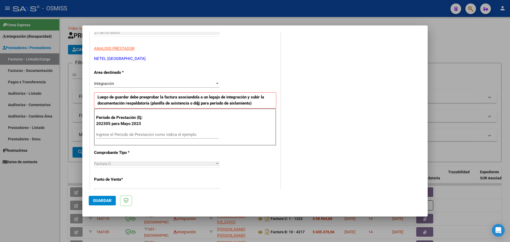
scroll to position [100, 0]
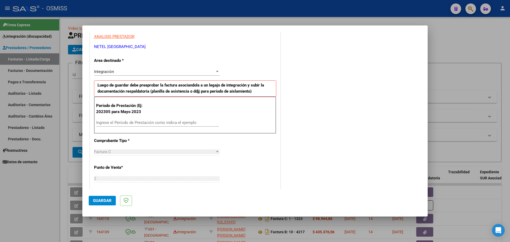
click at [127, 121] on input "Ingrese el Período de Prestación como indica el ejemplo" at bounding box center [157, 122] width 123 height 5
type input "202507"
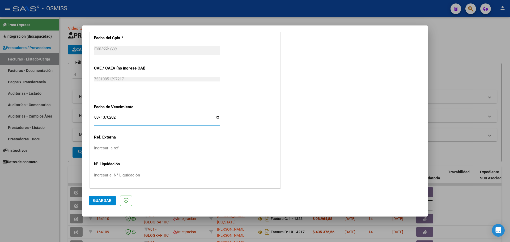
type input "[DATE]"
click at [104, 204] on button "Guardar" at bounding box center [102, 201] width 27 height 10
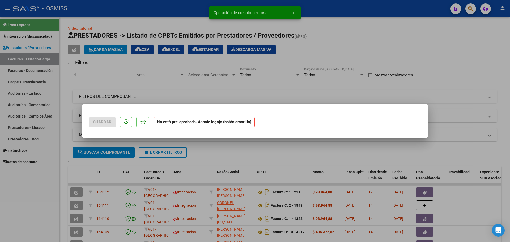
scroll to position [0, 0]
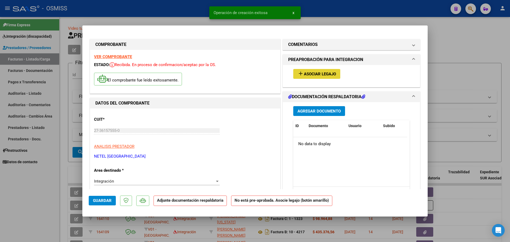
click at [321, 74] on span "Asociar Legajo" at bounding box center [320, 74] width 32 height 5
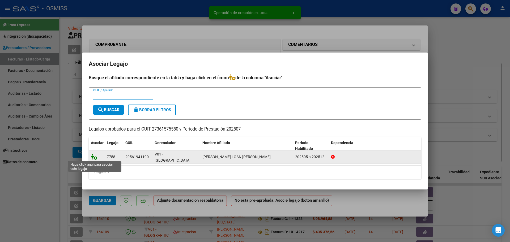
click at [95, 157] on icon at bounding box center [94, 157] width 6 height 6
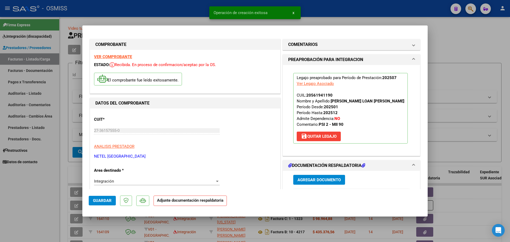
click at [328, 175] on button "Agregar Documento" at bounding box center [319, 180] width 52 height 10
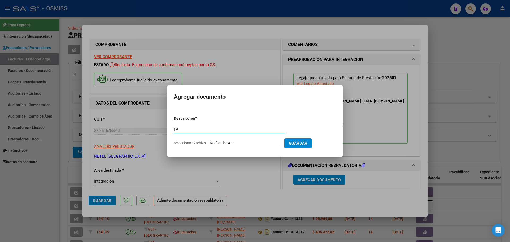
type input "PA"
click at [223, 144] on input "Seleccionar Archivo" at bounding box center [245, 143] width 70 height 5
type input "C:\fakepath\asjulioValeno - [GEOGRAPHIC_DATA][PERSON_NAME].pdf"
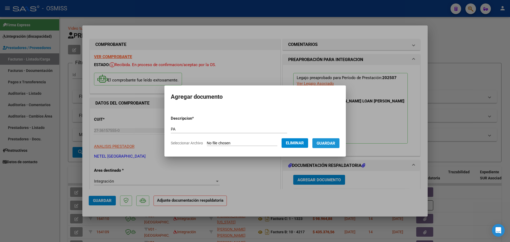
click at [327, 145] on span "Guardar" at bounding box center [325, 143] width 19 height 5
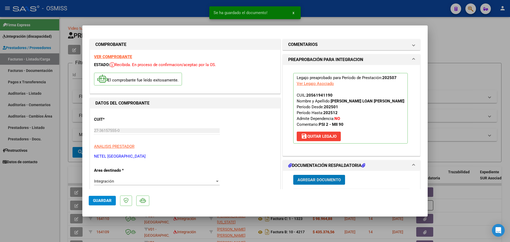
click at [105, 199] on span "Guardar" at bounding box center [102, 200] width 19 height 5
type input "$ 0,00"
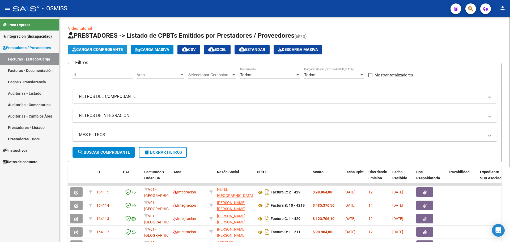
click at [112, 46] on button "Cargar Comprobante" at bounding box center [97, 50] width 59 height 10
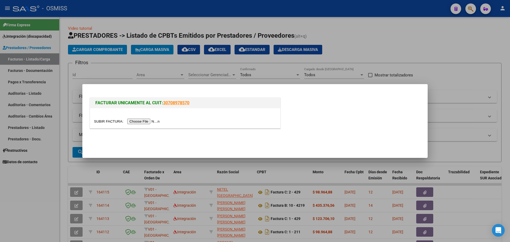
click at [148, 120] on input "file" at bounding box center [127, 122] width 67 height 6
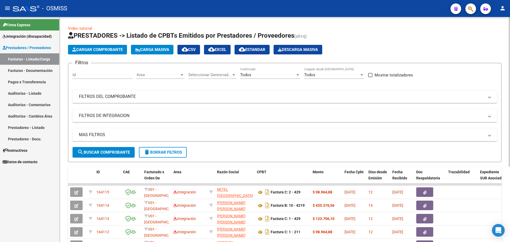
click at [98, 48] on span "Cargar Comprobante" at bounding box center [97, 49] width 50 height 5
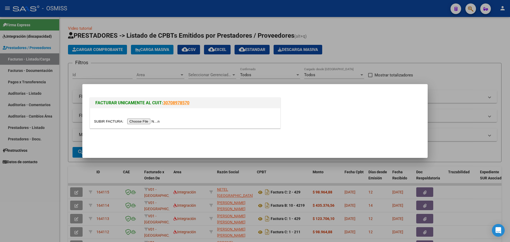
click at [151, 122] on input "file" at bounding box center [127, 122] width 67 height 6
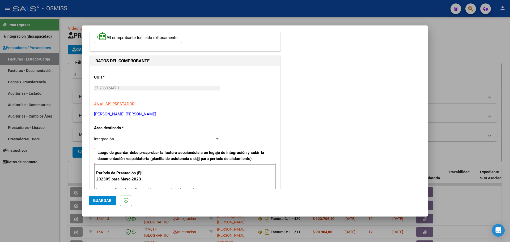
scroll to position [66, 0]
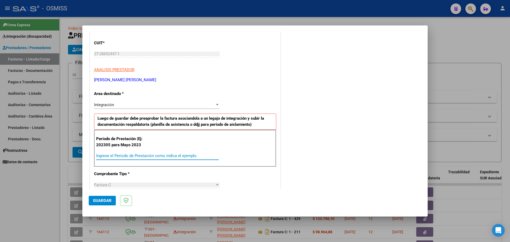
click at [132, 155] on input "Ingrese el Período de Prestación como indica el ejemplo" at bounding box center [157, 155] width 123 height 5
type input "202507"
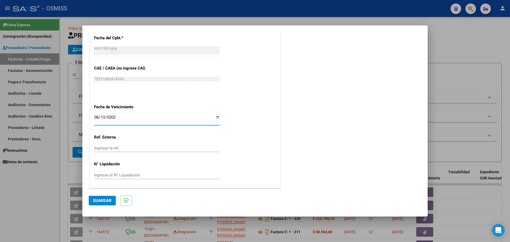
type input "[DATE]"
click at [105, 201] on span "Guardar" at bounding box center [102, 200] width 19 height 5
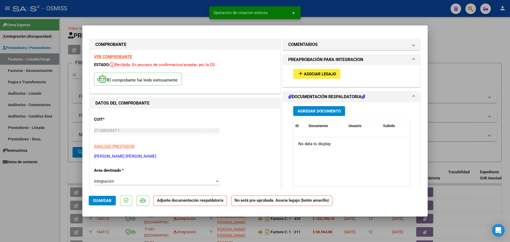
click at [313, 76] on span "Asociar Legajo" at bounding box center [320, 74] width 32 height 5
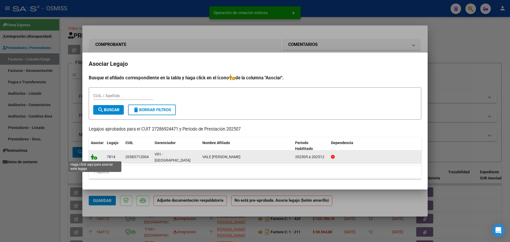
click at [91, 157] on icon at bounding box center [94, 157] width 6 height 6
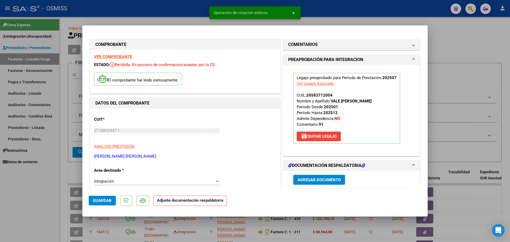
click at [322, 179] on span "Agregar Documento" at bounding box center [318, 180] width 43 height 5
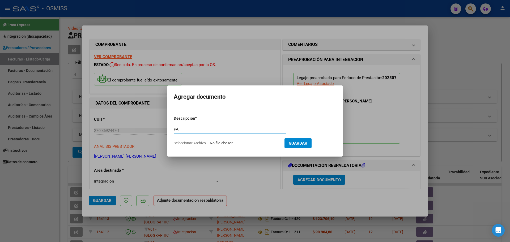
type input "PA"
click at [236, 144] on input "Seleccionar Archivo" at bounding box center [245, 143] width 70 height 5
type input "C:\fakepath\planilla de asistencia [PERSON_NAME] - [PERSON_NAME].pdf"
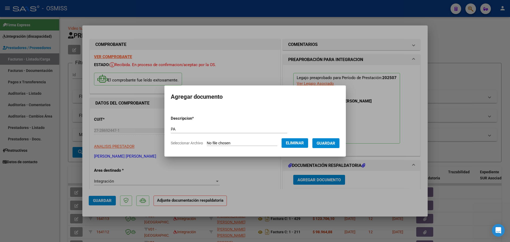
click at [326, 144] on span "Guardar" at bounding box center [325, 143] width 19 height 5
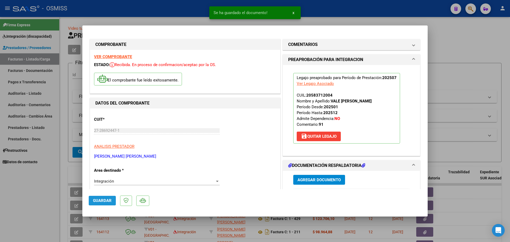
click at [100, 206] on button "Guardar" at bounding box center [102, 201] width 27 height 10
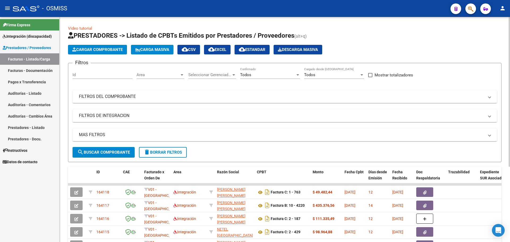
click at [119, 49] on span "Cargar Comprobante" at bounding box center [97, 49] width 50 height 5
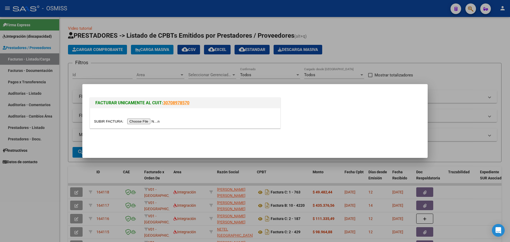
click at [148, 123] on input "file" at bounding box center [127, 122] width 67 height 6
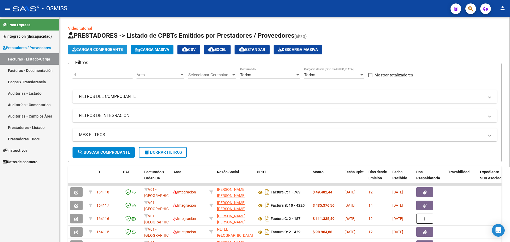
click at [94, 48] on span "Cargar Comprobante" at bounding box center [97, 49] width 50 height 5
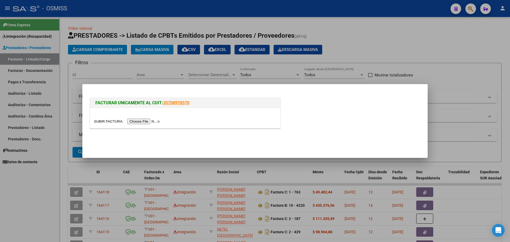
click at [143, 122] on input "file" at bounding box center [127, 122] width 67 height 6
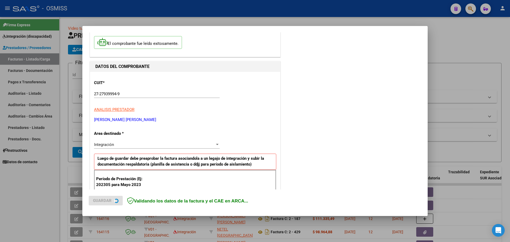
scroll to position [66, 0]
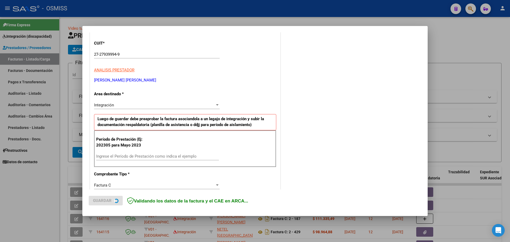
click at [138, 156] on input "Ingrese el Período de Prestación como indica el ejemplo" at bounding box center [157, 156] width 123 height 5
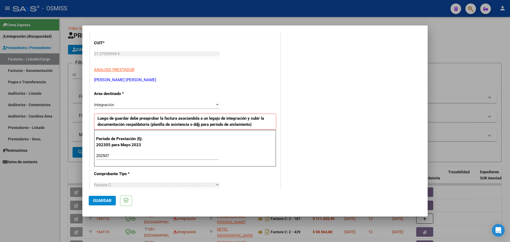
scroll to position [310, 0]
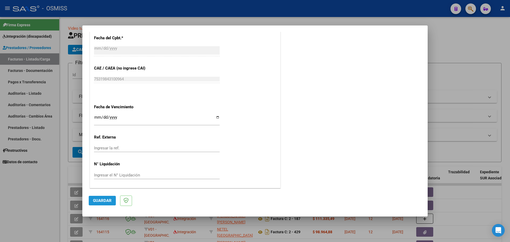
click at [108, 202] on span "Guardar" at bounding box center [102, 200] width 19 height 5
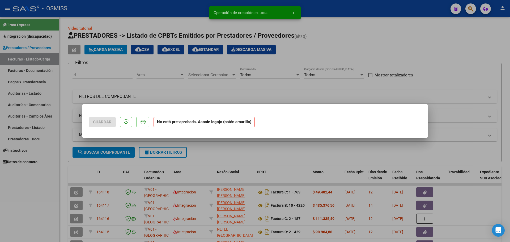
scroll to position [0, 0]
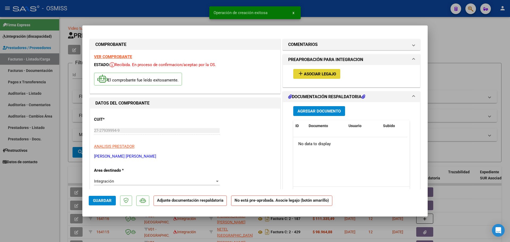
click at [323, 73] on span "Asociar Legajo" at bounding box center [320, 74] width 32 height 5
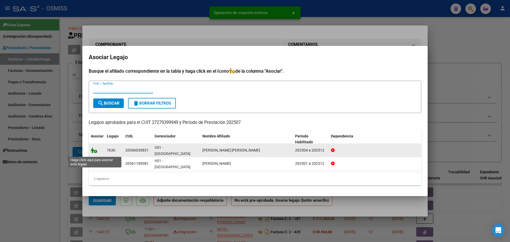
click at [91, 153] on icon at bounding box center [94, 150] width 6 height 6
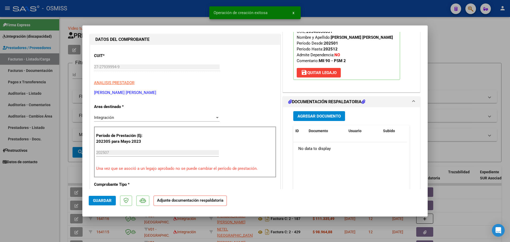
scroll to position [66, 0]
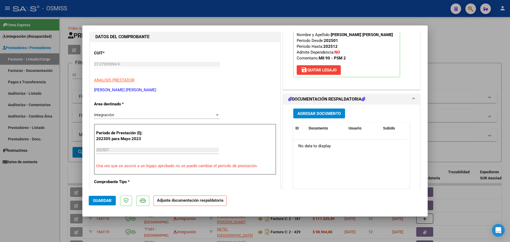
click at [310, 115] on span "Agregar Documento" at bounding box center [318, 113] width 43 height 5
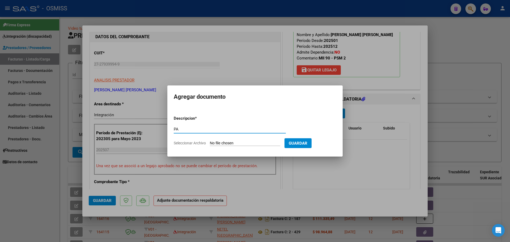
click at [225, 143] on input "Seleccionar Archivo" at bounding box center [245, 143] width 70 height 5
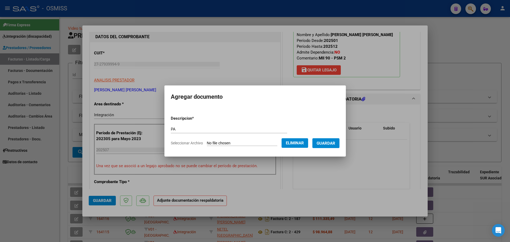
click at [334, 144] on span "Guardar" at bounding box center [325, 143] width 19 height 5
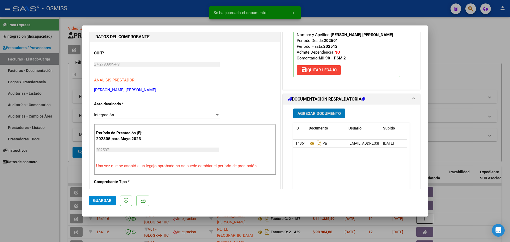
click at [100, 200] on span "Guardar" at bounding box center [102, 200] width 19 height 5
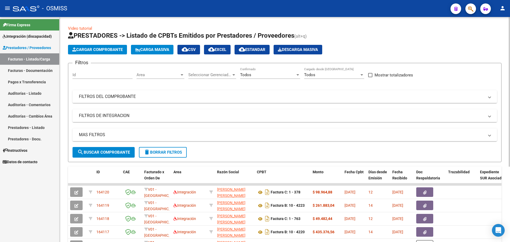
click at [116, 50] on span "Cargar Comprobante" at bounding box center [97, 49] width 50 height 5
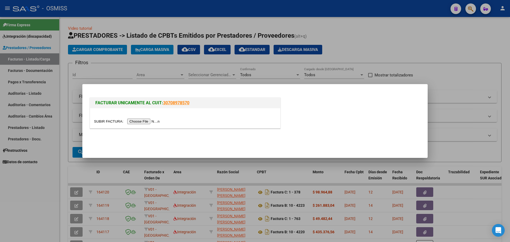
drag, startPoint x: 141, startPoint y: 125, endPoint x: 142, endPoint y: 122, distance: 3.0
click at [141, 125] on div at bounding box center [185, 118] width 190 height 20
click at [142, 122] on input "file" at bounding box center [127, 122] width 67 height 6
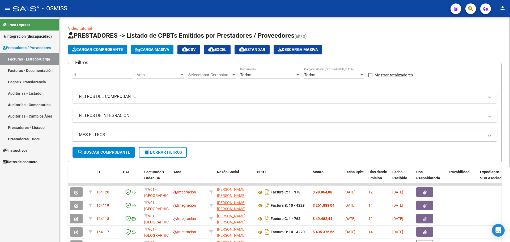
click at [116, 48] on span "Cargar Comprobante" at bounding box center [97, 49] width 50 height 5
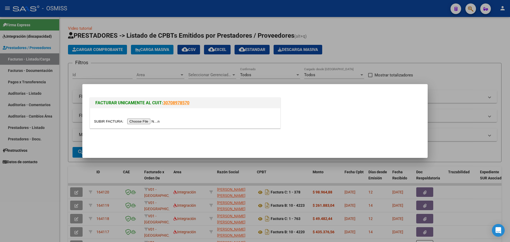
click at [143, 122] on input "file" at bounding box center [127, 122] width 67 height 6
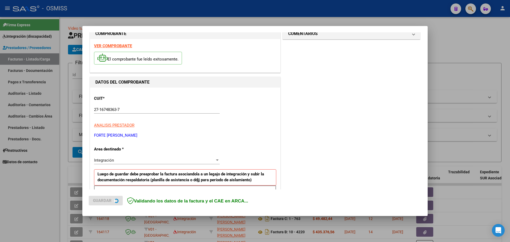
scroll to position [66, 0]
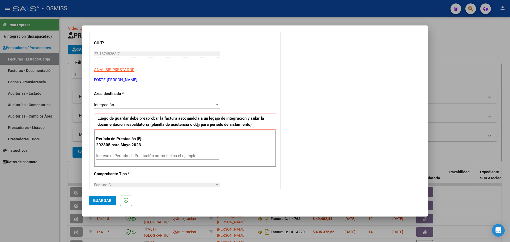
click at [108, 157] on input "Ingrese el Período de Prestación como indica el ejemplo" at bounding box center [157, 155] width 123 height 5
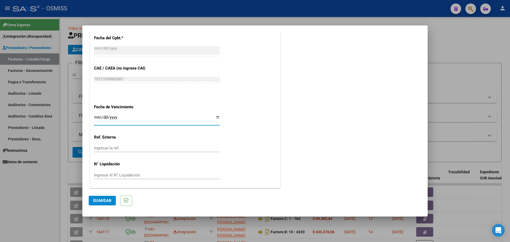
click at [95, 202] on span "Guardar" at bounding box center [102, 200] width 19 height 5
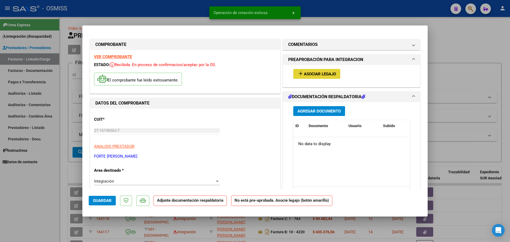
click at [305, 74] on span "Asociar Legajo" at bounding box center [320, 74] width 32 height 5
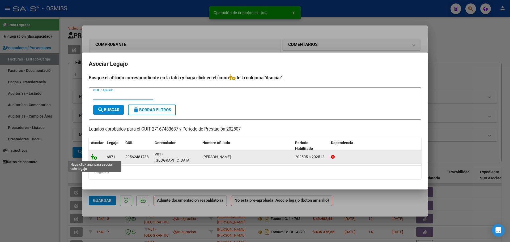
click at [96, 156] on icon at bounding box center [94, 157] width 6 height 6
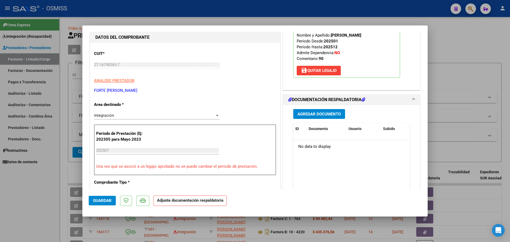
scroll to position [66, 0]
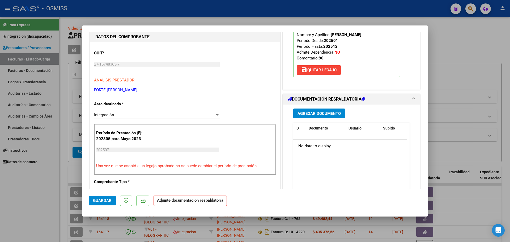
click at [316, 108] on div "Agregar Documento ID Documento Usuario Subido Acción No data to display 0 total…" at bounding box center [351, 158] width 124 height 106
click at [315, 112] on span "Agregar Documento" at bounding box center [318, 113] width 43 height 5
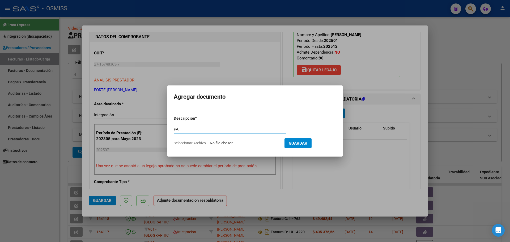
click at [228, 142] on input "Seleccionar Archivo" at bounding box center [245, 143] width 70 height 5
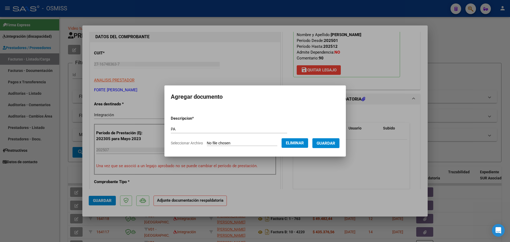
click at [329, 145] on span "Guardar" at bounding box center [325, 143] width 19 height 5
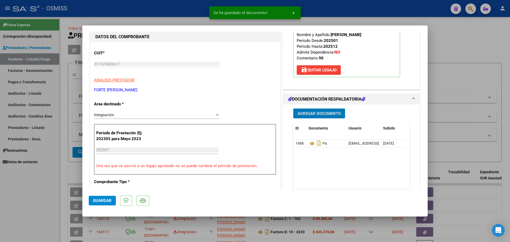
click at [105, 202] on span "Guardar" at bounding box center [102, 200] width 19 height 5
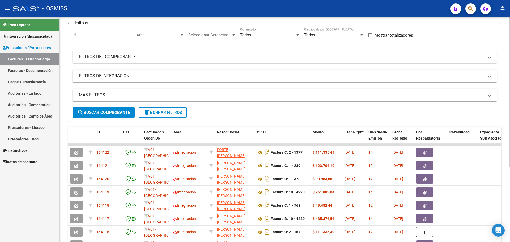
scroll to position [0, 0]
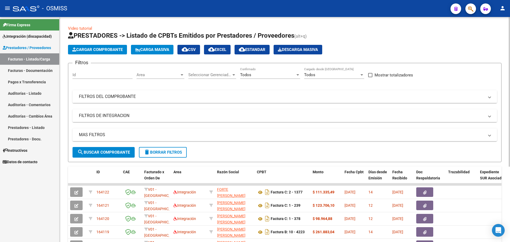
click at [247, 102] on mat-expansion-panel-header "FILTROS DEL COMPROBANTE" at bounding box center [284, 96] width 424 height 13
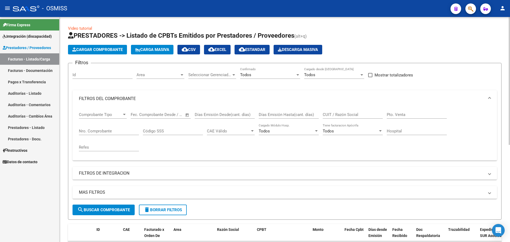
click at [93, 52] on button "Cargar Comprobante" at bounding box center [97, 50] width 59 height 10
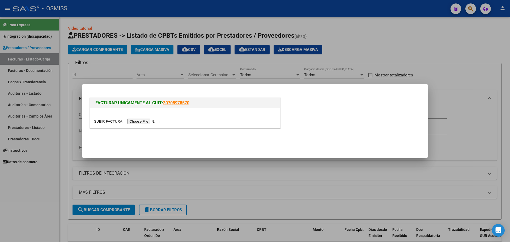
click at [138, 119] on input "file" at bounding box center [127, 122] width 67 height 6
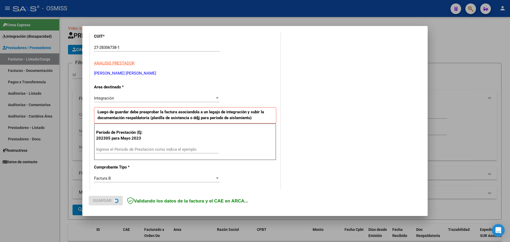
scroll to position [100, 0]
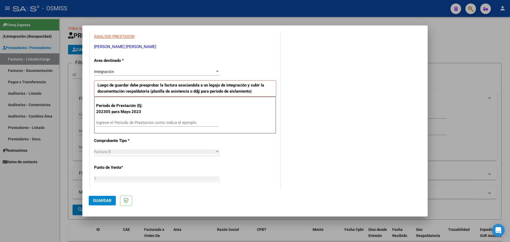
click at [111, 120] on input "Ingrese el Período de Prestación como indica el ejemplo" at bounding box center [157, 122] width 123 height 5
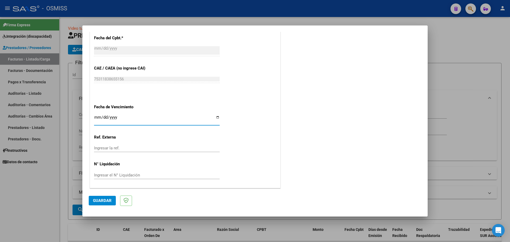
click at [105, 201] on span "Guardar" at bounding box center [102, 200] width 19 height 5
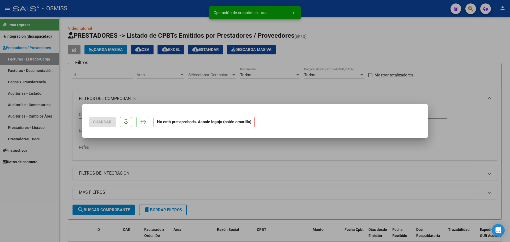
scroll to position [0, 0]
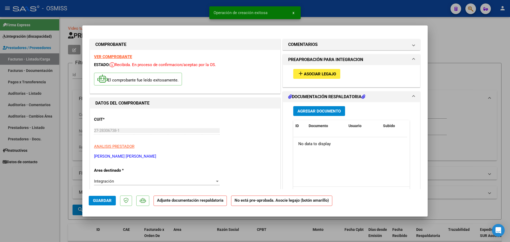
click at [309, 75] on span "Asociar Legajo" at bounding box center [320, 74] width 32 height 5
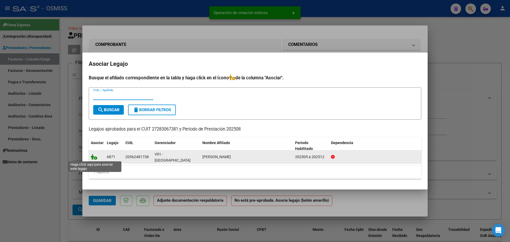
click at [93, 157] on icon at bounding box center [94, 157] width 6 height 6
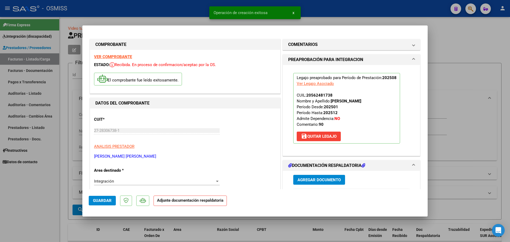
click at [315, 181] on span "Agregar Documento" at bounding box center [318, 180] width 43 height 5
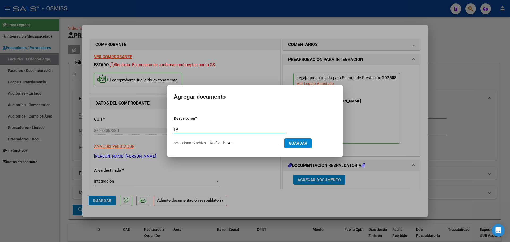
click at [232, 143] on input "Seleccionar Archivo" at bounding box center [245, 143] width 70 height 5
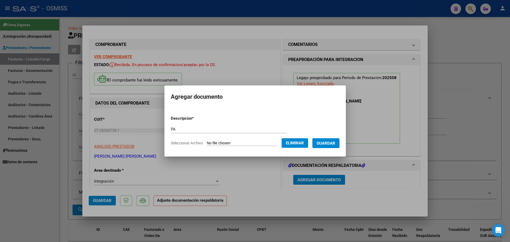
click at [331, 142] on span "Guardar" at bounding box center [325, 143] width 19 height 5
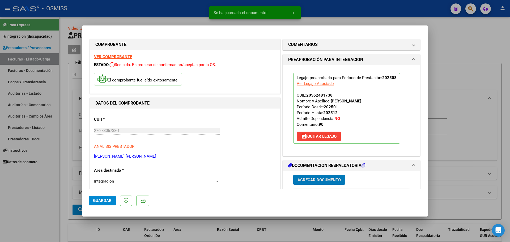
click at [97, 201] on span "Guardar" at bounding box center [102, 200] width 19 height 5
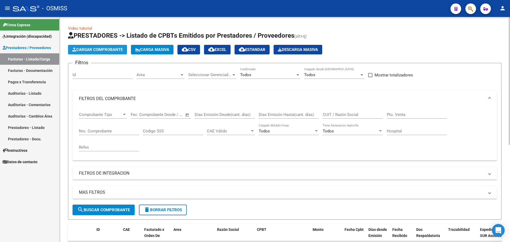
click at [112, 48] on span "Cargar Comprobante" at bounding box center [97, 49] width 50 height 5
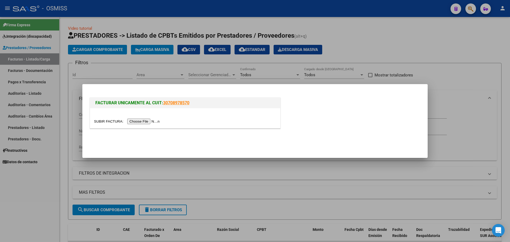
click at [146, 122] on input "file" at bounding box center [127, 122] width 67 height 6
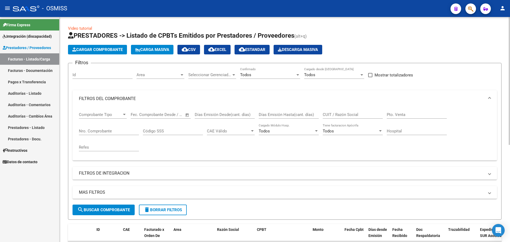
click at [106, 48] on span "Cargar Comprobante" at bounding box center [97, 49] width 50 height 5
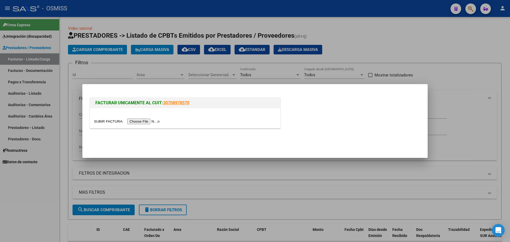
click at [138, 124] on div at bounding box center [185, 118] width 190 height 20
click at [138, 122] on input "file" at bounding box center [127, 122] width 67 height 6
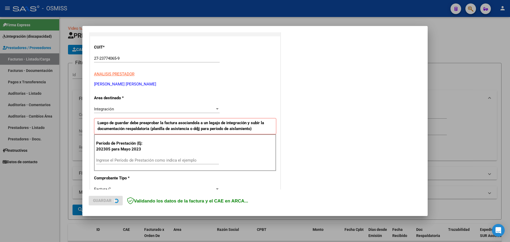
scroll to position [100, 0]
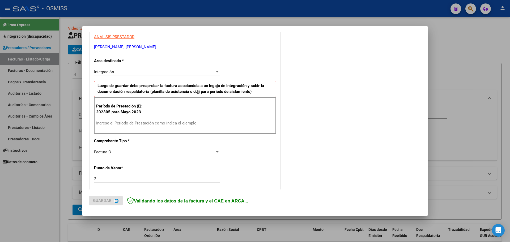
click at [105, 123] on input "Ingrese el Período de Prestación como indica el ejemplo" at bounding box center [157, 123] width 123 height 5
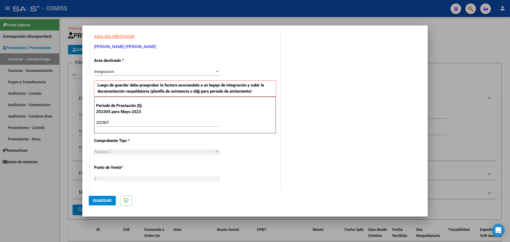
scroll to position [310, 0]
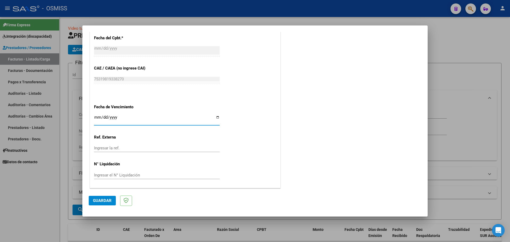
click at [111, 197] on button "Guardar" at bounding box center [102, 201] width 27 height 10
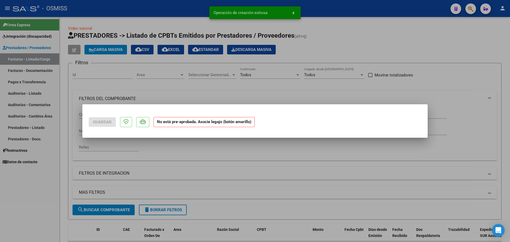
scroll to position [0, 0]
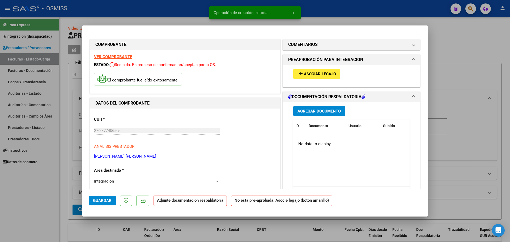
click at [310, 78] on button "add Asociar Legajo" at bounding box center [316, 74] width 47 height 10
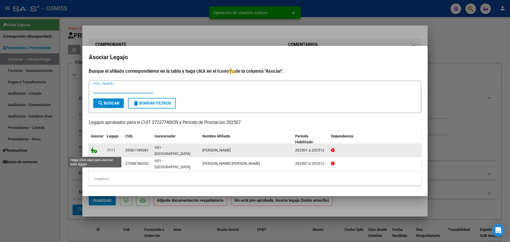
click at [92, 151] on icon at bounding box center [94, 150] width 6 height 6
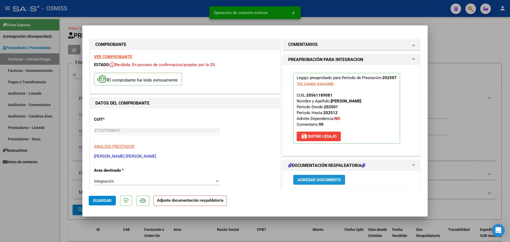
click at [328, 178] on span "Agregar Documento" at bounding box center [318, 179] width 43 height 5
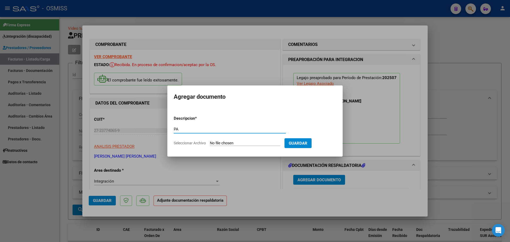
click at [249, 147] on form "Descripcion * PA Escriba aquí una descripcion Seleccionar Archivo Guardar" at bounding box center [255, 131] width 162 height 39
click at [248, 144] on input "Seleccionar Archivo" at bounding box center [245, 143] width 70 height 5
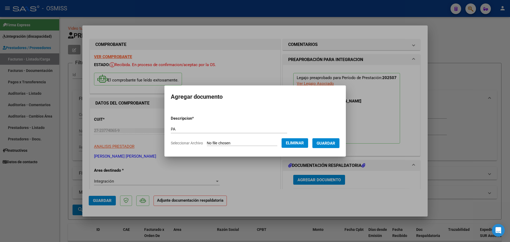
click at [330, 142] on span "Guardar" at bounding box center [325, 143] width 19 height 5
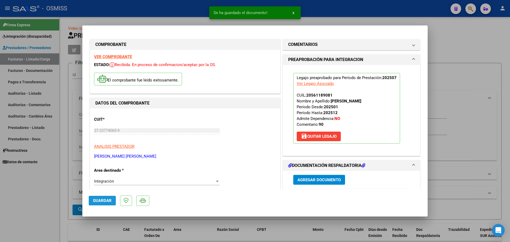
click at [103, 198] on button "Guardar" at bounding box center [102, 201] width 27 height 10
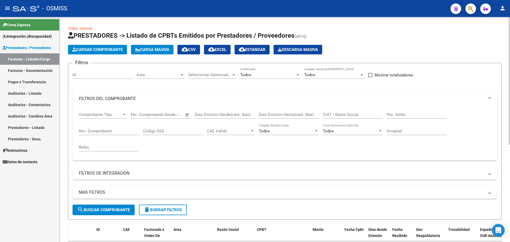
click at [86, 43] on app-list-header "PRESTADORES -> Listado de CPBTs Emitidos por Prestadores / Proveedores (alt+q) …" at bounding box center [284, 125] width 433 height 189
click at [86, 49] on span "Cargar Comprobante" at bounding box center [97, 49] width 50 height 5
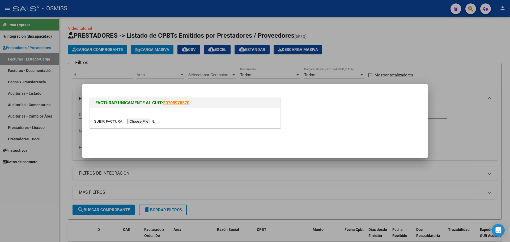
click at [140, 122] on input "file" at bounding box center [127, 122] width 67 height 6
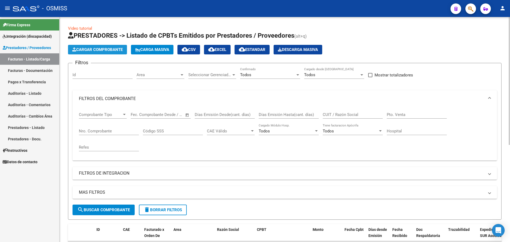
click at [92, 47] on button "Cargar Comprobante" at bounding box center [97, 50] width 59 height 10
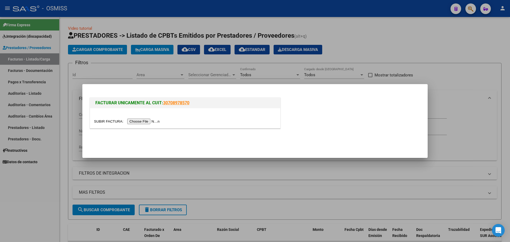
click at [131, 123] on input "file" at bounding box center [127, 122] width 67 height 6
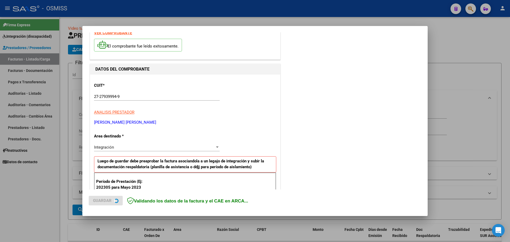
scroll to position [100, 0]
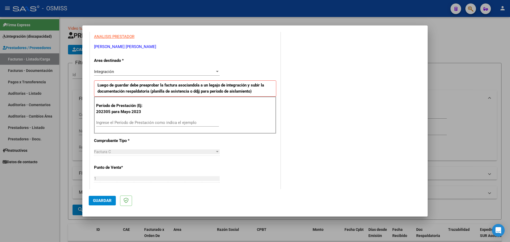
click at [118, 124] on input "Ingrese el Período de Prestación como indica el ejemplo" at bounding box center [157, 122] width 123 height 5
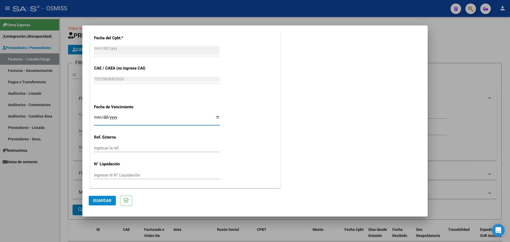
click at [108, 202] on span "Guardar" at bounding box center [102, 200] width 19 height 5
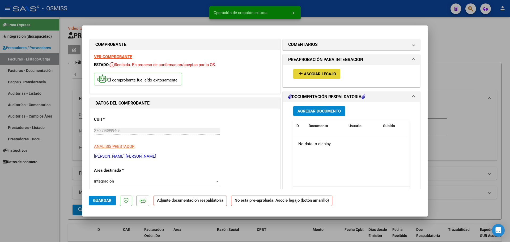
click at [315, 76] on span "Asociar Legajo" at bounding box center [320, 74] width 32 height 5
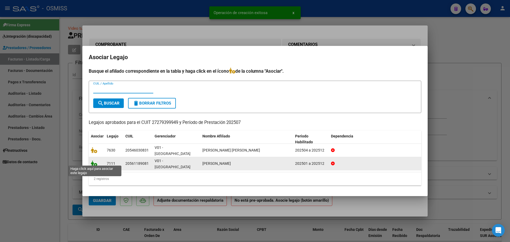
click at [93, 161] on icon at bounding box center [94, 164] width 6 height 6
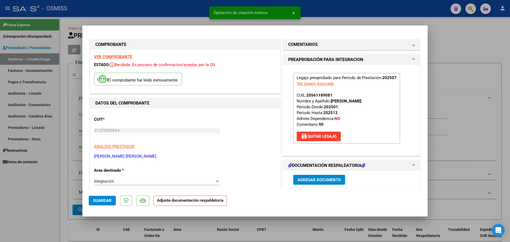
click at [306, 180] on span "Agregar Documento" at bounding box center [318, 180] width 43 height 5
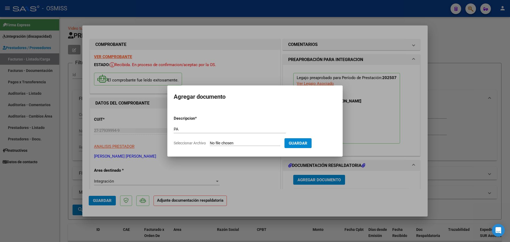
click at [240, 142] on input "Seleccionar Archivo" at bounding box center [245, 143] width 70 height 5
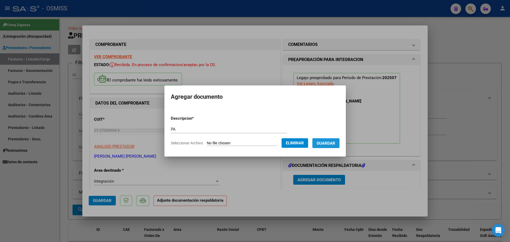
click at [328, 144] on span "Guardar" at bounding box center [325, 143] width 19 height 5
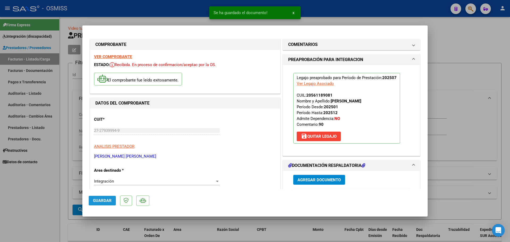
click at [103, 200] on span "Guardar" at bounding box center [102, 200] width 19 height 5
